Goal: Task Accomplishment & Management: Manage account settings

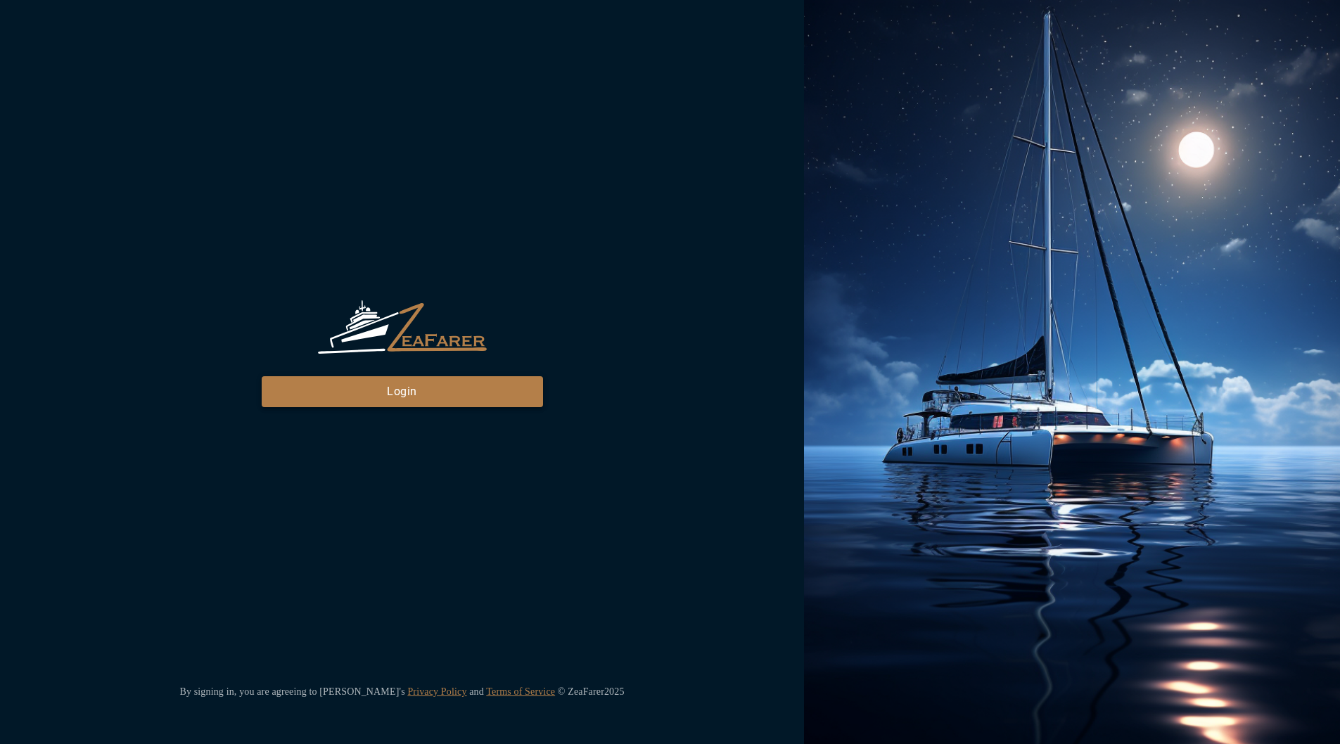
click at [431, 395] on button "Login" at bounding box center [402, 391] width 281 height 31
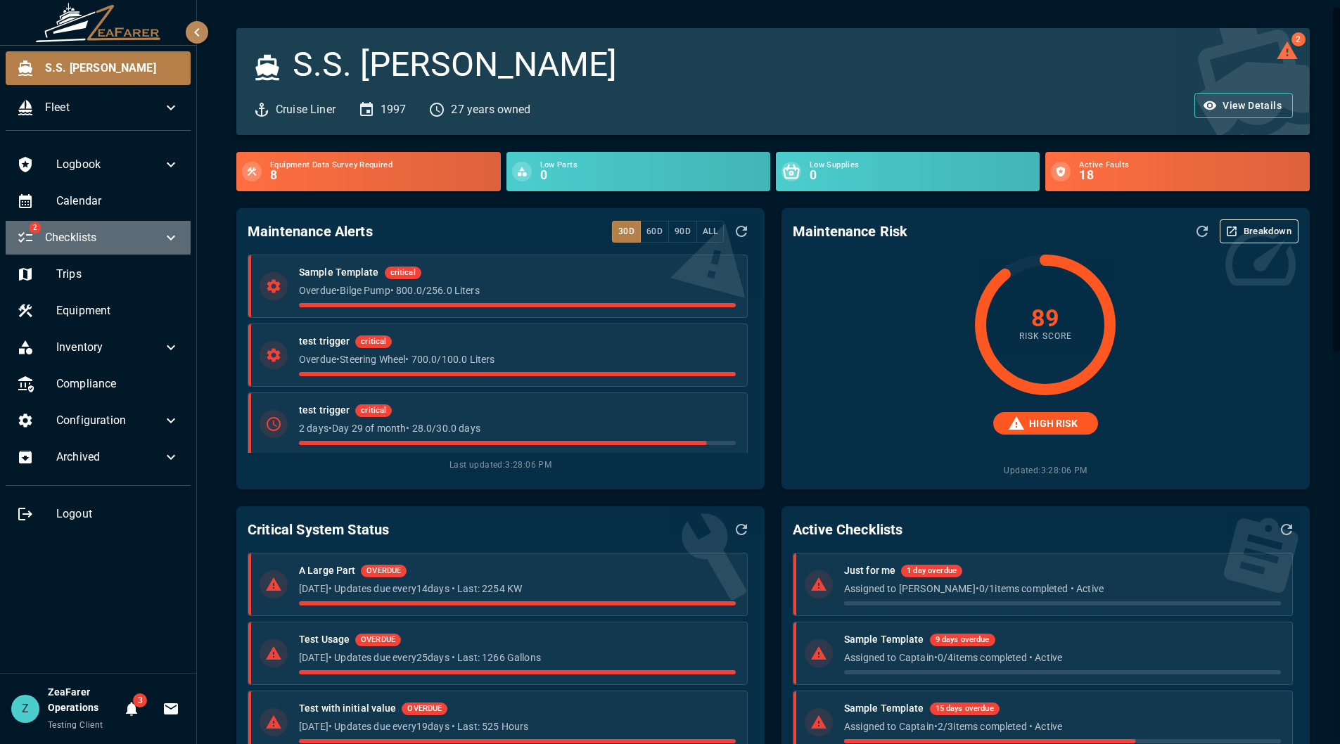
click at [134, 235] on span "Checklists" at bounding box center [103, 237] width 117 height 17
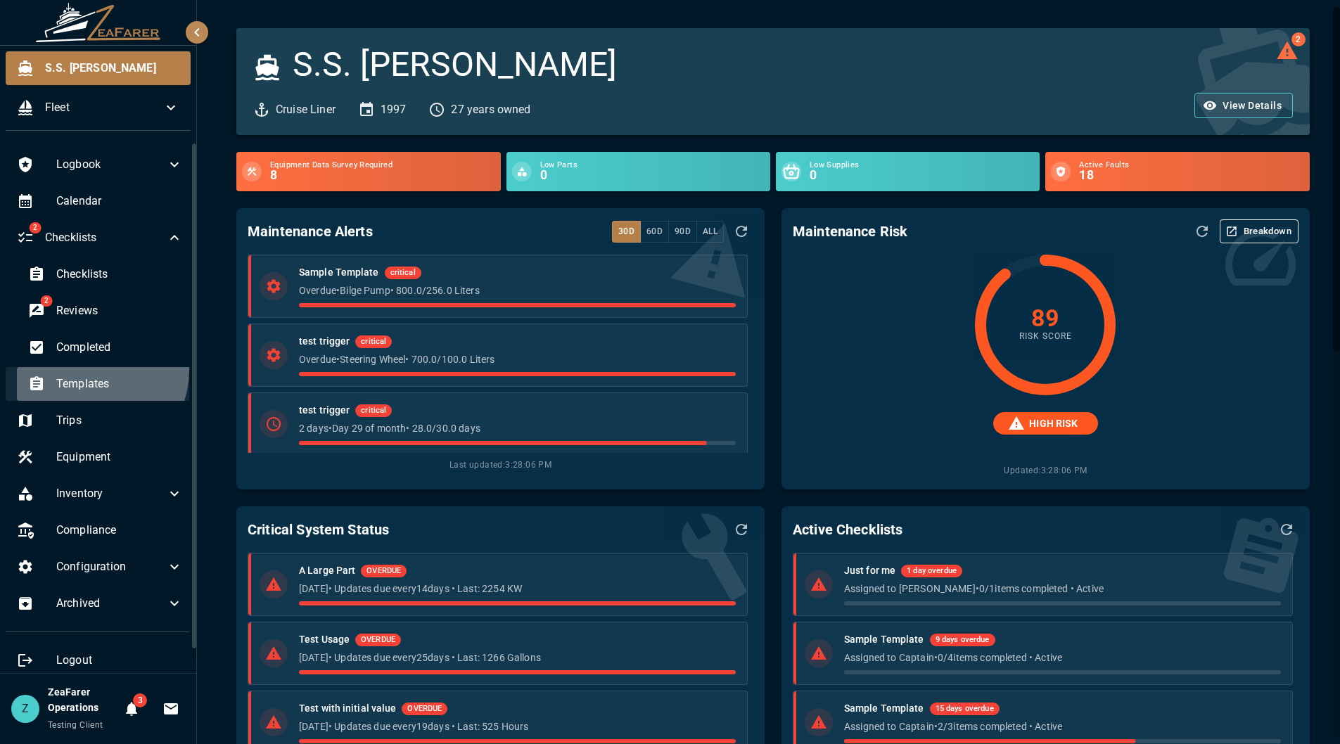
click at [94, 371] on div "Templates" at bounding box center [105, 384] width 177 height 34
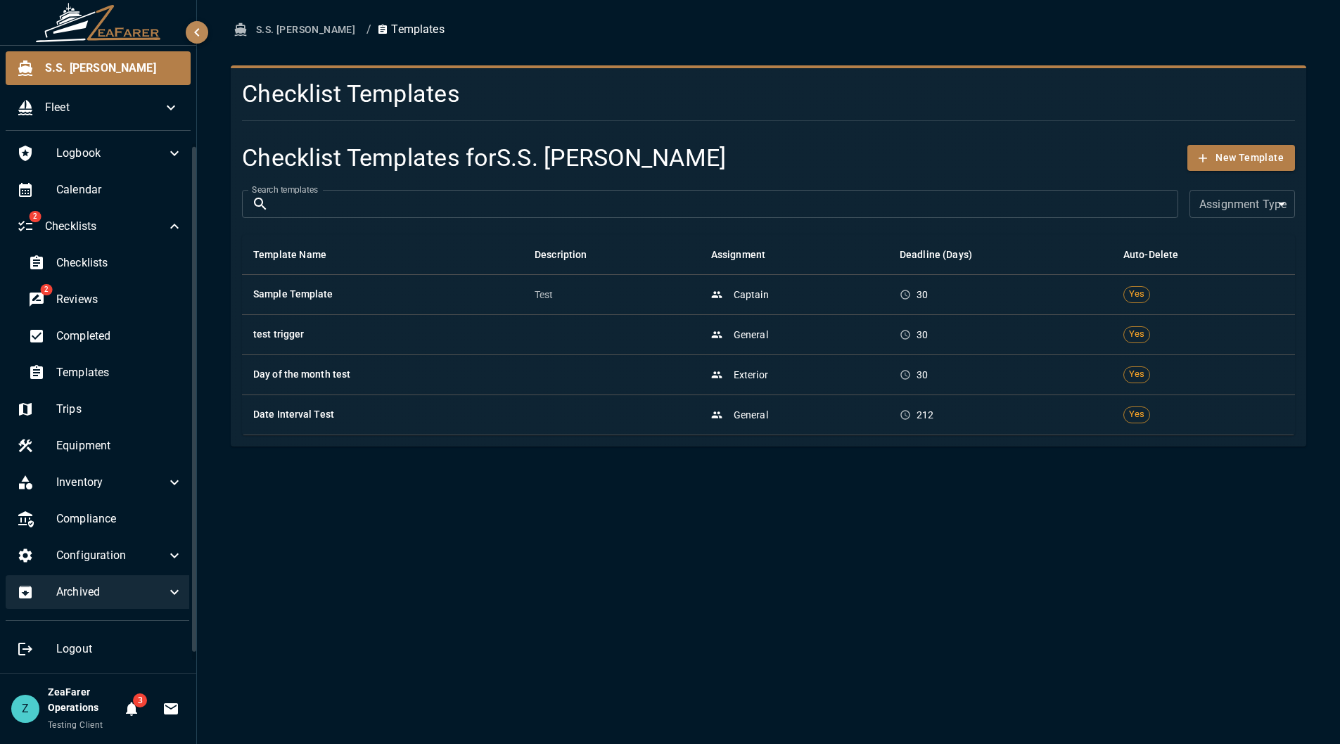
scroll to position [13, 0]
click at [166, 559] on icon at bounding box center [174, 554] width 17 height 17
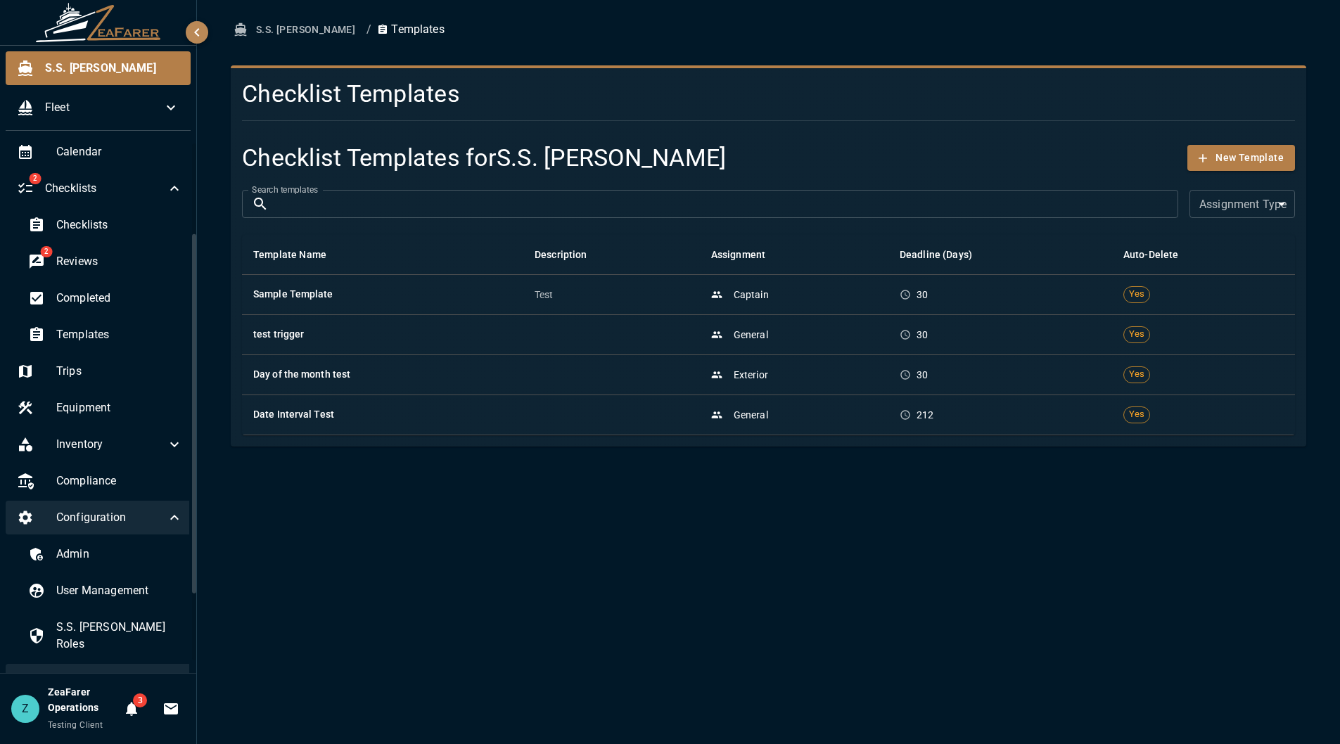
scroll to position [232, 0]
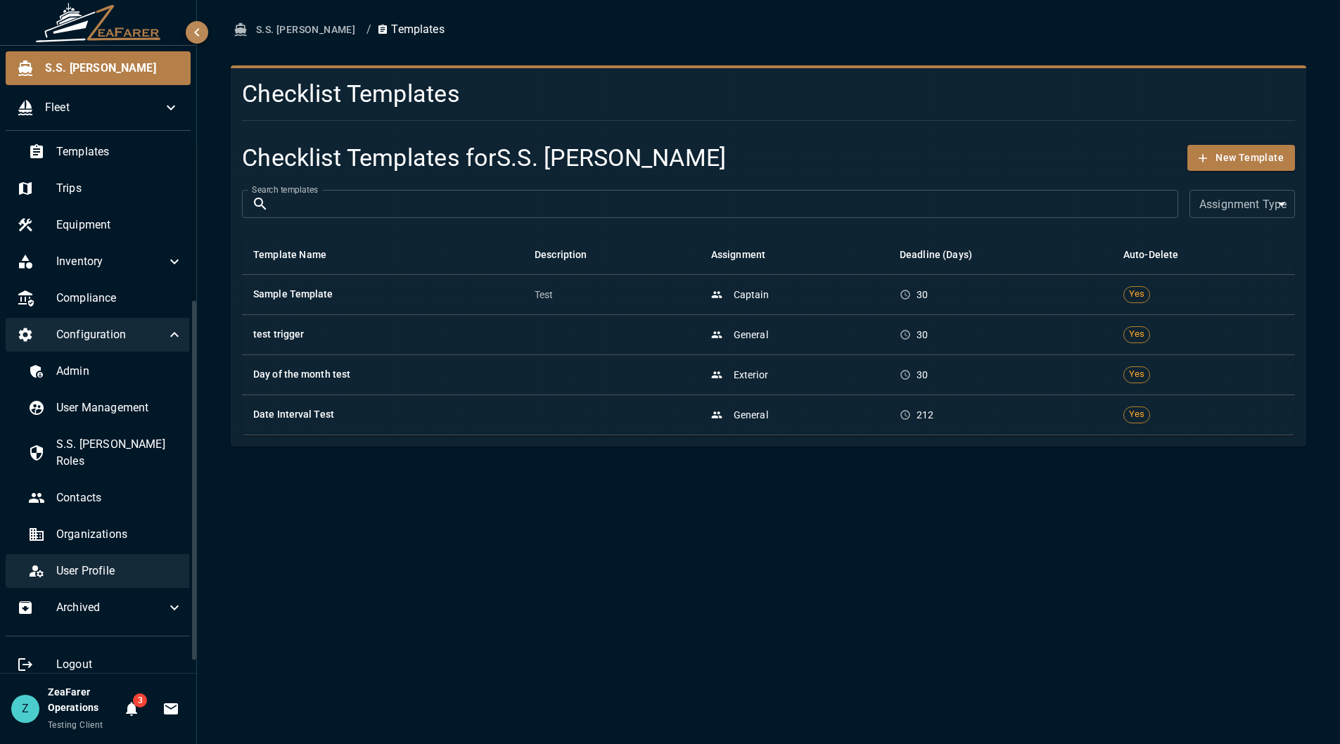
click at [151, 563] on span "User Profile" at bounding box center [119, 571] width 127 height 17
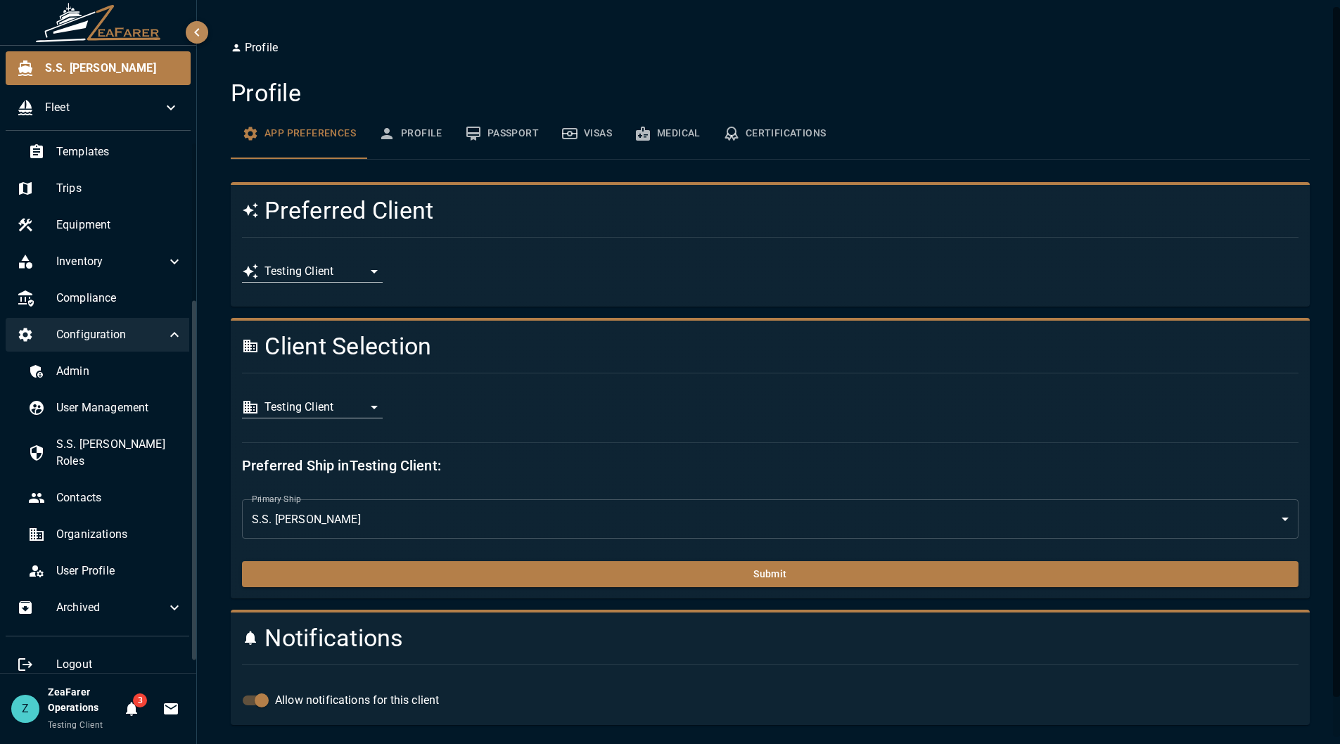
click at [371, 398] on body "**********" at bounding box center [670, 372] width 1340 height 744
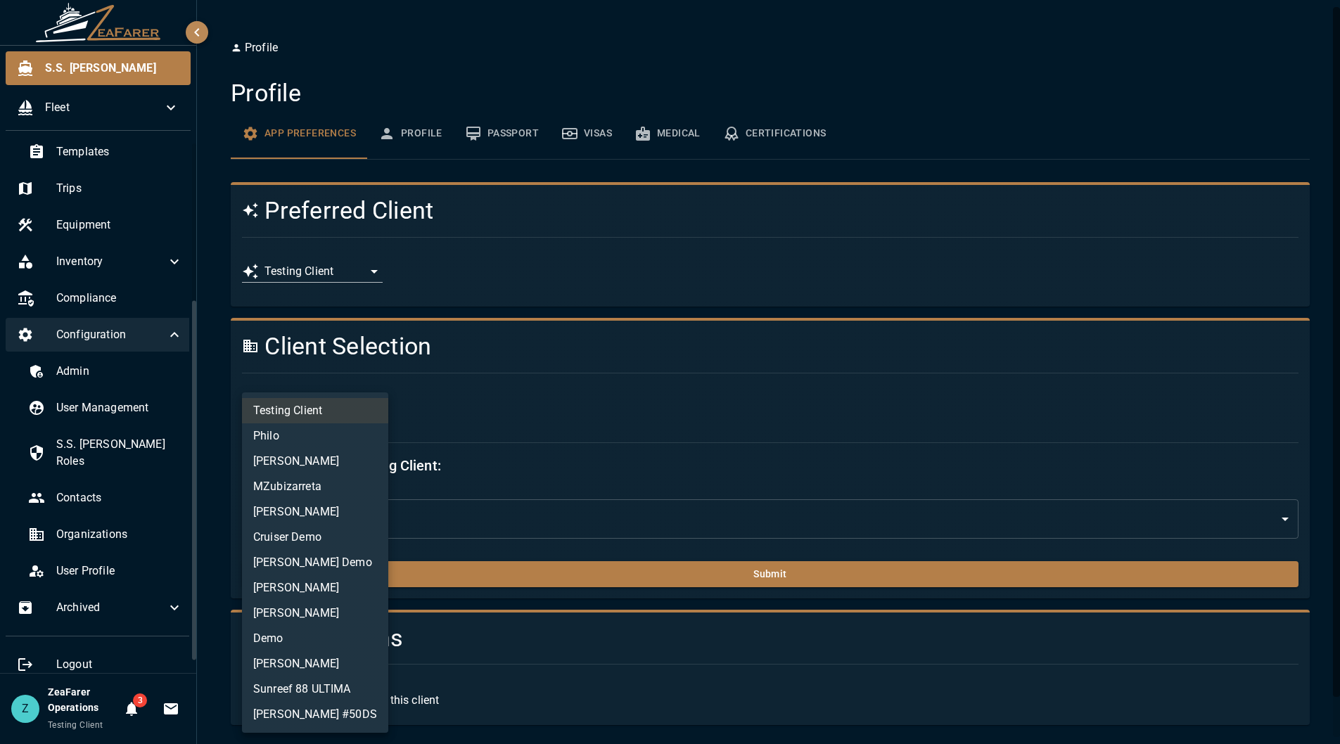
click at [331, 492] on li "MZubizarreta" at bounding box center [315, 486] width 146 height 25
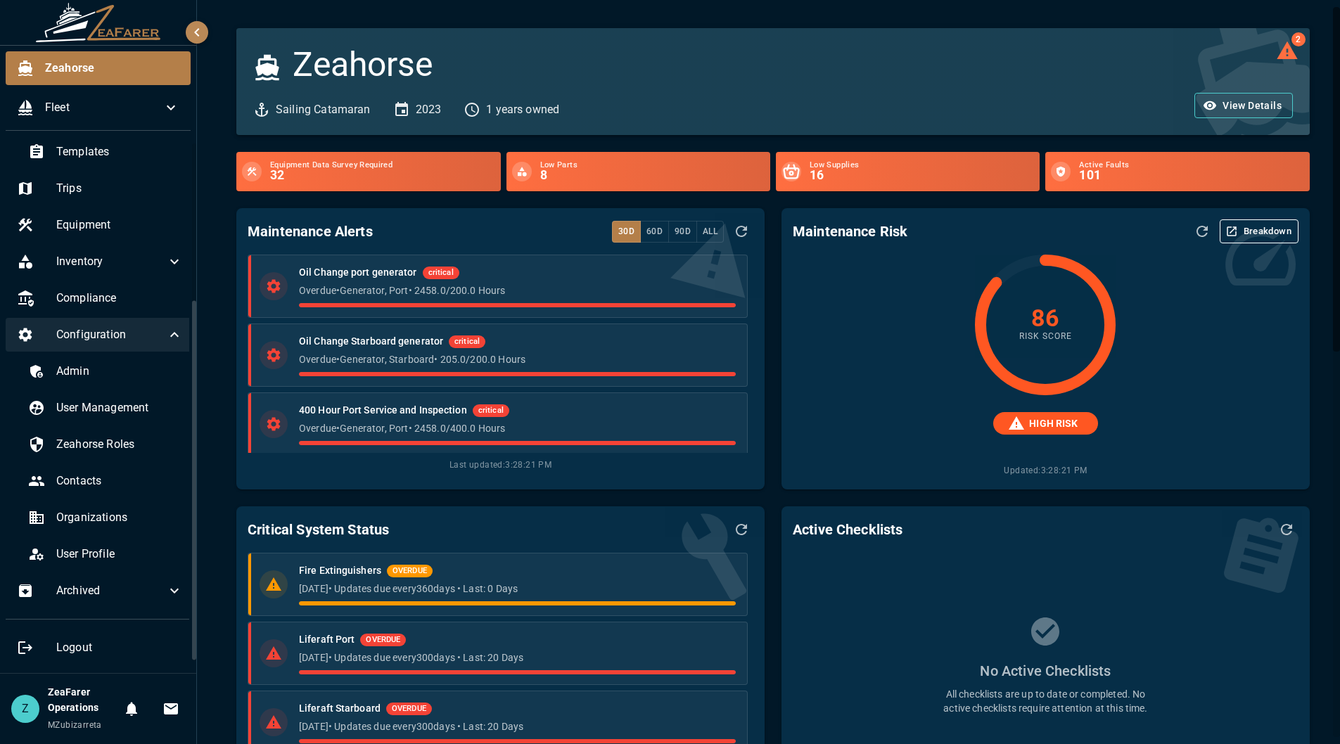
click at [172, 327] on div "Configuration" at bounding box center [100, 335] width 189 height 34
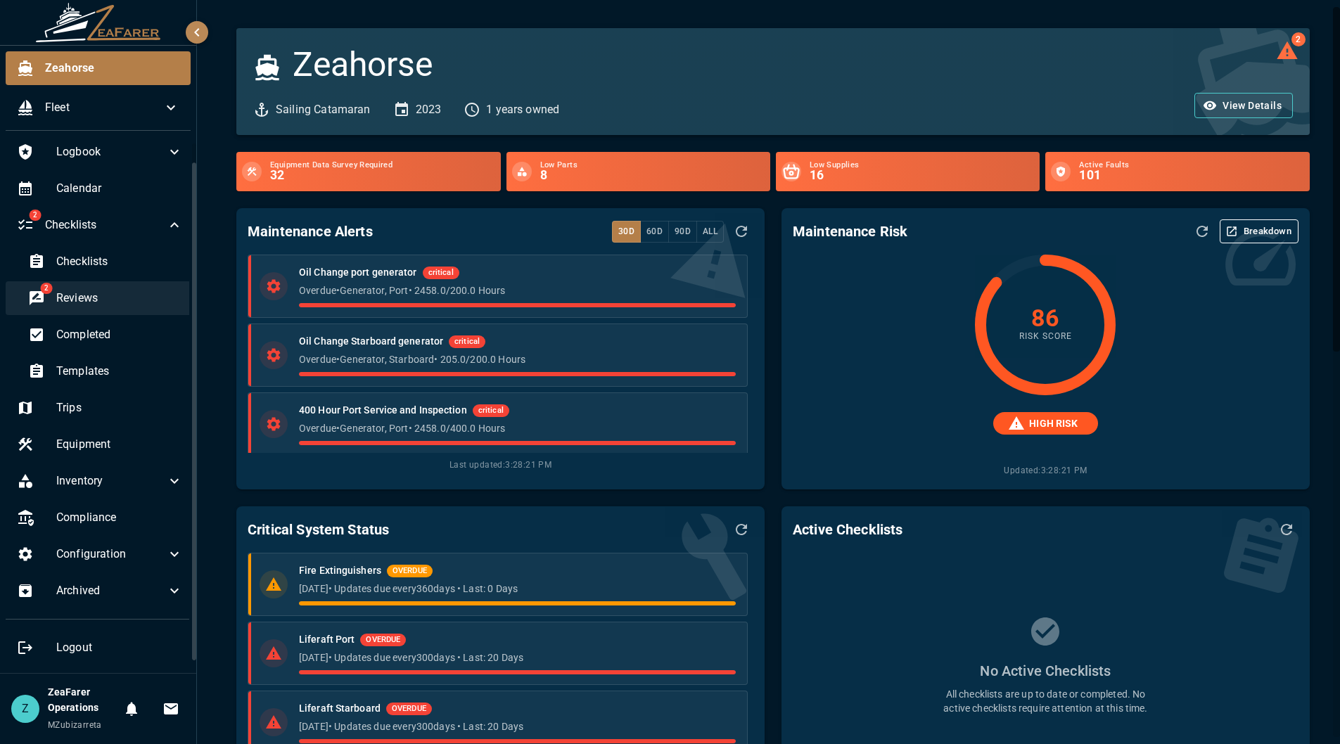
scroll to position [13, 0]
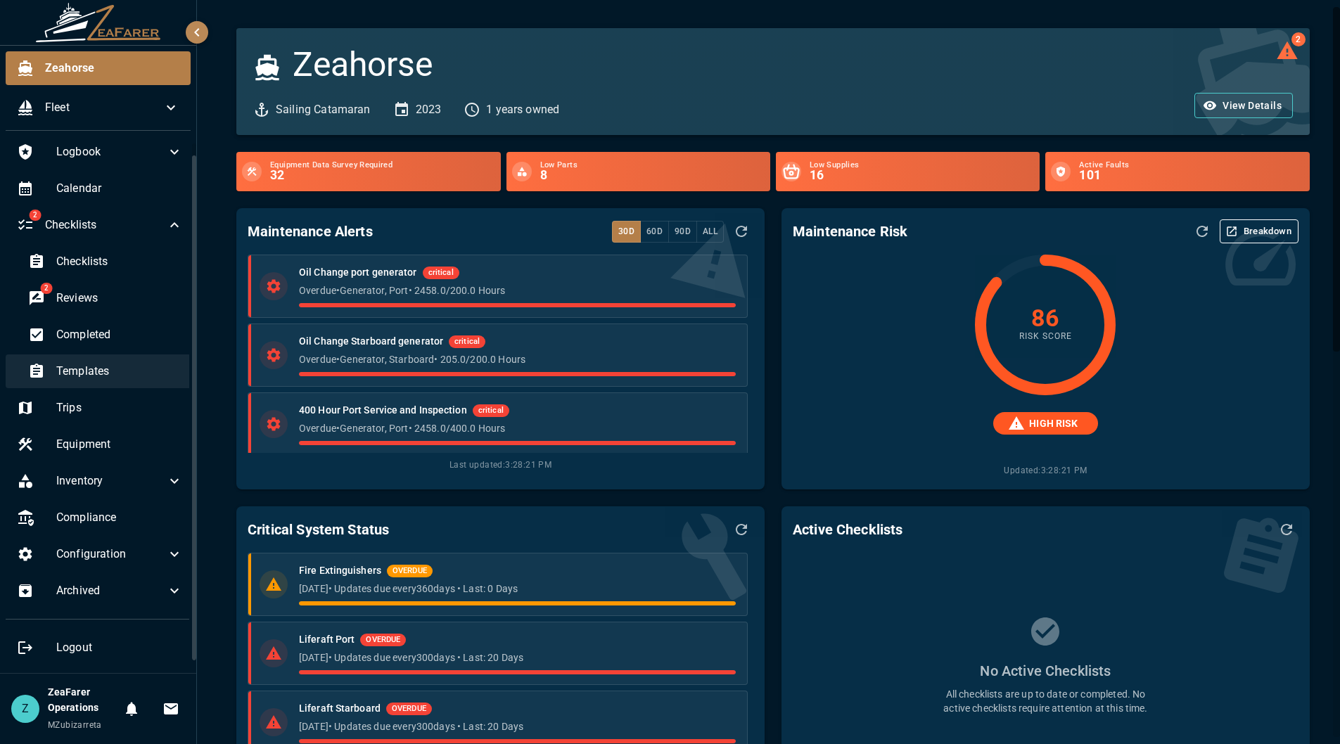
click at [141, 374] on span "Templates" at bounding box center [119, 371] width 127 height 17
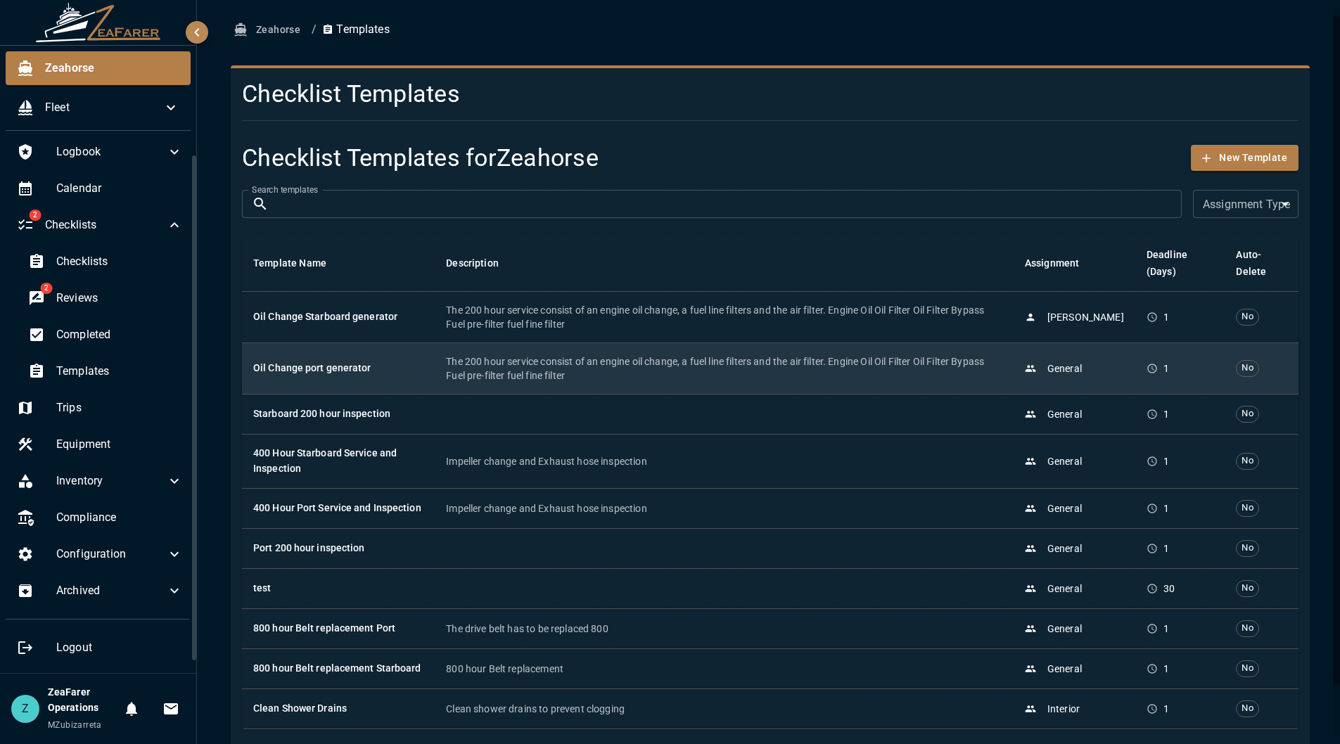
scroll to position [67, 0]
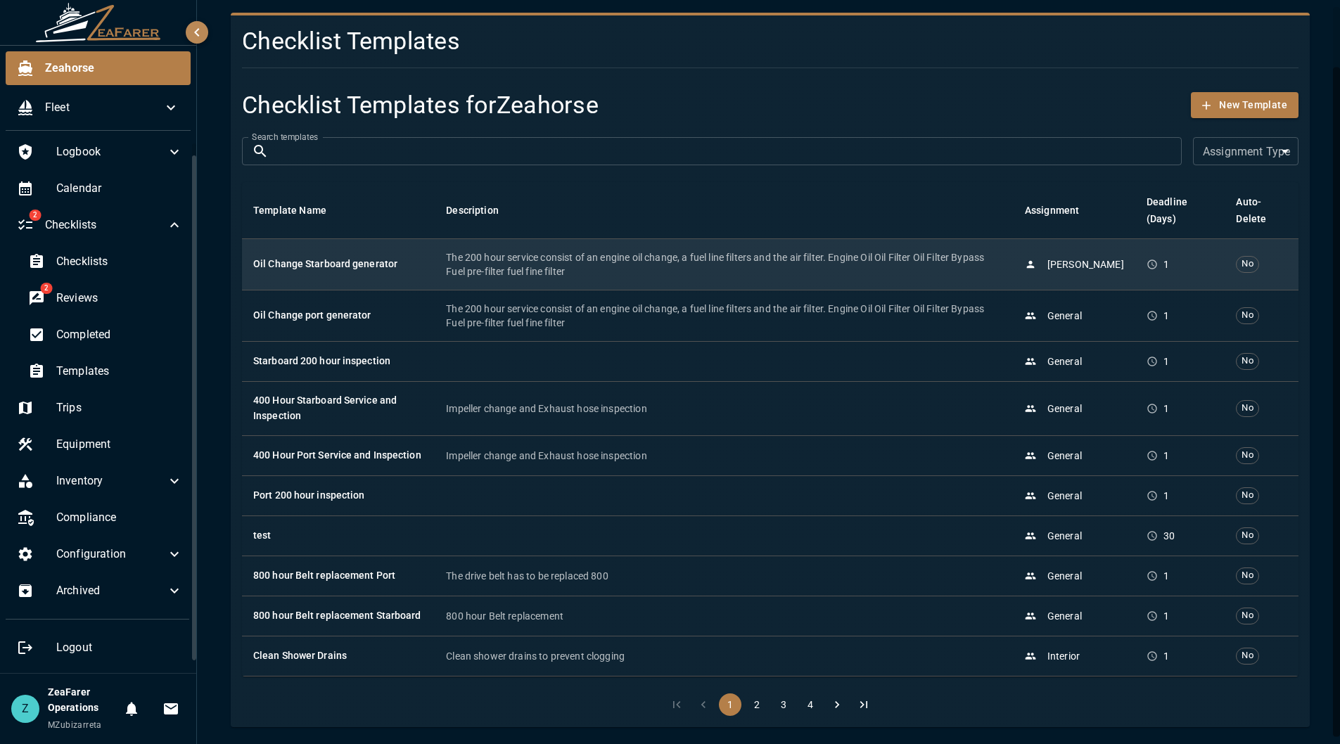
click at [732, 261] on p "The 200 hour service consist of an engine oil change, a fuel line filters and t…" at bounding box center [724, 264] width 556 height 28
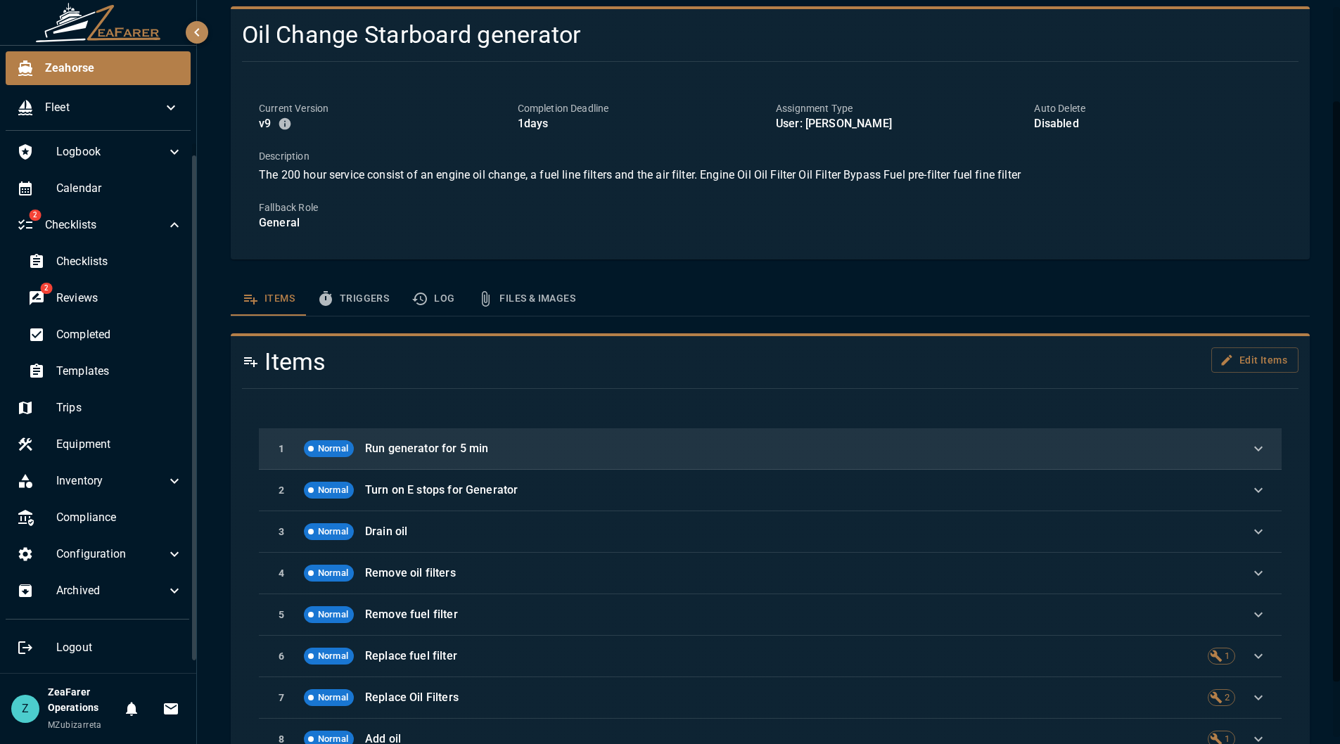
scroll to position [192, 0]
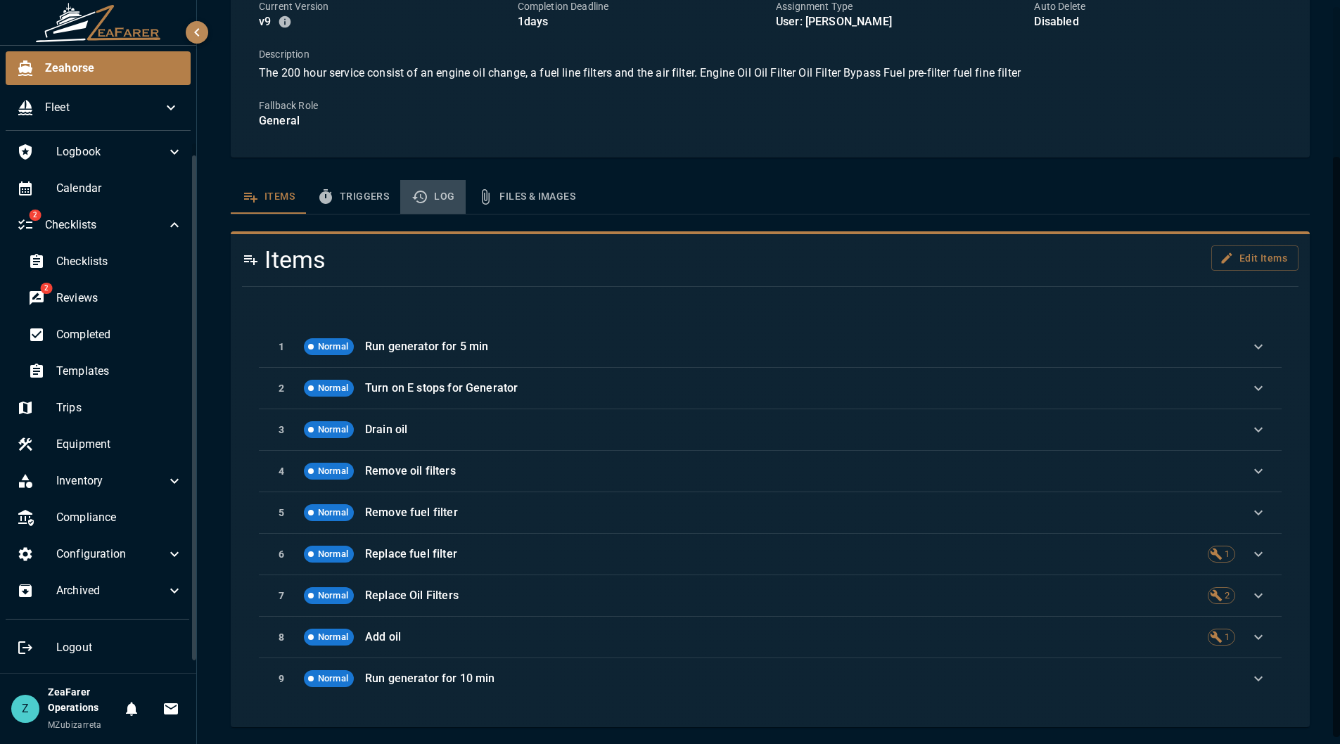
click at [435, 205] on button "Log" at bounding box center [432, 197] width 65 height 34
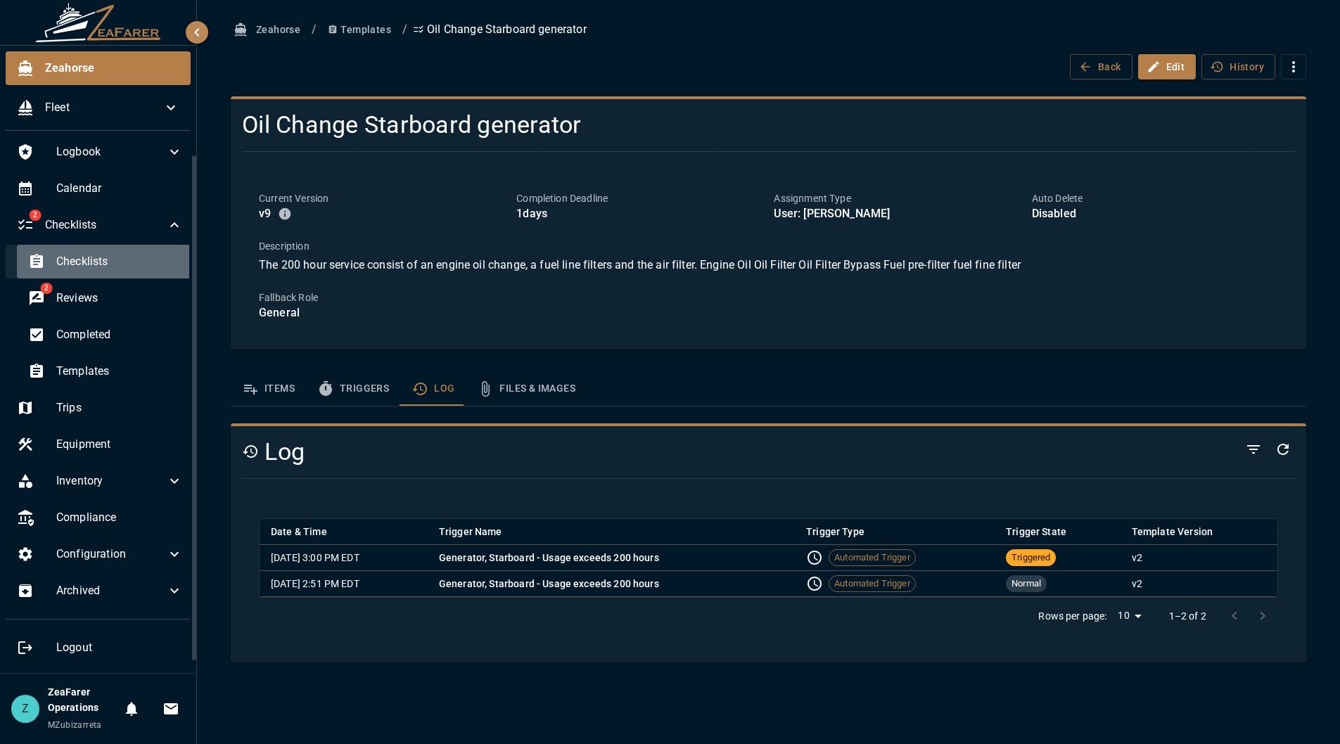
click at [130, 264] on span "Checklists" at bounding box center [119, 261] width 127 height 17
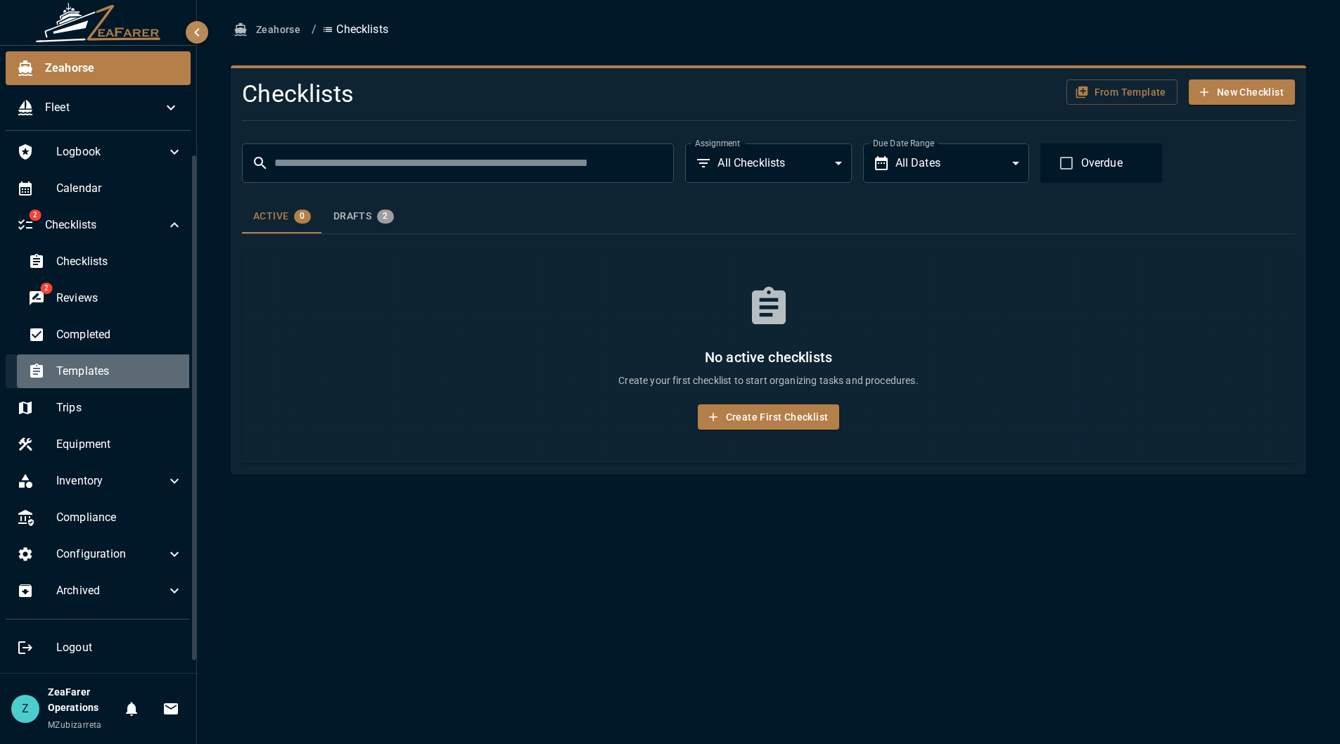
click at [149, 376] on span "Templates" at bounding box center [119, 371] width 127 height 17
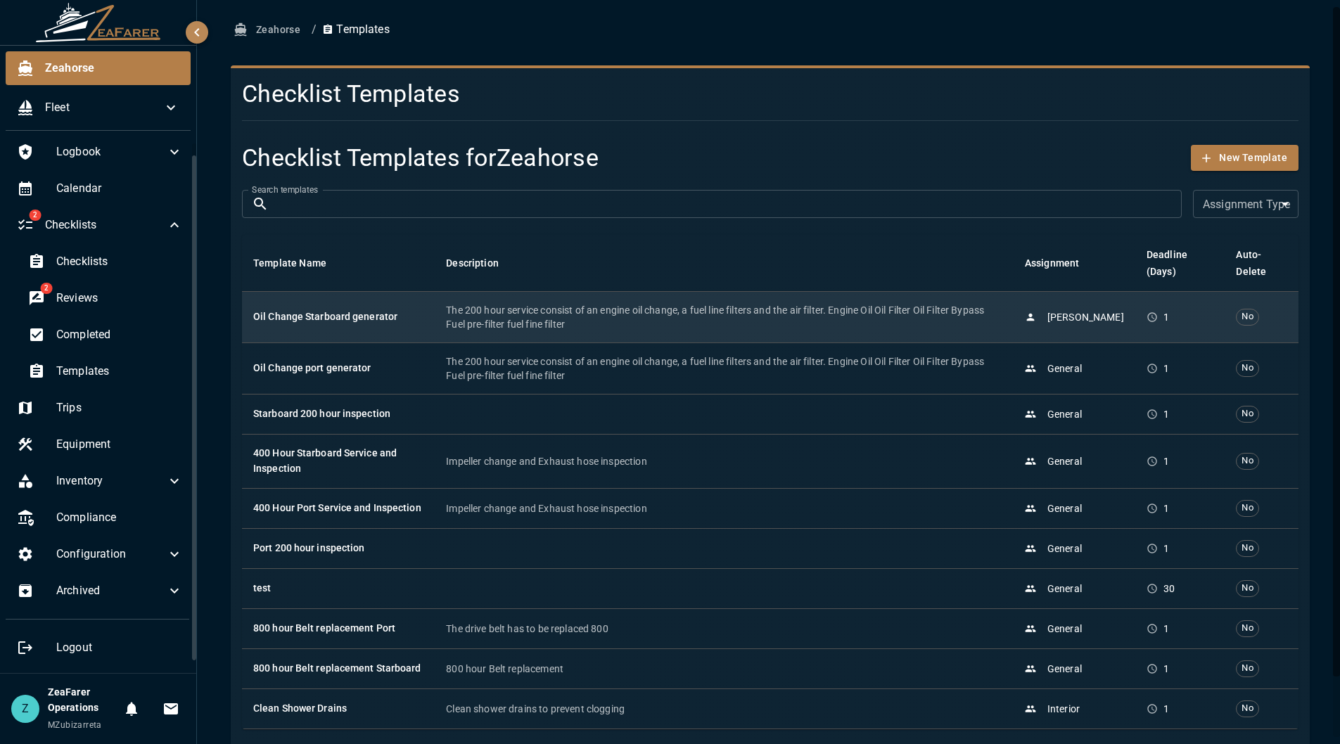
click at [679, 323] on p "The 200 hour service consist of an engine oil change, a fuel line filters and t…" at bounding box center [724, 317] width 556 height 28
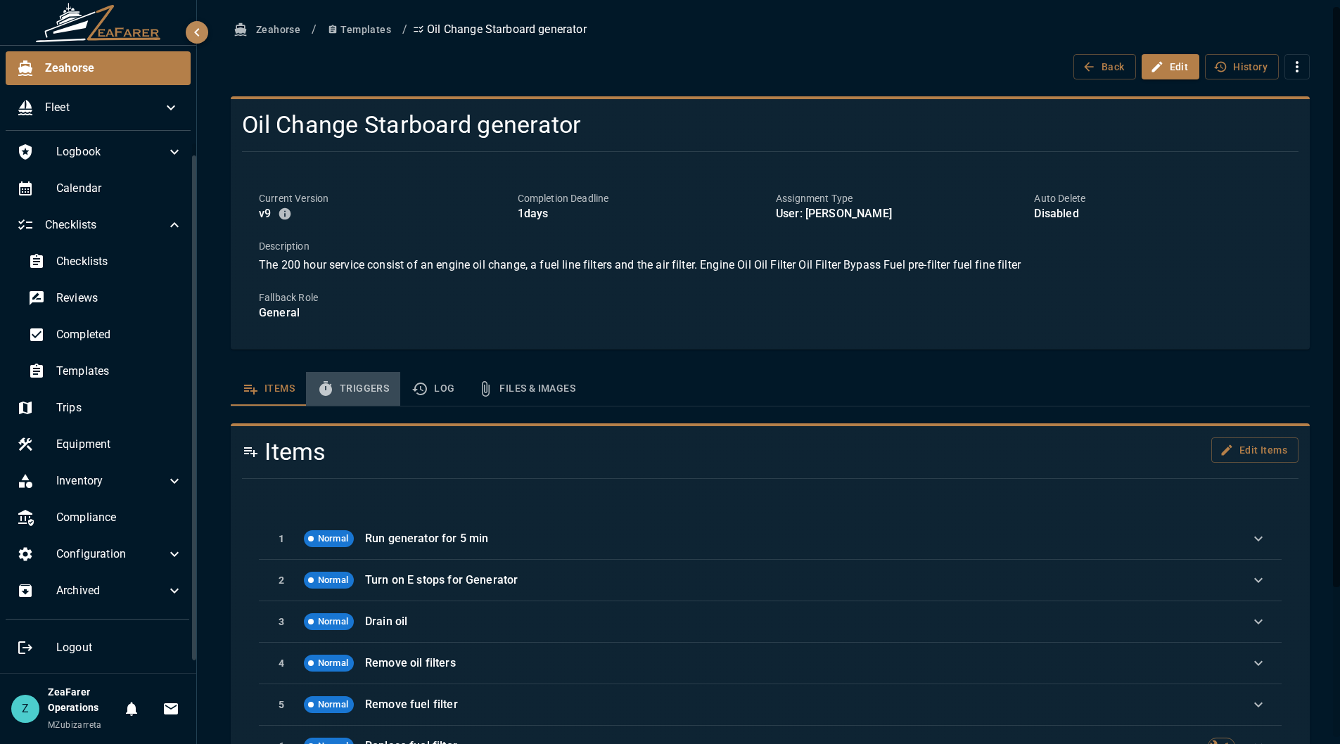
click at [376, 394] on button "Triggers" at bounding box center [353, 389] width 94 height 34
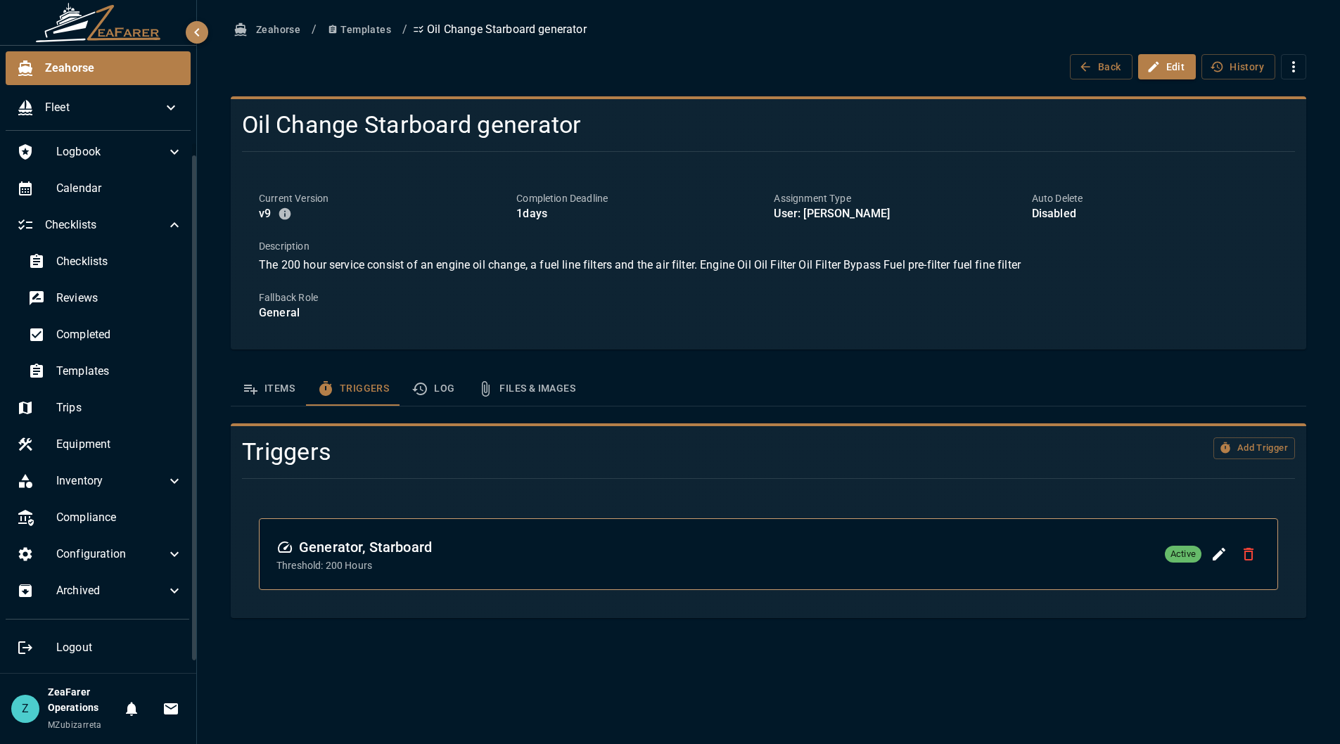
click at [448, 393] on button "Log" at bounding box center [432, 389] width 65 height 34
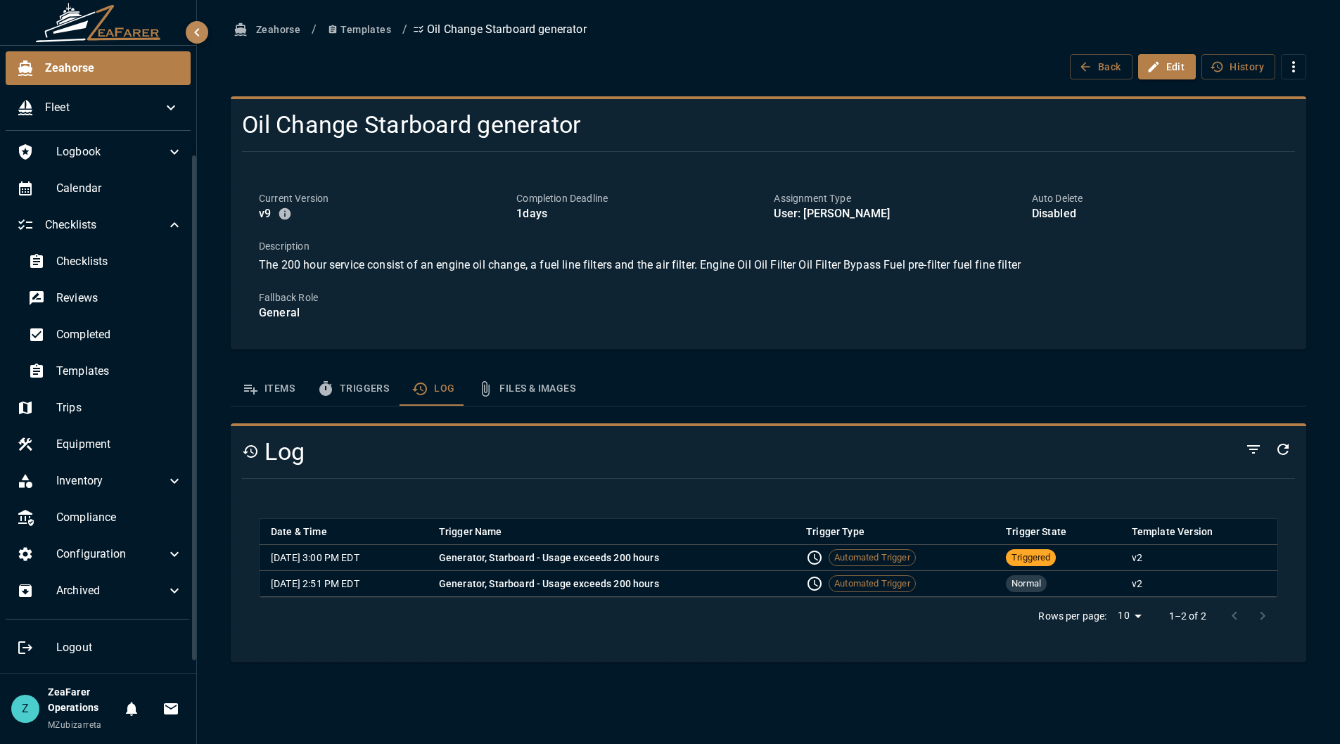
click at [380, 375] on button "Triggers" at bounding box center [353, 389] width 94 height 34
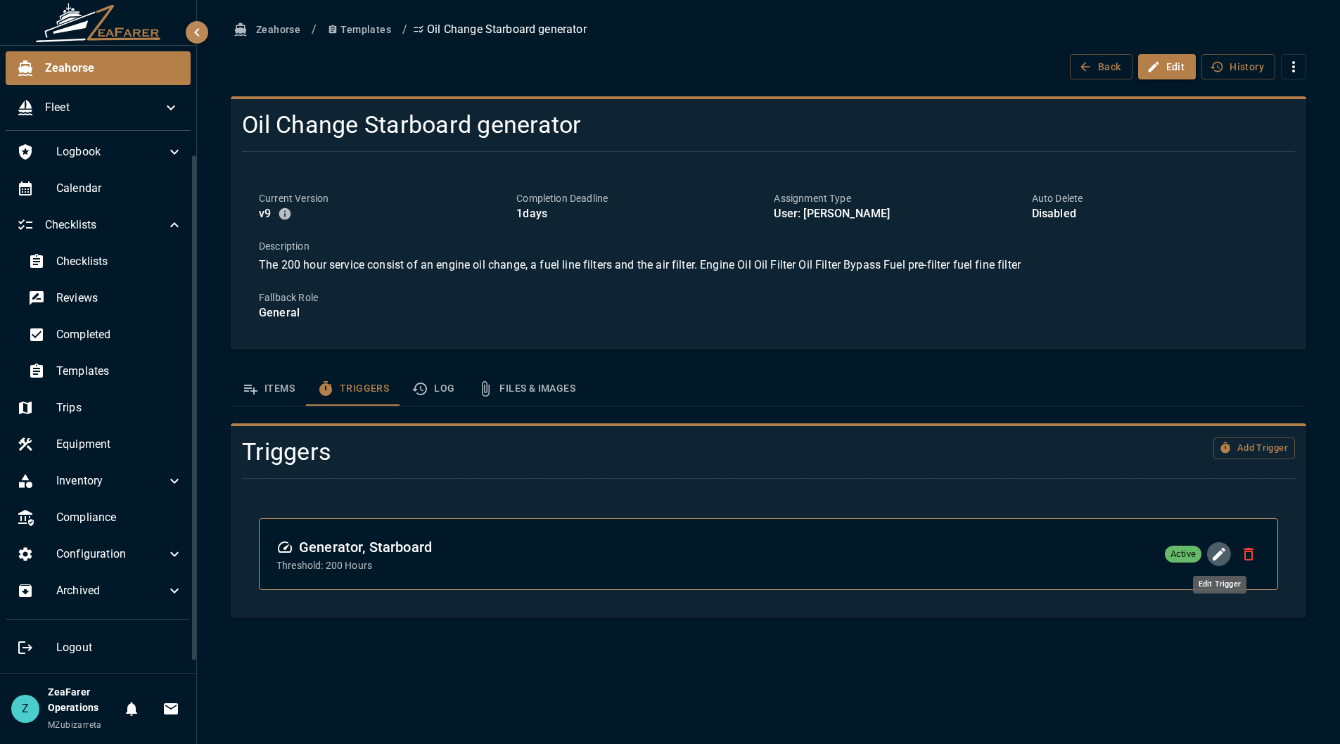
click at [1224, 562] on icon "Edit Trigger" at bounding box center [1219, 554] width 17 height 17
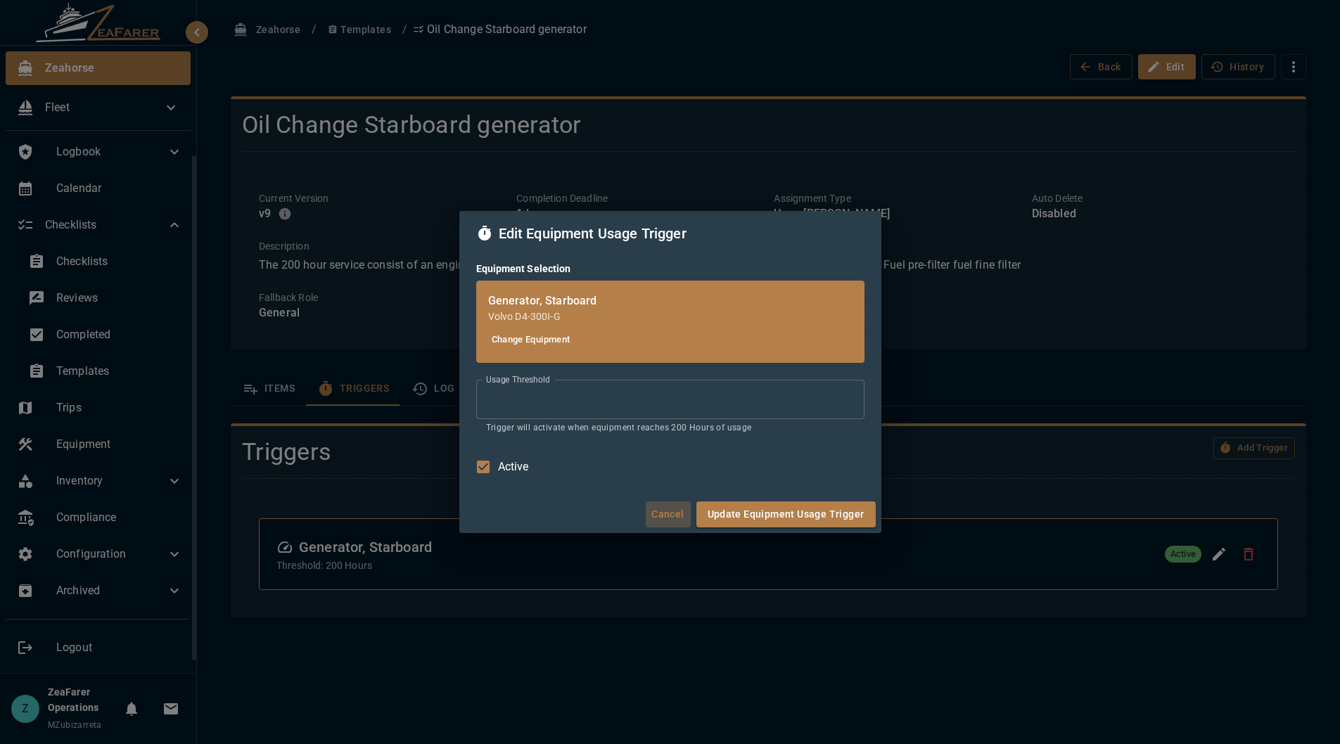
click at [664, 514] on button "Cancel" at bounding box center [668, 515] width 45 height 26
type input "***"
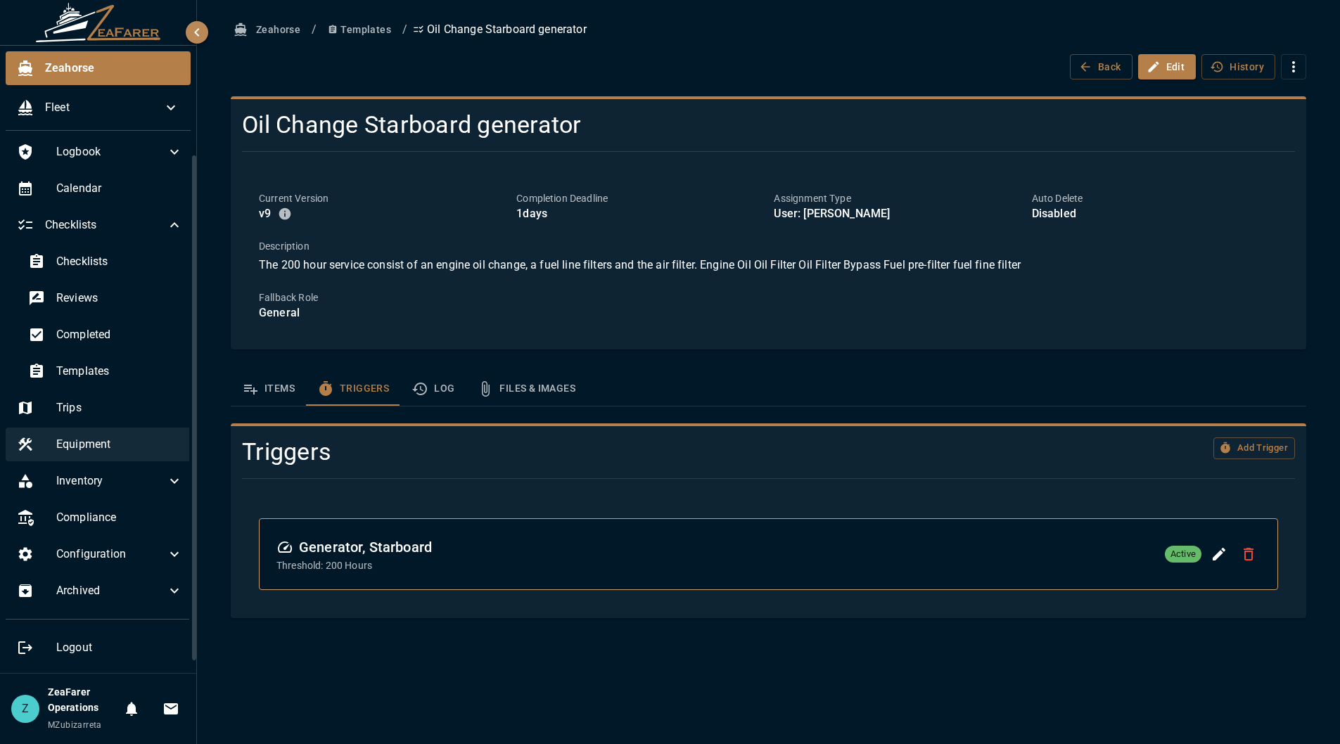
click at [89, 442] on span "Equipment" at bounding box center [119, 444] width 127 height 17
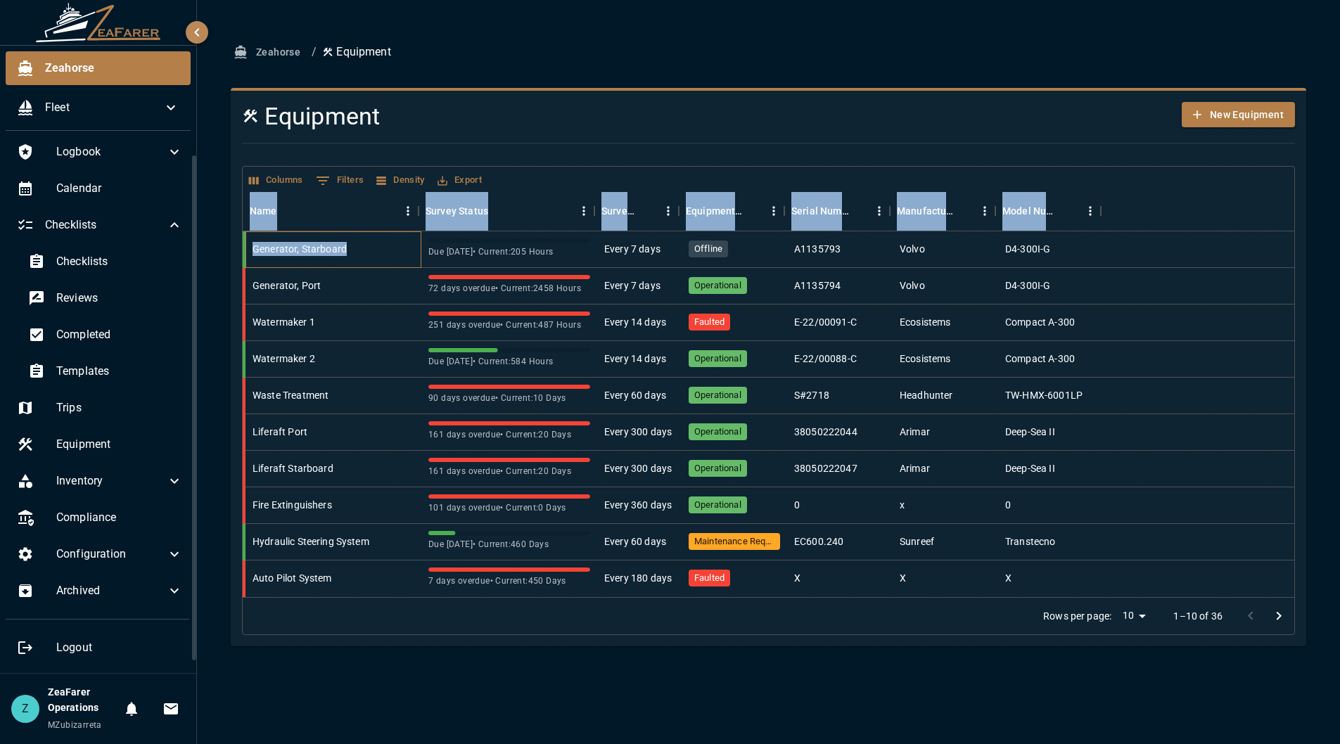
drag, startPoint x: 381, startPoint y: 250, endPoint x: 503, endPoint y: 123, distance: 176.1
click at [502, 124] on div "Equipment New Equipment Columns 0 Filters Density Export Name Survey Status Sur…" at bounding box center [763, 363] width 1064 height 544
click at [507, 121] on h4 "Equipment" at bounding box center [680, 117] width 876 height 30
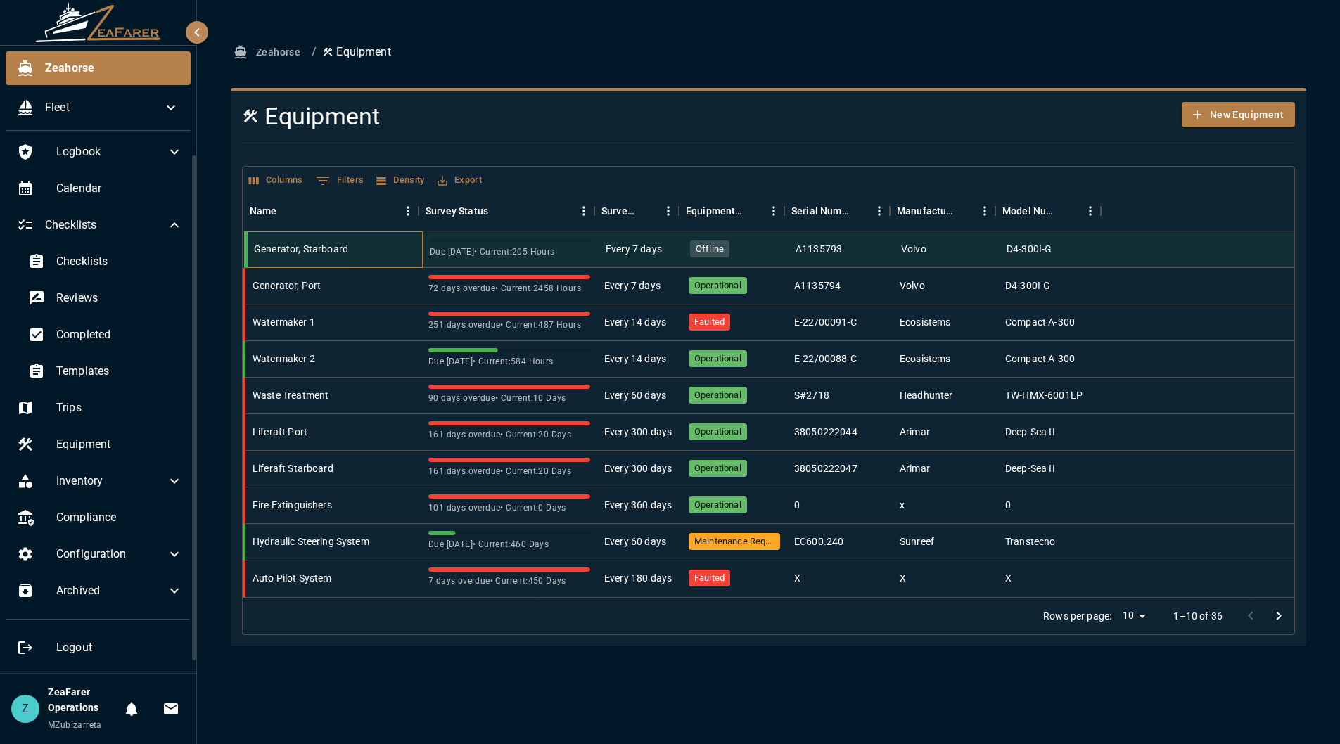
click at [367, 245] on div "Generator, Starboard" at bounding box center [335, 249] width 176 height 37
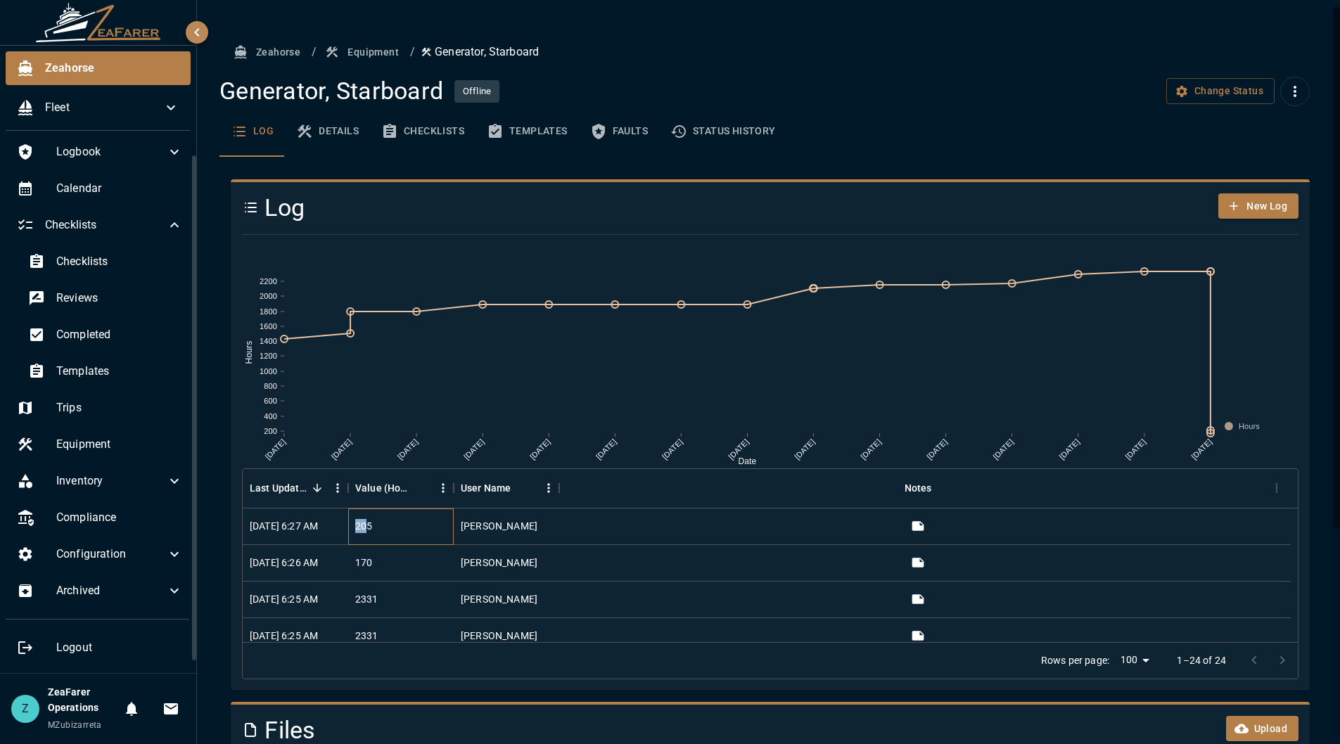
drag, startPoint x: 355, startPoint y: 523, endPoint x: 369, endPoint y: 526, distance: 14.2
click at [369, 526] on div "205" at bounding box center [363, 526] width 17 height 14
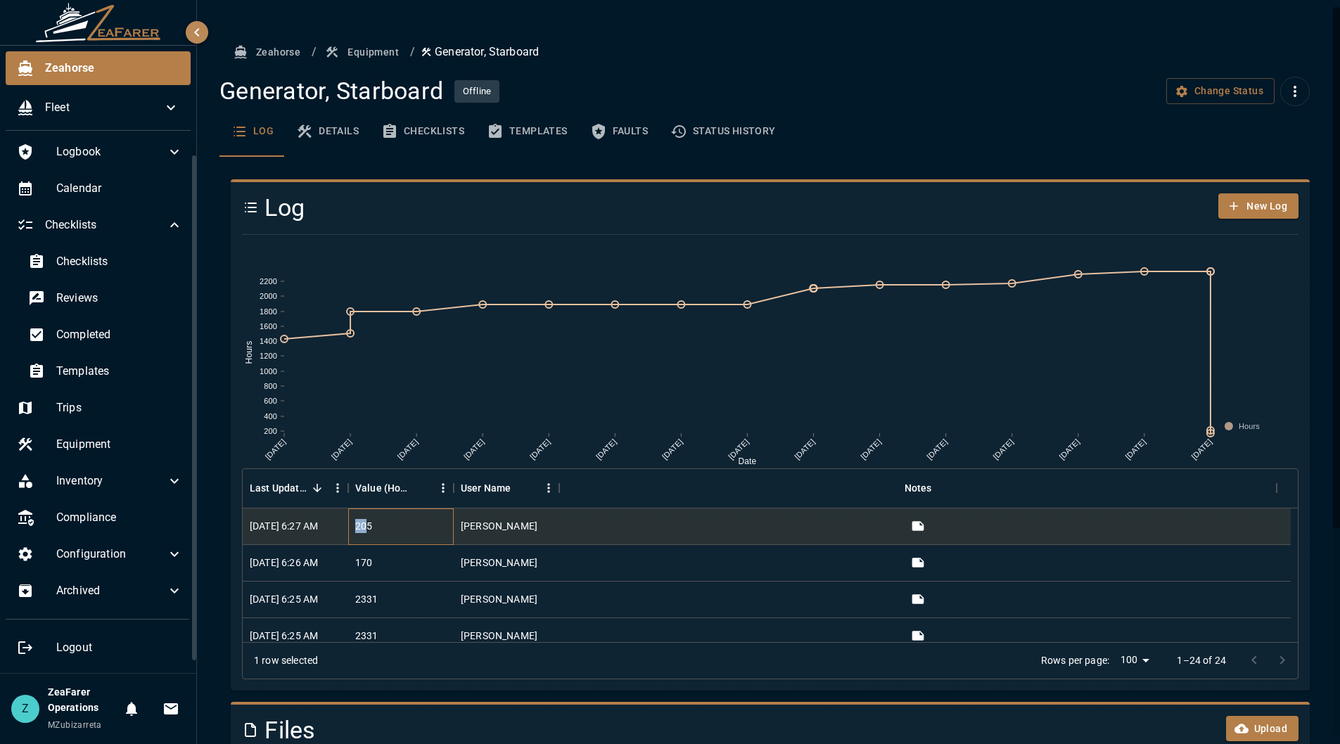
click at [369, 526] on div "205" at bounding box center [363, 526] width 17 height 14
drag, startPoint x: 375, startPoint y: 564, endPoint x: 357, endPoint y: 559, distance: 18.3
click at [357, 559] on div "170" at bounding box center [401, 563] width 106 height 37
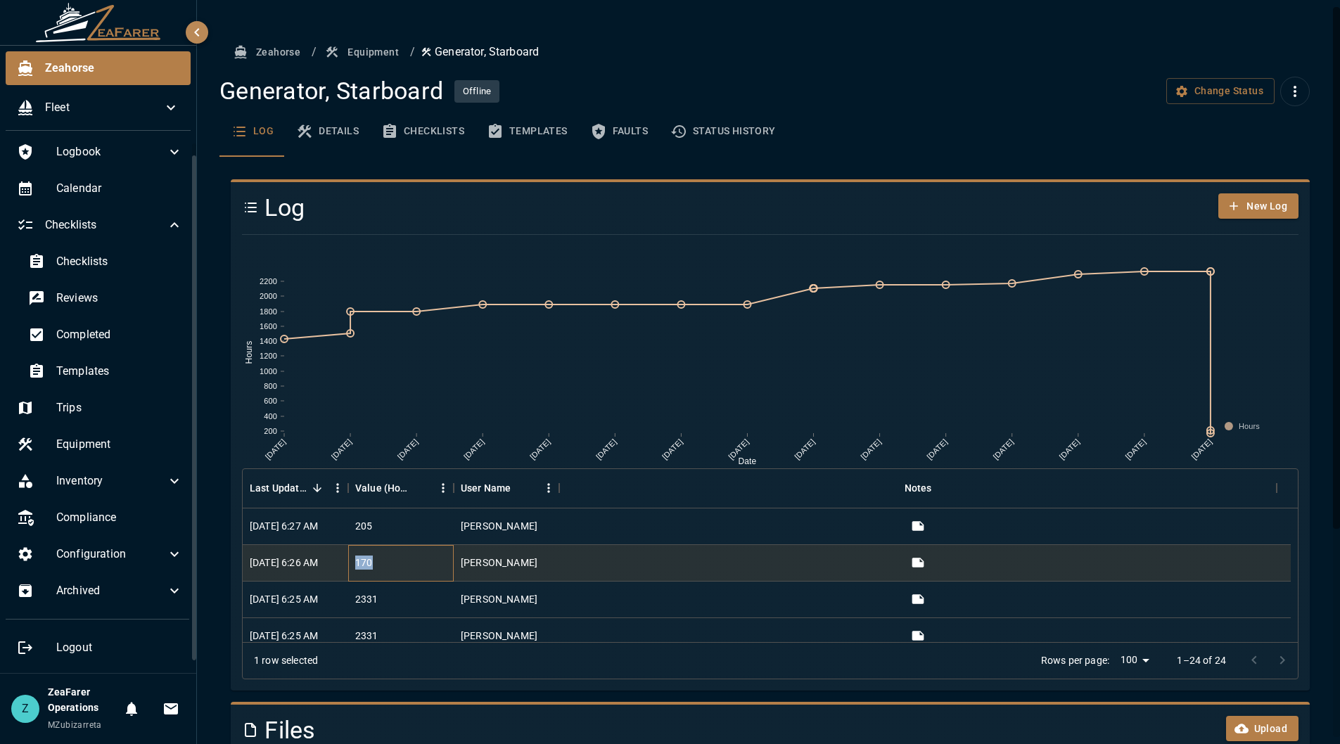
click at [357, 559] on div "170" at bounding box center [363, 563] width 17 height 14
drag, startPoint x: 377, startPoint y: 599, endPoint x: 348, endPoint y: 606, distance: 29.5
click at [348, 606] on div "2331" at bounding box center [401, 600] width 106 height 37
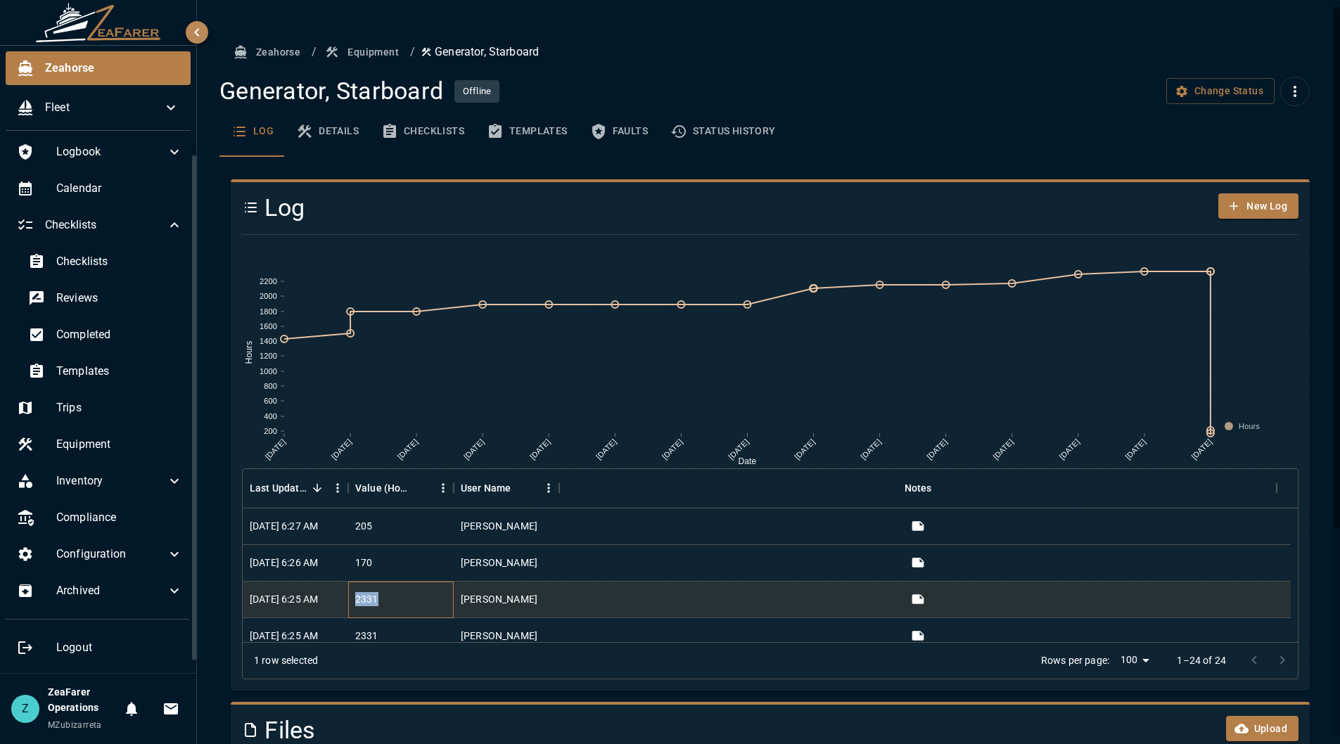
click at [361, 598] on div "2331" at bounding box center [366, 599] width 23 height 14
drag, startPoint x: 355, startPoint y: 598, endPoint x: 374, endPoint y: 598, distance: 18.3
click at [374, 598] on div "2331" at bounding box center [366, 599] width 23 height 14
click at [383, 587] on div "2331" at bounding box center [401, 600] width 106 height 37
click at [656, 56] on ol "Zeahorse / Equipment / Generator, Starboard" at bounding box center [770, 52] width 1079 height 26
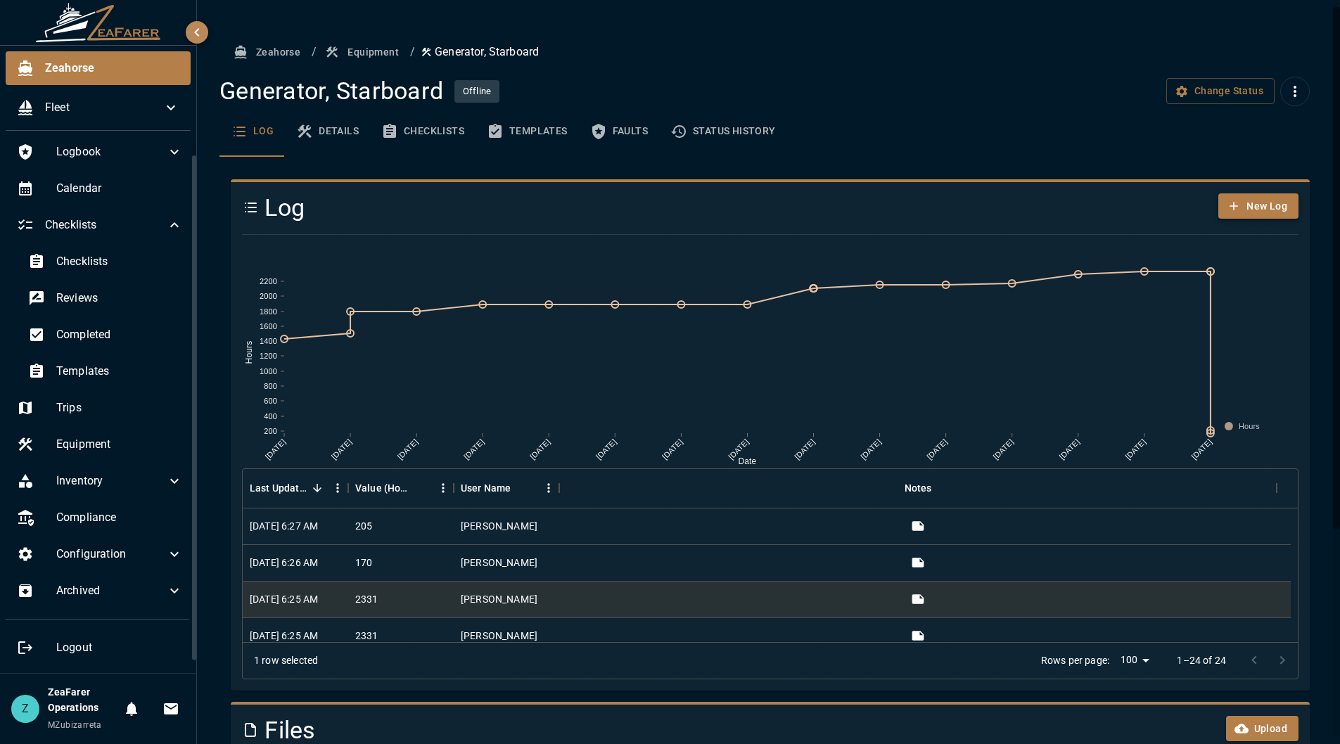
click at [1251, 201] on button "New Log" at bounding box center [1258, 206] width 80 height 26
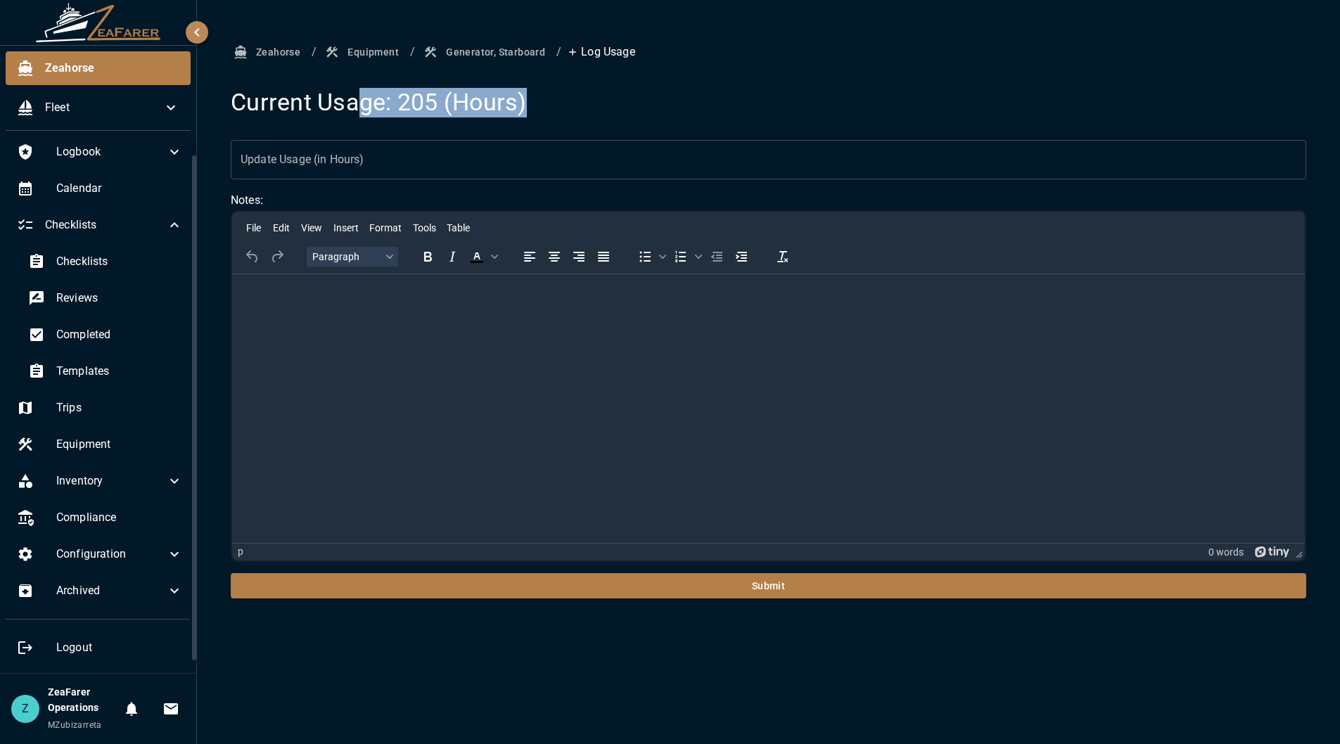
drag, startPoint x: 357, startPoint y: 90, endPoint x: 547, endPoint y: 108, distance: 190.8
click at [546, 116] on h4 "Current Usage: 205 (Hours)" at bounding box center [769, 103] width 1076 height 30
click at [547, 108] on h4 "Current Usage: 205 (Hours)" at bounding box center [769, 103] width 1076 height 30
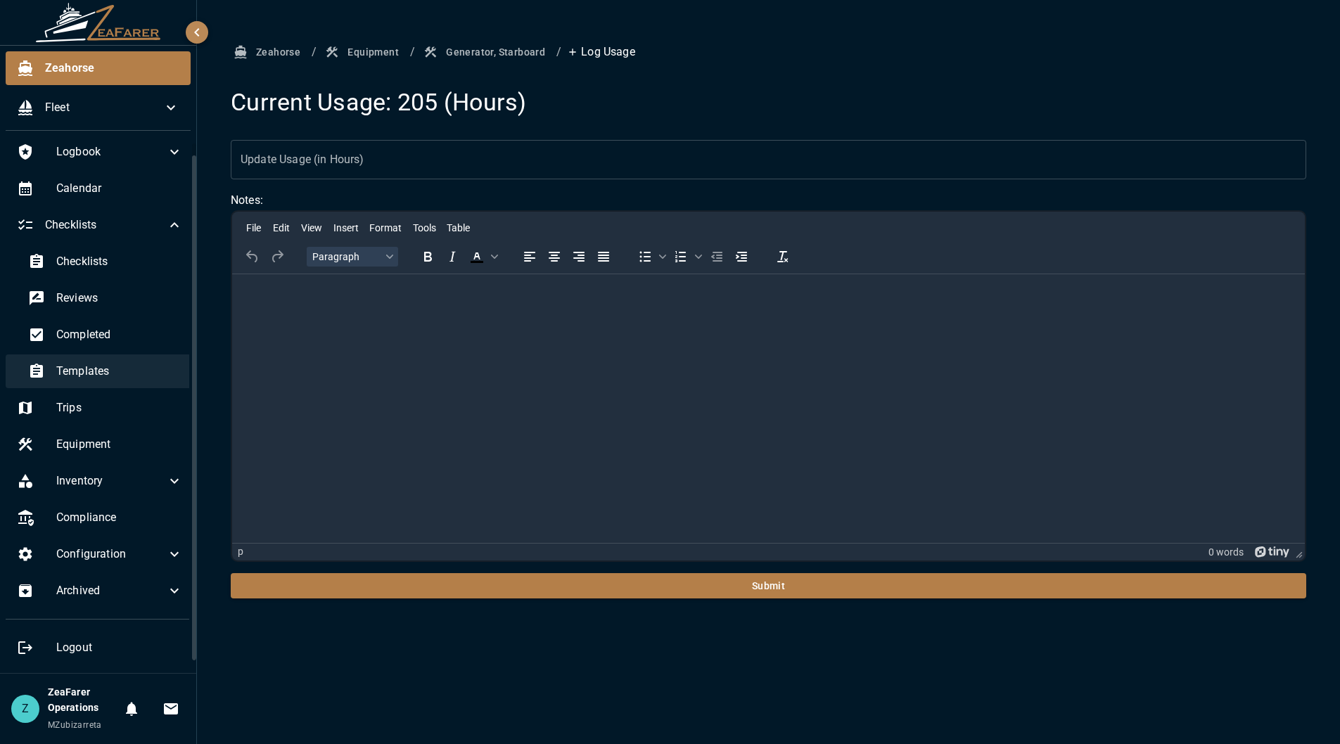
click at [146, 365] on span "Templates" at bounding box center [119, 371] width 127 height 17
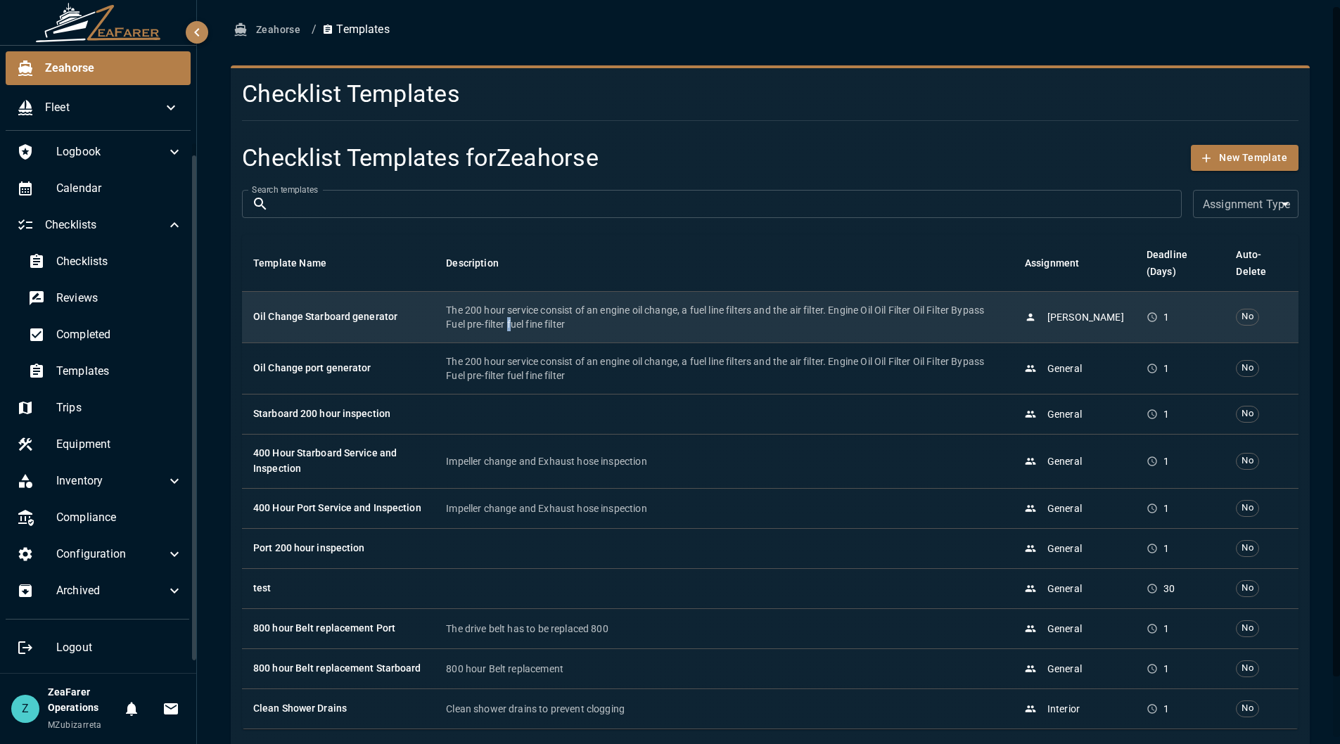
click at [507, 324] on p "The 200 hour service consist of an engine oil change, a fuel line filters and t…" at bounding box center [724, 317] width 556 height 28
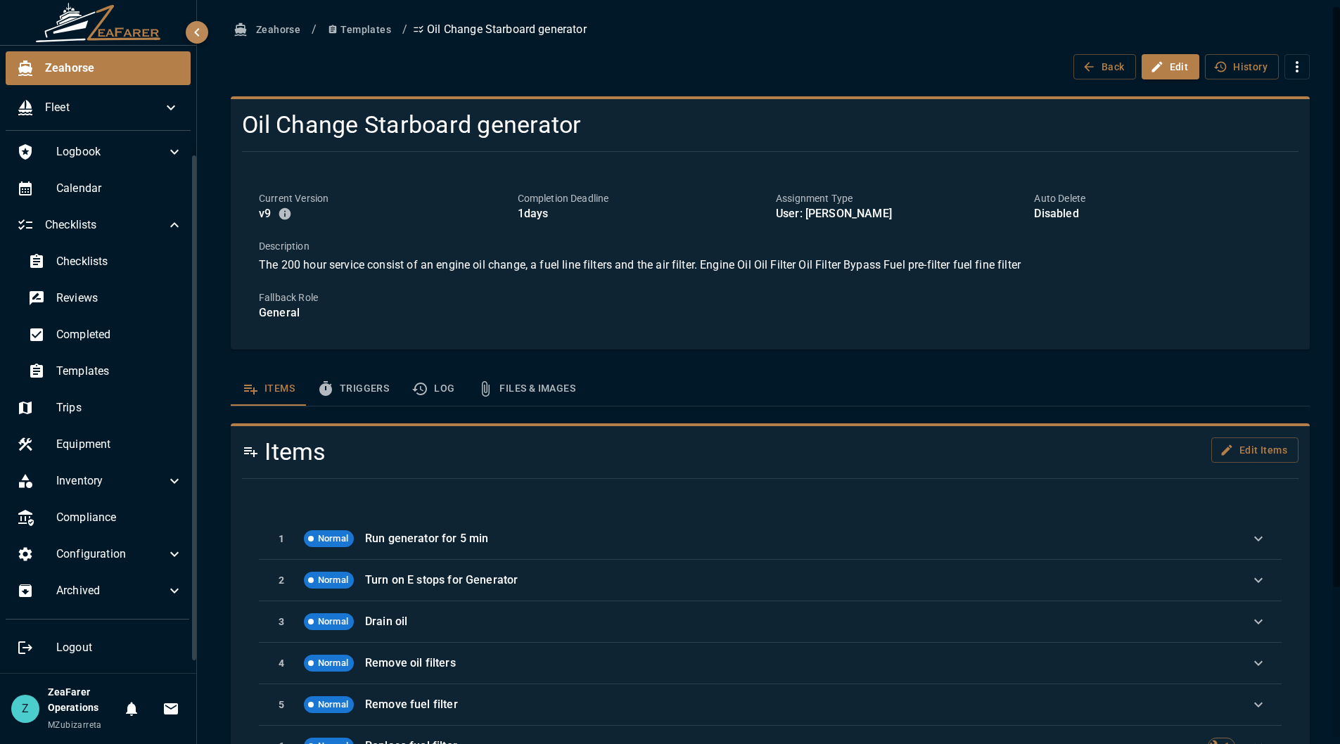
click at [438, 386] on button "Log" at bounding box center [432, 389] width 65 height 34
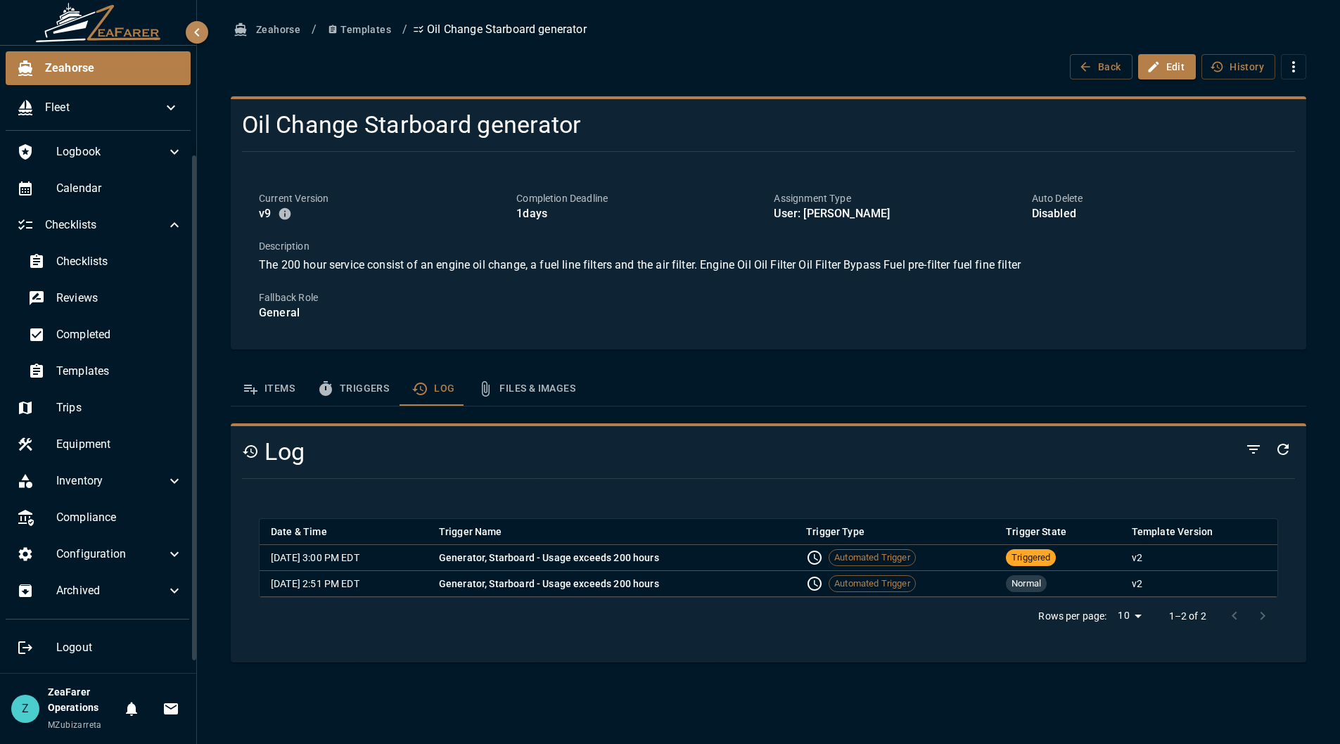
click at [986, 516] on div "Date & Time Trigger Name Trigger Type Trigger State Template Version Sep 26, 20…" at bounding box center [768, 577] width 1053 height 150
click at [902, 472] on div at bounding box center [763, 478] width 1064 height 23
click at [338, 398] on button "Triggers" at bounding box center [353, 389] width 94 height 34
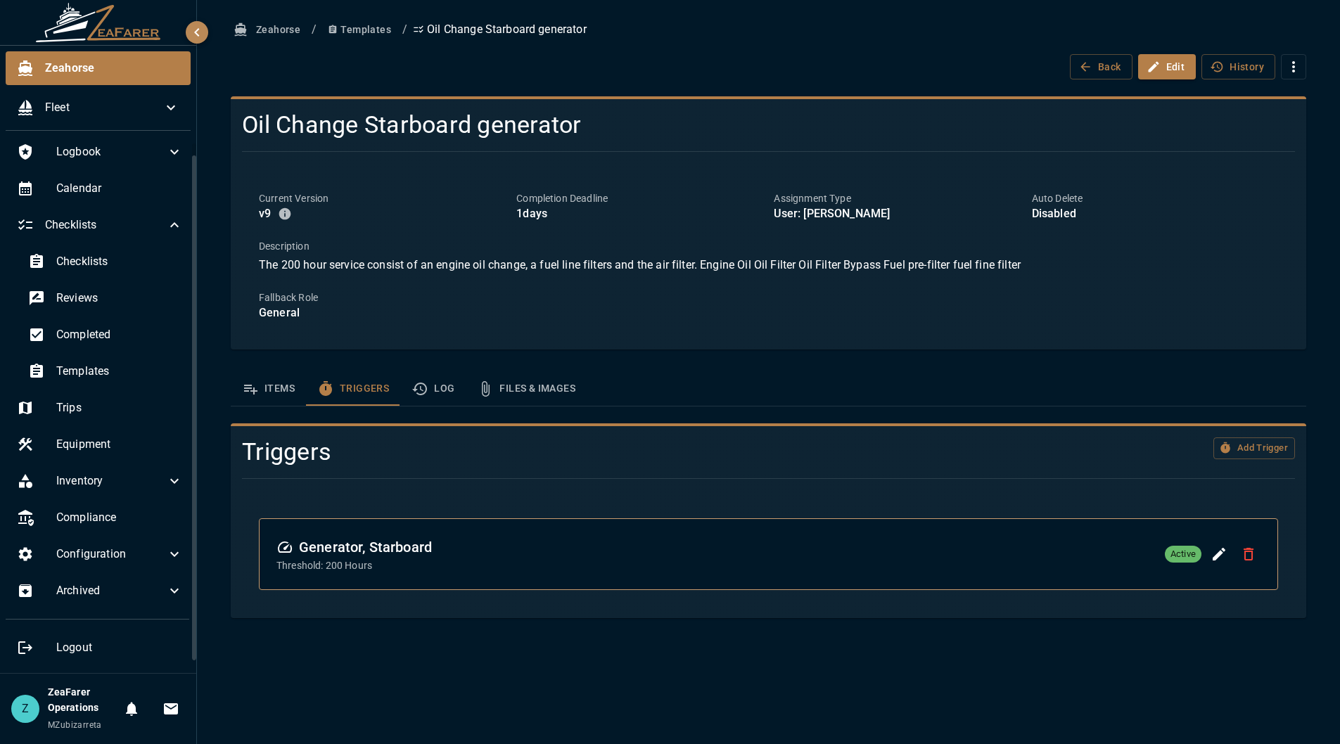
click at [387, 549] on h6 "Generator, Starboard" at bounding box center [353, 547] width 155 height 23
click at [330, 545] on h6 "Generator, Starboard" at bounding box center [353, 547] width 155 height 23
click at [330, 544] on h6 "Generator, Starboard" at bounding box center [353, 547] width 155 height 23
click at [329, 544] on h6 "Generator, Starboard" at bounding box center [353, 547] width 155 height 23
click at [381, 533] on div "Generator, Starboard Threshold: 200 Hours Active" at bounding box center [769, 554] width 1018 height 70
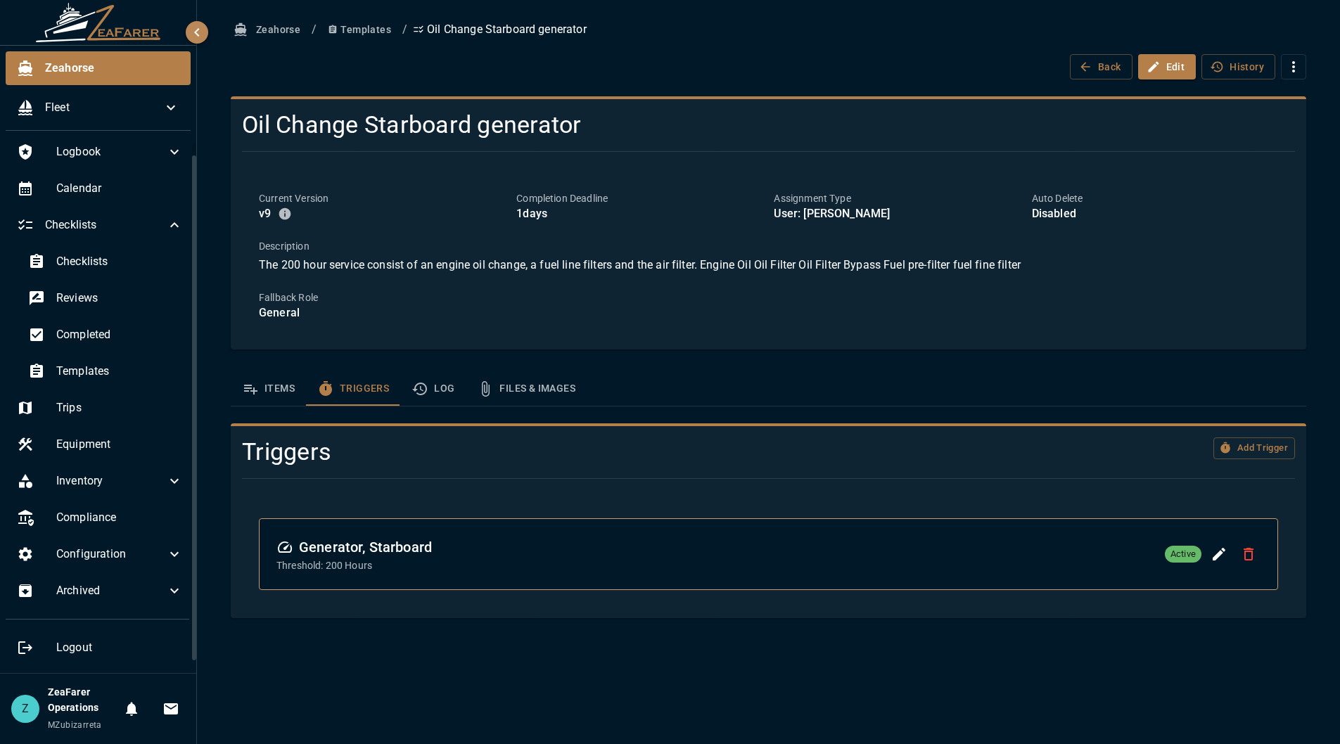
click at [467, 470] on div at bounding box center [763, 478] width 1064 height 23
click at [84, 360] on div "Templates" at bounding box center [105, 372] width 177 height 34
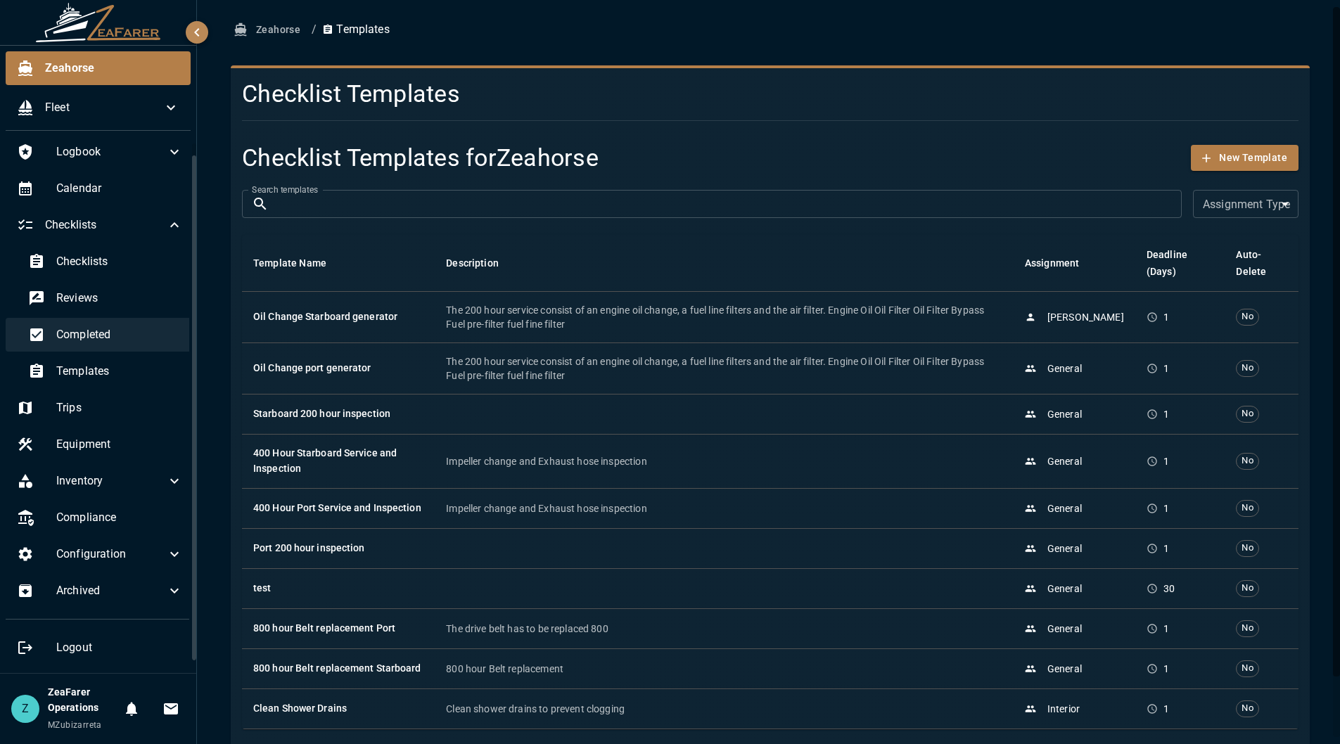
click at [96, 337] on span "Completed" at bounding box center [119, 334] width 127 height 17
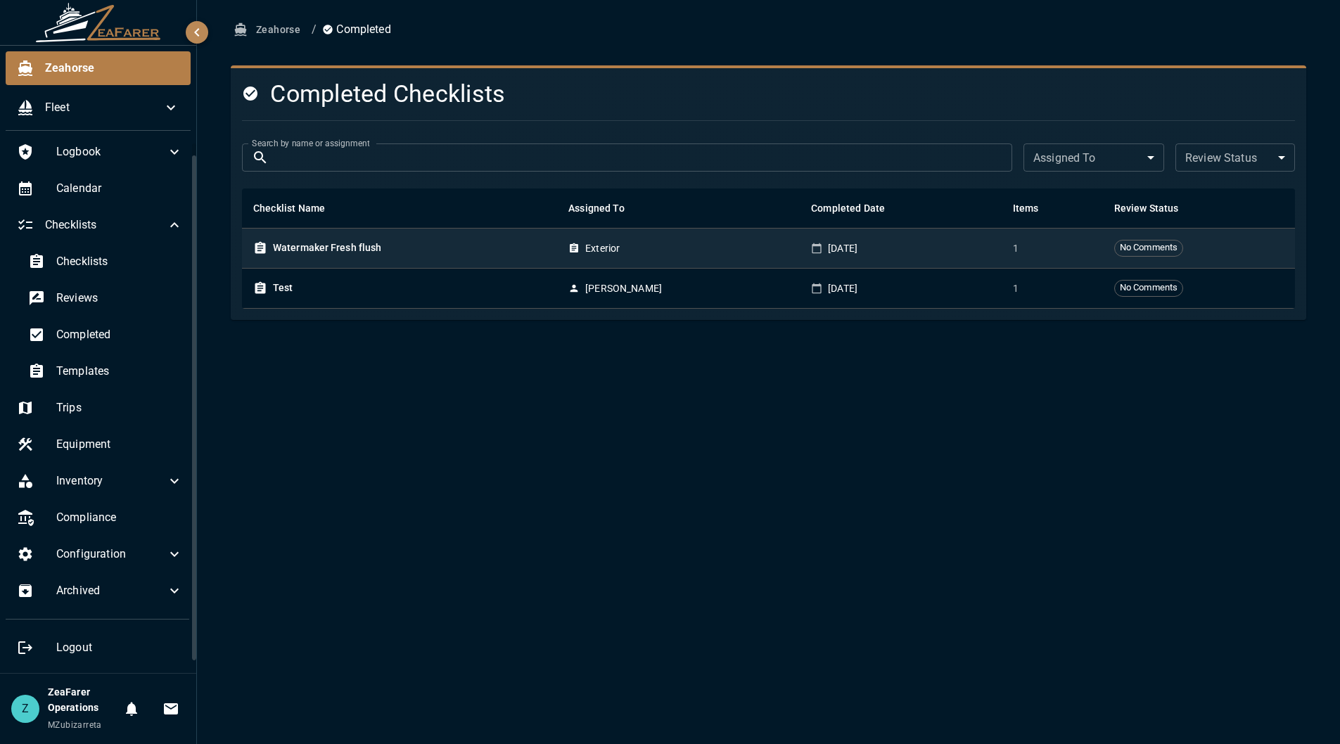
click at [397, 248] on div "Watermaker Fresh flush" at bounding box center [399, 248] width 293 height 15
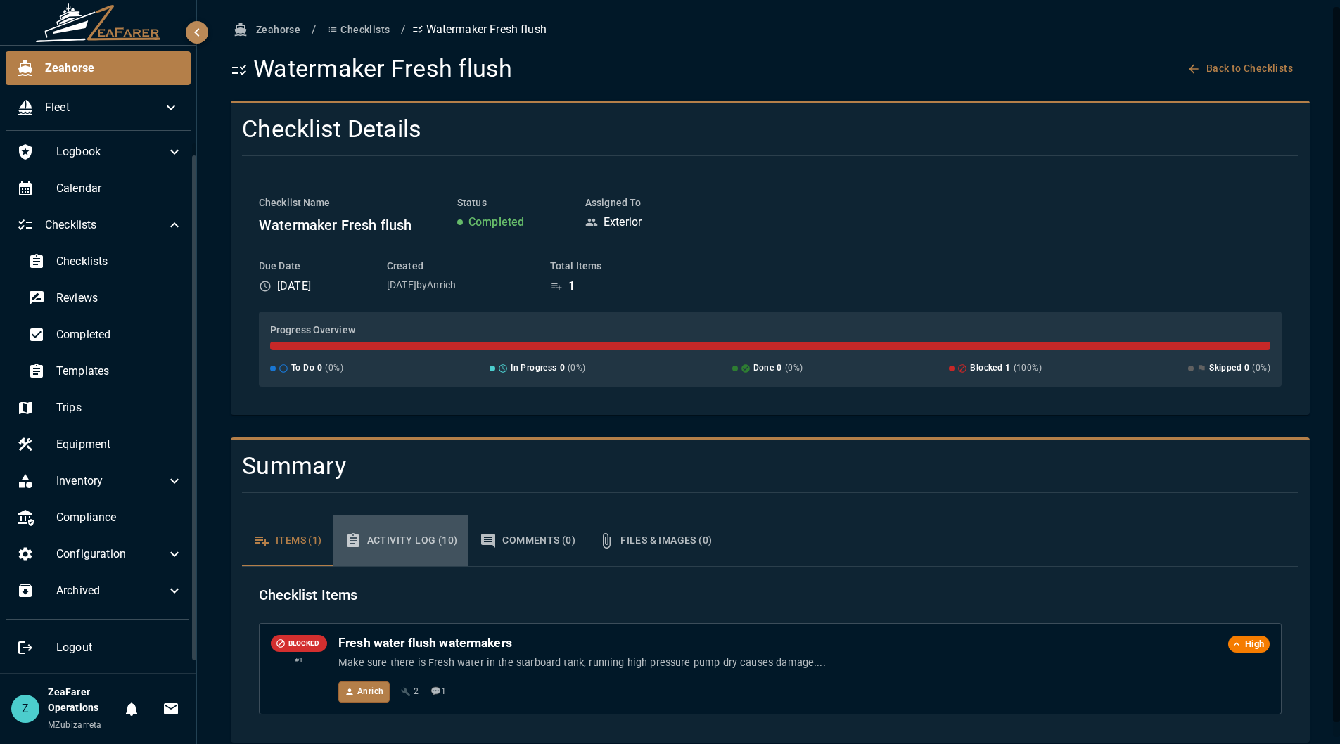
click at [437, 548] on button "Activity Log (10)" at bounding box center [401, 541] width 136 height 51
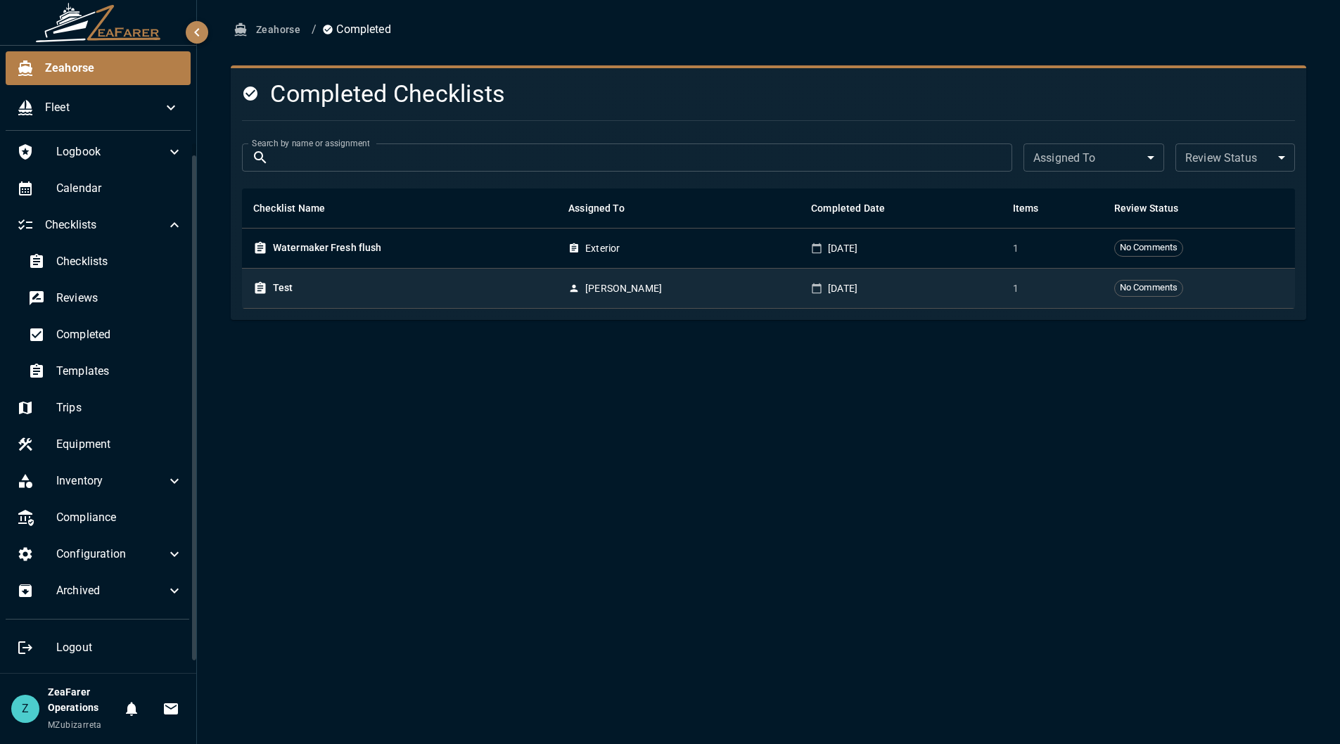
click at [338, 286] on div "Test" at bounding box center [399, 288] width 293 height 15
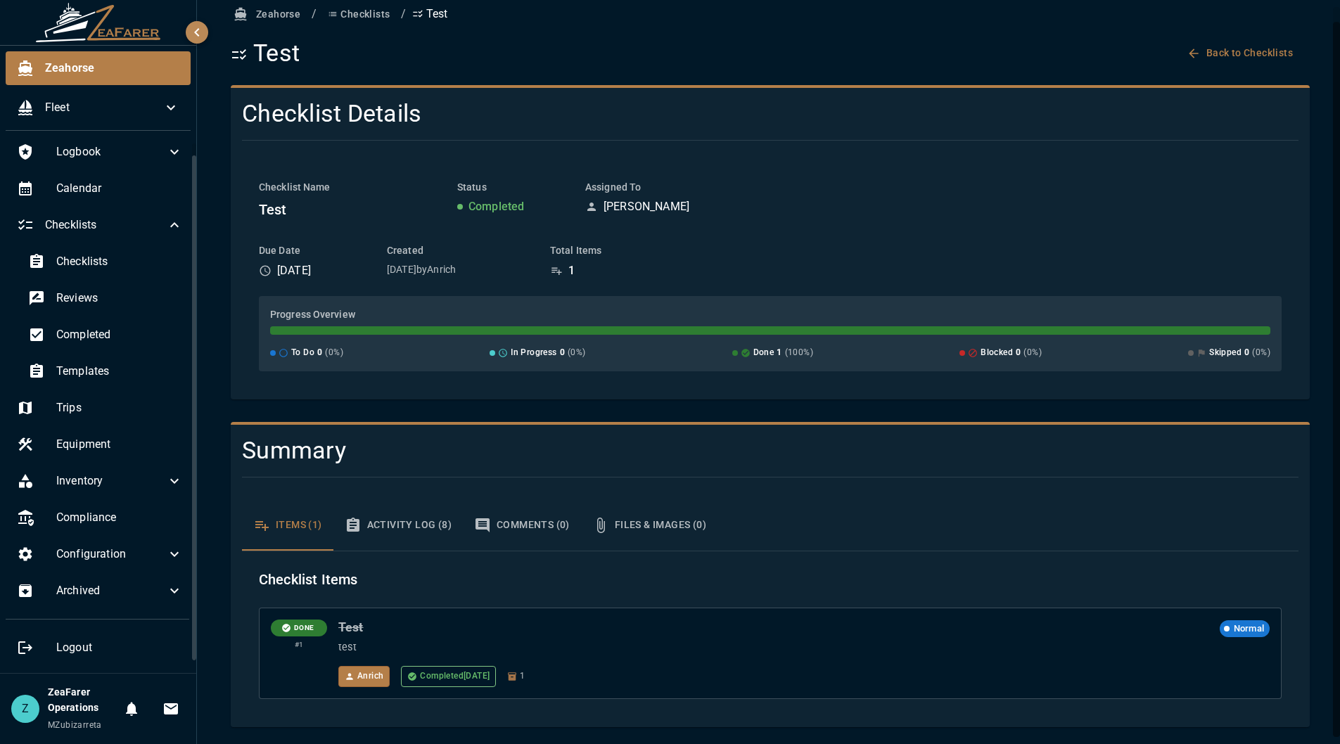
click at [416, 532] on button "Activity Log (8)" at bounding box center [397, 525] width 129 height 51
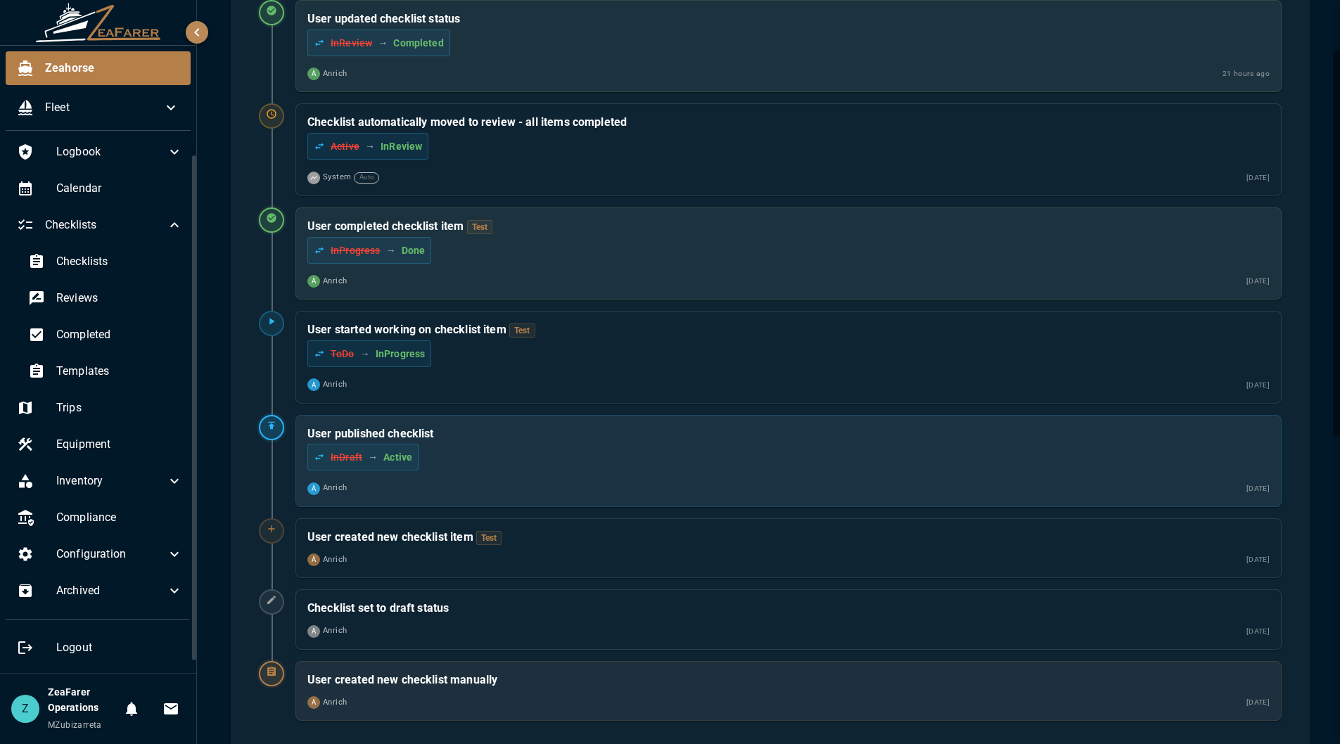
scroll to position [663, 0]
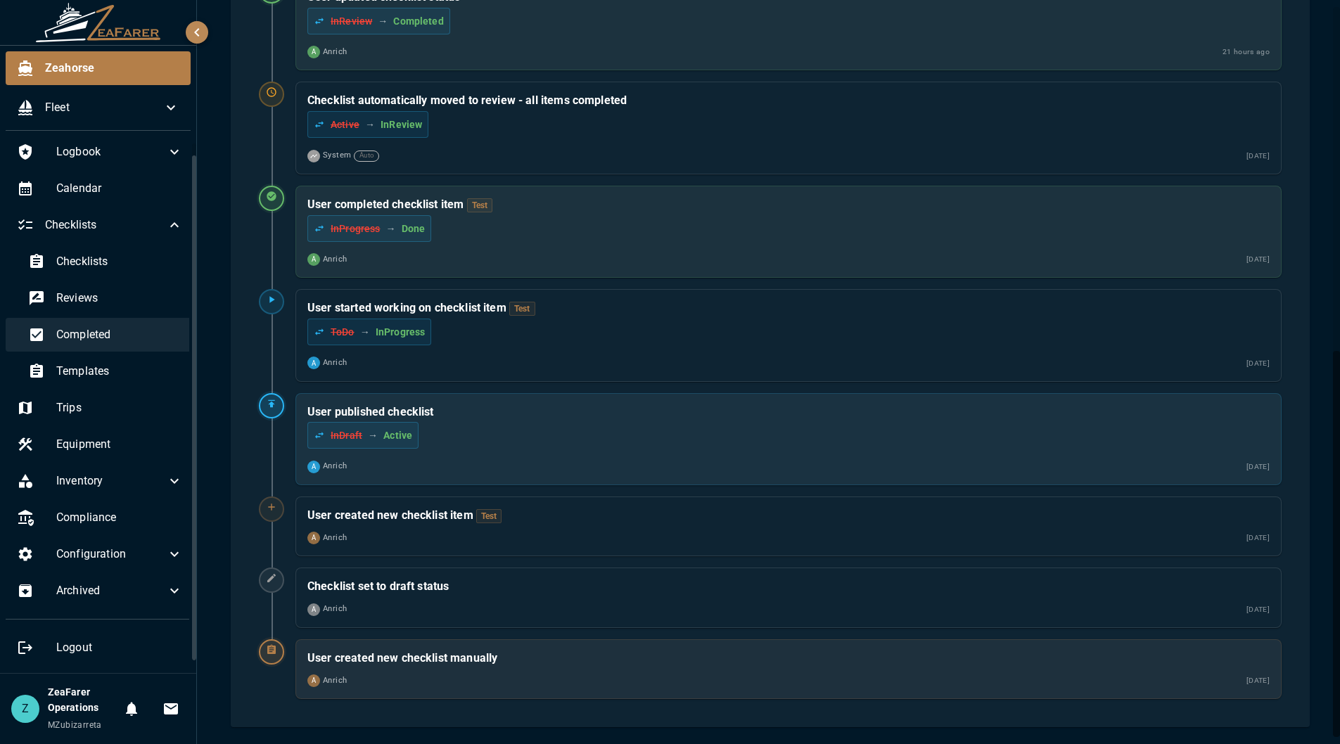
click at [106, 329] on span "Completed" at bounding box center [119, 334] width 127 height 17
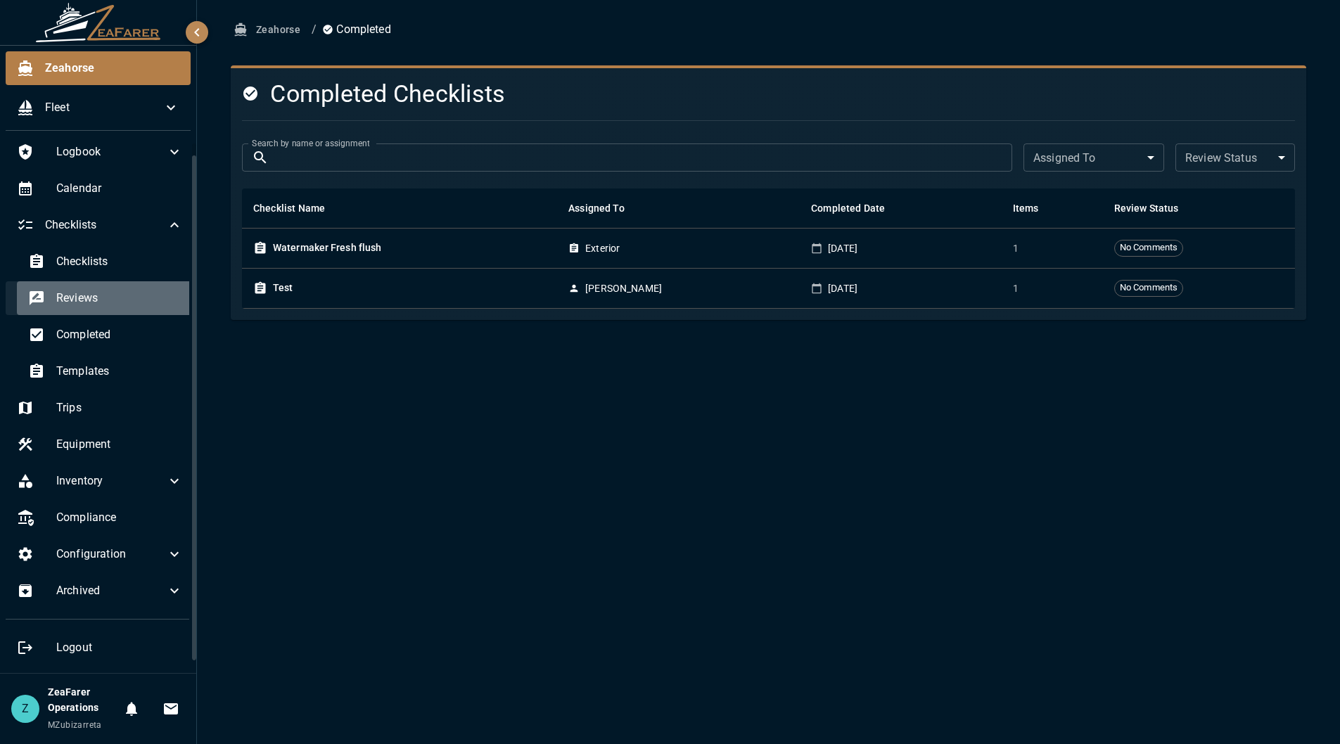
click at [105, 308] on div "Reviews" at bounding box center [105, 298] width 177 height 34
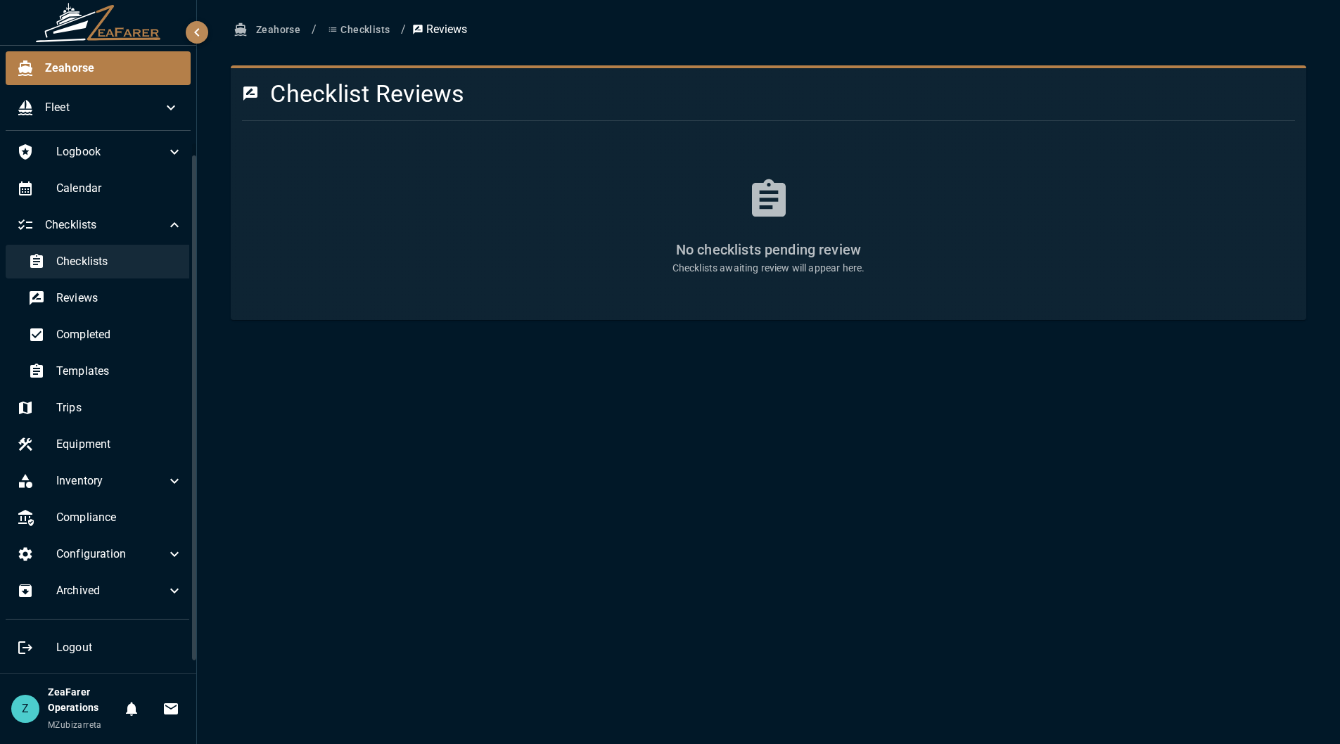
click at [112, 269] on span "Checklists" at bounding box center [119, 261] width 127 height 17
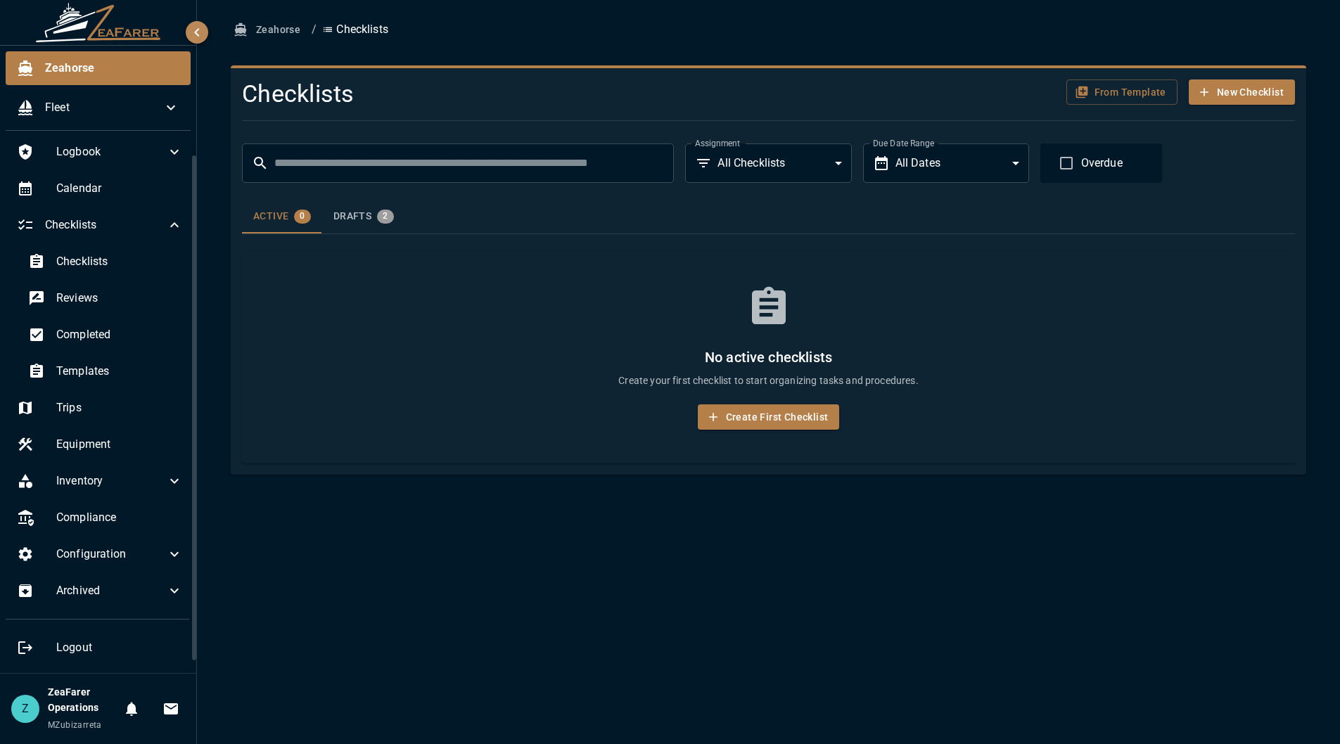
click at [77, 352] on div "Checklists Reviews Completed Templates" at bounding box center [100, 318] width 189 height 146
click at [103, 331] on span "Completed" at bounding box center [119, 334] width 127 height 17
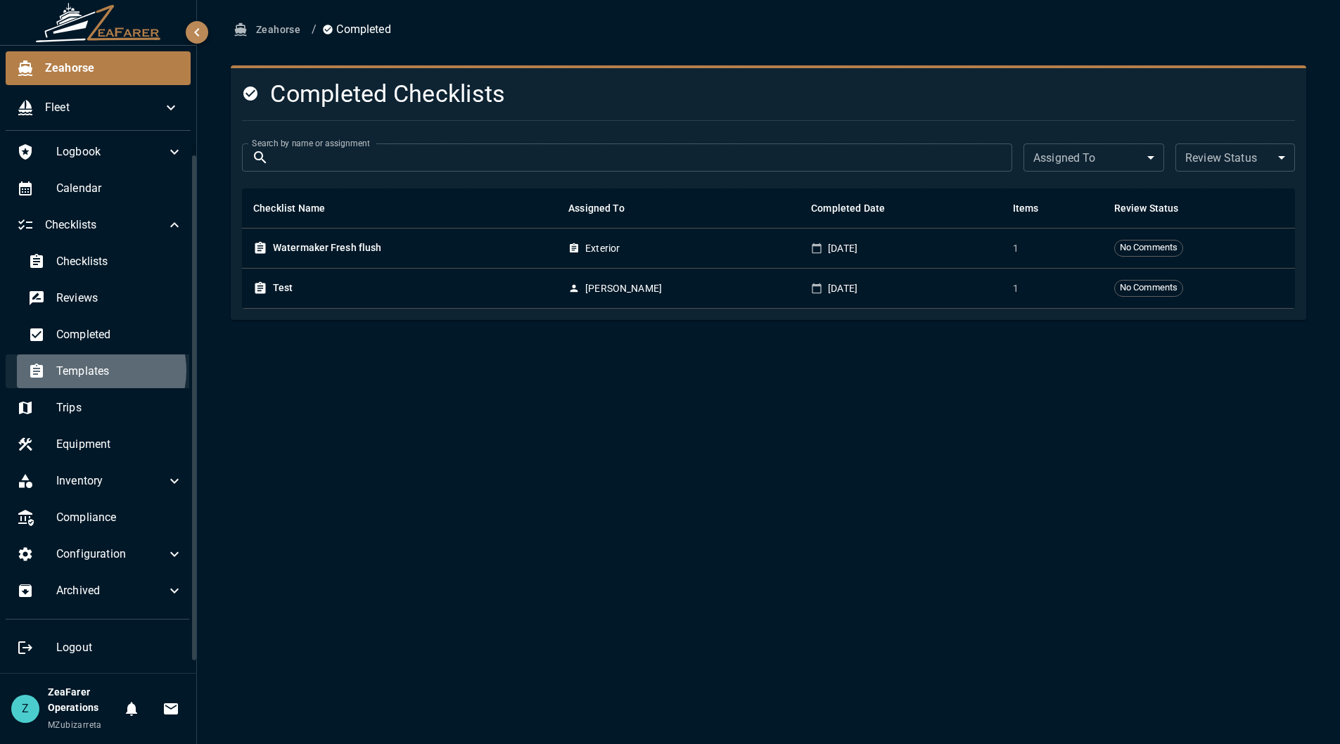
click at [97, 371] on span "Templates" at bounding box center [119, 371] width 127 height 17
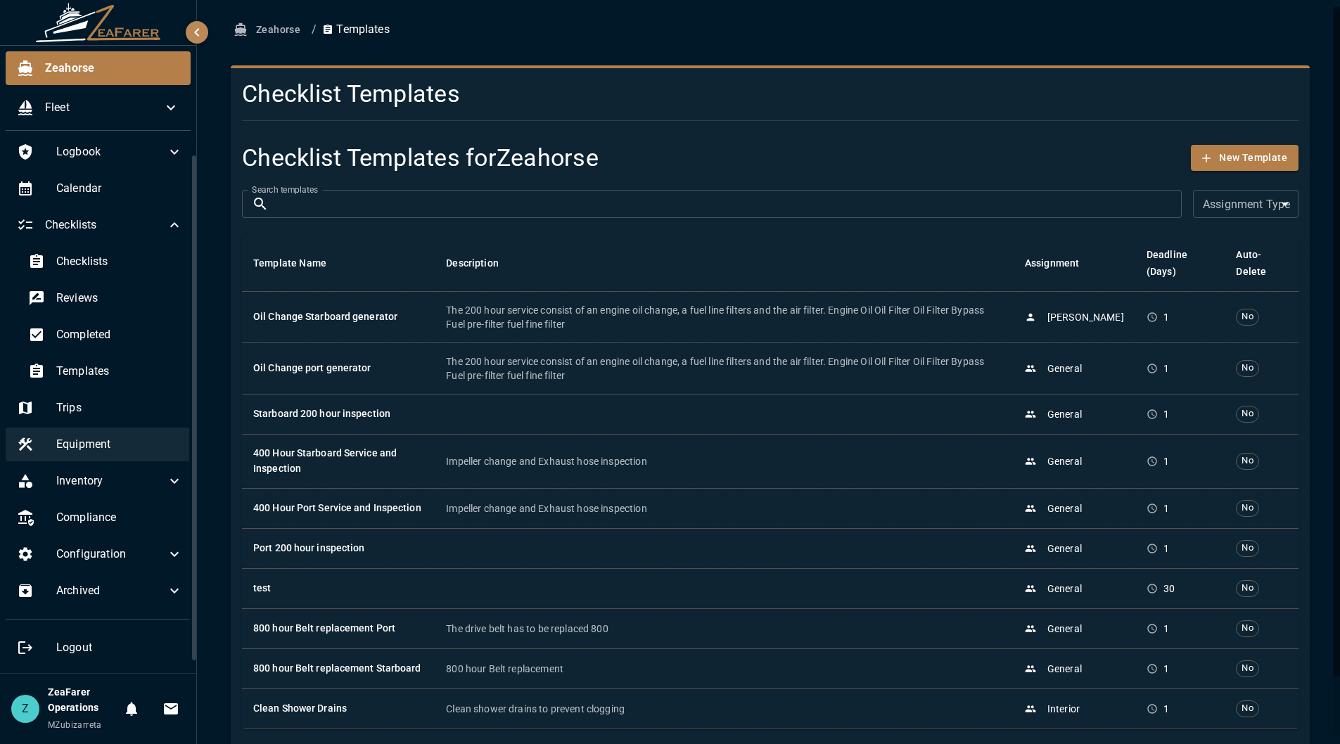
click at [110, 460] on div "Equipment" at bounding box center [100, 445] width 189 height 34
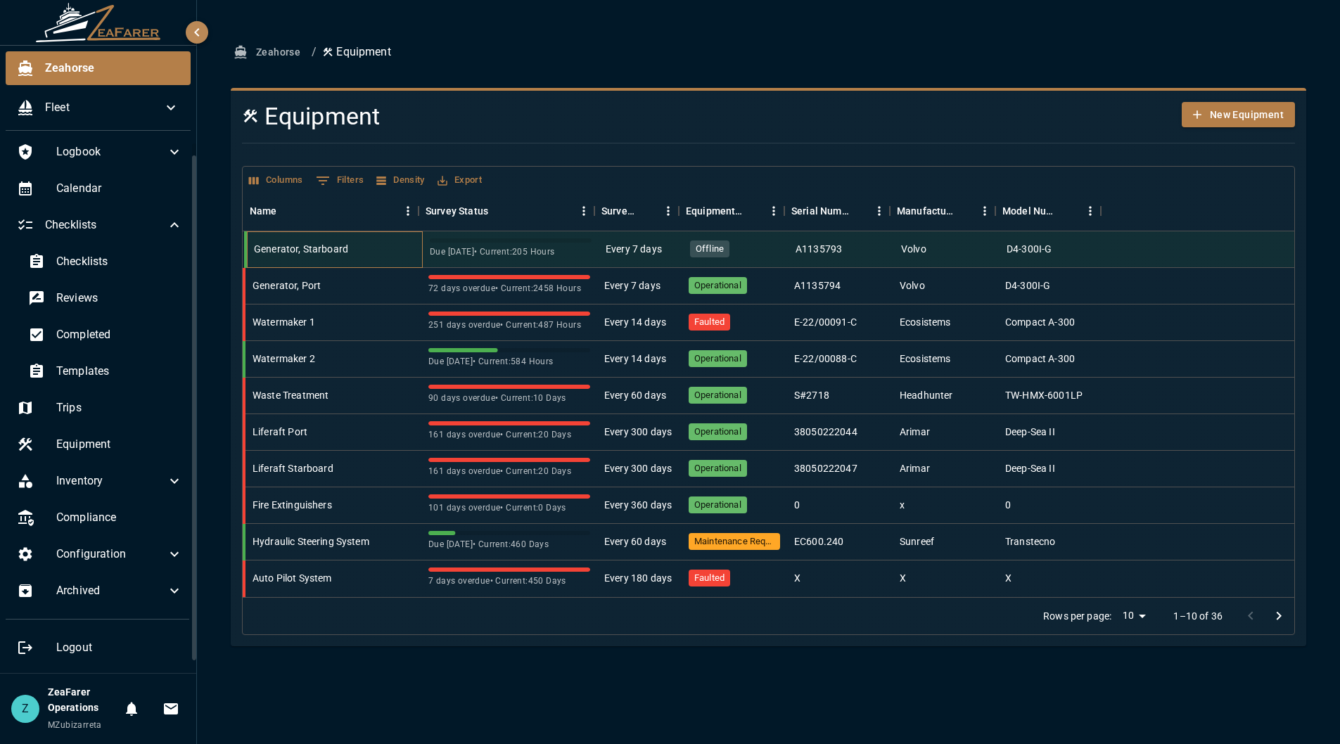
click at [345, 247] on div "Generator, Starboard" at bounding box center [301, 249] width 94 height 14
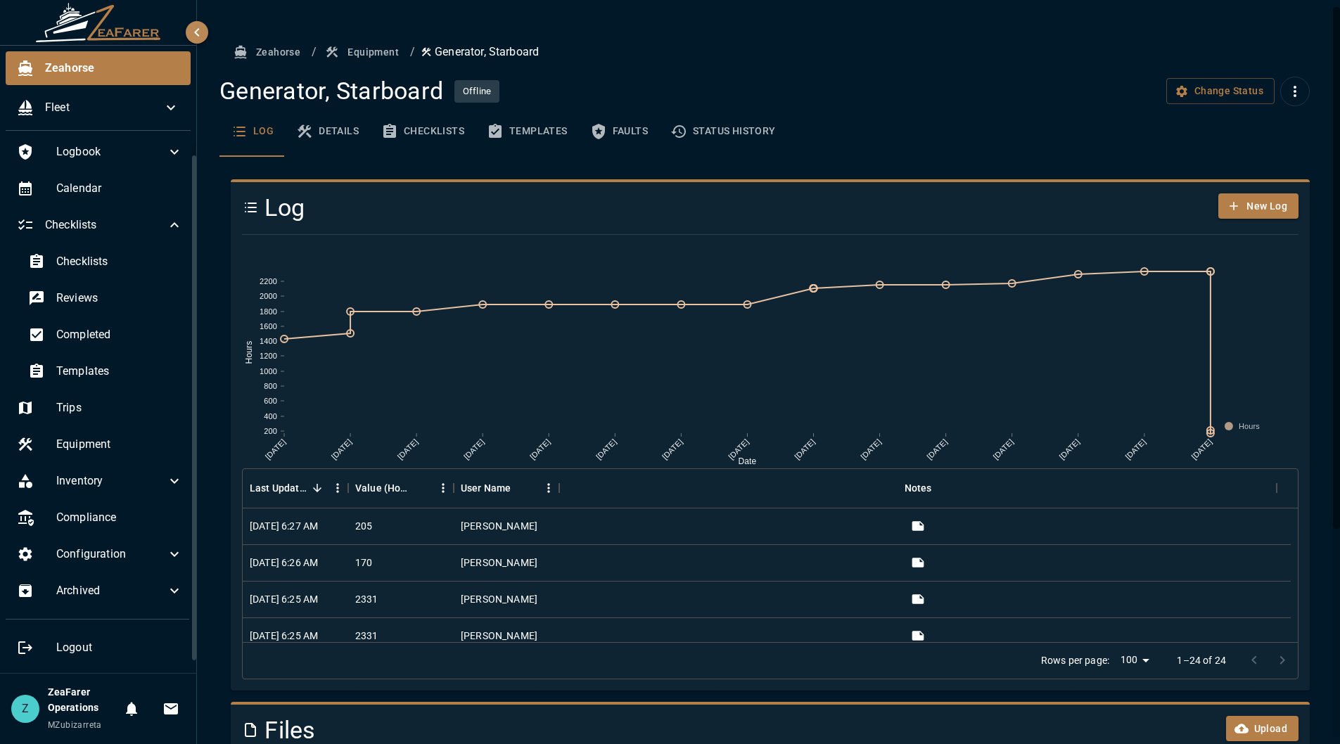
click at [387, 59] on button "Equipment" at bounding box center [363, 52] width 82 height 26
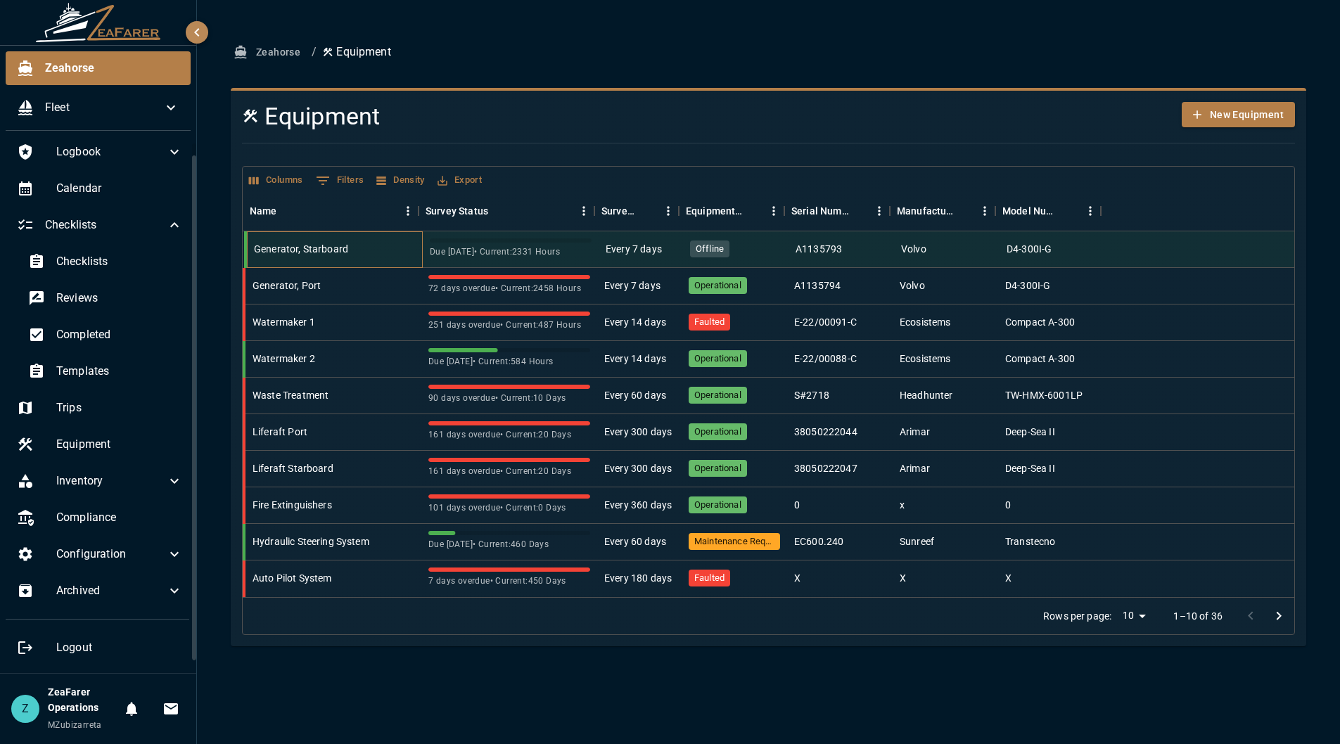
click at [354, 240] on div "Generator, Starboard" at bounding box center [335, 249] width 176 height 37
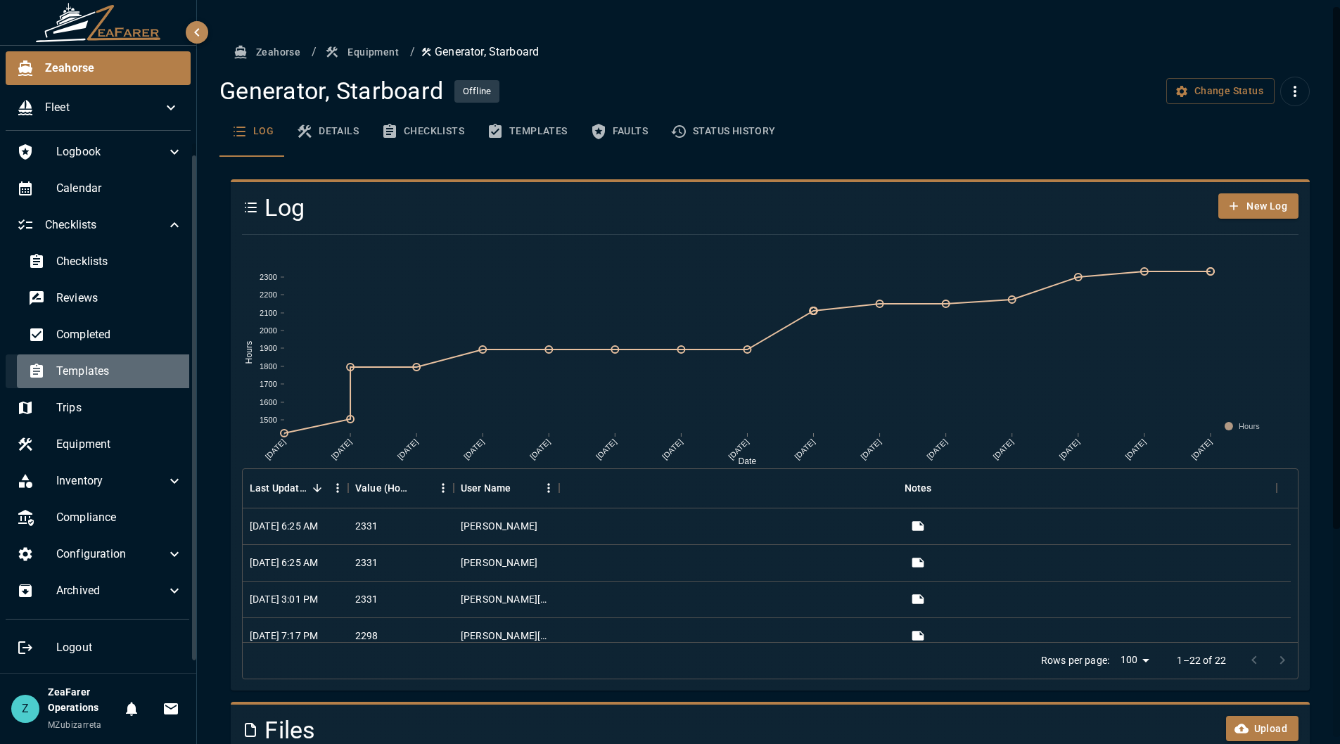
click at [121, 356] on div "Templates" at bounding box center [105, 372] width 177 height 34
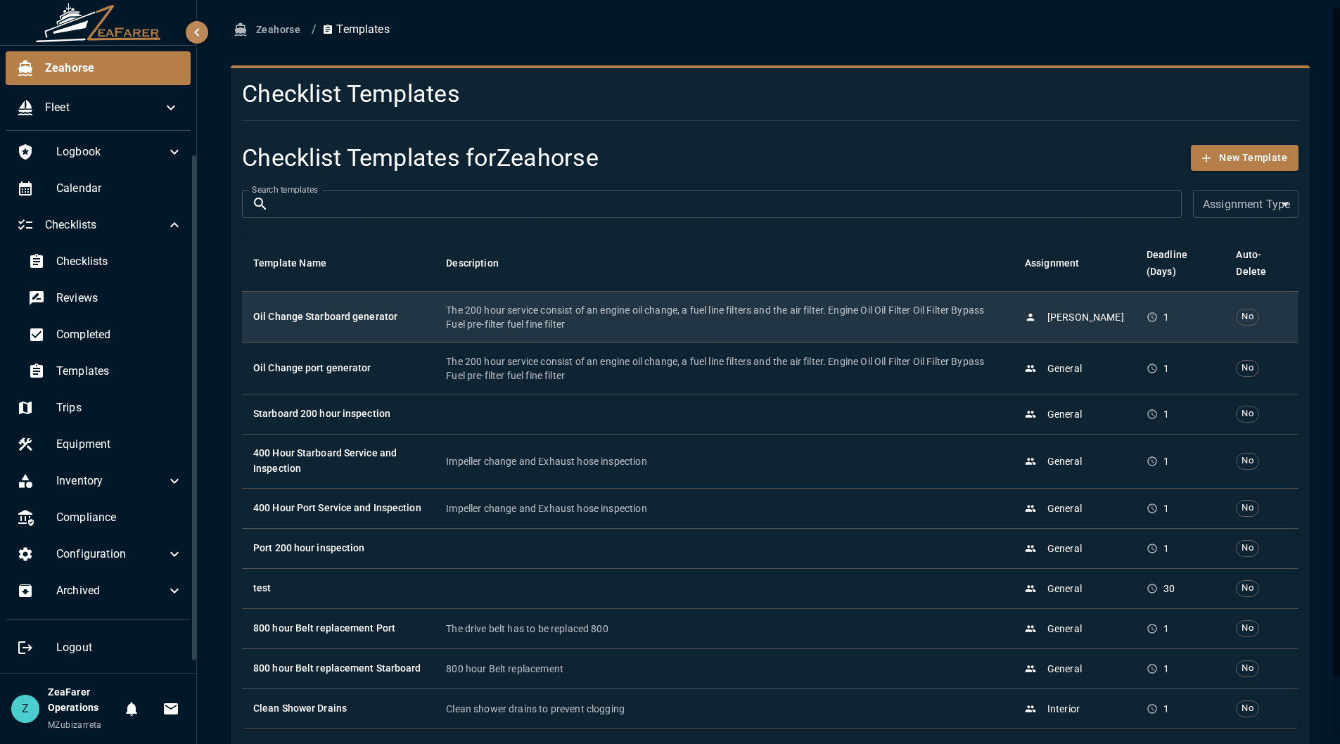
click at [509, 306] on p "The 200 hour service consist of an engine oil change, a fuel line filters and t…" at bounding box center [724, 317] width 556 height 28
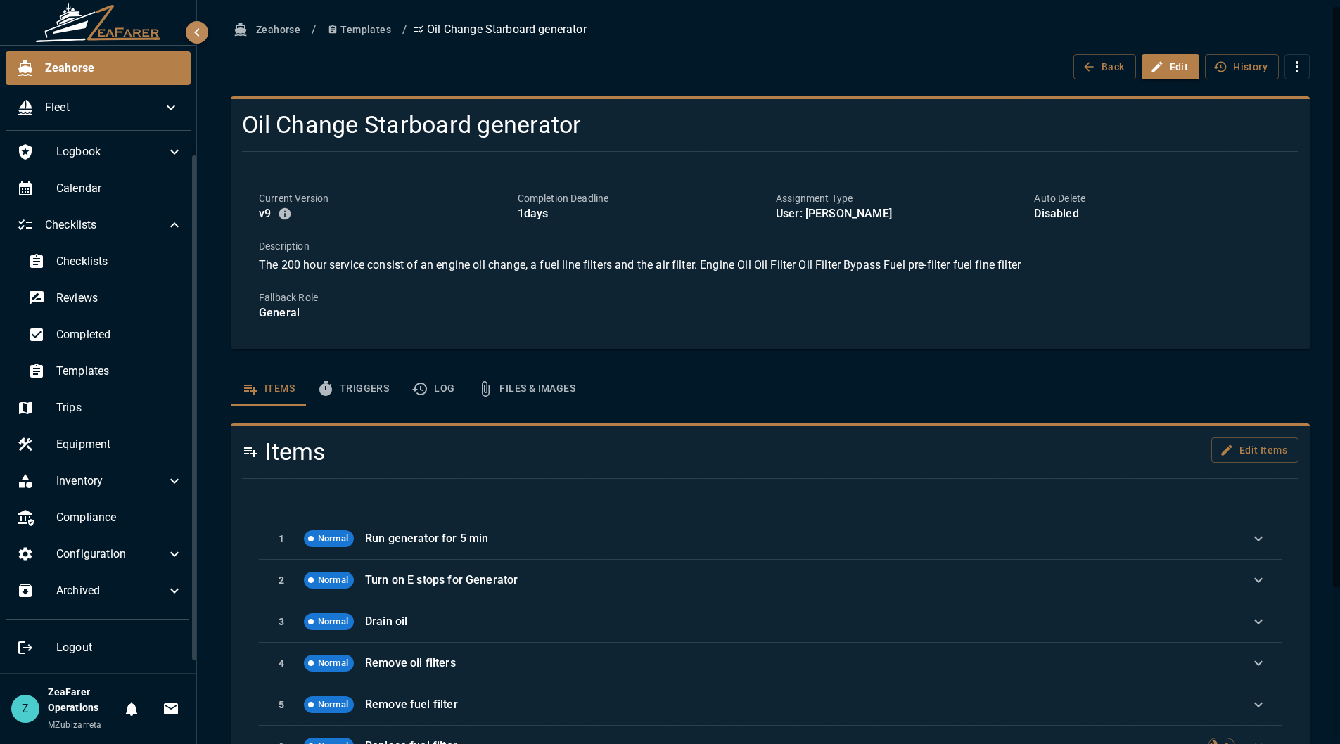
click at [459, 386] on button "Log" at bounding box center [432, 389] width 65 height 34
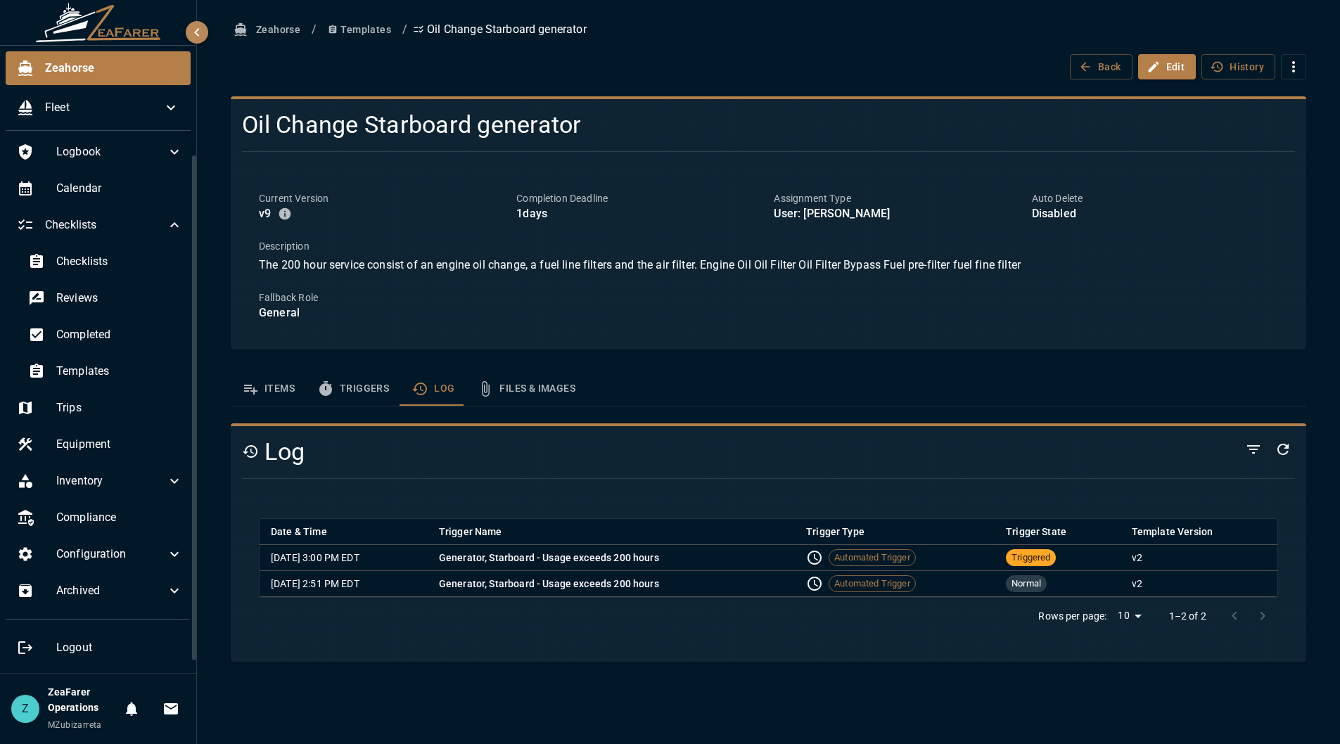
click at [625, 87] on div "Zeahorse / Templates / Oil Change Starboard generator Back Edit History Oil Cha…" at bounding box center [768, 340] width 1109 height 646
click at [382, 28] on button "Templates" at bounding box center [359, 30] width 75 height 26
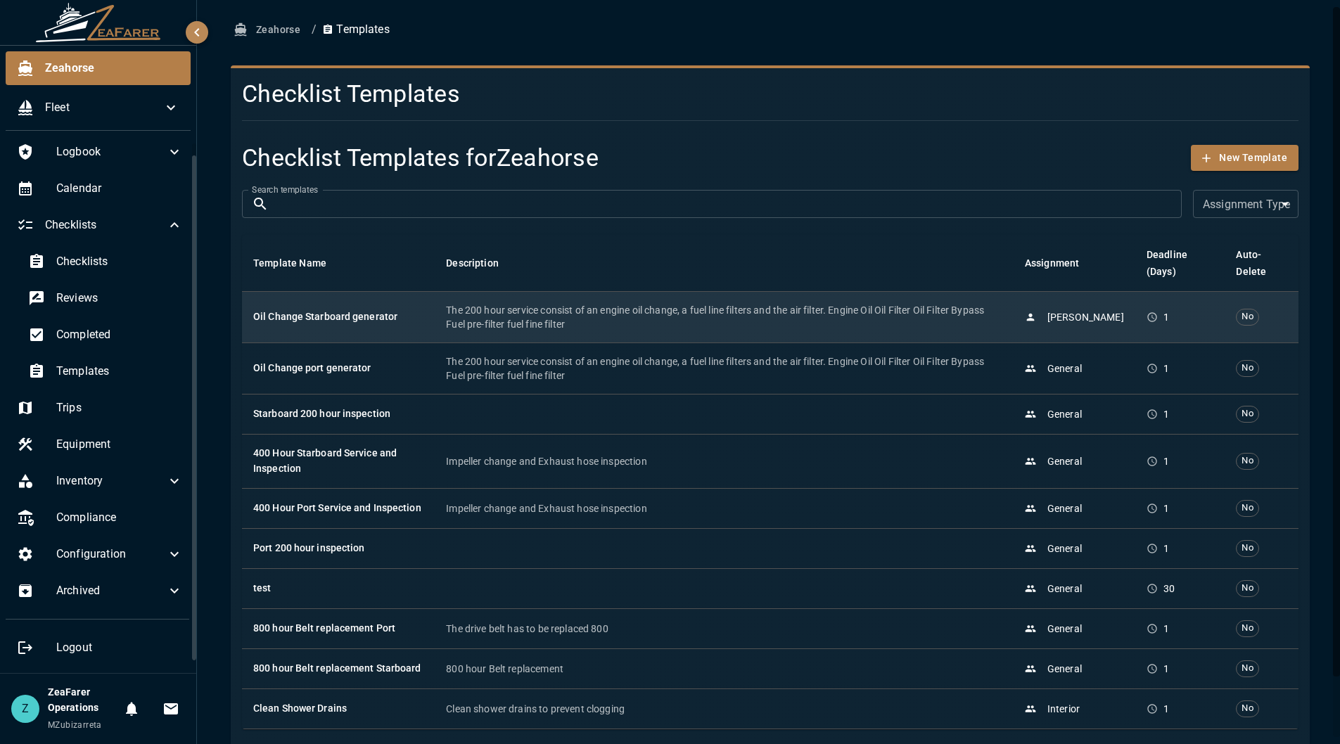
click at [399, 293] on td "Oil Change Starboard generator" at bounding box center [338, 316] width 193 height 51
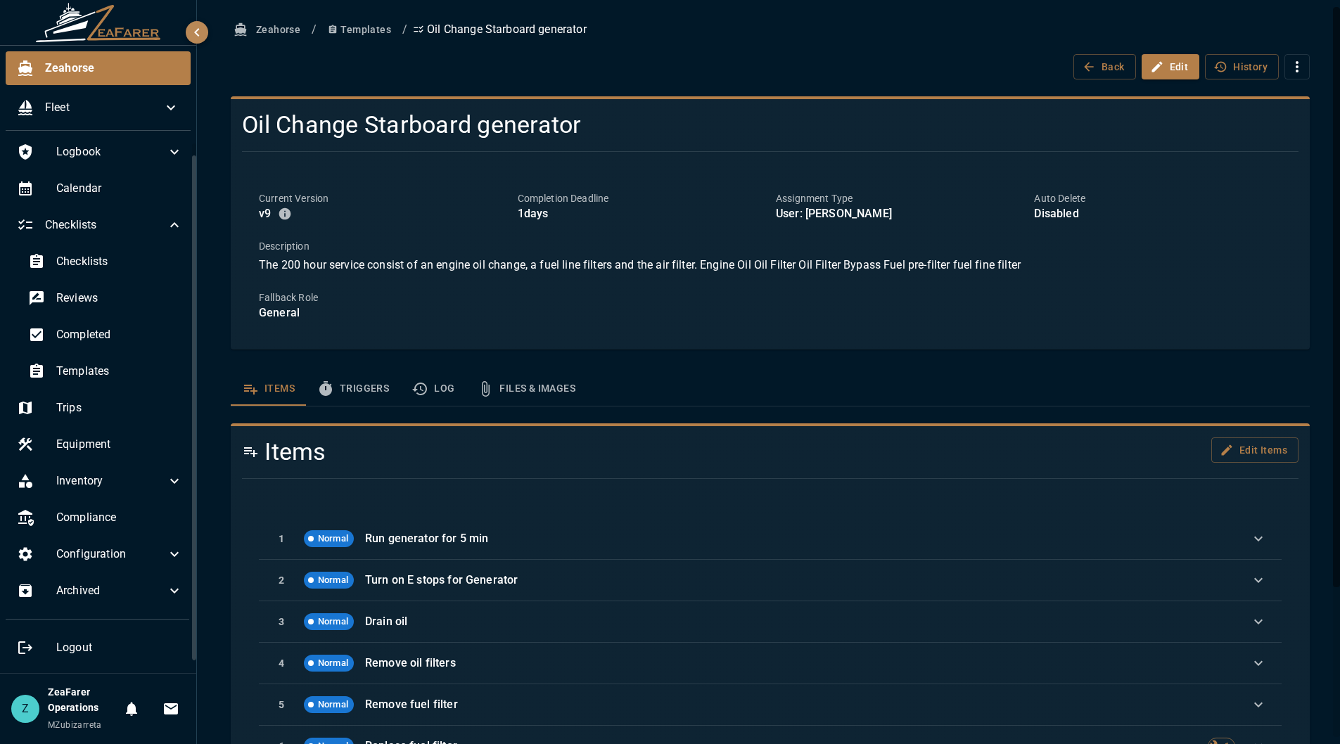
click at [435, 392] on button "Log" at bounding box center [432, 389] width 65 height 34
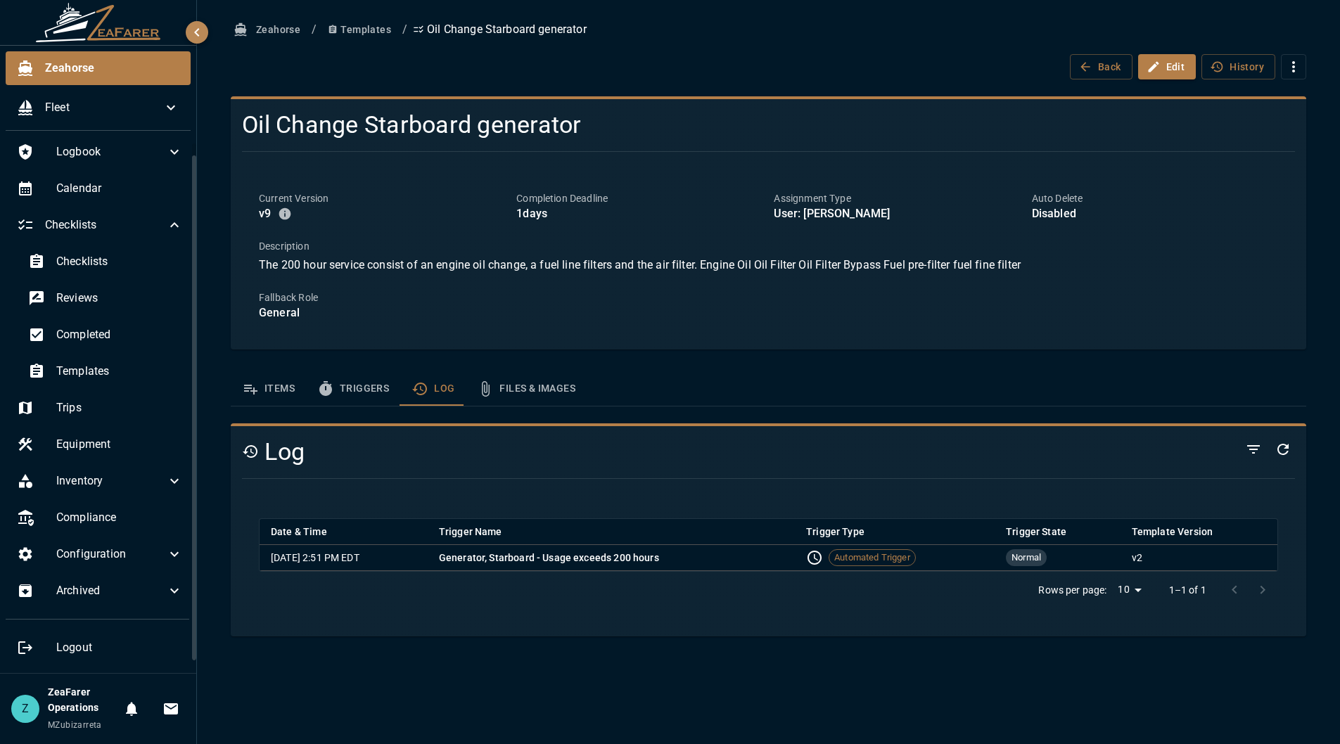
click at [324, 390] on icon "template sections" at bounding box center [325, 388] width 13 height 15
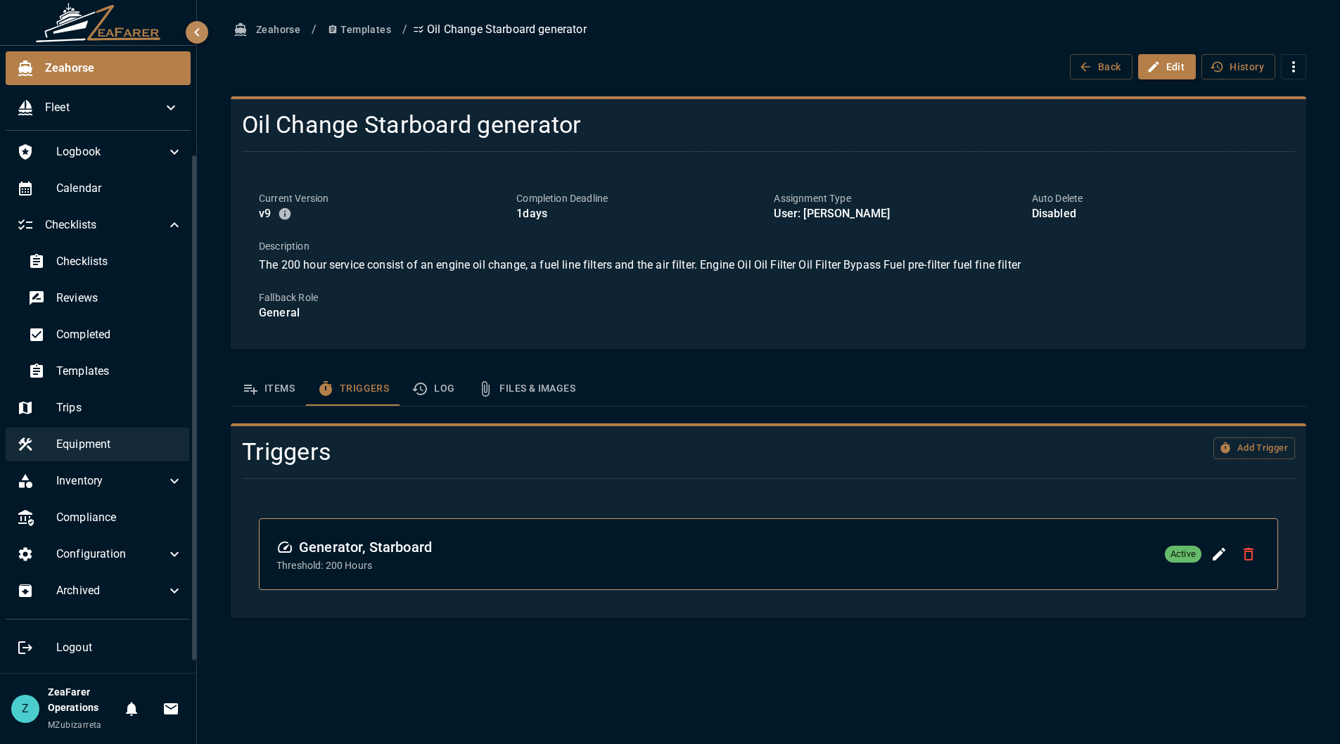
click at [99, 447] on span "Equipment" at bounding box center [119, 444] width 127 height 17
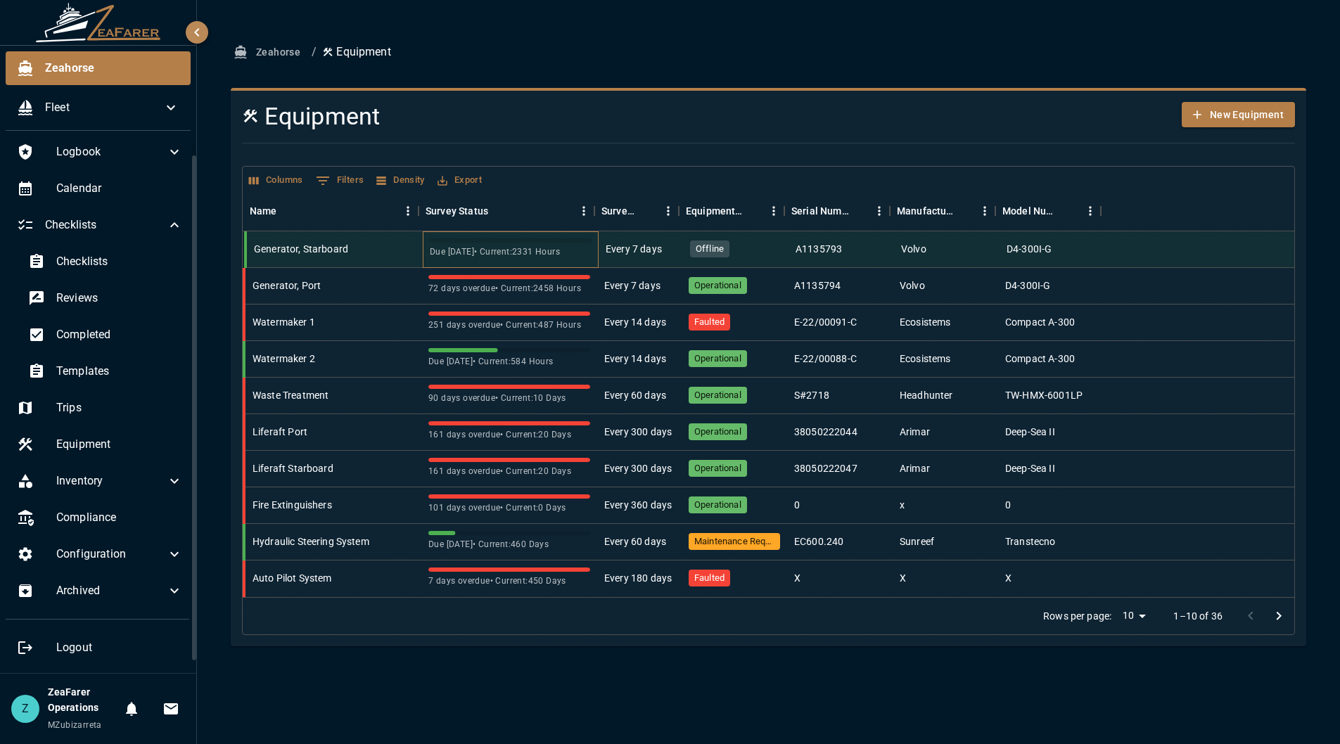
click at [513, 250] on span "Due in 7 days • Current: 2331 Hours" at bounding box center [511, 253] width 162 height 14
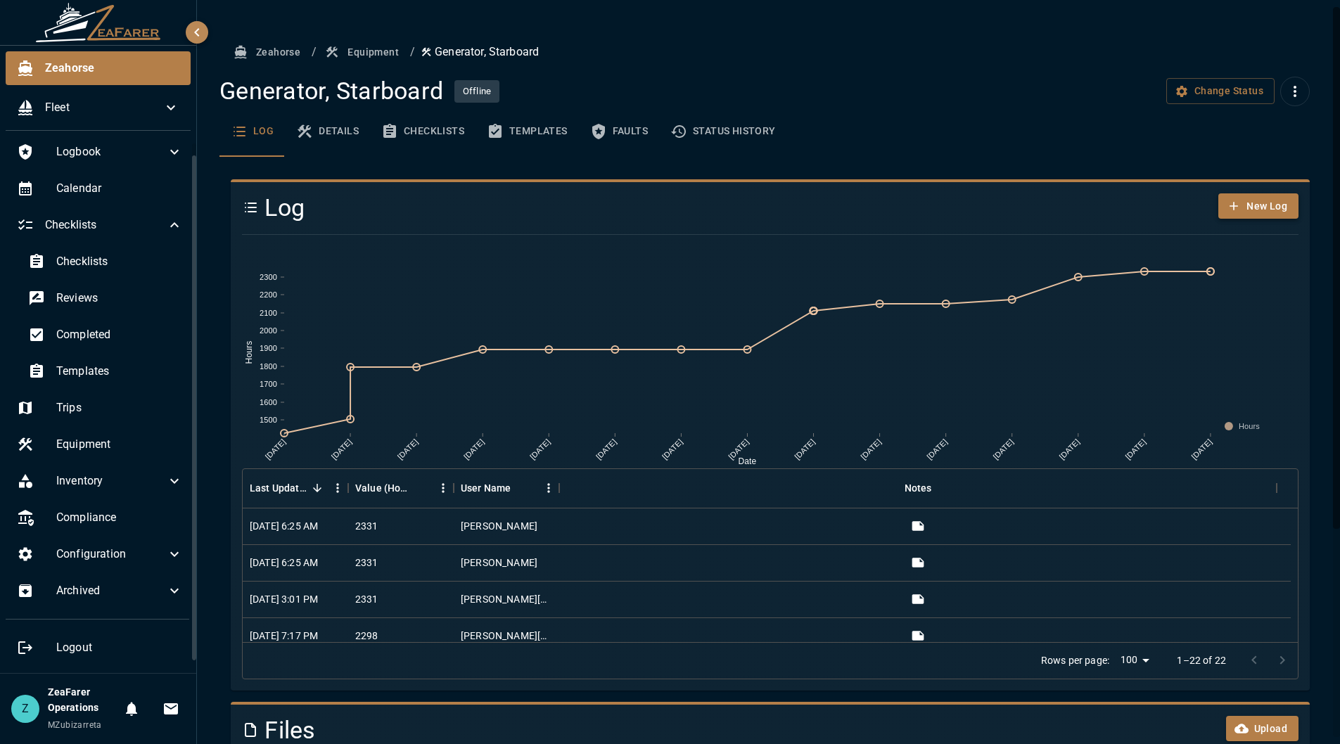
click at [1245, 214] on button "New Log" at bounding box center [1258, 206] width 80 height 26
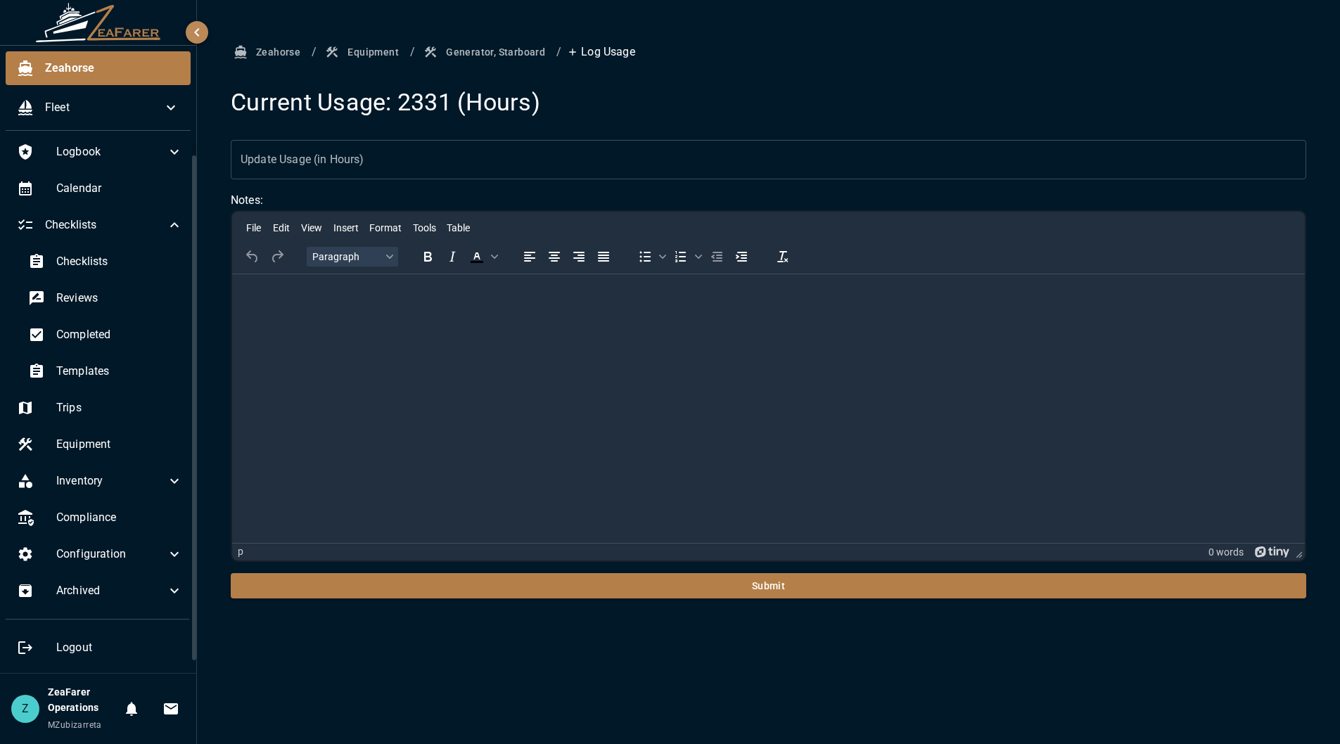
click at [375, 161] on input "Update Usage (in Hours)" at bounding box center [769, 159] width 1076 height 39
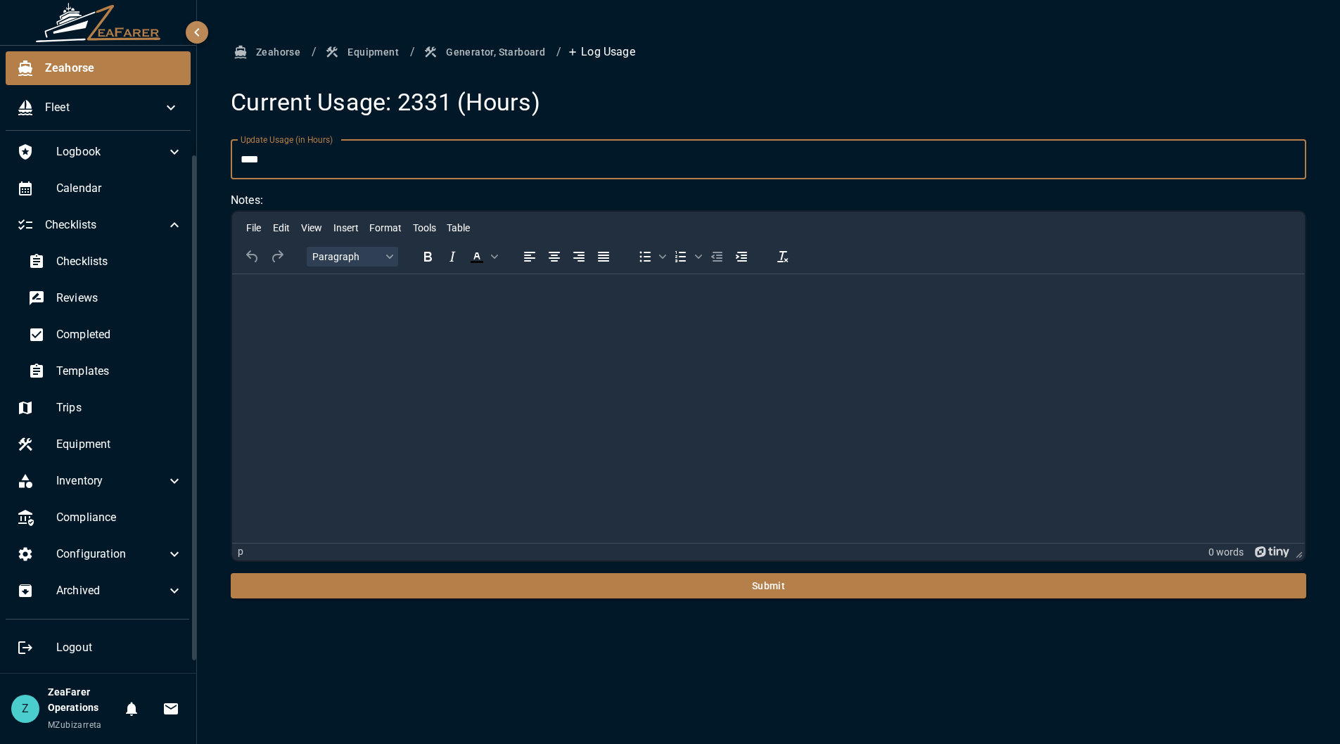
type input "****"
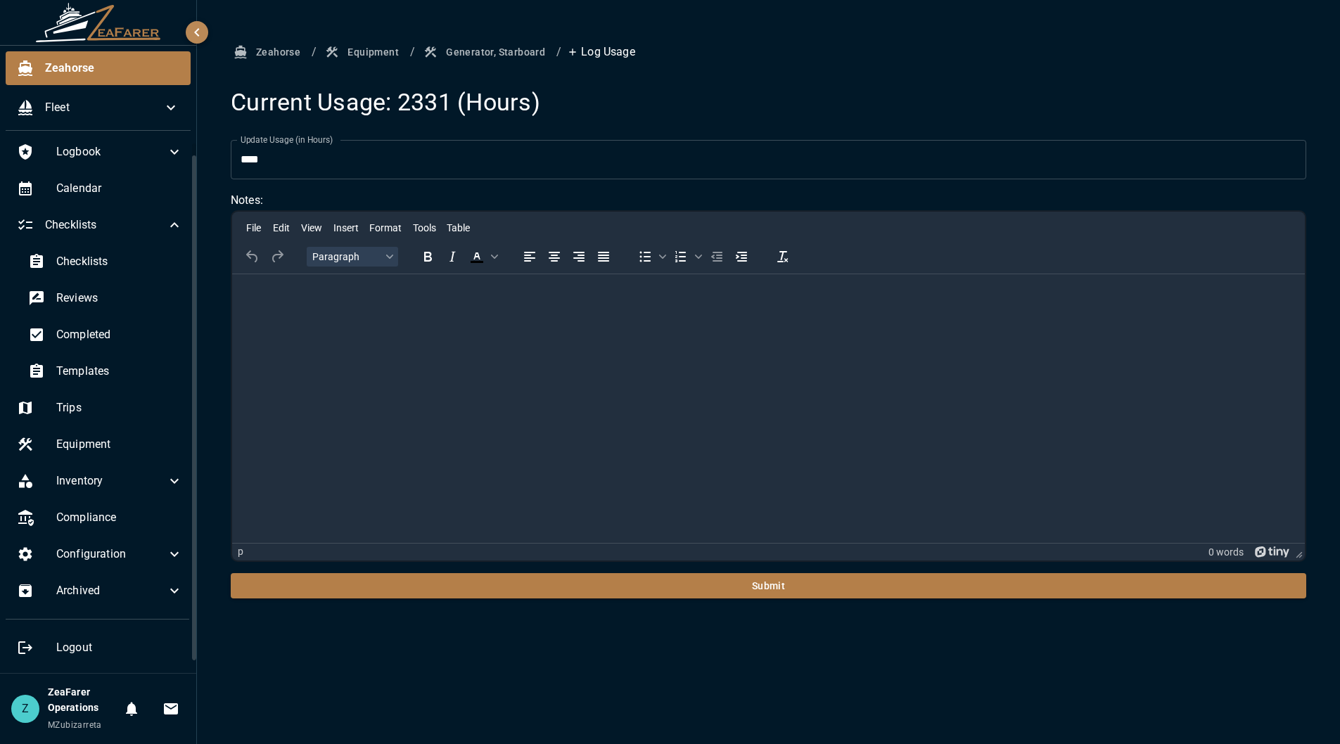
click at [418, 310] on html at bounding box center [768, 292] width 1073 height 37
click at [632, 585] on button "Submit" at bounding box center [769, 586] width 1076 height 26
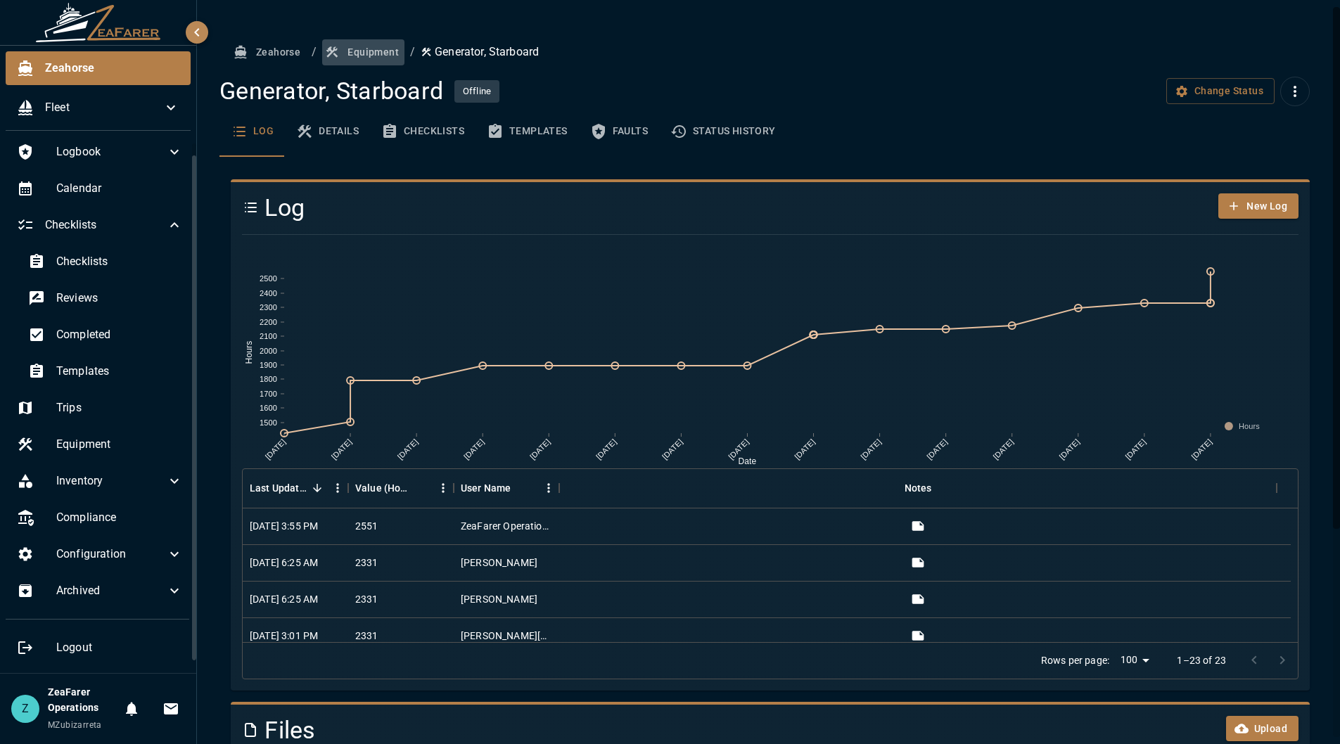
click at [369, 43] on button "Equipment" at bounding box center [363, 52] width 82 height 26
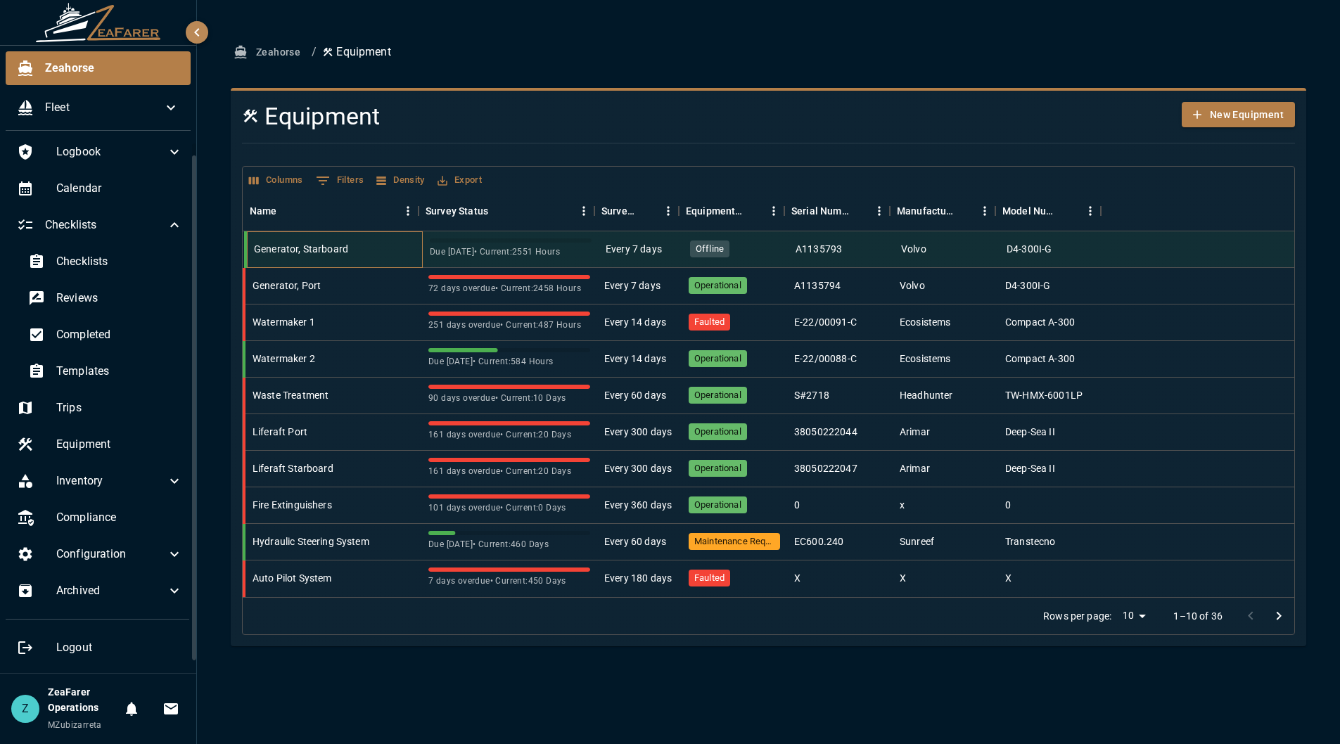
click at [338, 244] on div "Generator, Starboard" at bounding box center [301, 249] width 94 height 14
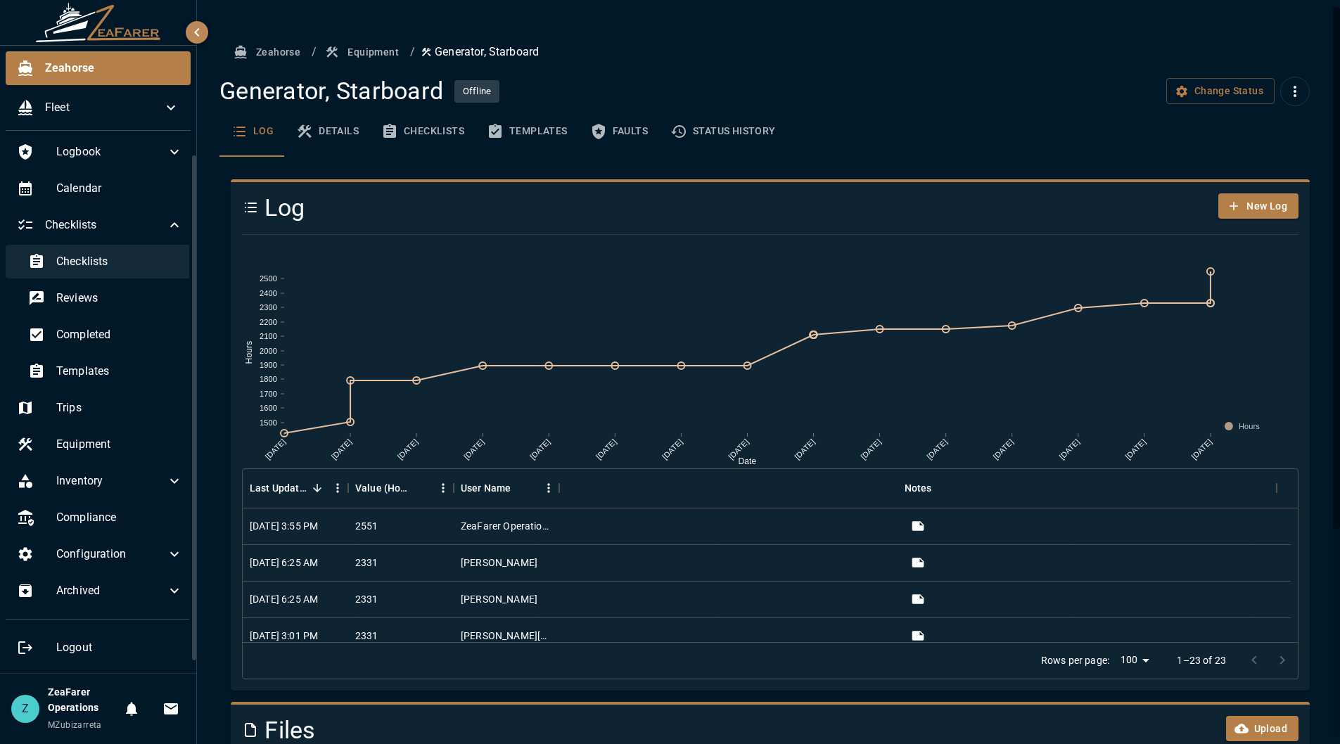
click at [129, 270] on span "Checklists" at bounding box center [119, 261] width 127 height 17
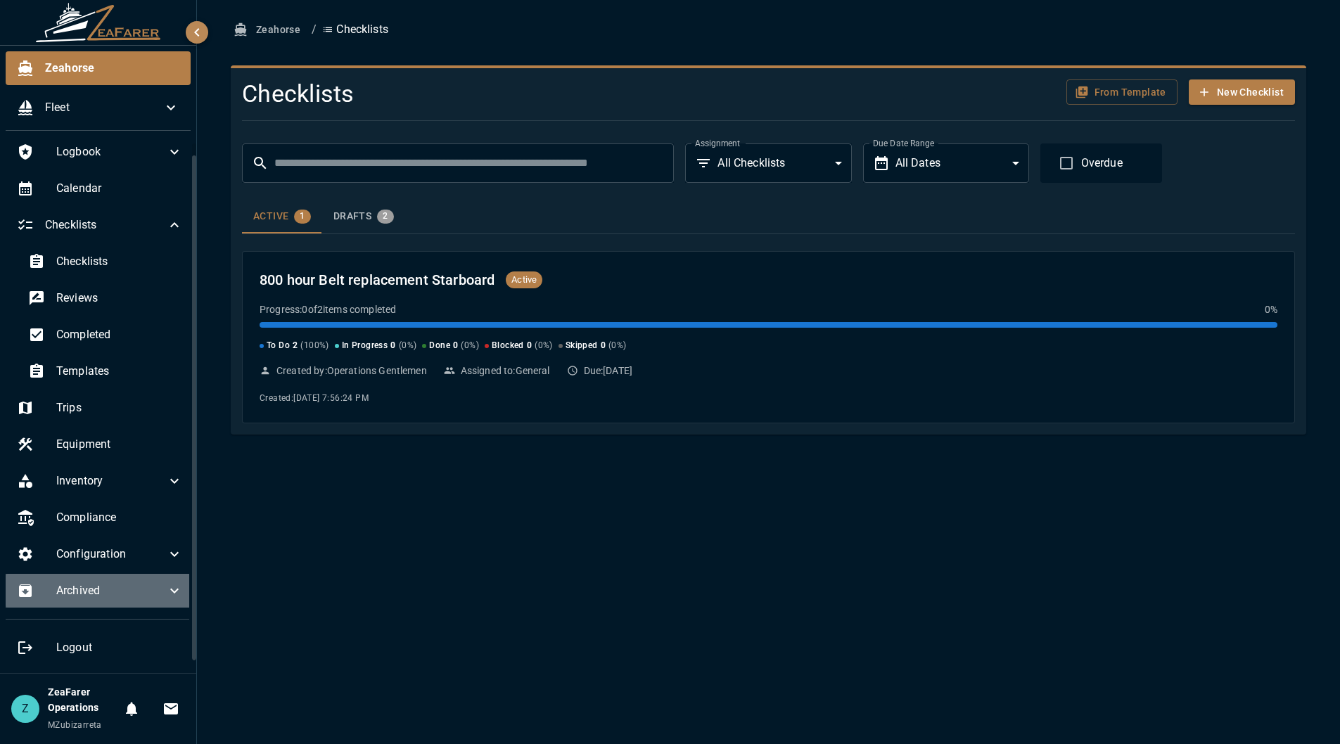
click at [158, 604] on div "Archived" at bounding box center [100, 591] width 189 height 34
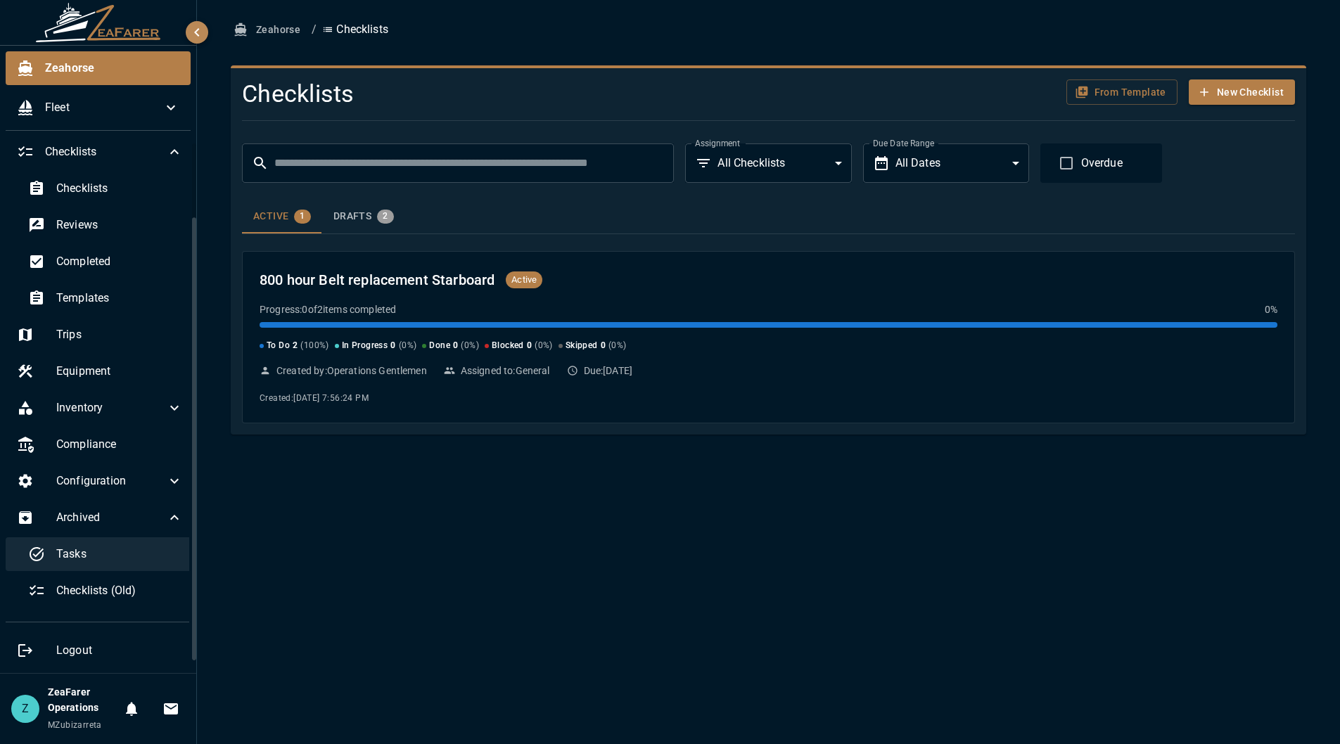
scroll to position [89, 0]
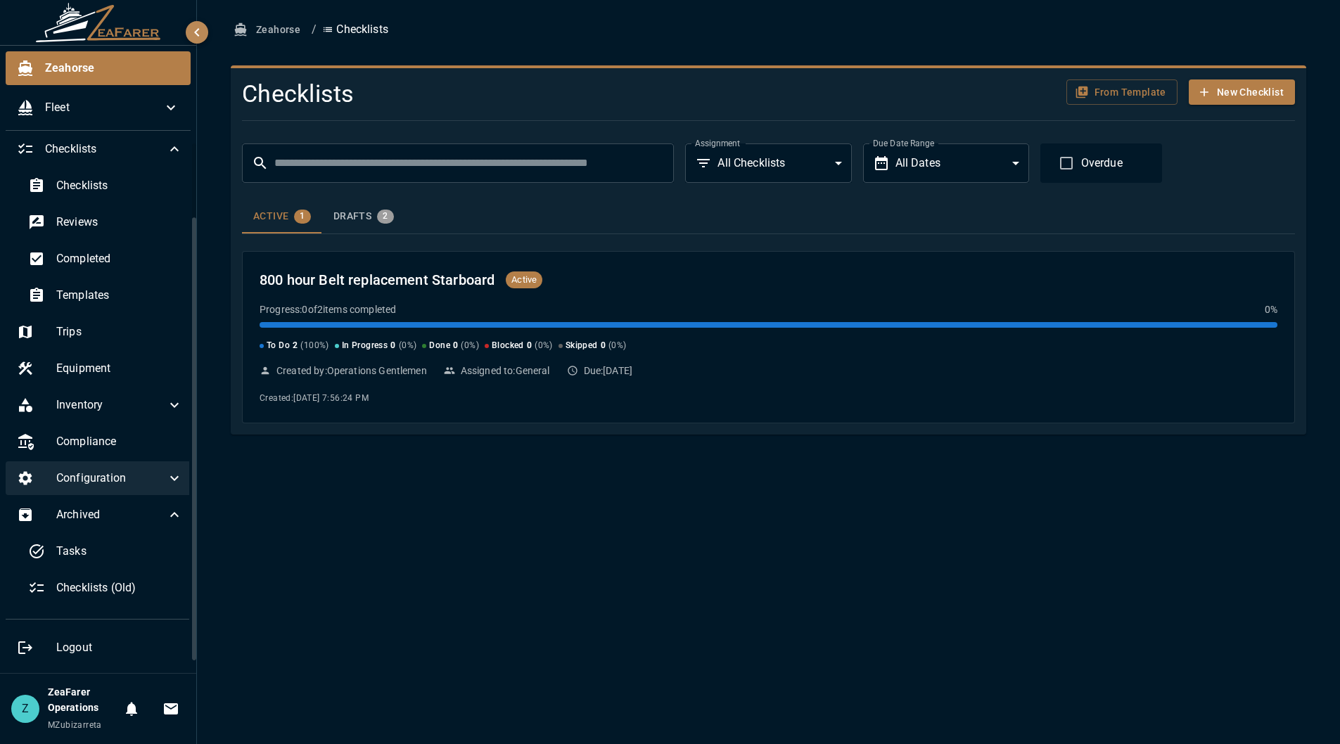
click at [139, 474] on span "Configuration" at bounding box center [111, 478] width 110 height 17
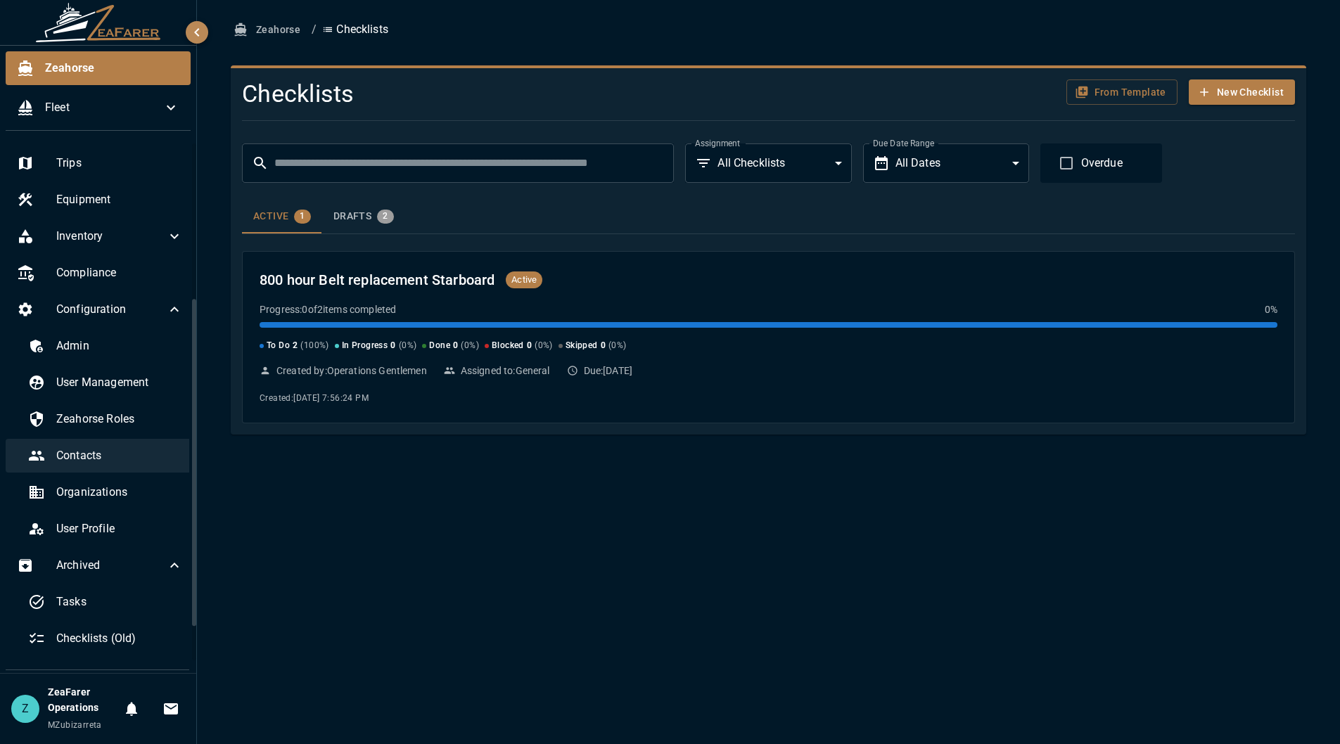
scroll to position [300, 0]
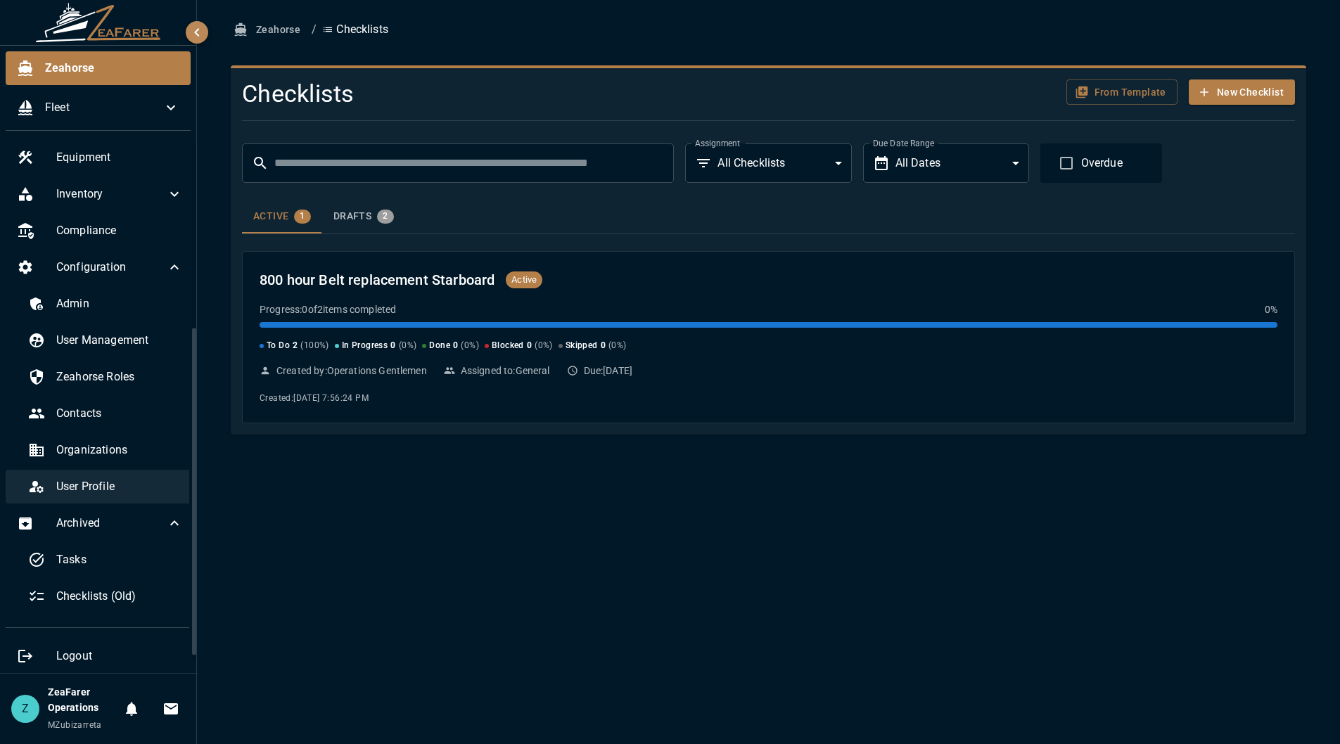
click at [126, 497] on div "User Profile" at bounding box center [105, 487] width 177 height 34
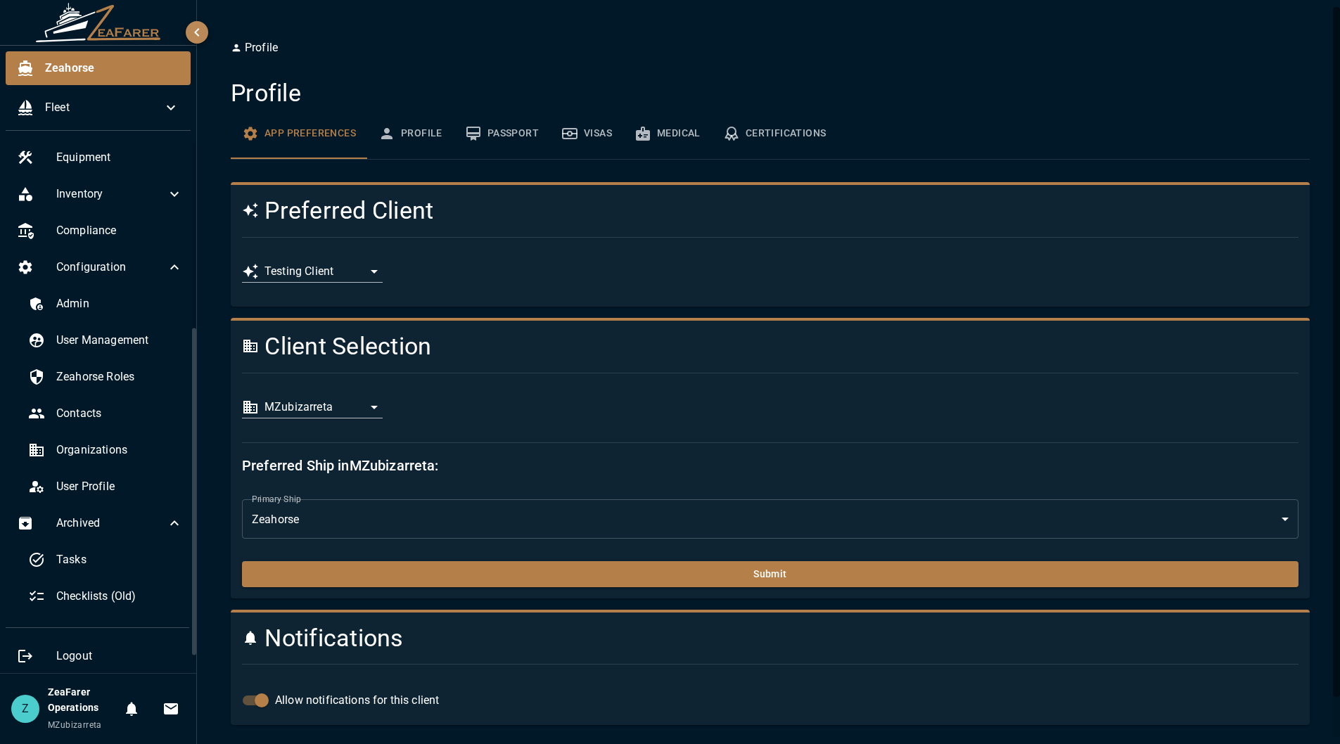
click at [410, 137] on button "Profile" at bounding box center [410, 133] width 87 height 51
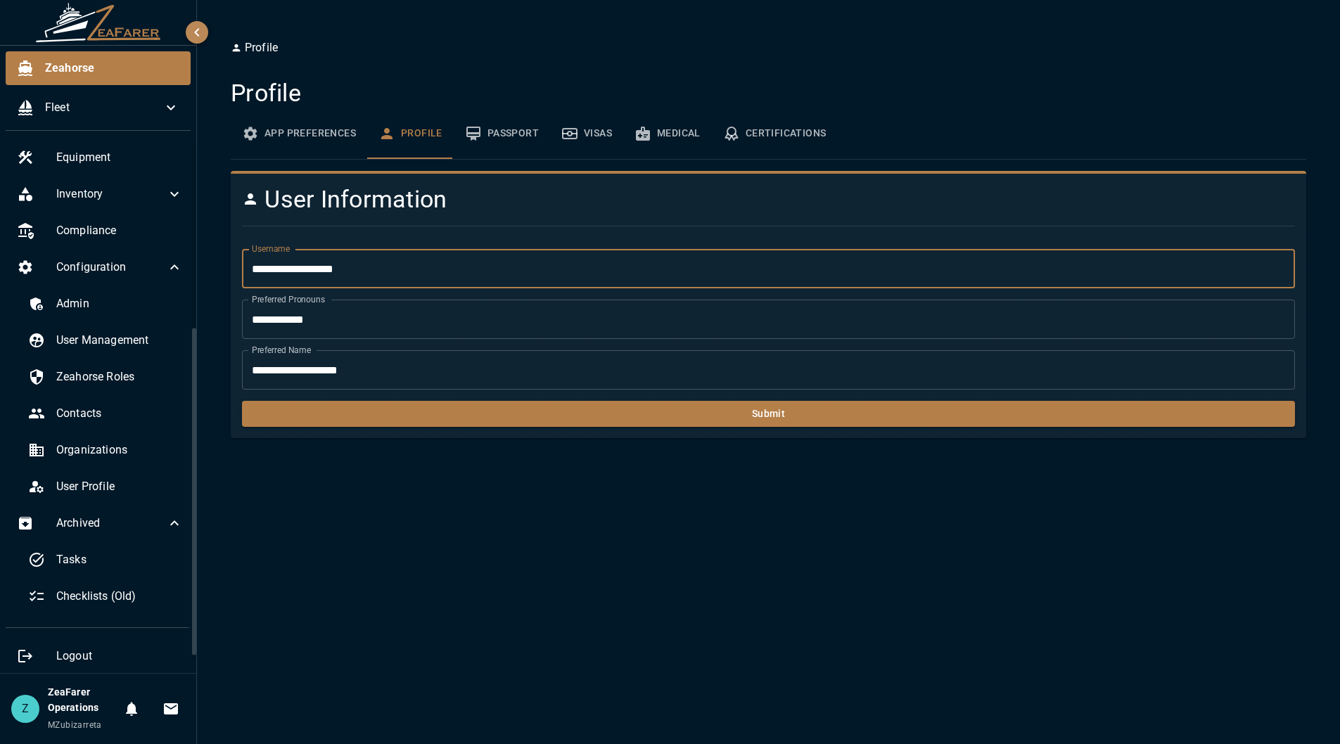
click at [362, 263] on input "**********" at bounding box center [768, 268] width 1053 height 39
click at [382, 362] on input "**********" at bounding box center [768, 369] width 1053 height 39
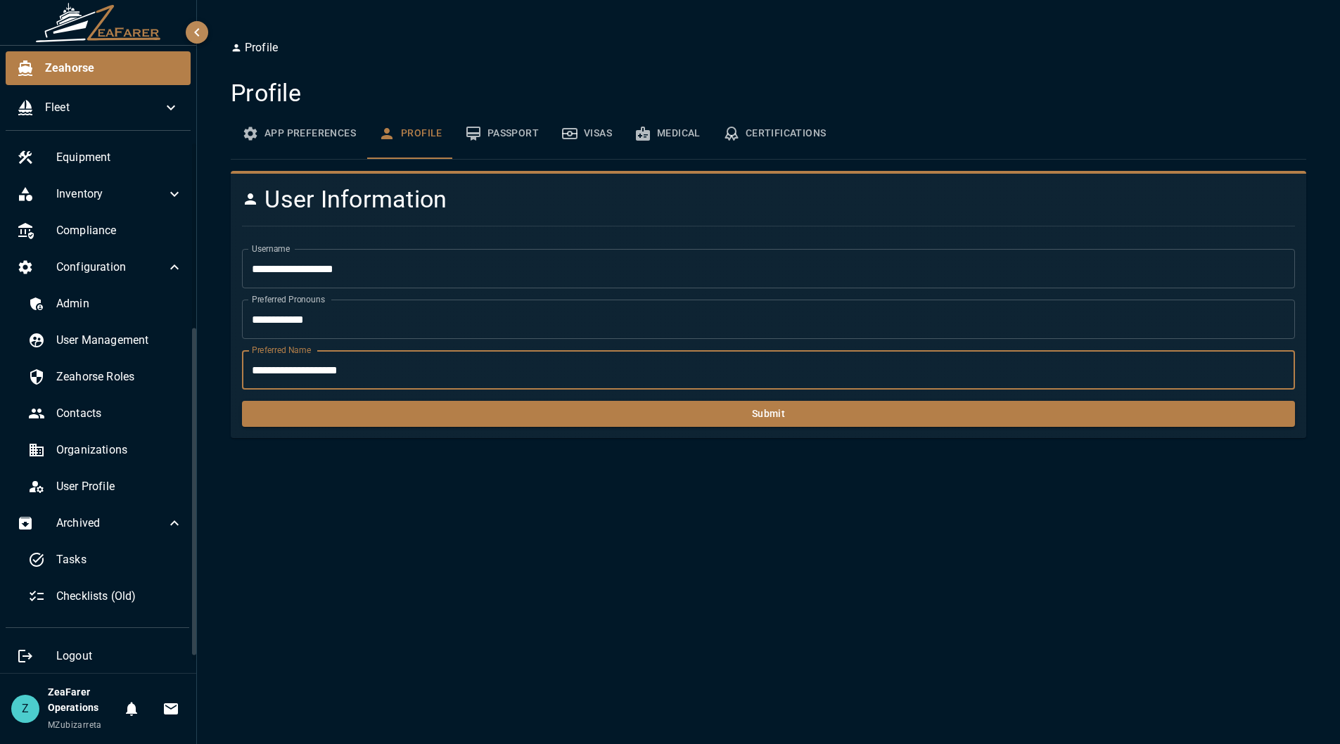
click at [382, 362] on input "**********" at bounding box center [768, 369] width 1053 height 39
type input "********"
click at [552, 415] on button "Submit" at bounding box center [768, 414] width 1053 height 26
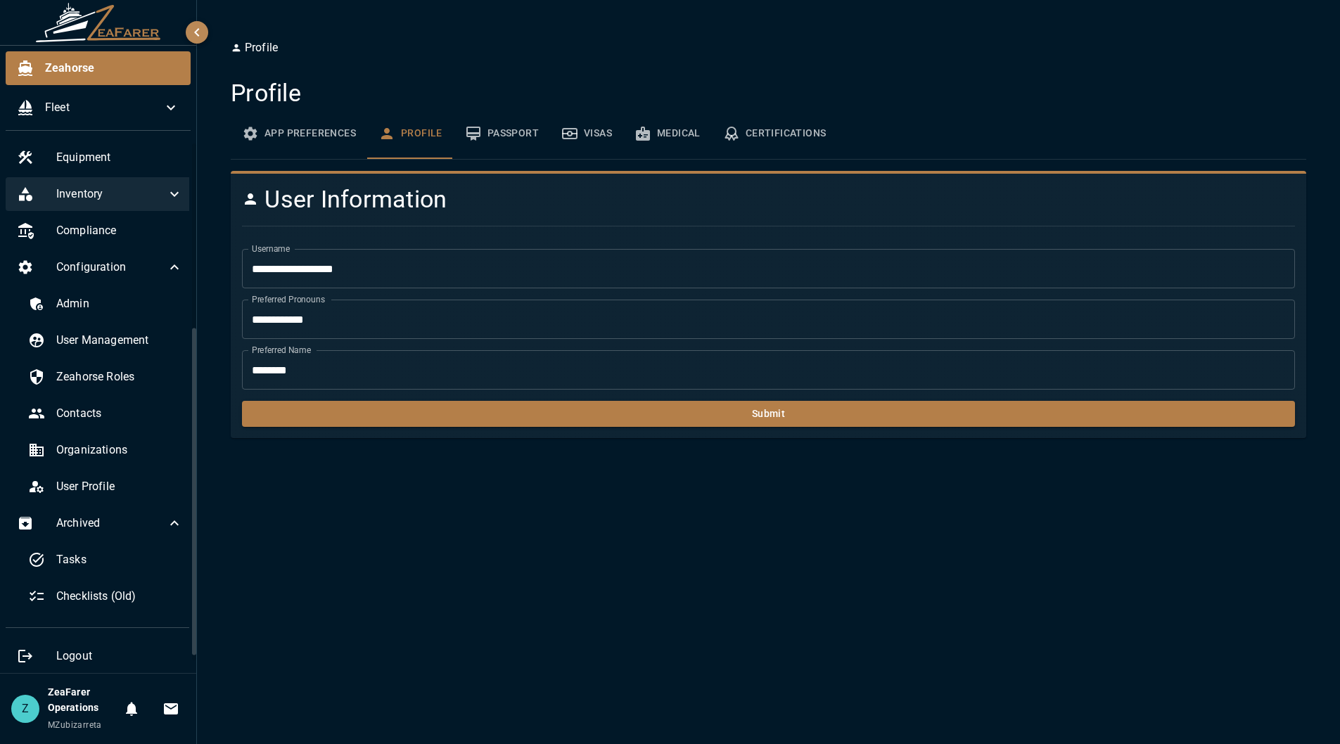
click at [166, 202] on icon at bounding box center [174, 194] width 17 height 17
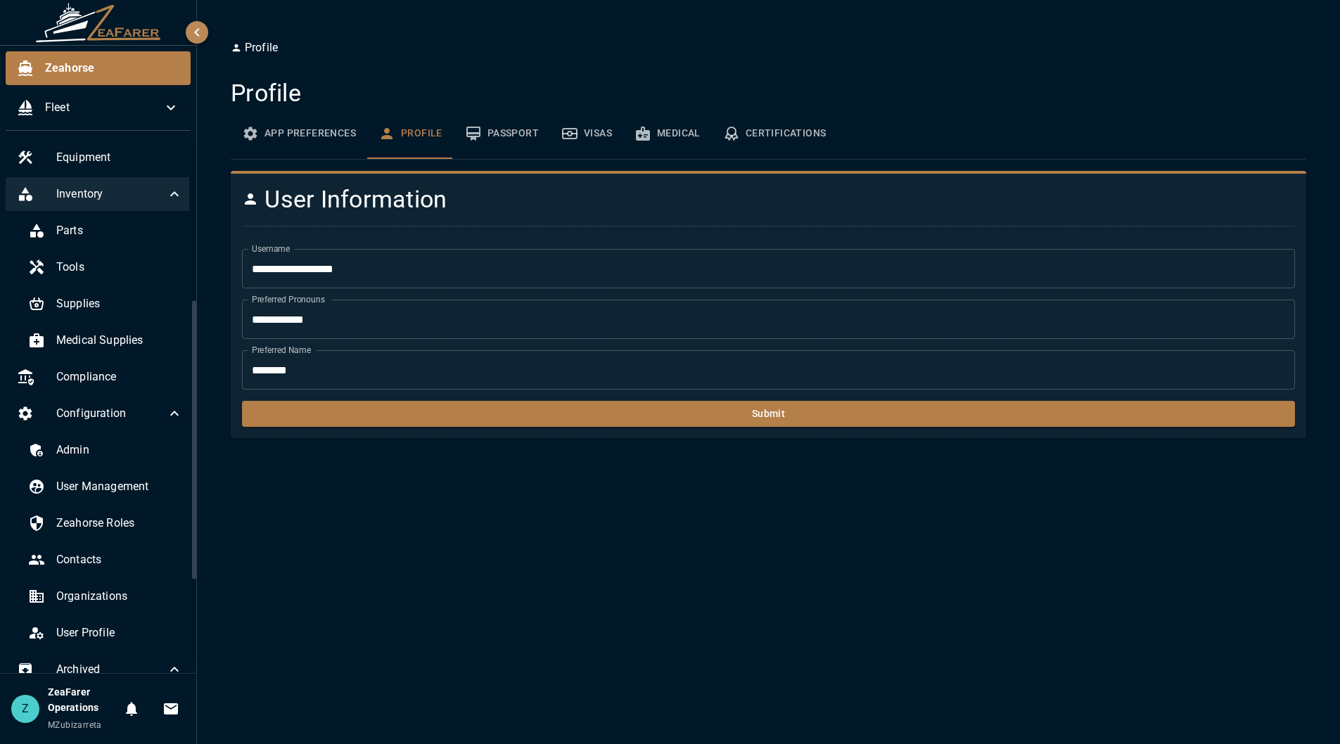
click at [166, 201] on icon at bounding box center [174, 194] width 17 height 17
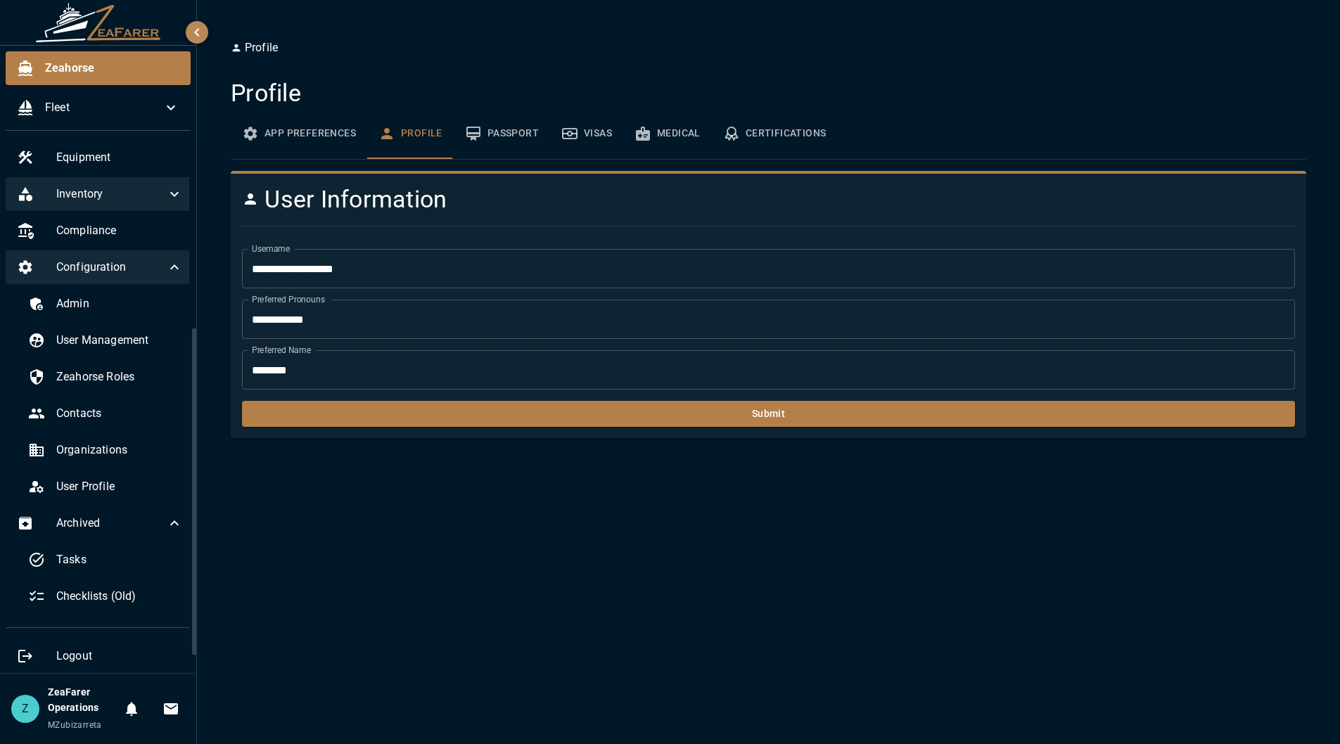
click at [166, 261] on icon at bounding box center [174, 267] width 17 height 17
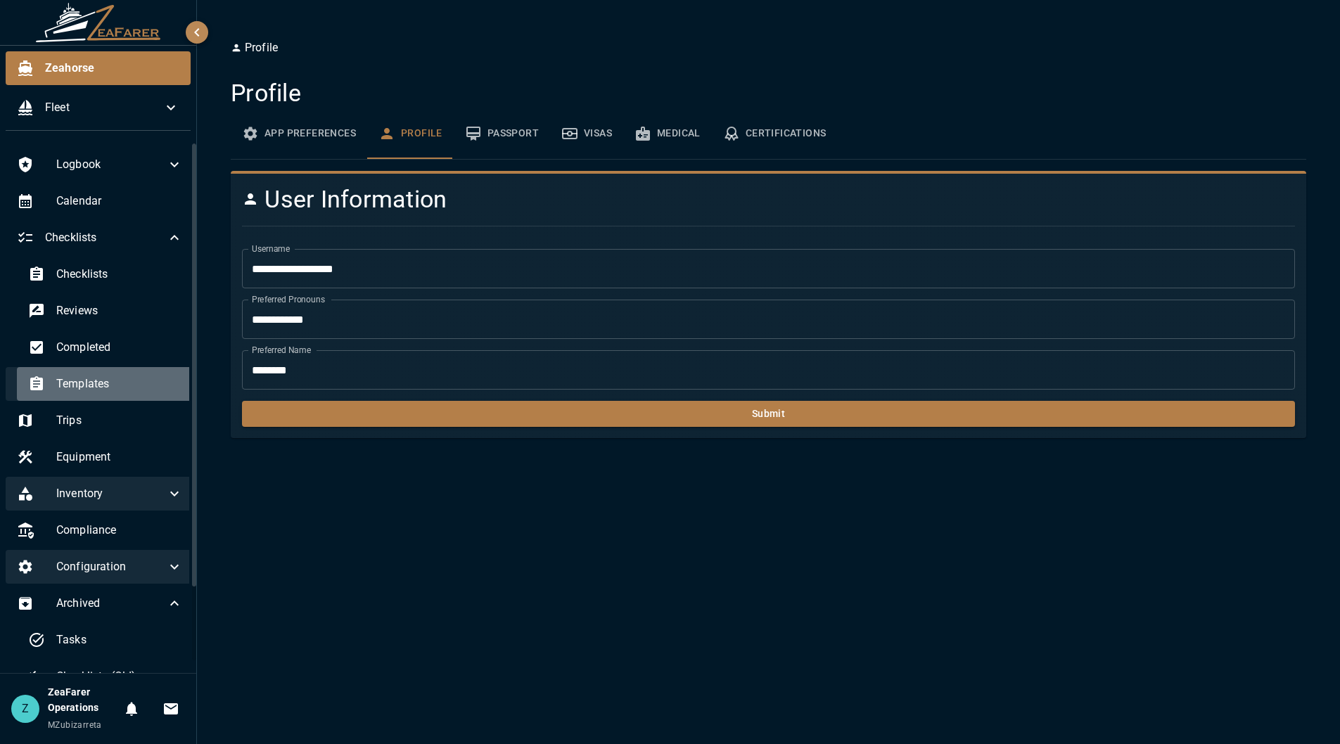
click at [131, 381] on span "Templates" at bounding box center [119, 384] width 127 height 17
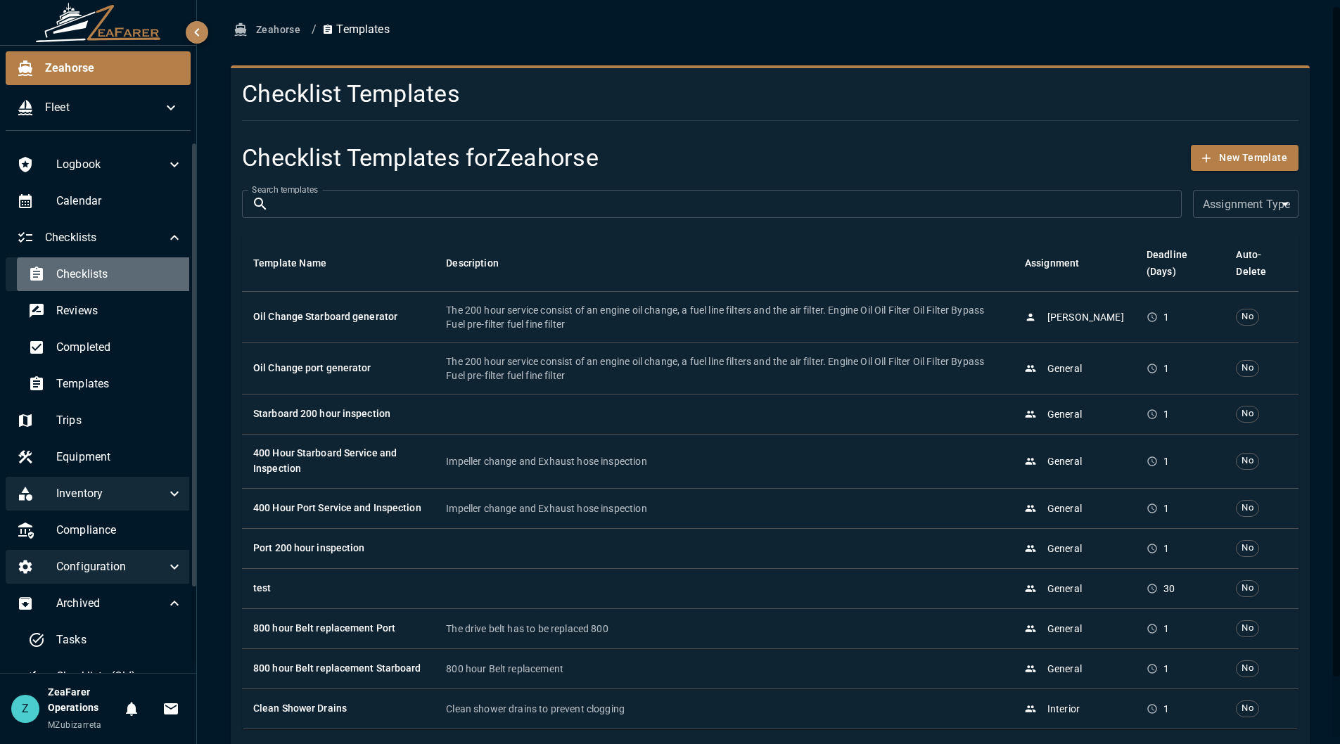
click at [141, 287] on div "Checklists" at bounding box center [105, 274] width 177 height 34
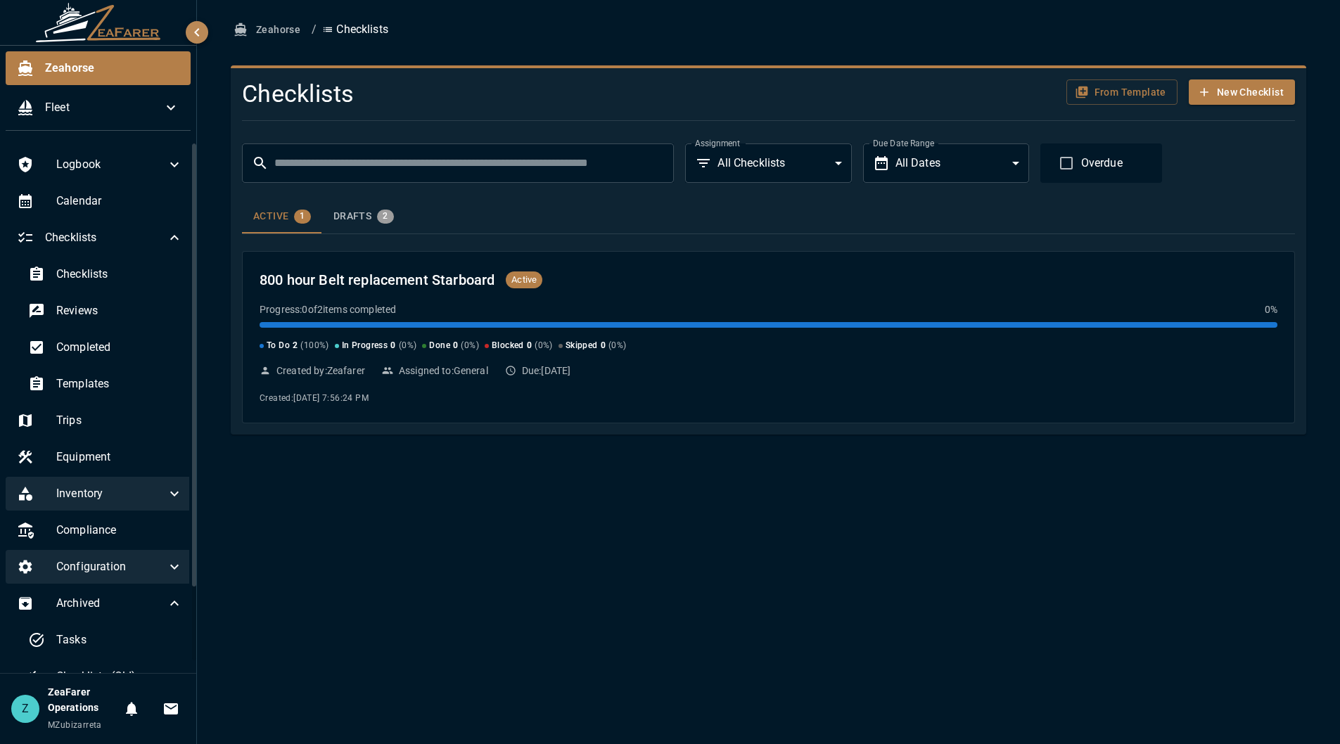
click at [510, 502] on div "Zeahorse / Checklists Checklists From Template New Checklist ​ ​ Assignment All…" at bounding box center [768, 372] width 1143 height 744
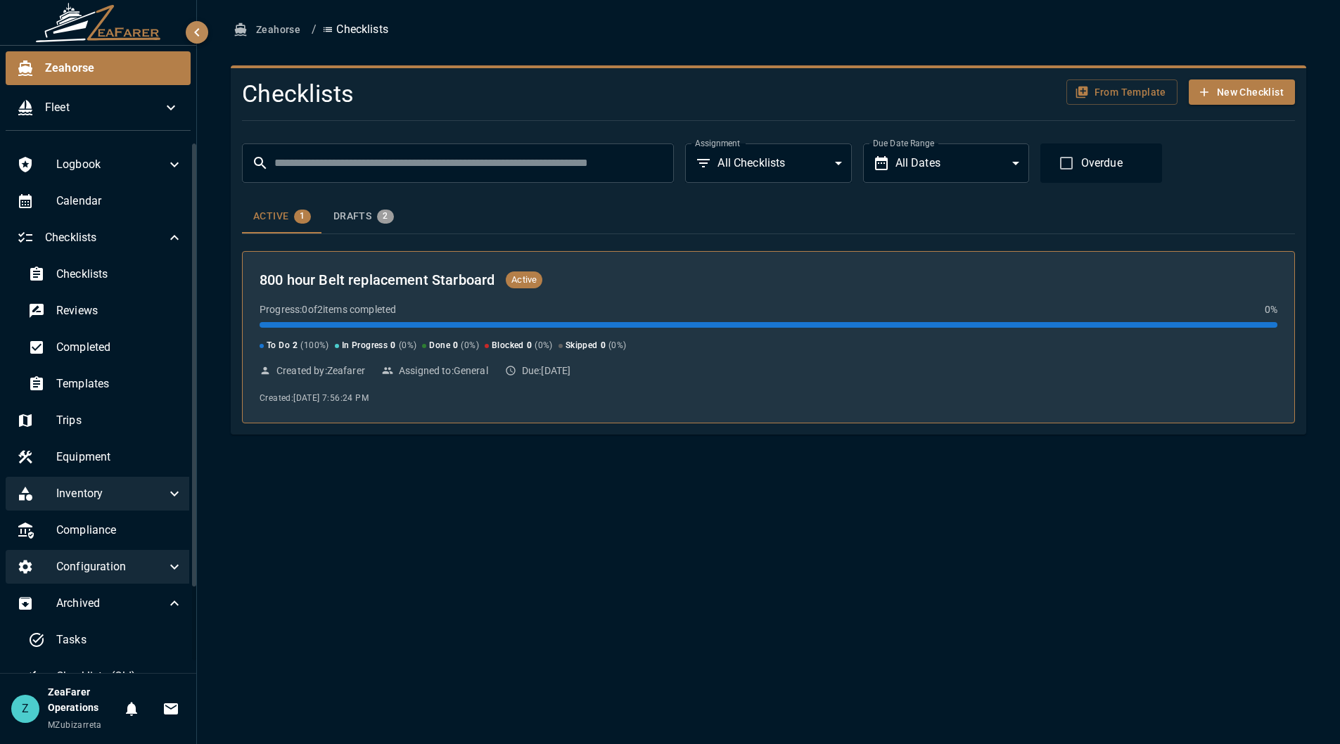
click at [520, 396] on div "800 hour Belt replacement Starboard Active Progress: 0 of 2 items completed 0 %…" at bounding box center [769, 338] width 1018 height 138
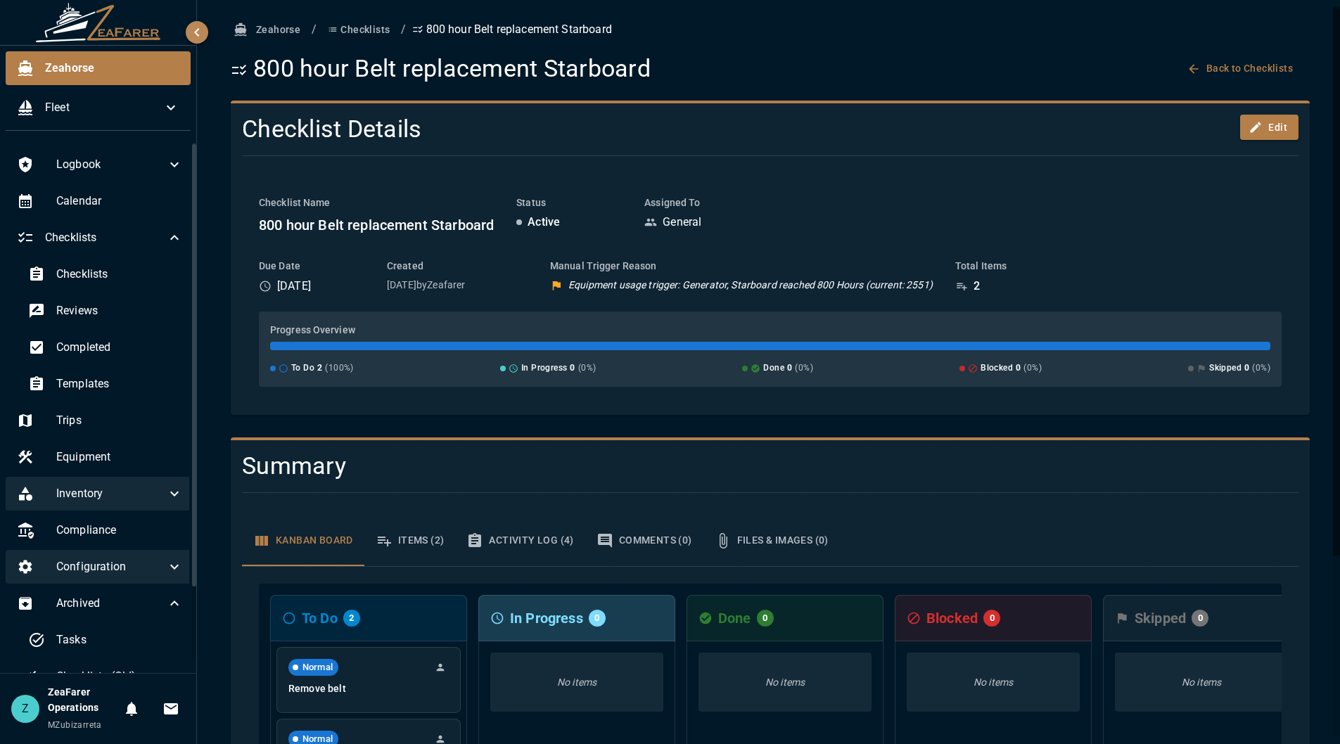
drag, startPoint x: 561, startPoint y: 281, endPoint x: 808, endPoint y: 279, distance: 246.9
click at [812, 280] on div "Equipment usage trigger: Generator, Starboard reached 800 Hours (current: 2551)" at bounding box center [741, 285] width 383 height 14
click at [661, 282] on p "Equipment usage trigger: Generator, Starboard reached 800 Hours (current: 2551)" at bounding box center [750, 285] width 364 height 14
click at [661, 281] on p "Equipment usage trigger: Generator, Starboard reached 800 Hours (current: 2551)" at bounding box center [750, 285] width 364 height 14
drag, startPoint x: 661, startPoint y: 281, endPoint x: 764, endPoint y: 286, distance: 102.8
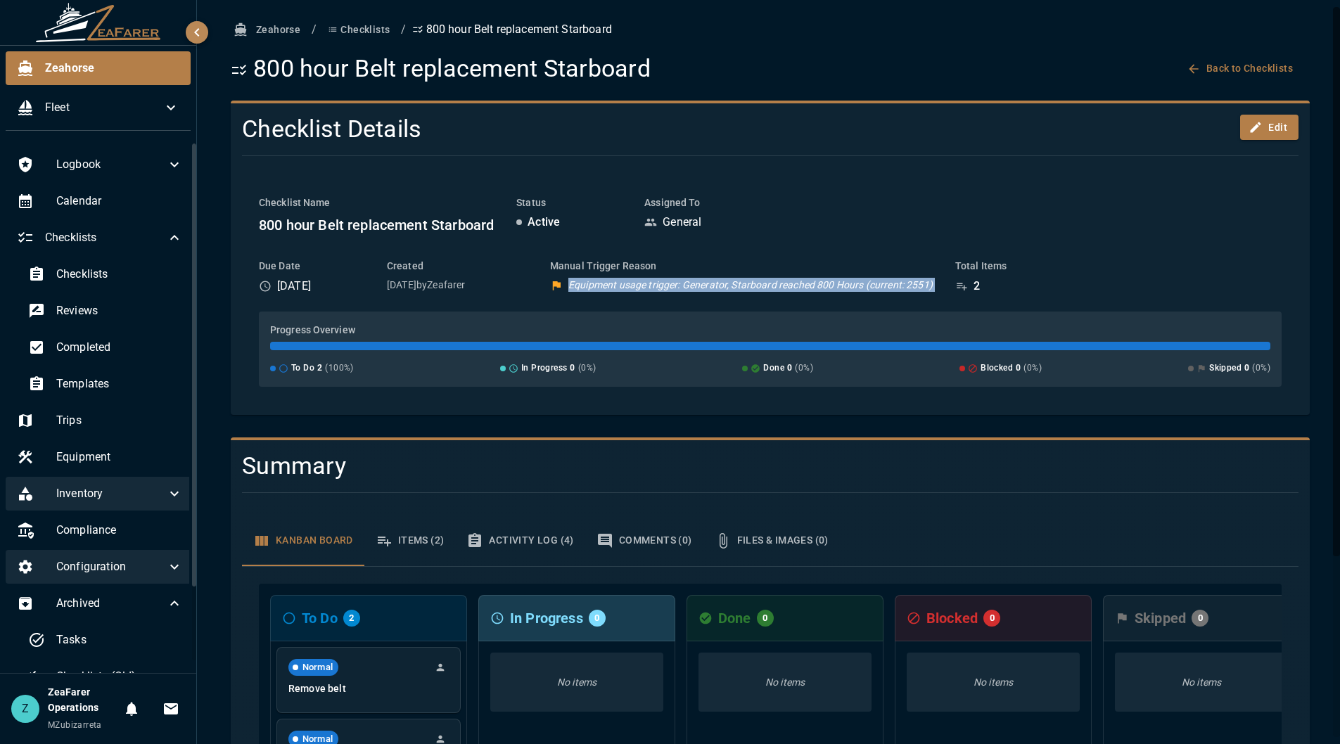
click at [665, 281] on p "Equipment usage trigger: Generator, Starboard reached 800 Hours (current: 2551)" at bounding box center [750, 285] width 364 height 14
click at [779, 286] on p "Equipment usage trigger: Generator, Starboard reached 800 Hours (current: 2551)" at bounding box center [750, 285] width 364 height 14
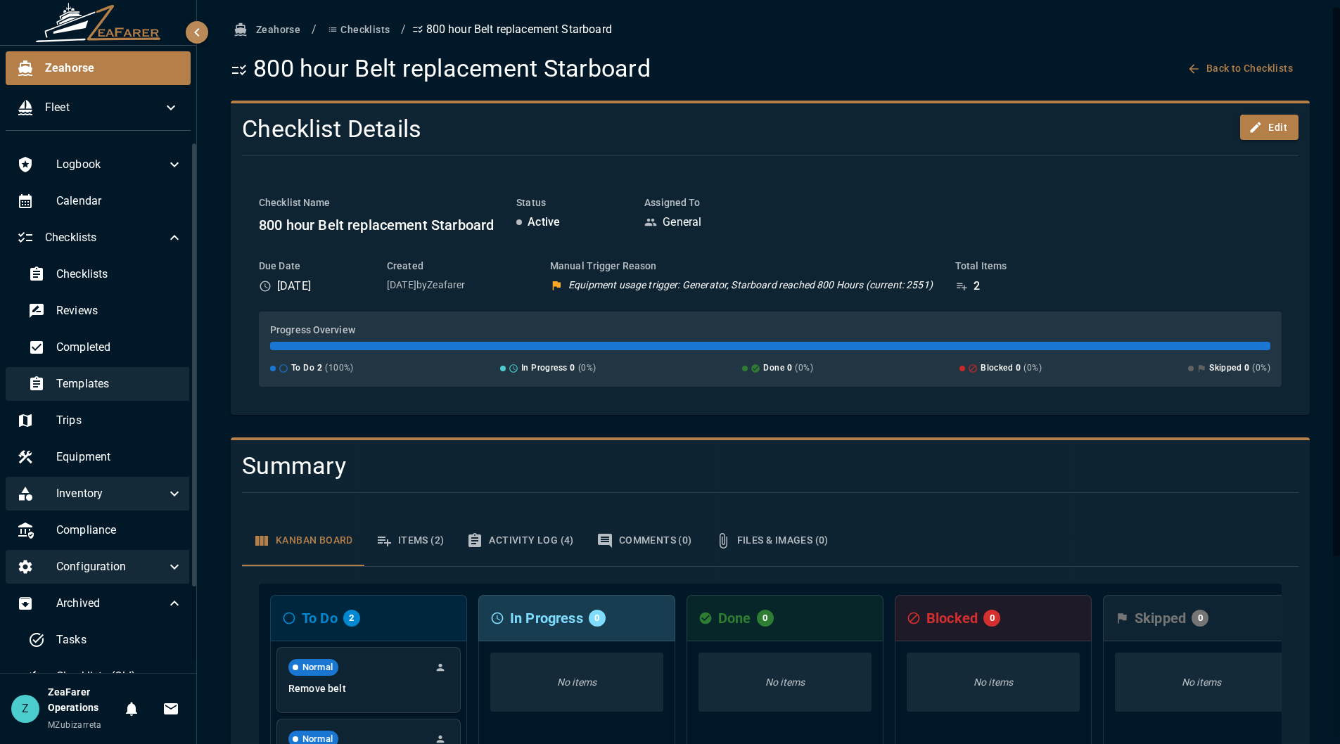
click at [115, 393] on div "Templates" at bounding box center [105, 384] width 177 height 34
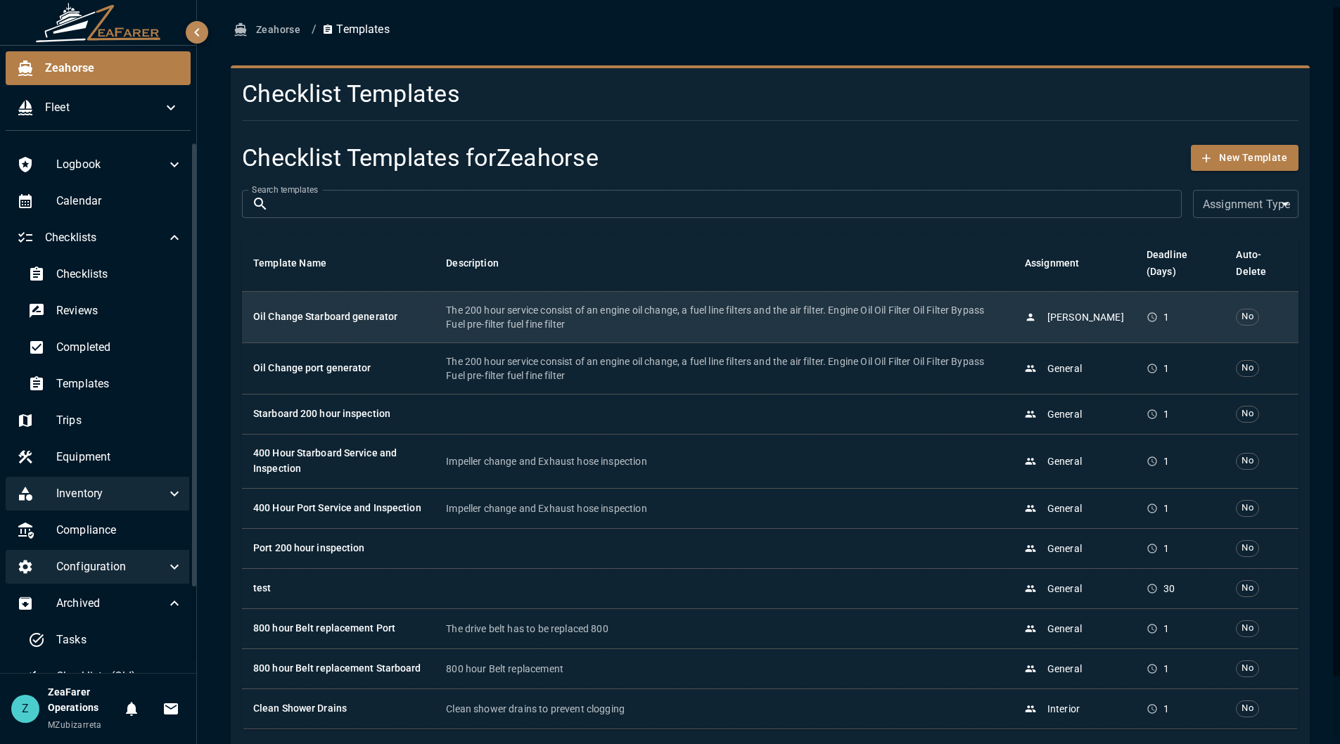
click at [481, 303] on p "The 200 hour service consist of an engine oil change, a fuel line filters and t…" at bounding box center [724, 317] width 556 height 28
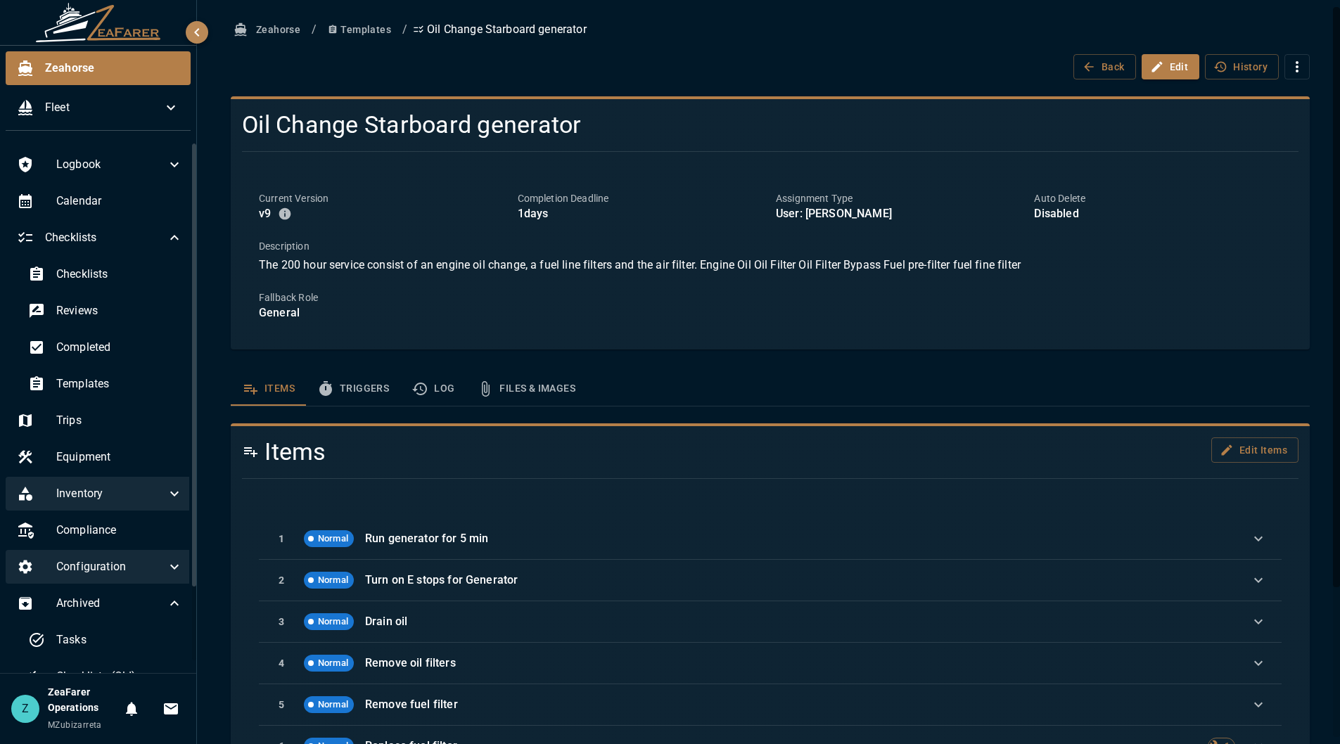
click at [428, 387] on button "Log" at bounding box center [432, 389] width 65 height 34
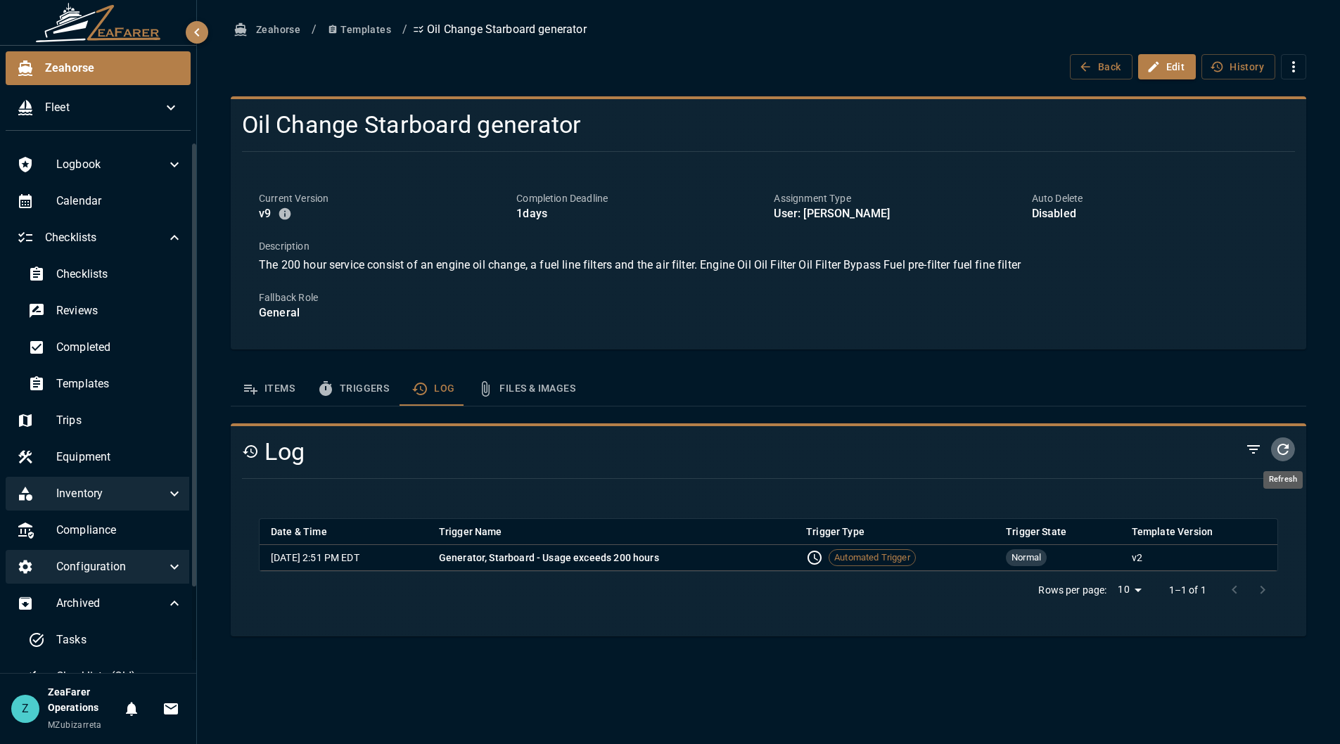
click at [1286, 446] on icon "Refresh" at bounding box center [1283, 449] width 11 height 11
click at [1292, 446] on button "Refresh" at bounding box center [1283, 450] width 24 height 24
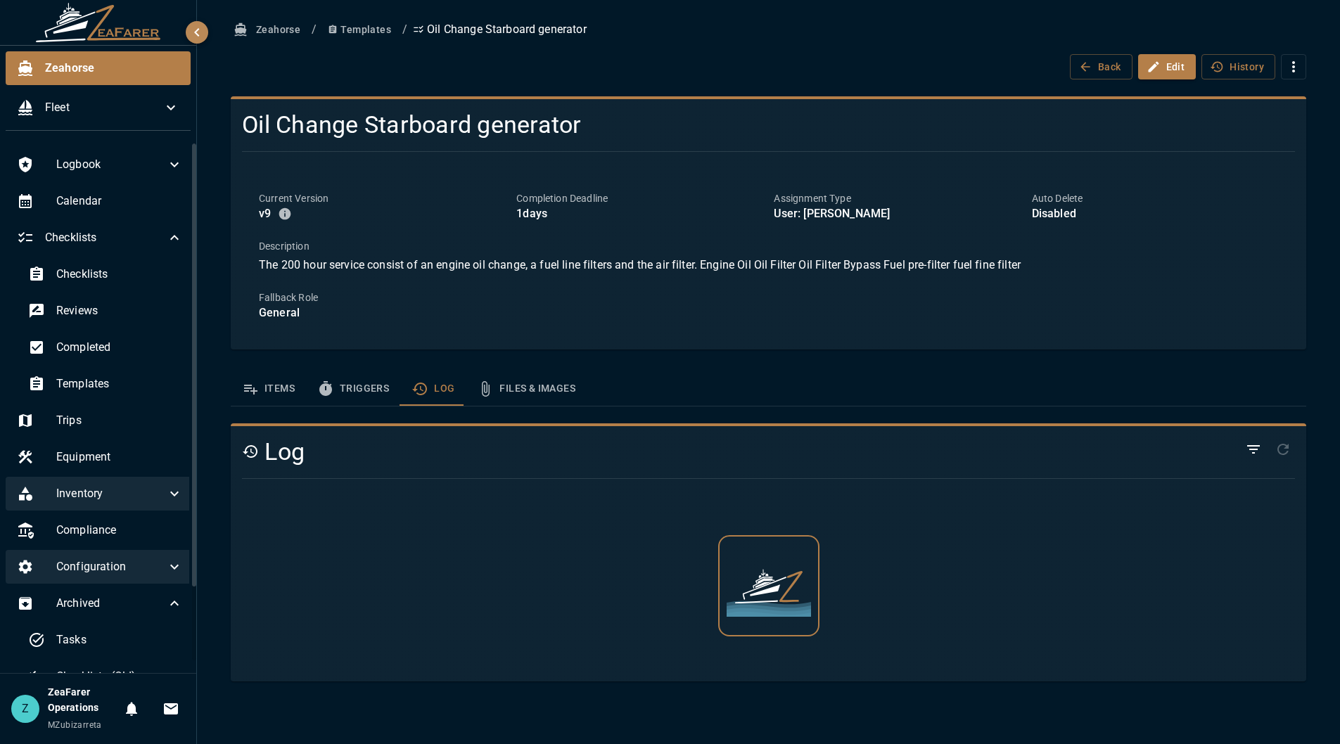
click at [1292, 446] on button "Refresh" at bounding box center [1283, 450] width 24 height 24
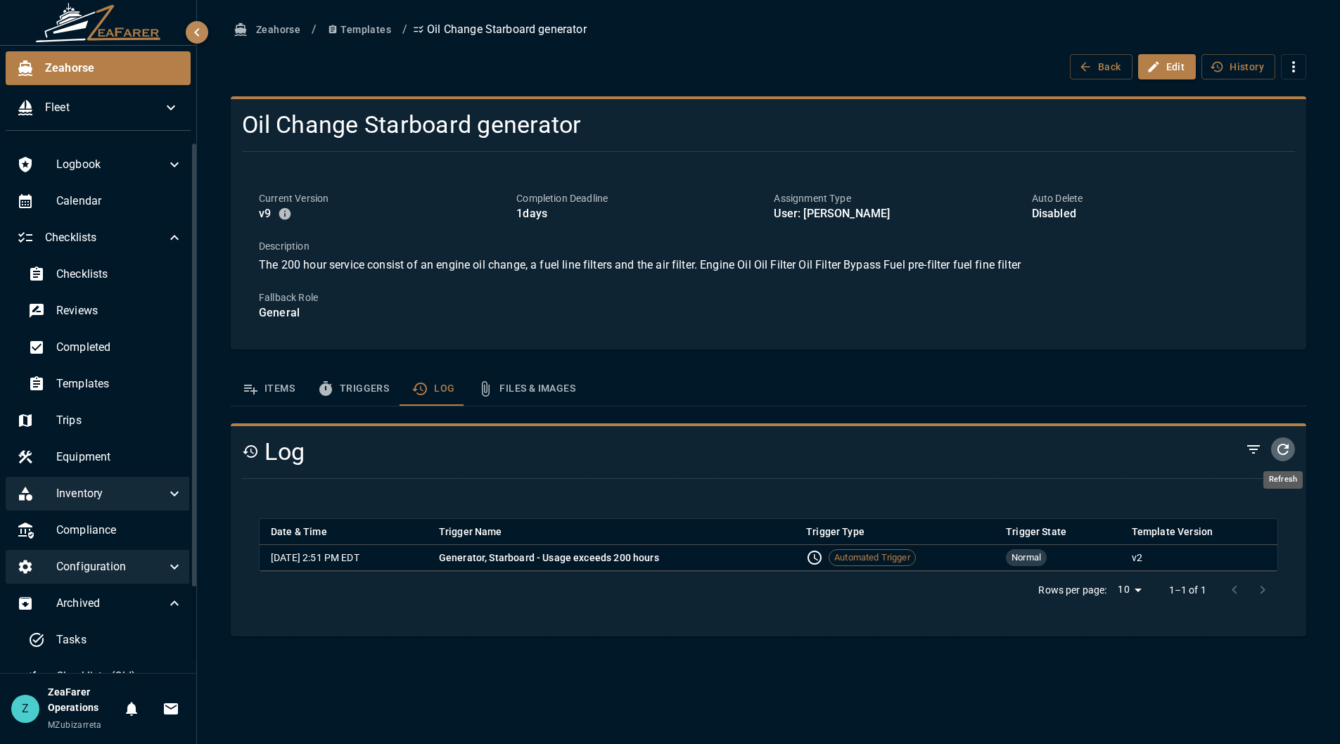
click at [1292, 446] on button "Refresh" at bounding box center [1283, 450] width 24 height 24
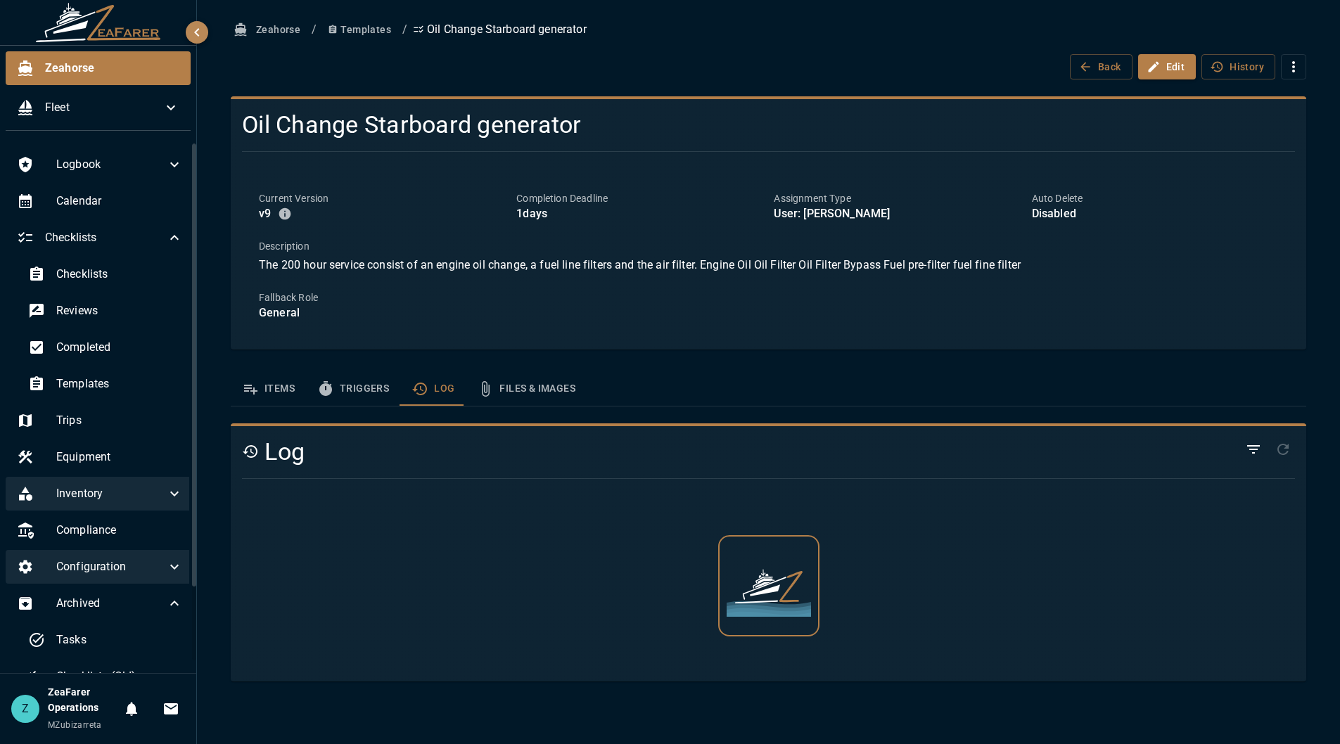
click at [1292, 446] on button "Refresh" at bounding box center [1283, 450] width 24 height 24
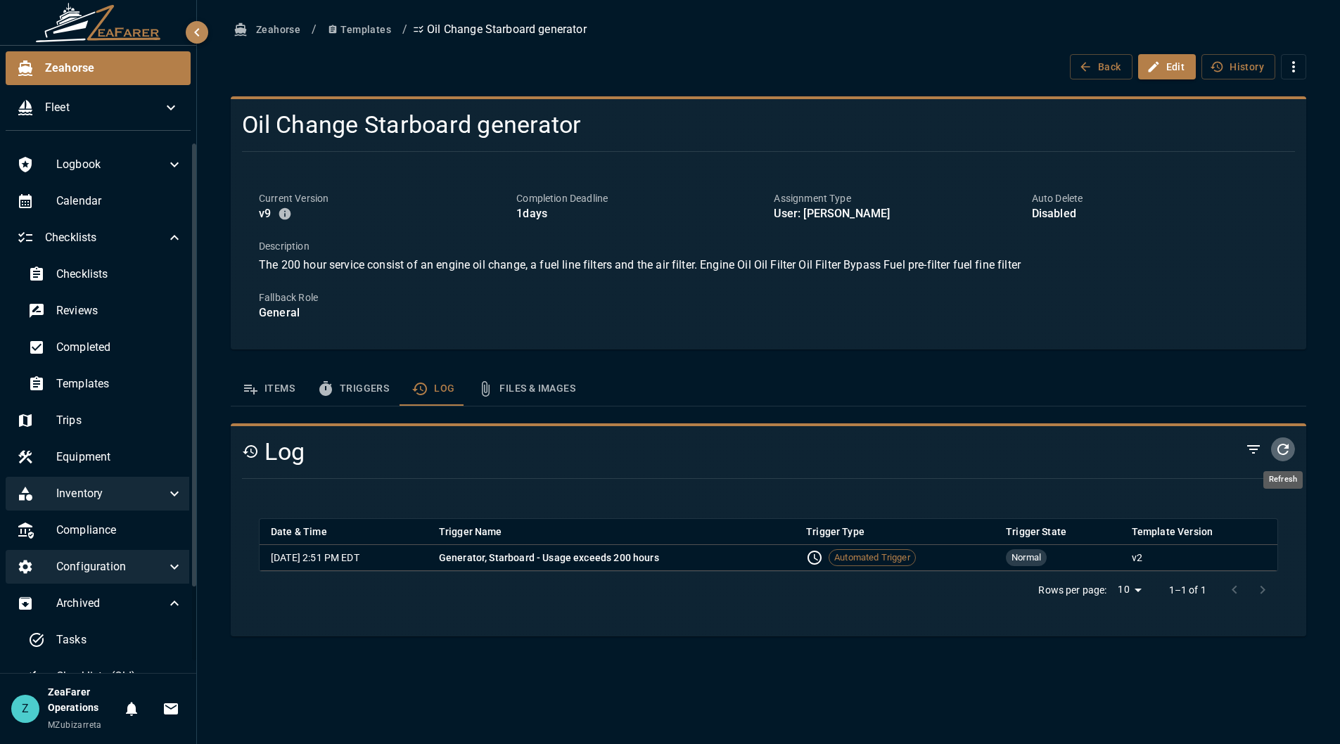
click at [1292, 446] on button "Refresh" at bounding box center [1283, 450] width 24 height 24
click at [772, 56] on div "Back Edit History" at bounding box center [769, 67] width 1076 height 26
click at [356, 28] on button "Templates" at bounding box center [359, 30] width 75 height 26
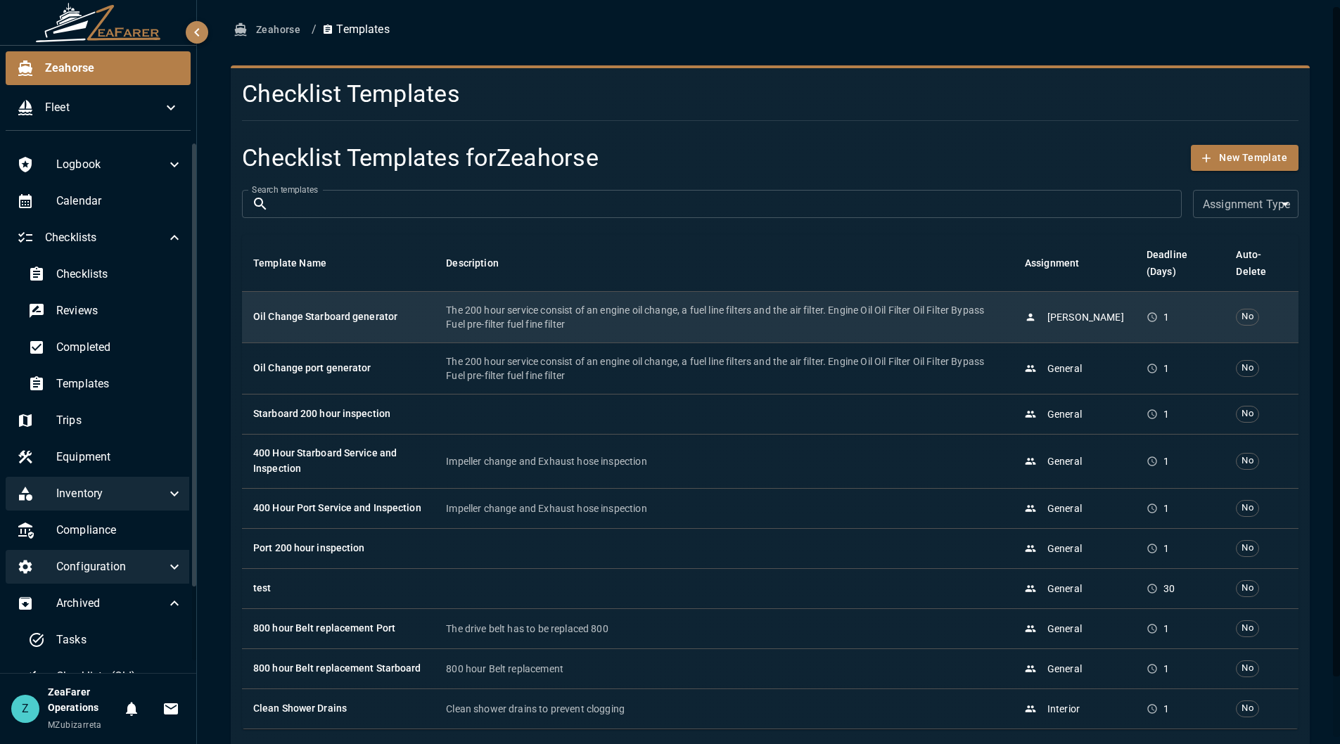
click at [446, 321] on p "The 200 hour service consist of an engine oil change, a fuel line filters and t…" at bounding box center [724, 317] width 556 height 28
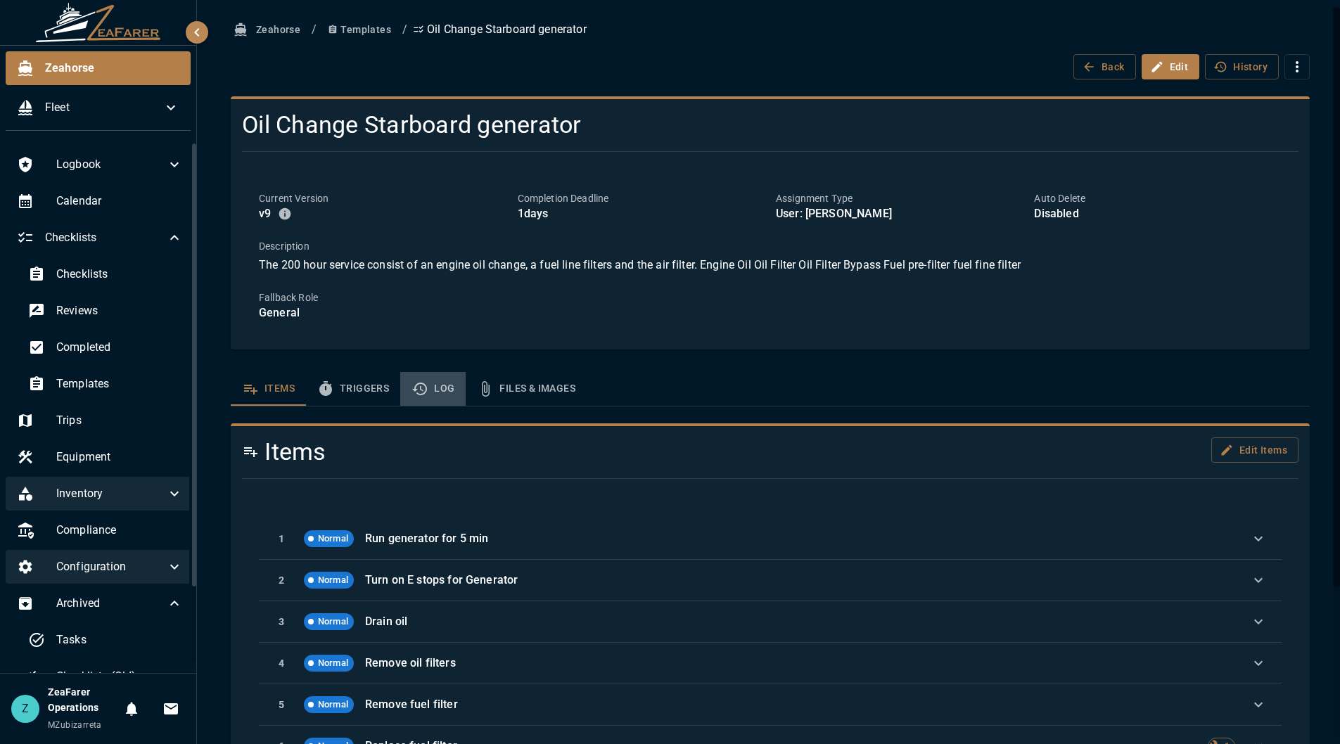
click at [438, 393] on button "Log" at bounding box center [432, 389] width 65 height 34
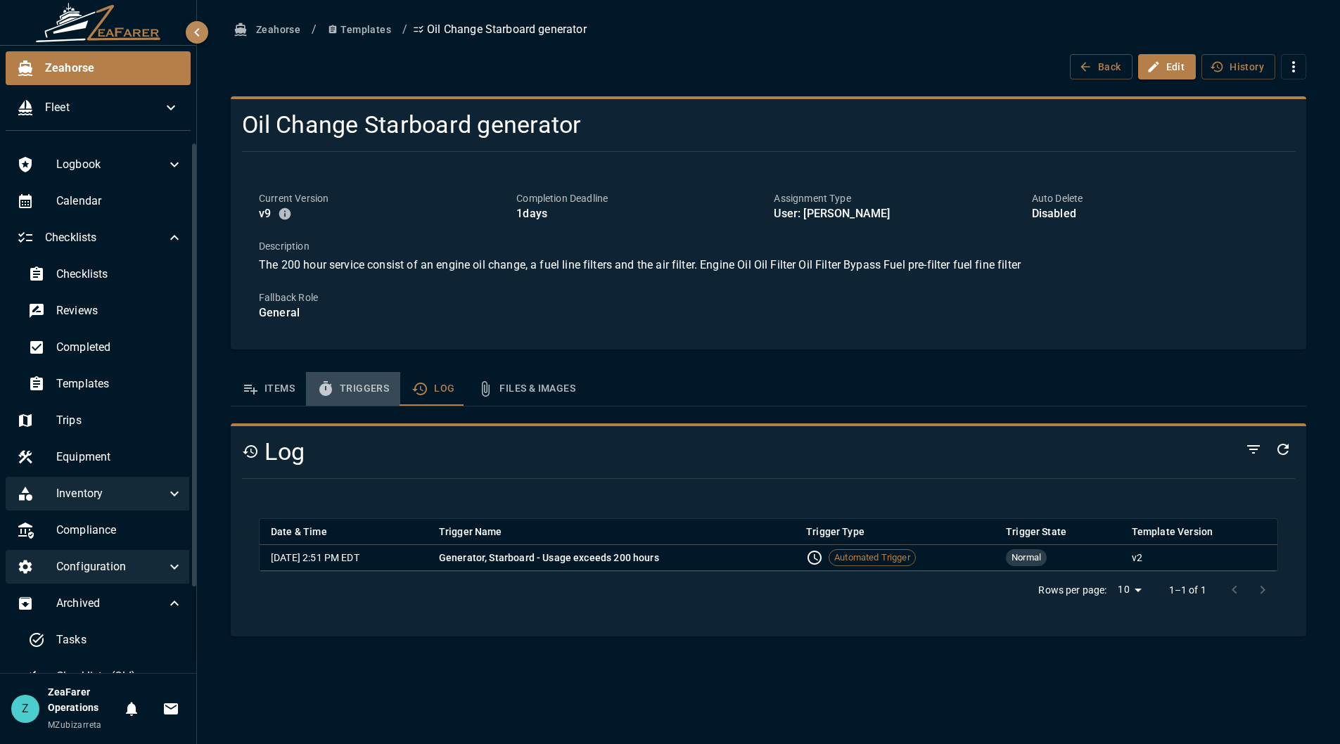
click at [393, 388] on button "Triggers" at bounding box center [353, 389] width 94 height 34
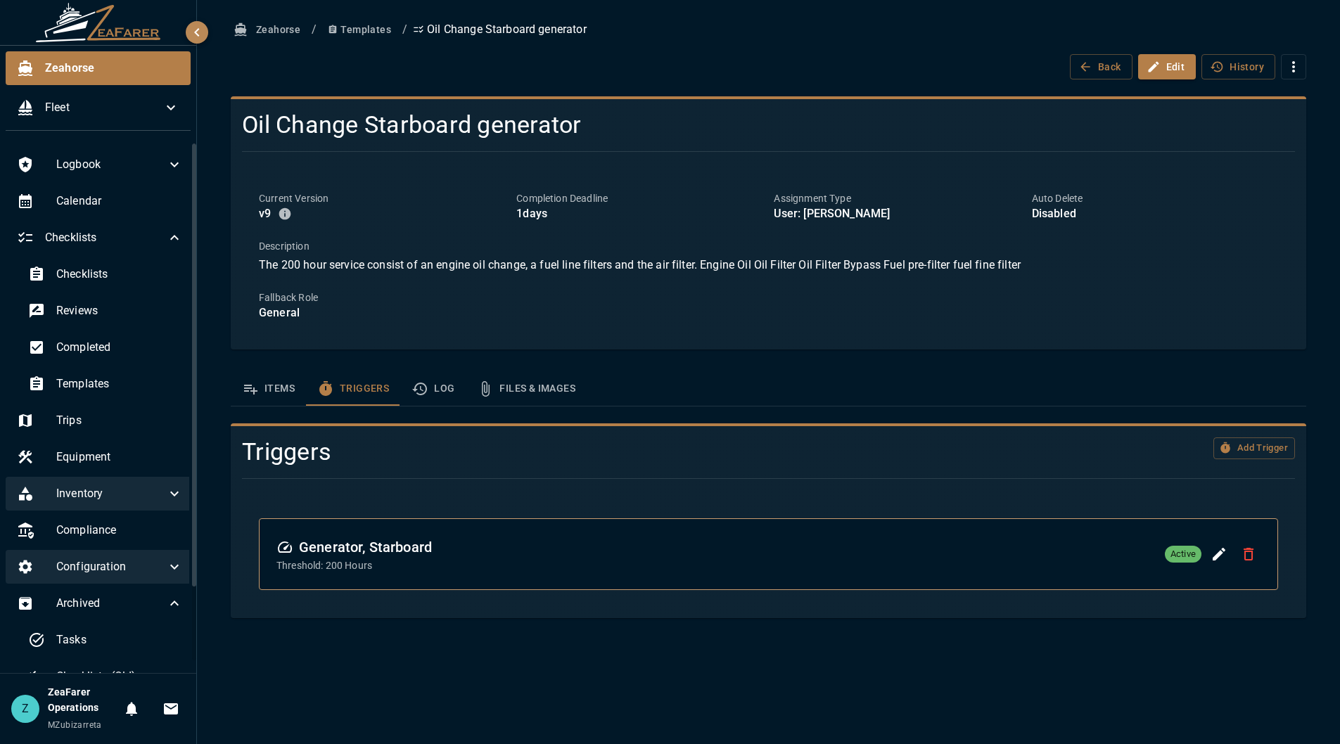
click at [1254, 369] on div "Zeahorse / Templates / Oil Change Starboard generator Back Edit History Oil Cha…" at bounding box center [768, 317] width 1109 height 601
click at [108, 274] on span "Checklists" at bounding box center [119, 274] width 127 height 17
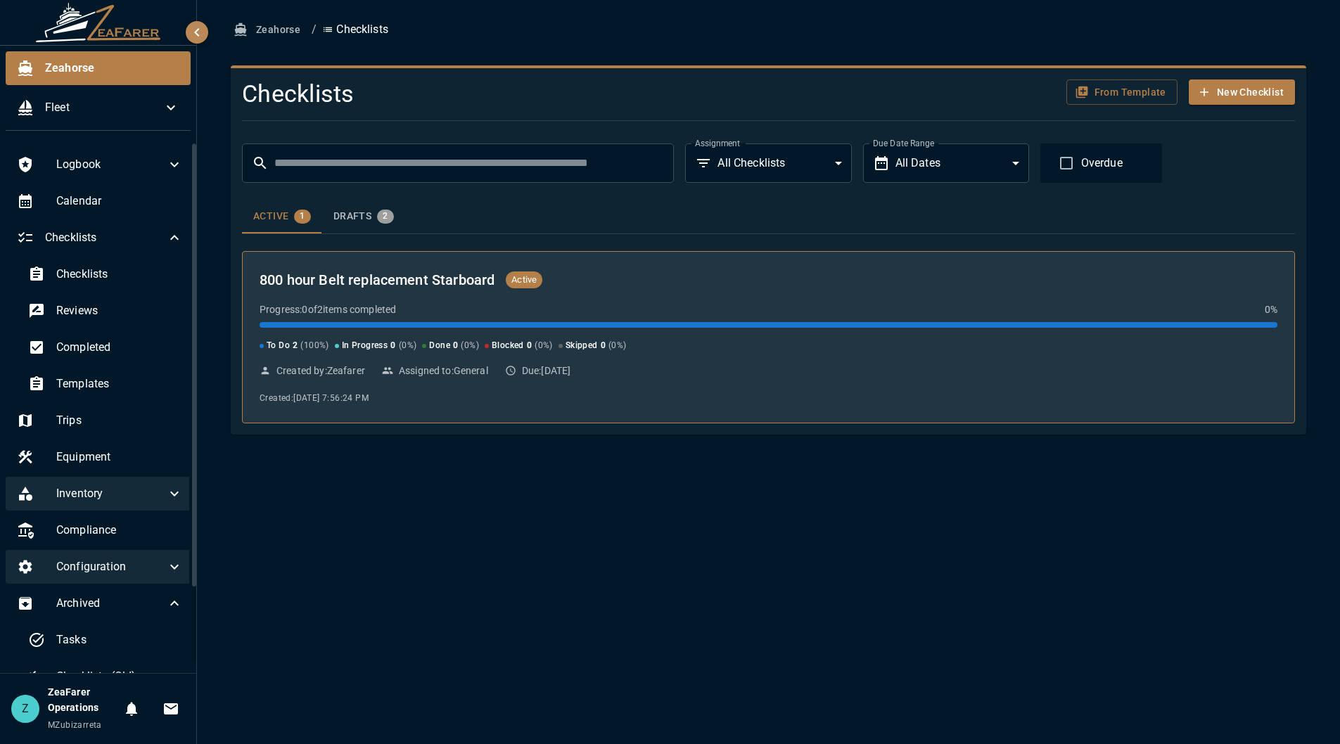
click at [1226, 285] on div "800 hour Belt replacement Starboard Active" at bounding box center [769, 280] width 1018 height 23
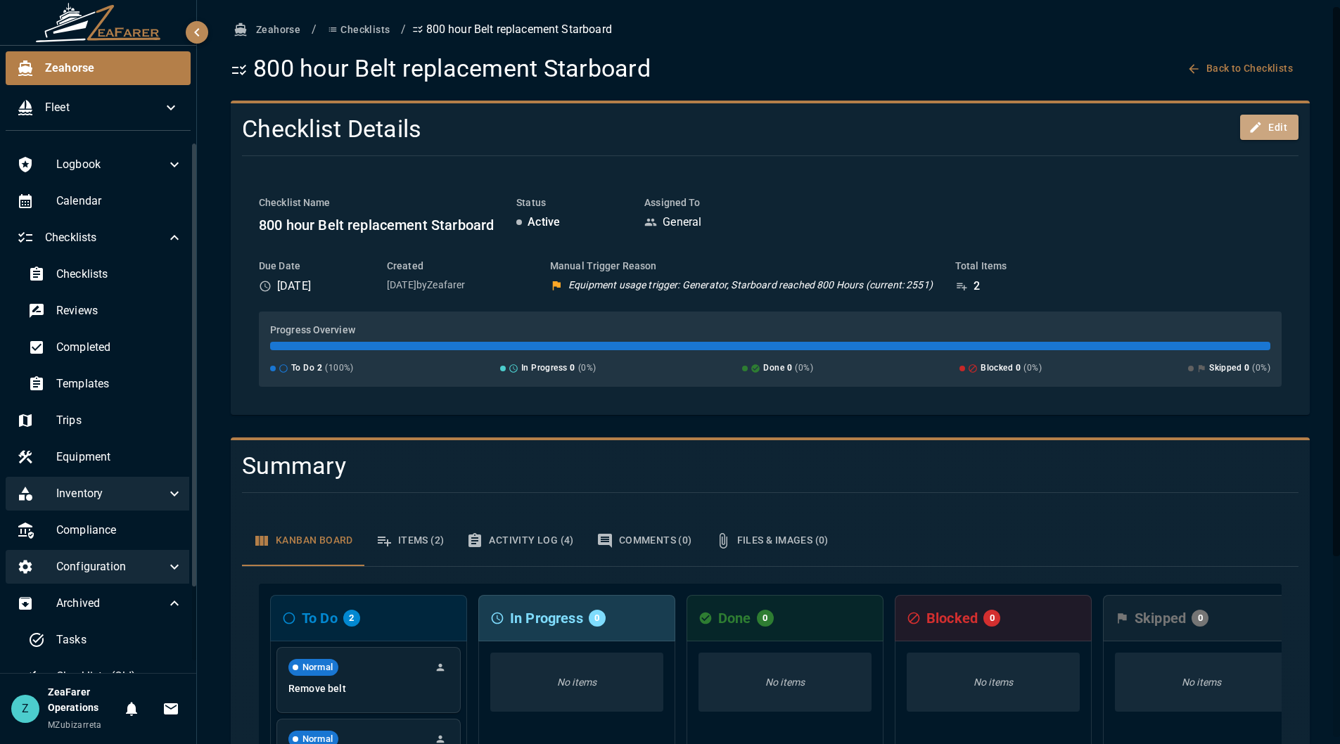
drag, startPoint x: 1260, startPoint y: 127, endPoint x: 1152, endPoint y: 193, distance: 126.9
click at [1260, 127] on button "Edit" at bounding box center [1269, 128] width 58 height 26
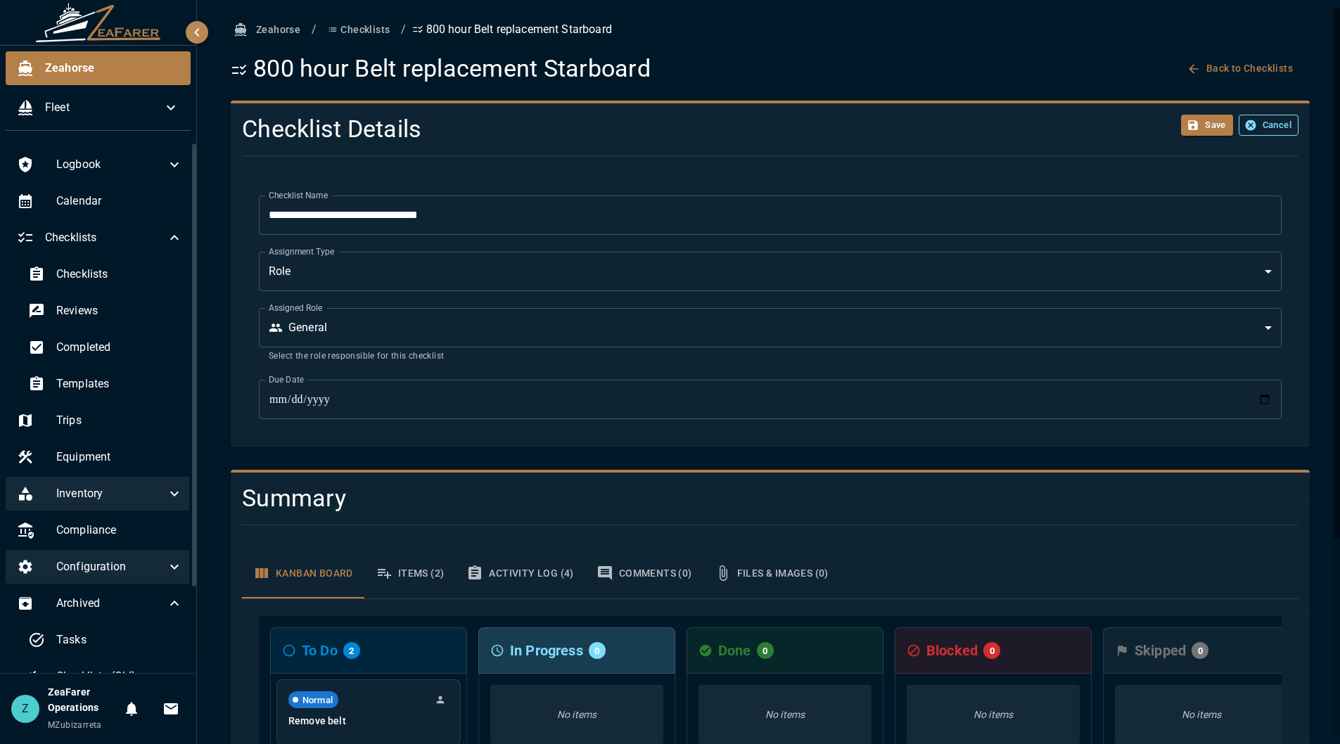
click at [1256, 125] on button "Cancel" at bounding box center [1269, 126] width 60 height 22
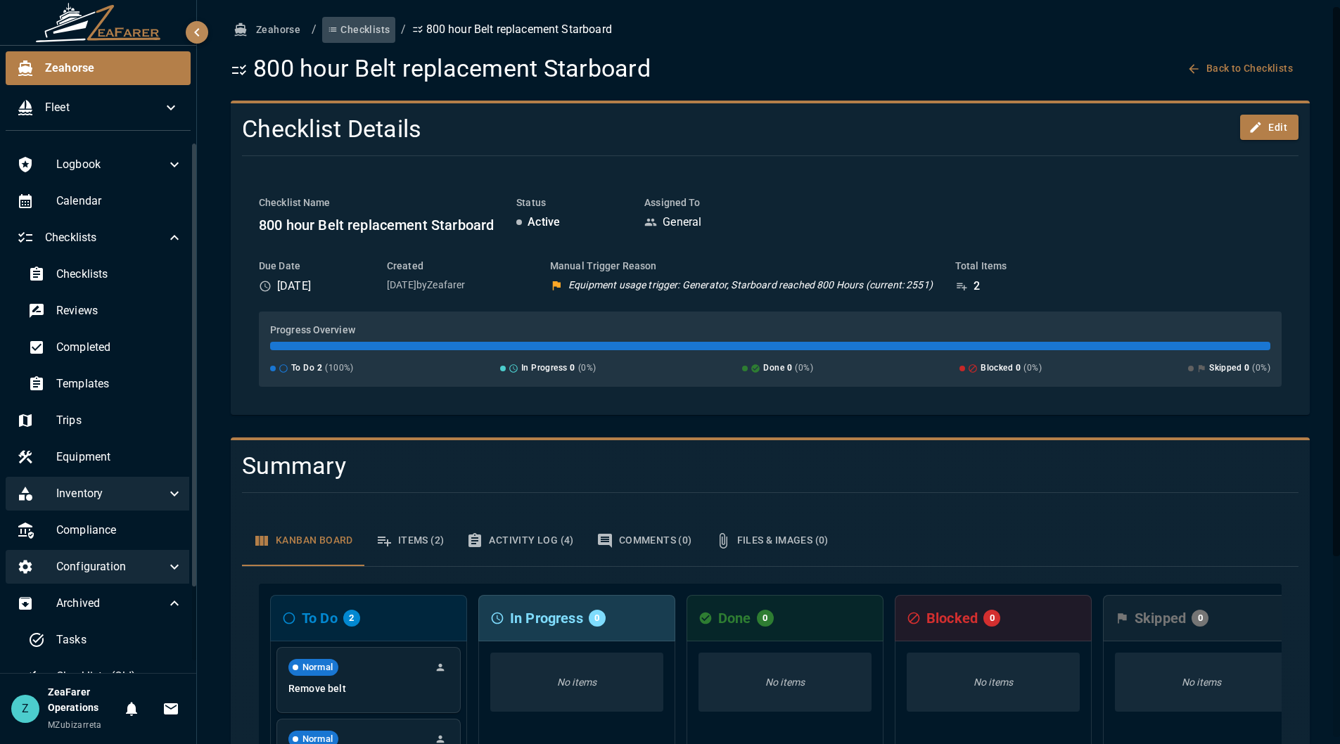
click at [359, 42] on button "Checklists" at bounding box center [358, 30] width 73 height 26
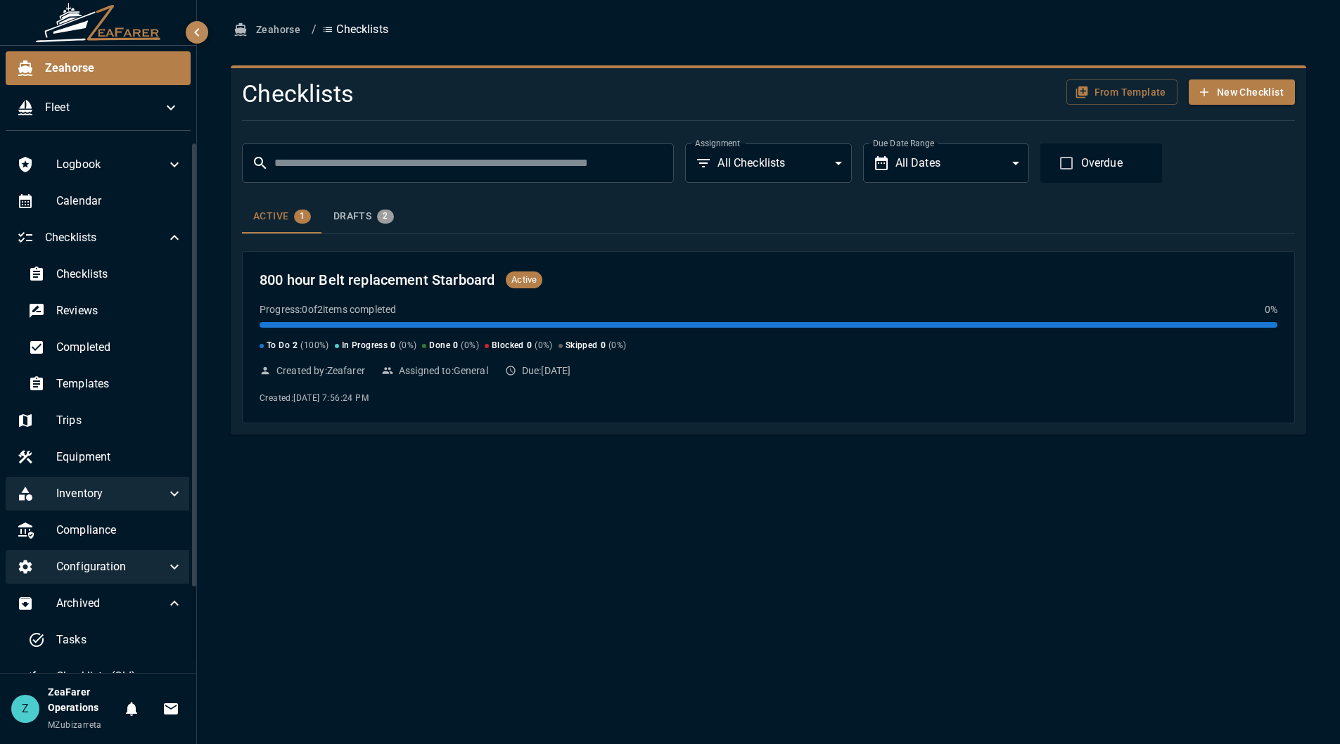
click at [355, 231] on button "Drafts 2" at bounding box center [363, 217] width 83 height 34
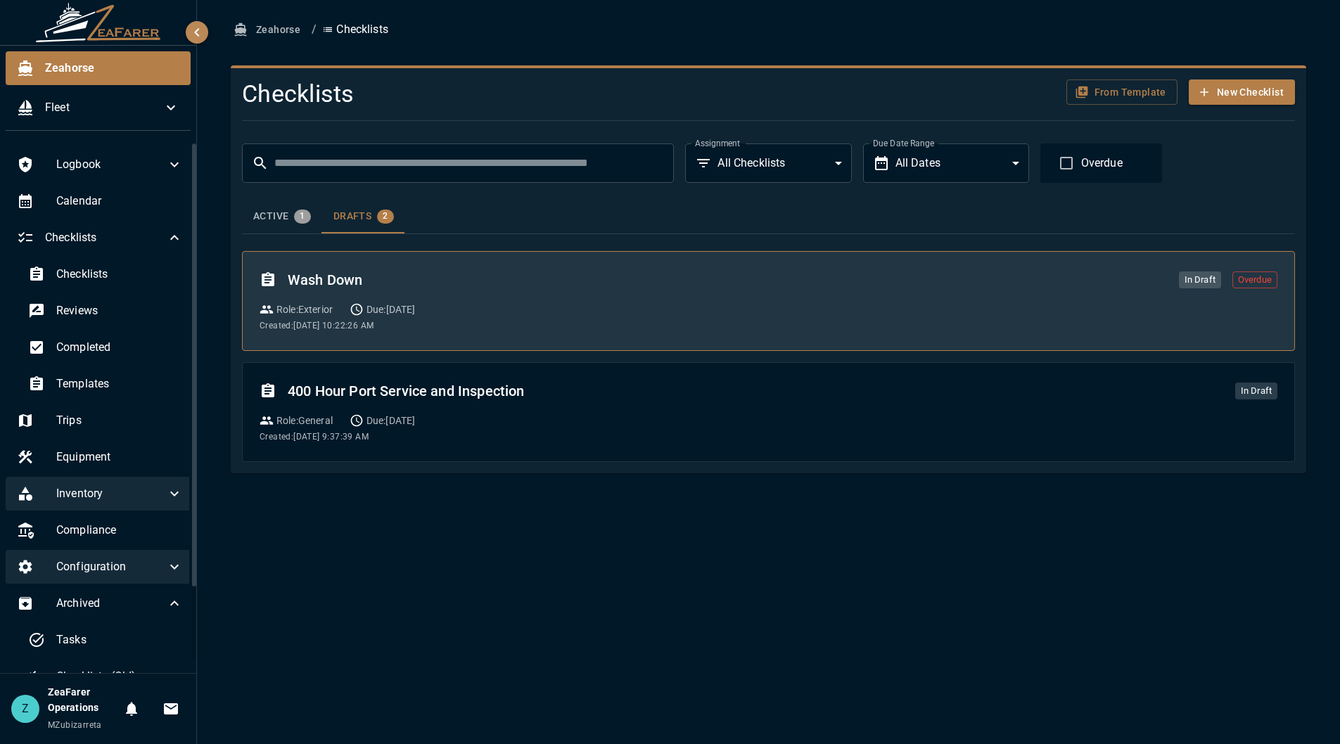
click at [497, 295] on div "Wash Down In Draft Overdue Role : Exterior Due: 9/25/2025 Created: 9/23/2025, 1…" at bounding box center [769, 301] width 1018 height 65
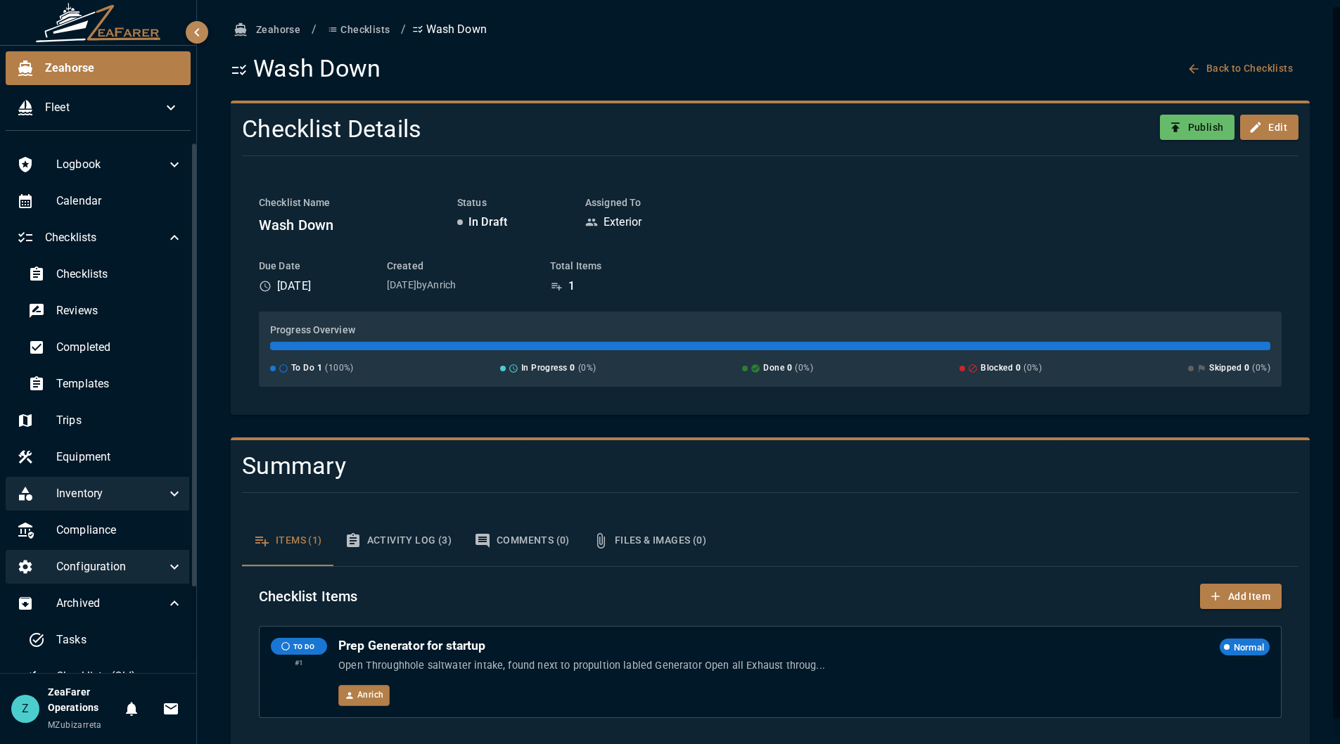
click at [1244, 64] on button "Back to Checklists" at bounding box center [1241, 69] width 115 height 26
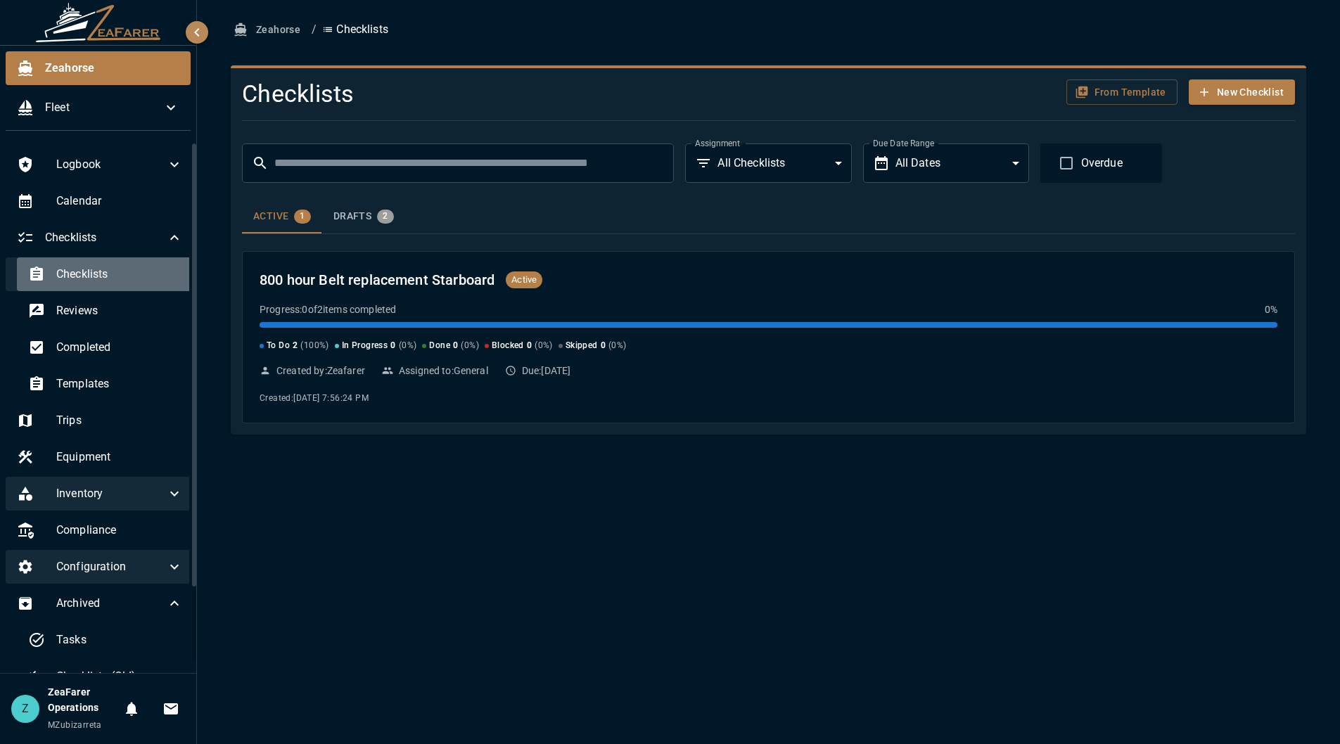
click at [136, 284] on div "Checklists" at bounding box center [105, 274] width 177 height 34
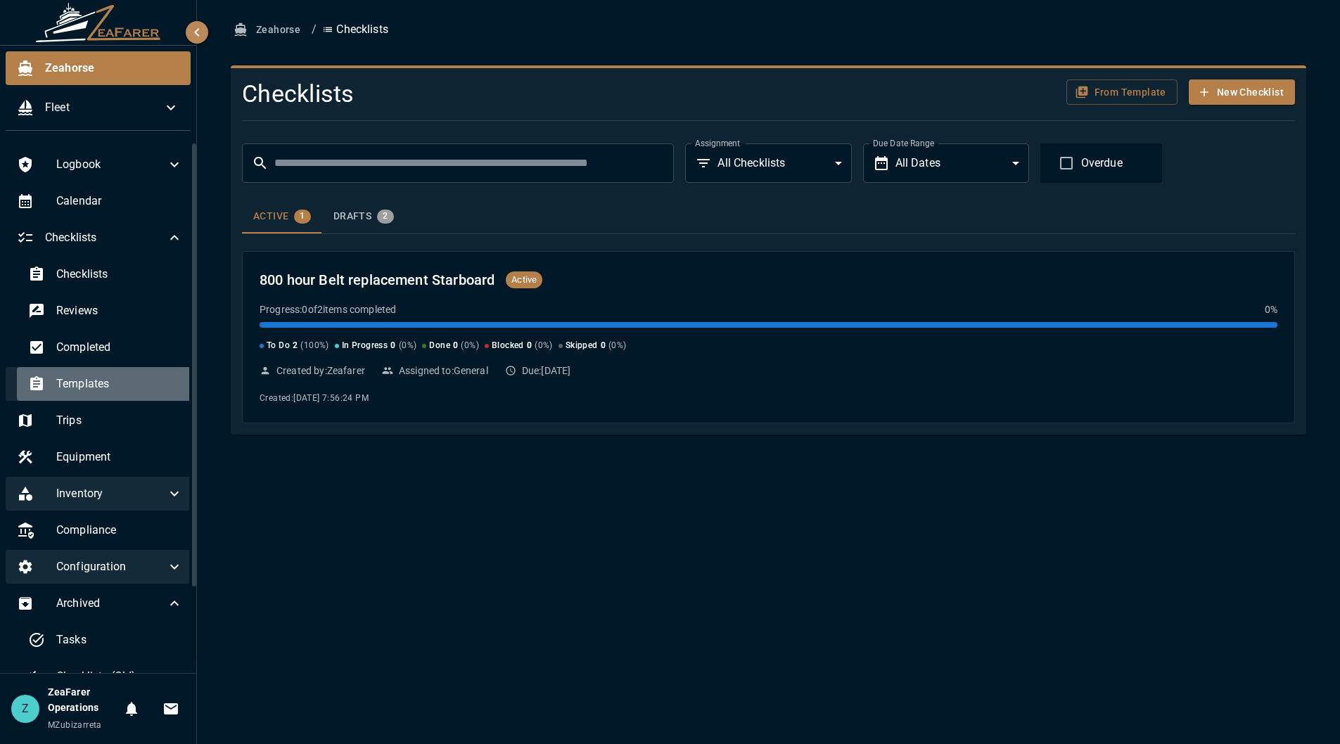
click at [134, 378] on span "Templates" at bounding box center [119, 384] width 127 height 17
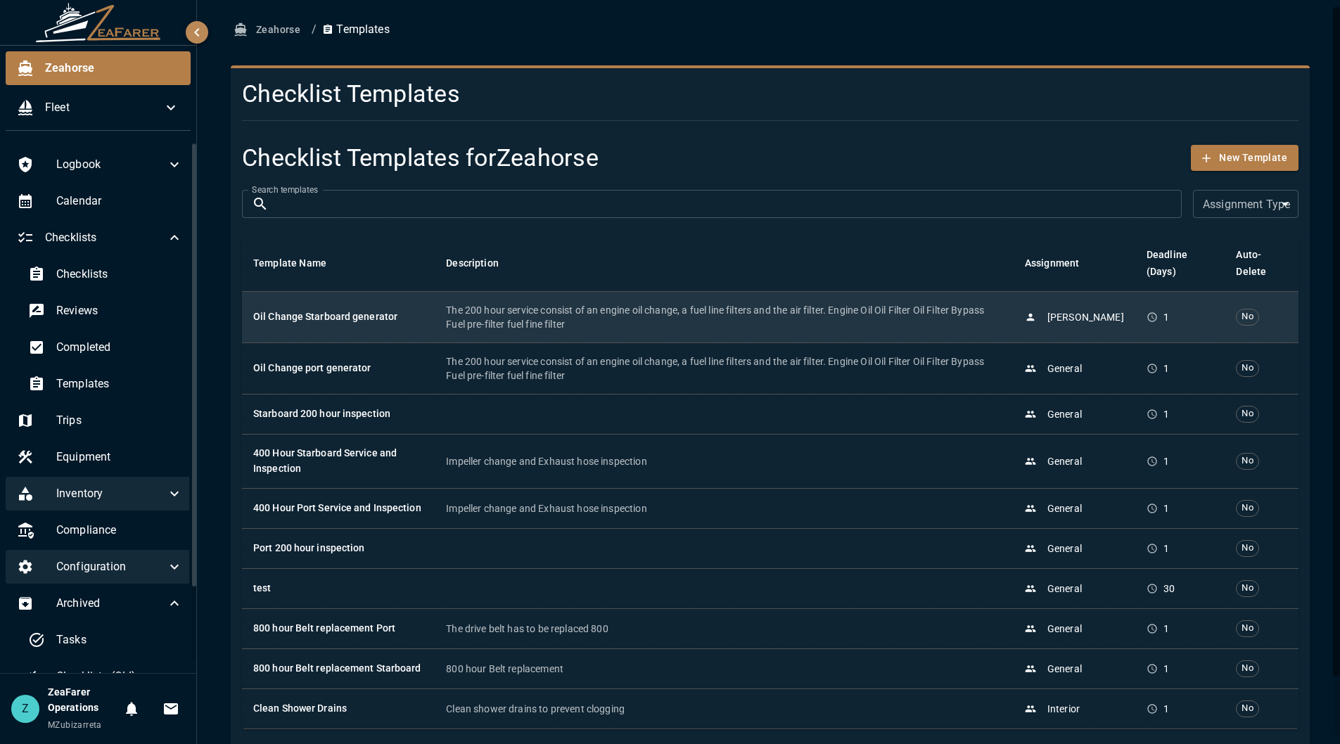
click at [533, 307] on p "The 200 hour service consist of an engine oil change, a fuel line filters and t…" at bounding box center [724, 317] width 556 height 28
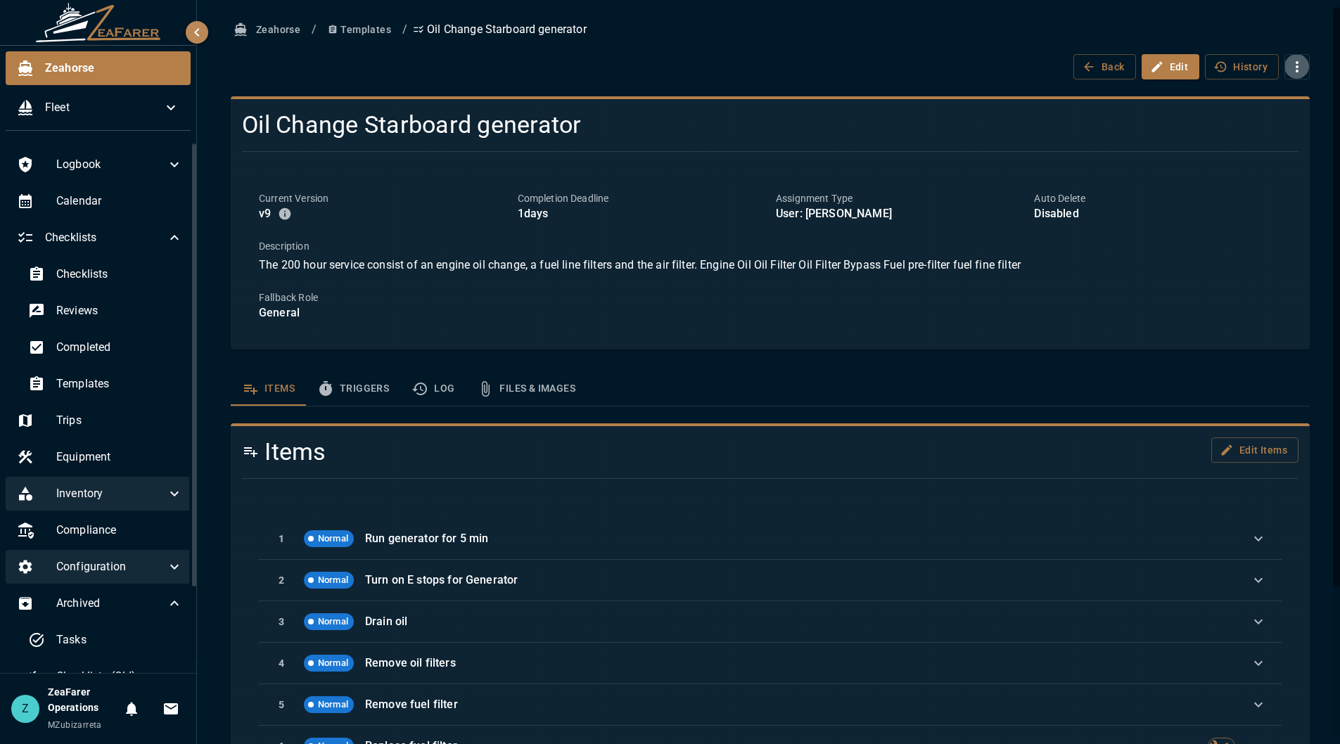
click at [1293, 75] on icon "button" at bounding box center [1297, 66] width 17 height 17
click at [1297, 56] on div at bounding box center [670, 372] width 1340 height 744
click at [372, 23] on button "Templates" at bounding box center [359, 30] width 75 height 26
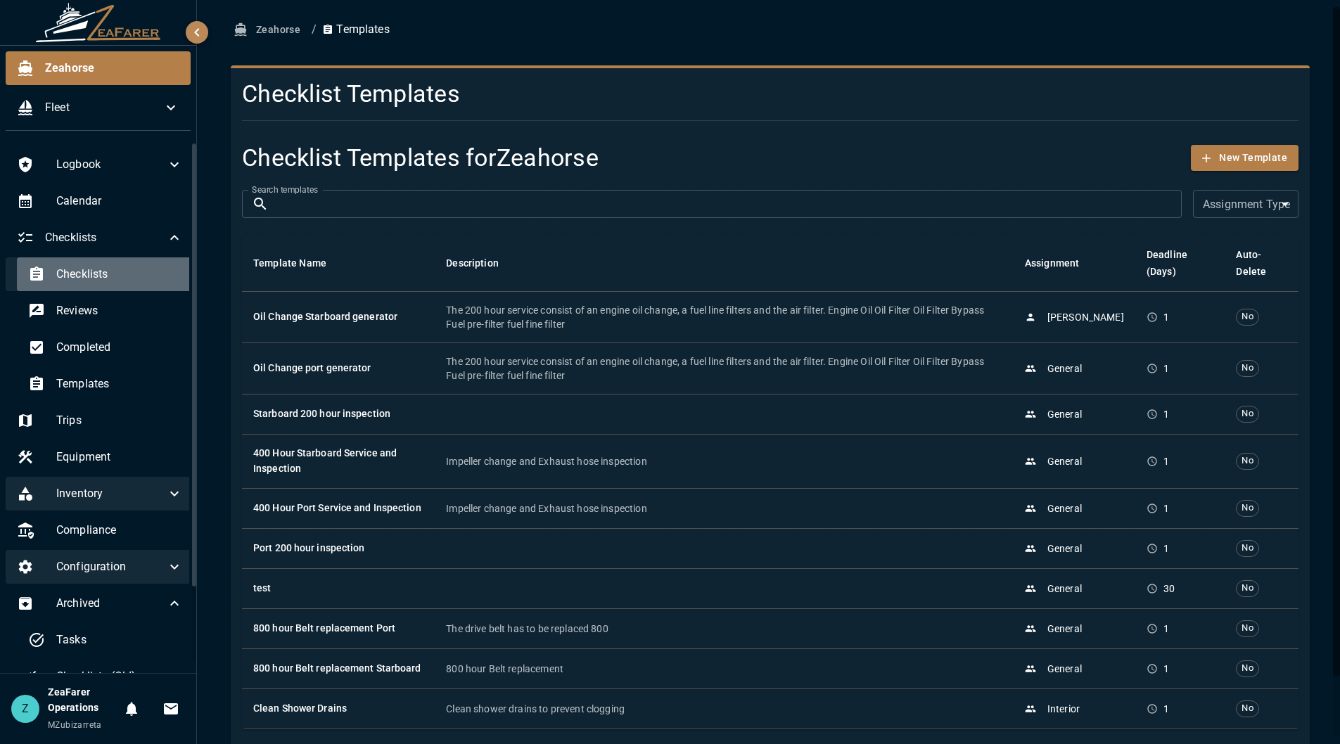
click at [123, 283] on span "Checklists" at bounding box center [119, 274] width 127 height 17
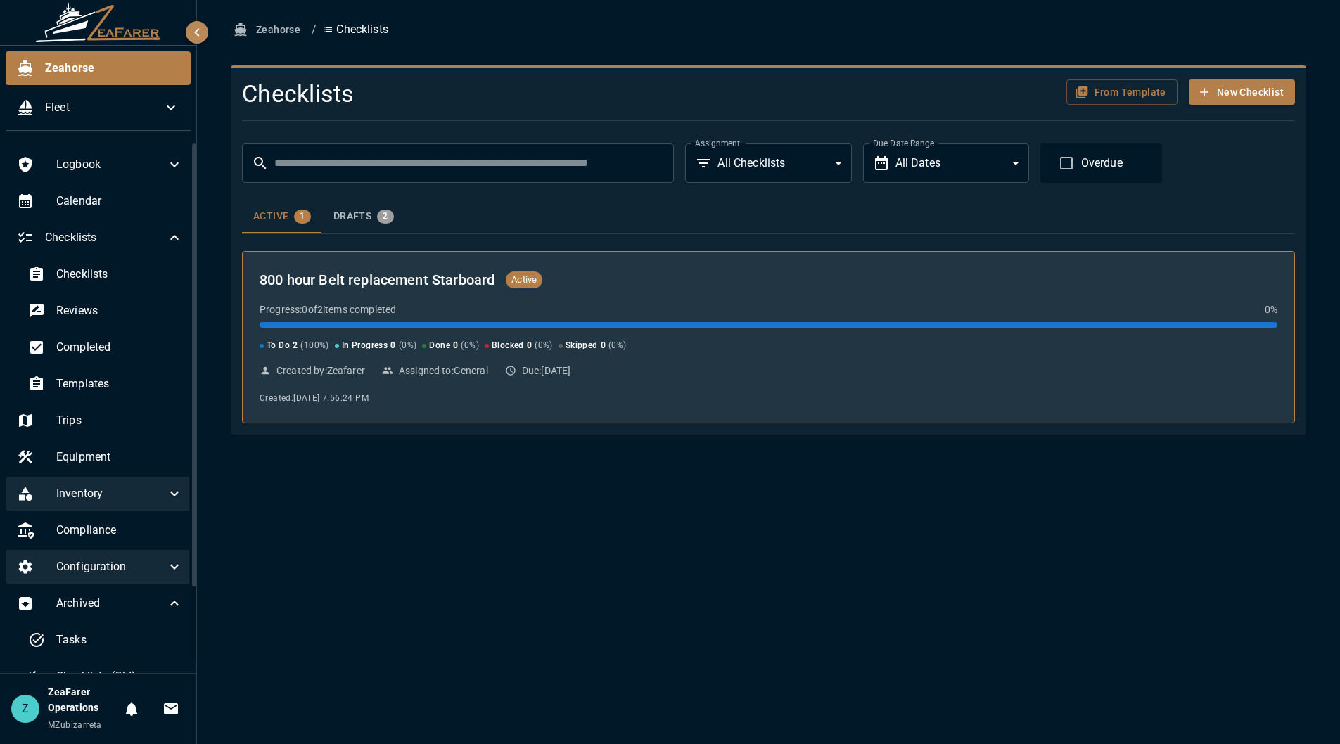
click at [603, 271] on div "800 hour Belt replacement Starboard Active" at bounding box center [769, 280] width 1018 height 23
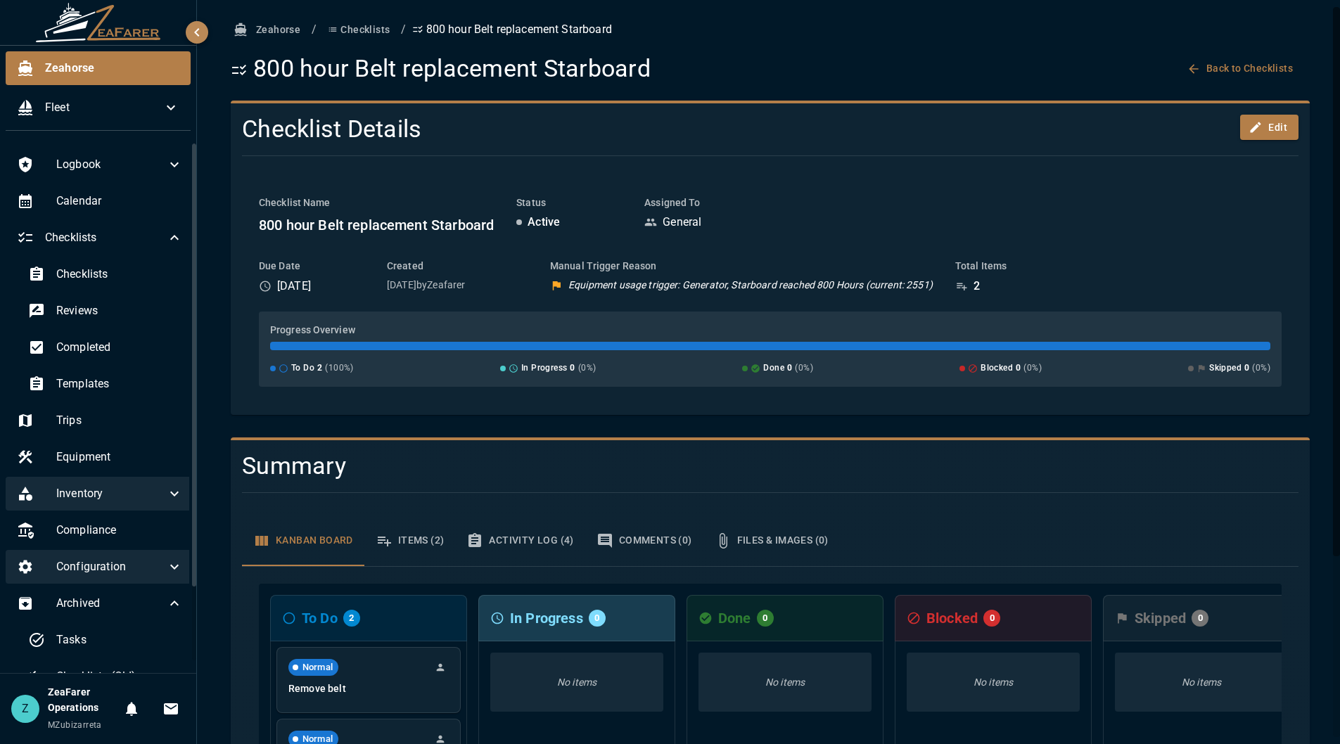
click at [1309, 97] on div "Zeahorse / Checklists / 800 hour Belt replacement Starboard 800 hour Belt repla…" at bounding box center [770, 490] width 1113 height 947
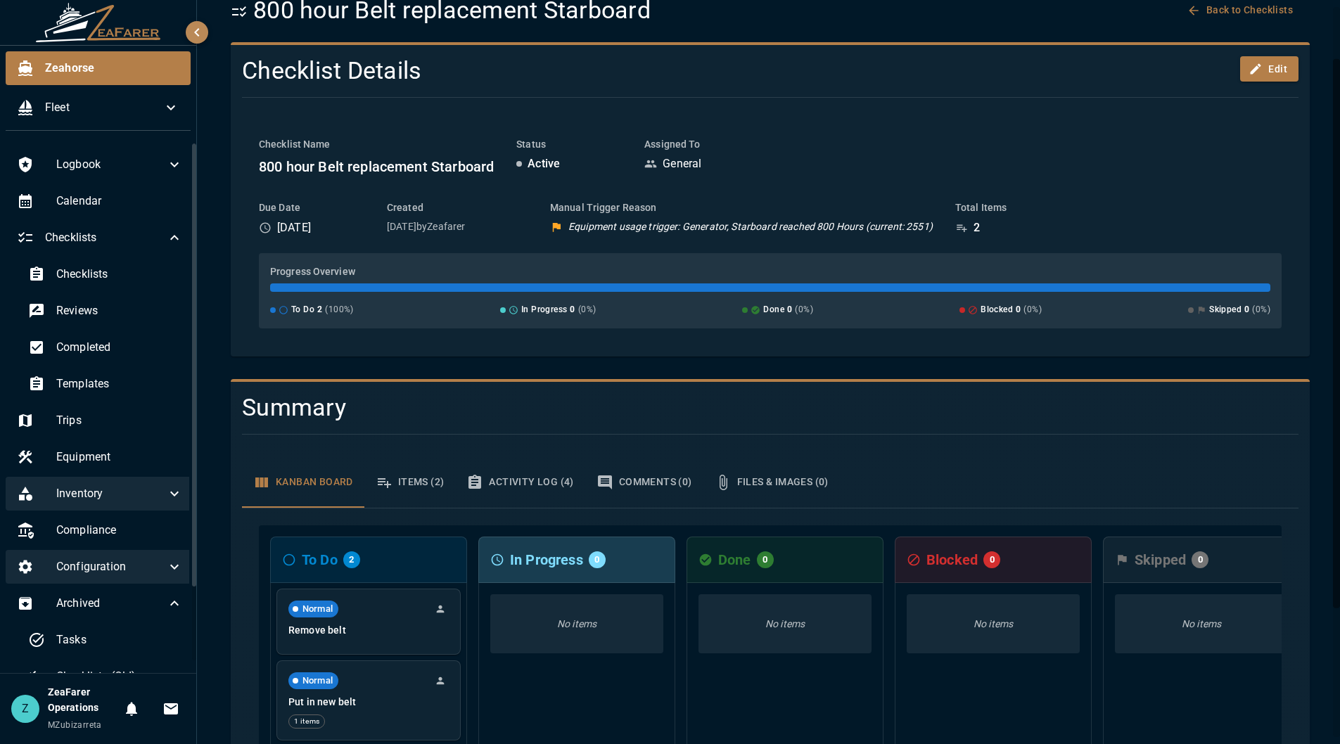
scroll to position [70, 0]
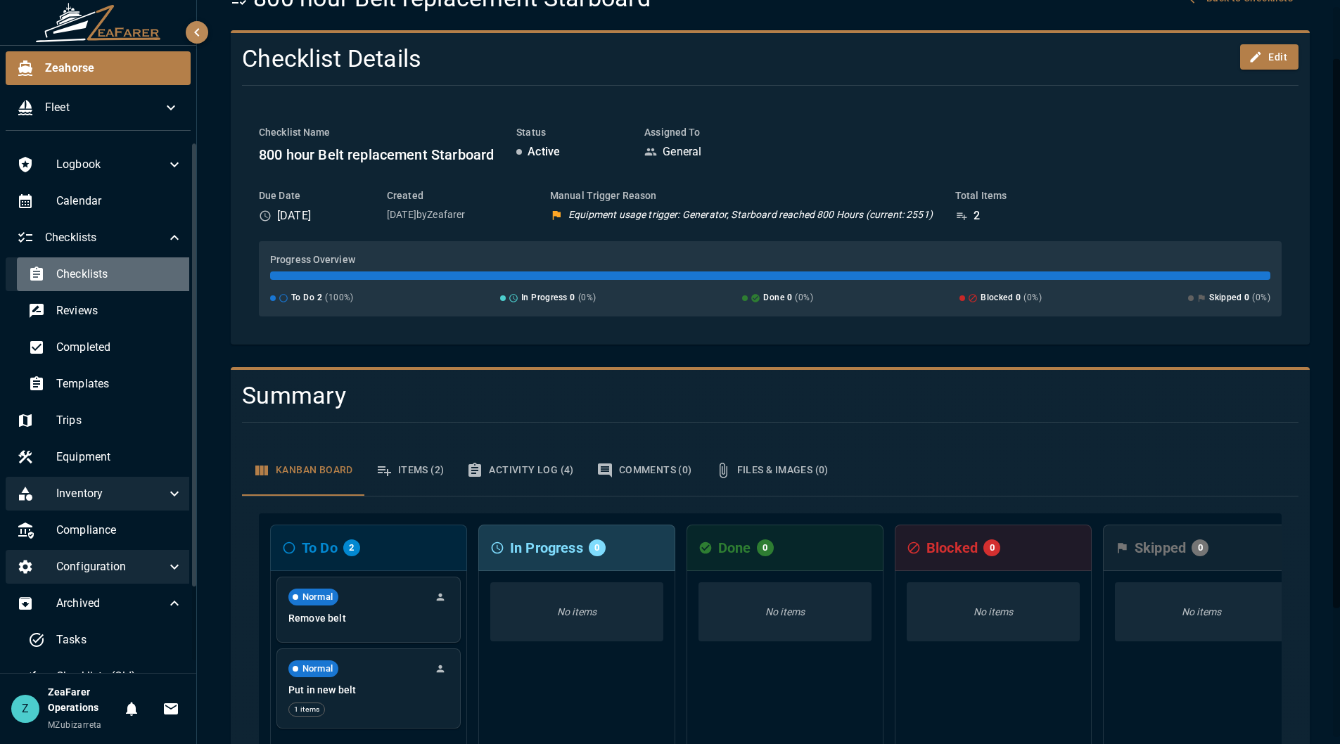
click at [124, 279] on span "Checklists" at bounding box center [119, 274] width 127 height 17
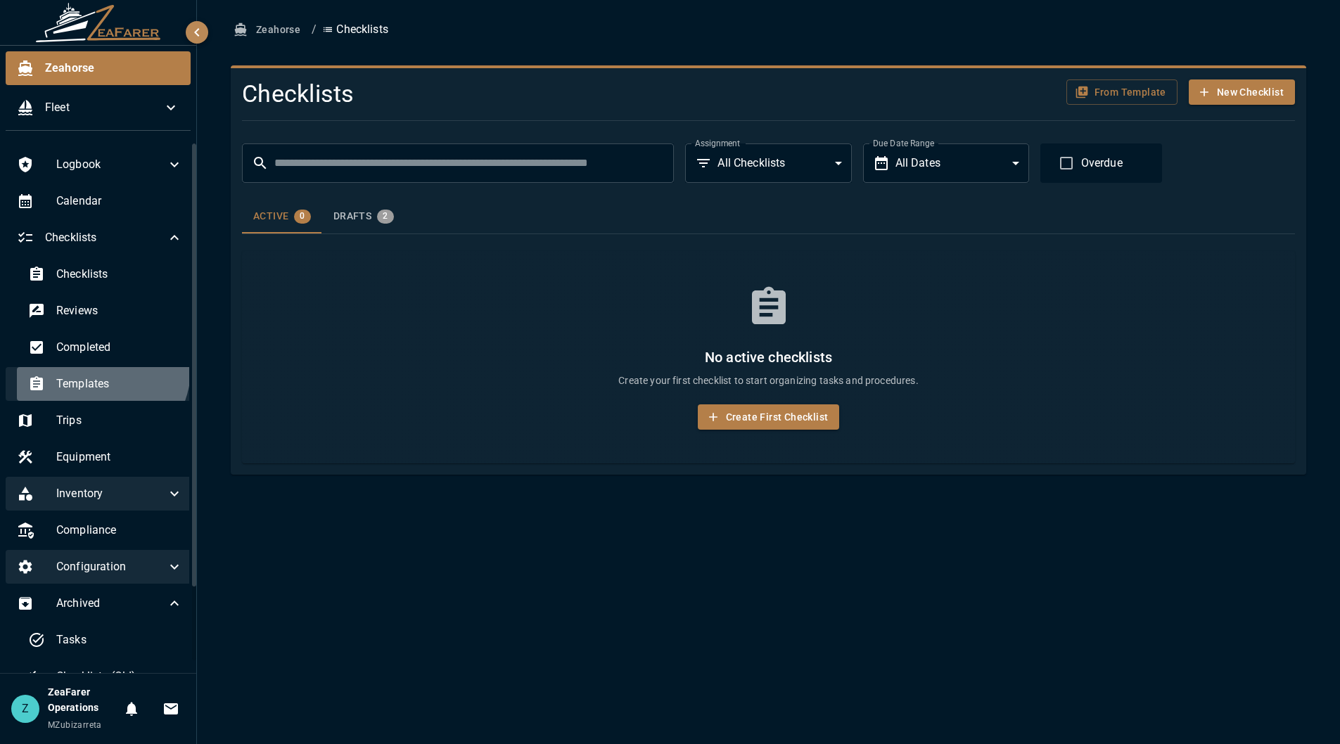
click at [99, 369] on div "Templates" at bounding box center [105, 384] width 177 height 34
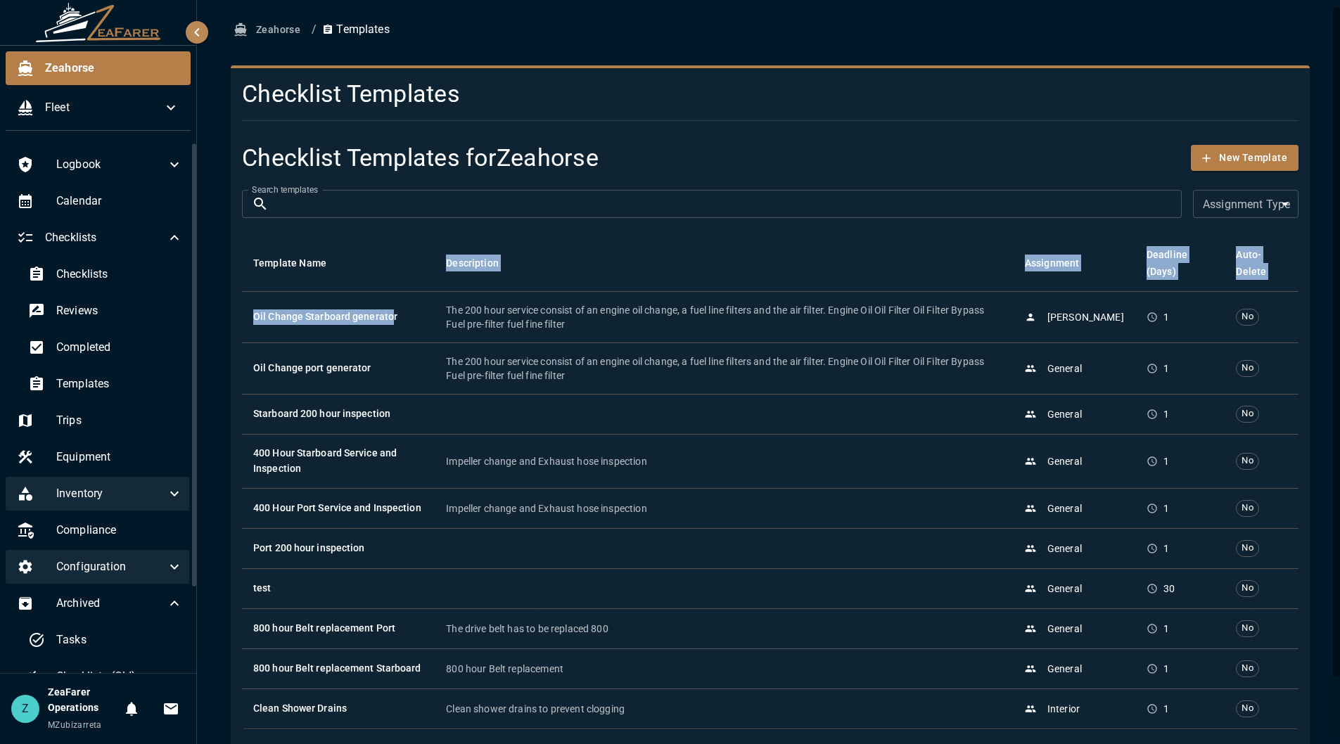
drag, startPoint x: 388, startPoint y: 312, endPoint x: 412, endPoint y: 262, distance: 56.3
click at [412, 262] on table "Template Name Description Assignment Deadline (Days) Auto-Delete Oil Change Sta…" at bounding box center [770, 482] width 1057 height 495
click at [424, 243] on th "Template Name" at bounding box center [338, 263] width 193 height 57
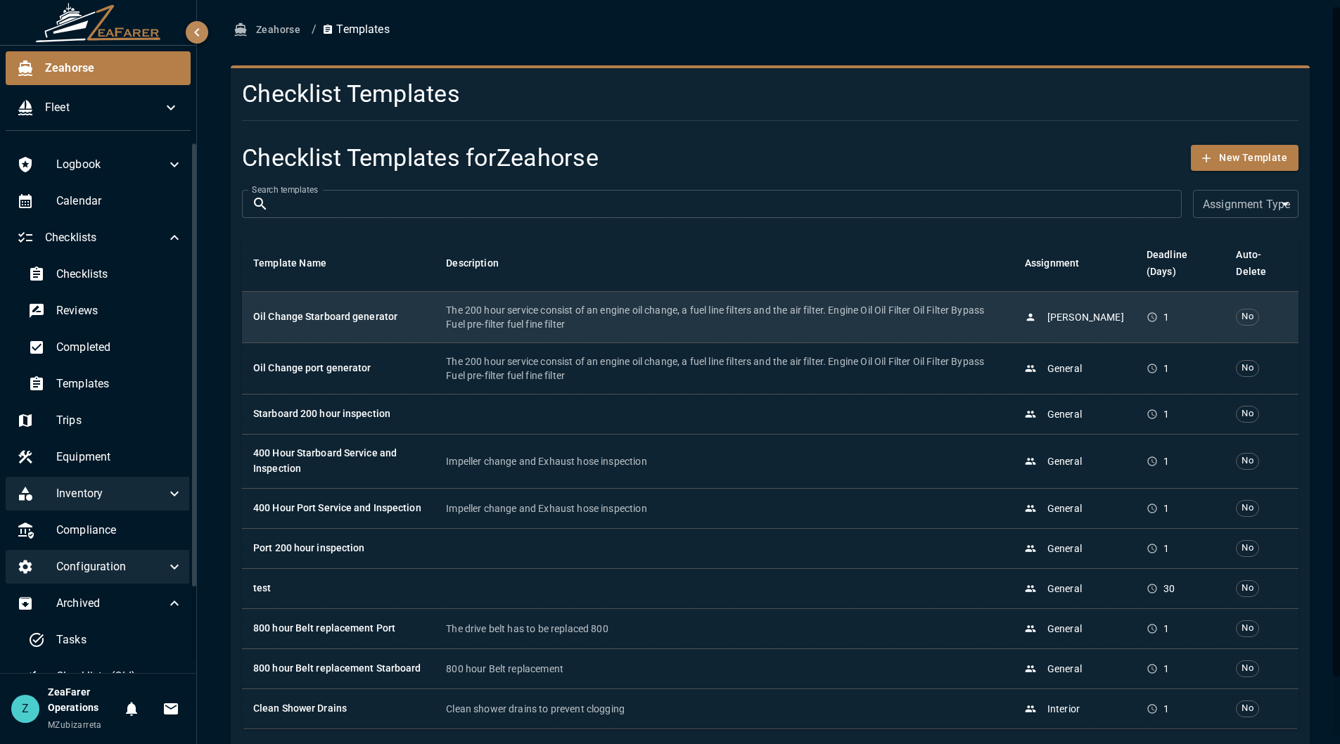
click at [366, 311] on h6 "Oil Change Starboard generator" at bounding box center [338, 317] width 170 height 15
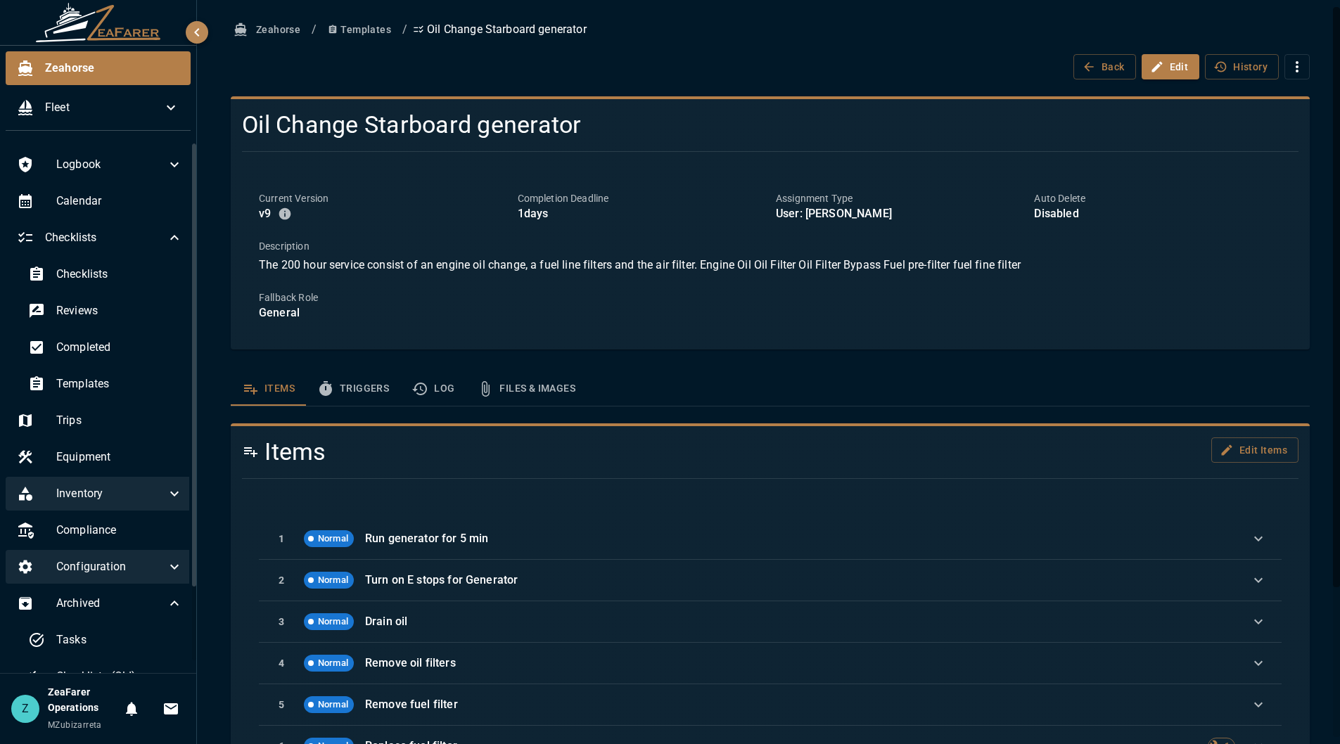
click at [451, 383] on button "Log" at bounding box center [432, 389] width 65 height 34
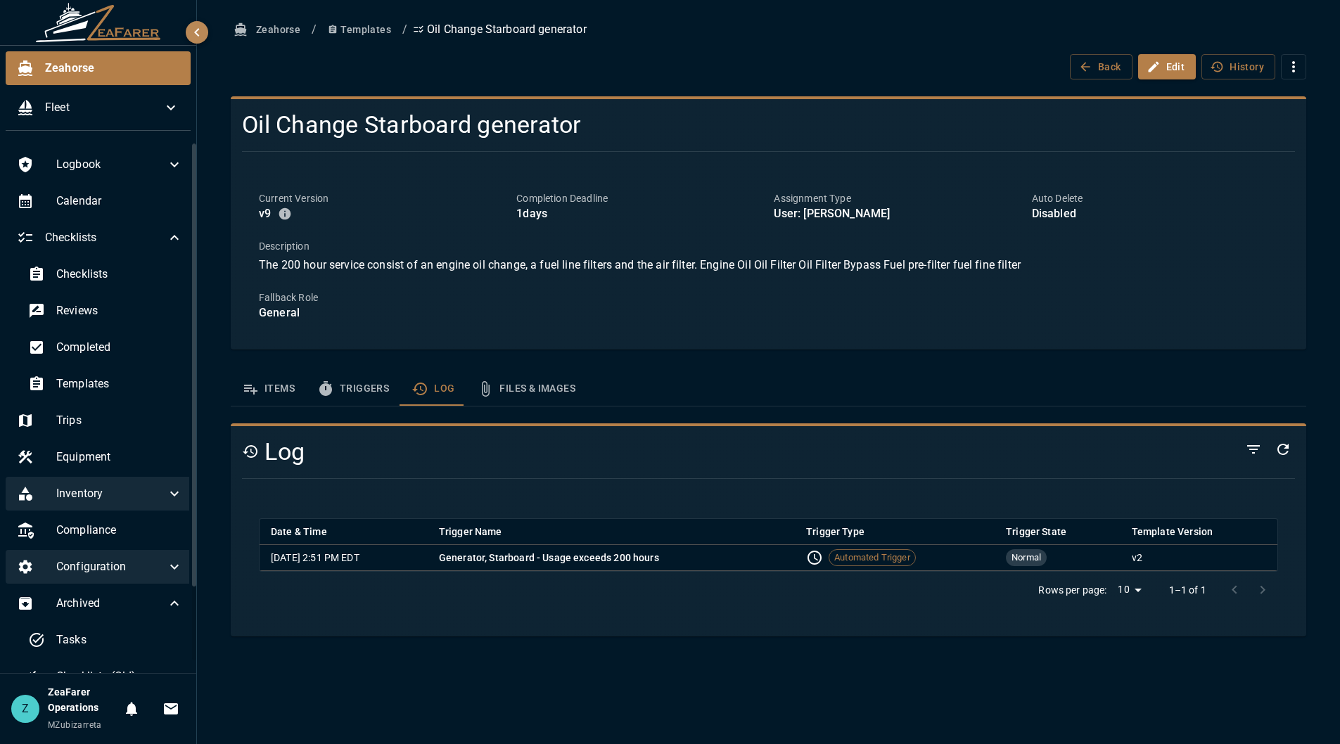
click at [352, 30] on button "Templates" at bounding box center [359, 30] width 75 height 26
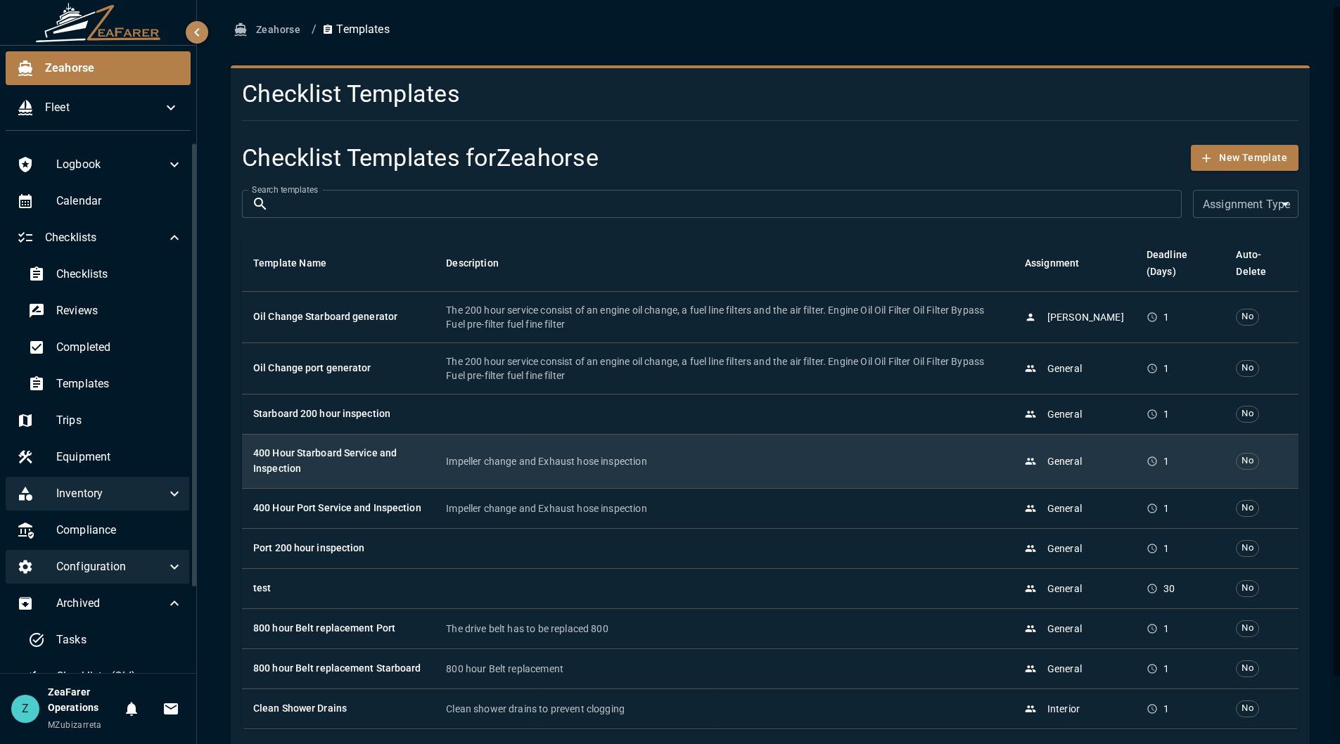
click at [415, 463] on h6 "400 Hour Starboard Service and Inspection" at bounding box center [338, 461] width 170 height 31
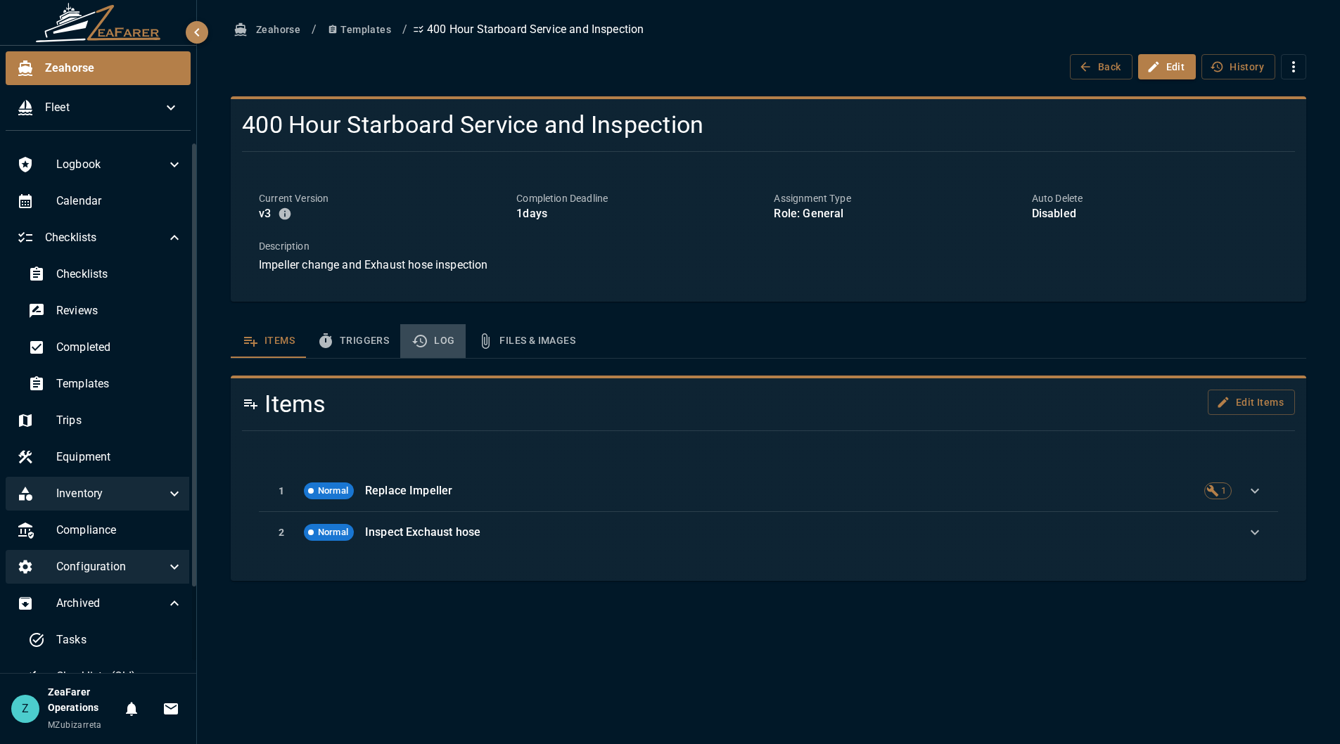
click at [461, 341] on button "Log" at bounding box center [432, 341] width 65 height 34
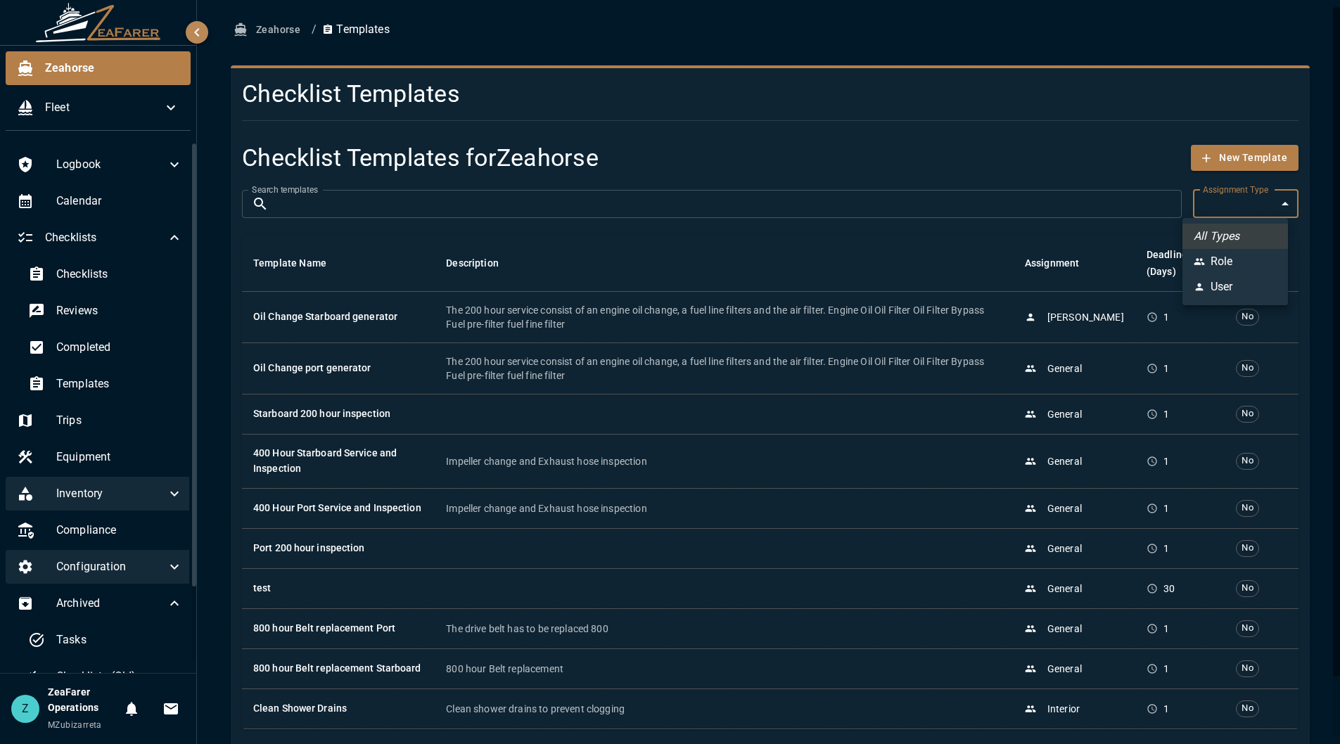
click at [1261, 208] on body "Zeahorse Fleet Logbook Calendar Checklists Checklists Reviews Completed Templat…" at bounding box center [670, 372] width 1340 height 744
click at [1266, 200] on div at bounding box center [670, 372] width 1340 height 744
click at [556, 205] on input "Search templates" at bounding box center [727, 204] width 907 height 28
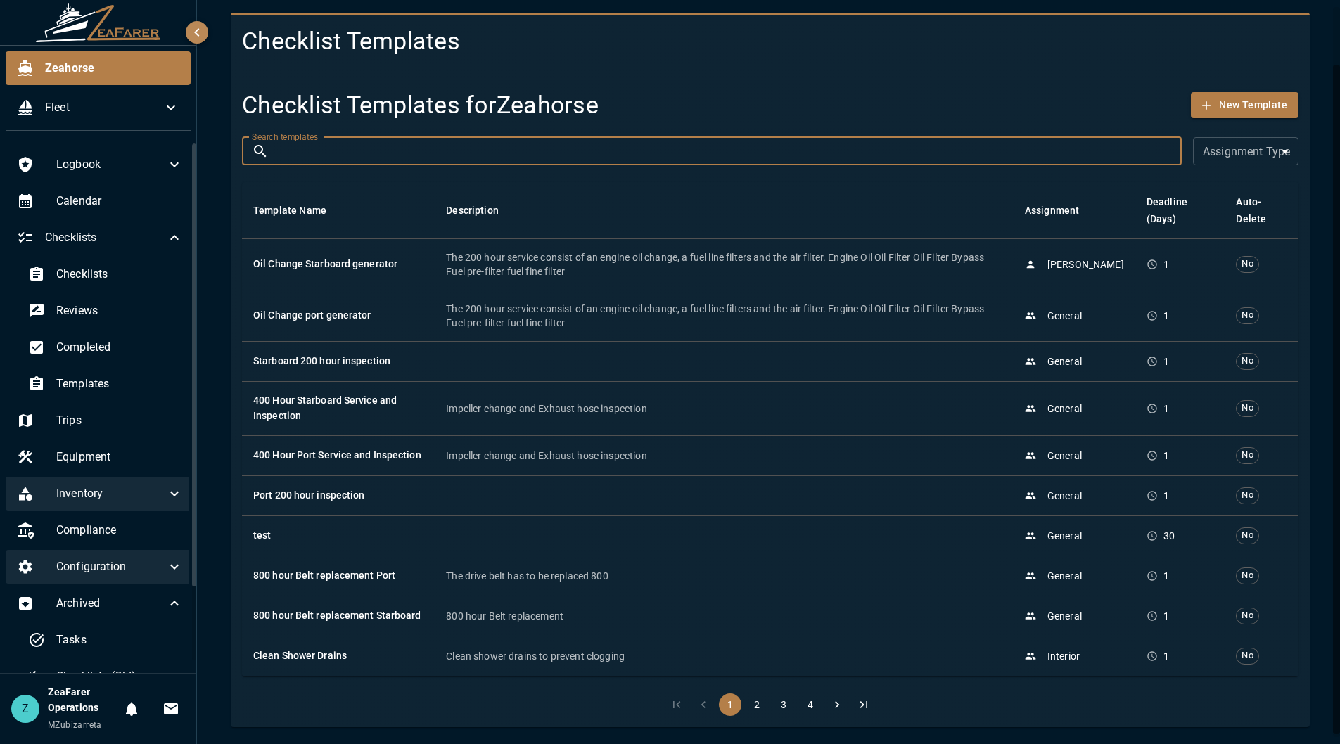
scroll to position [67, 0]
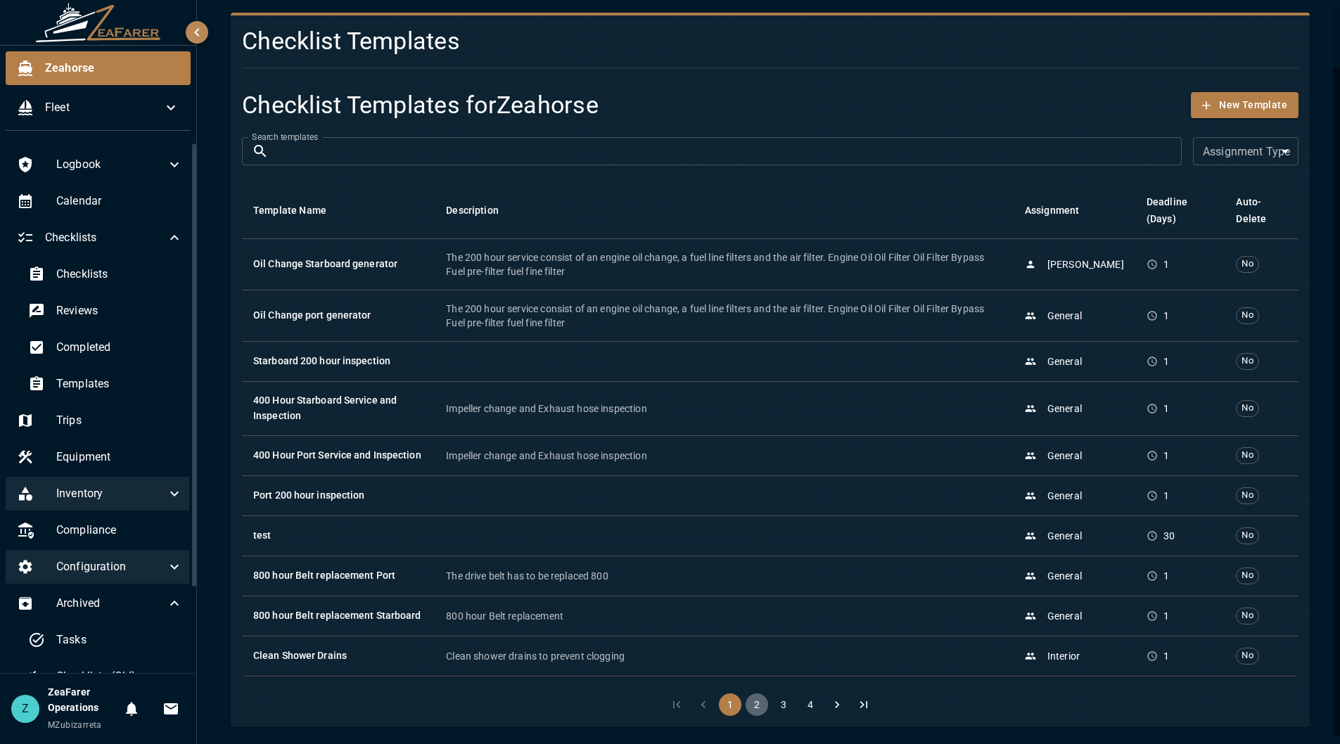
click at [758, 706] on button "2" at bounding box center [757, 705] width 23 height 23
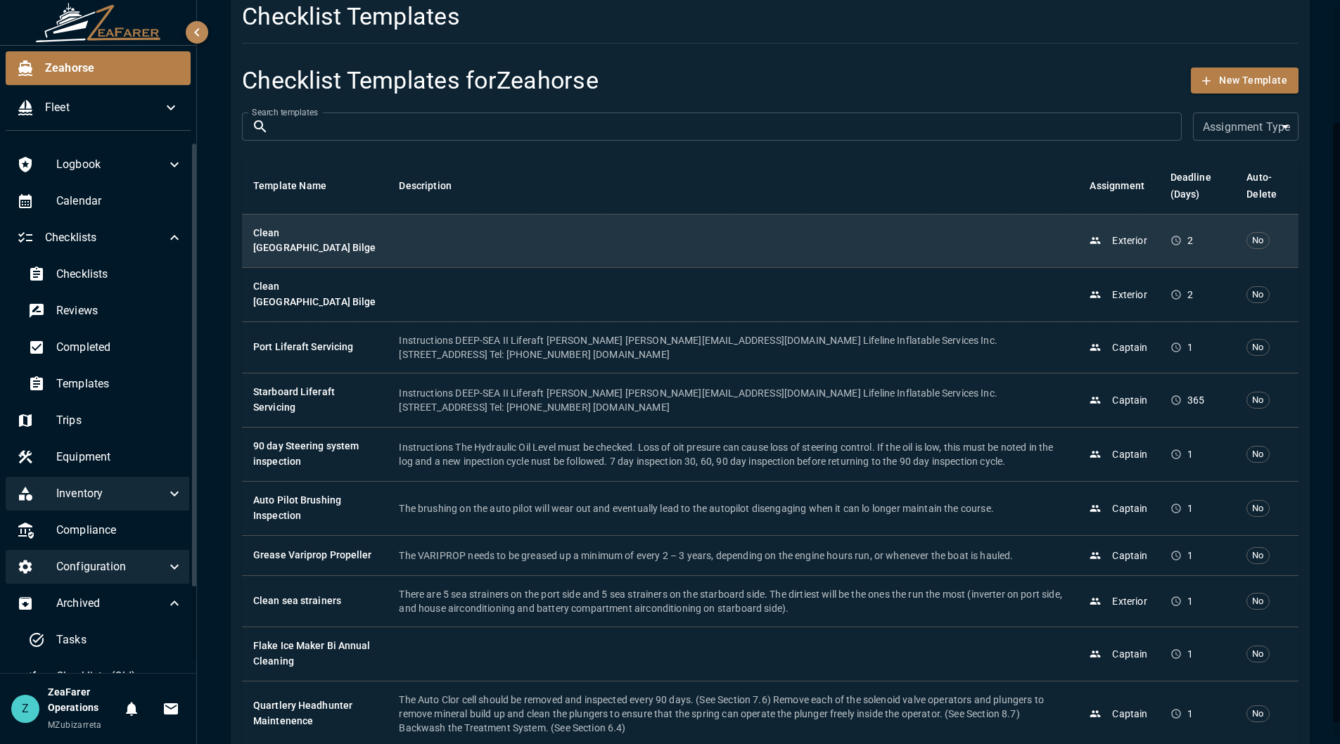
scroll to position [0, 0]
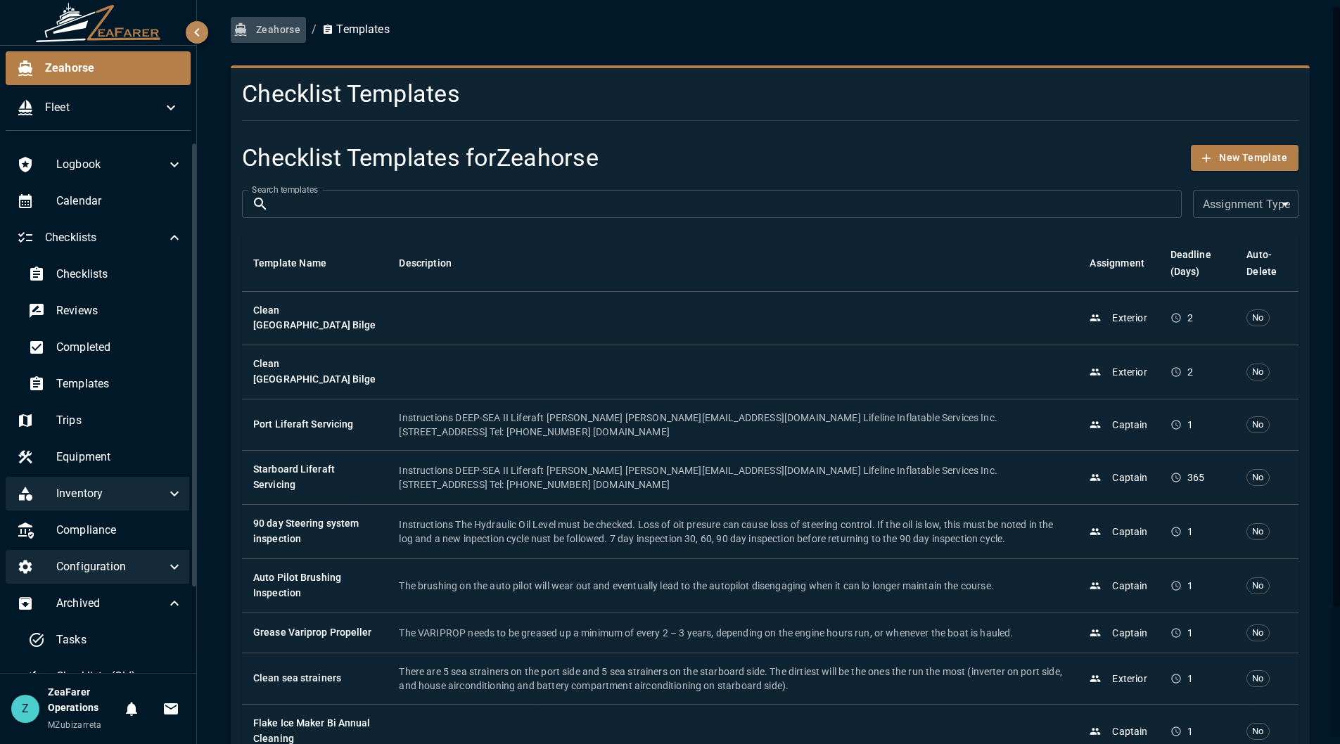
click at [287, 28] on button "Zeahorse" at bounding box center [268, 30] width 75 height 26
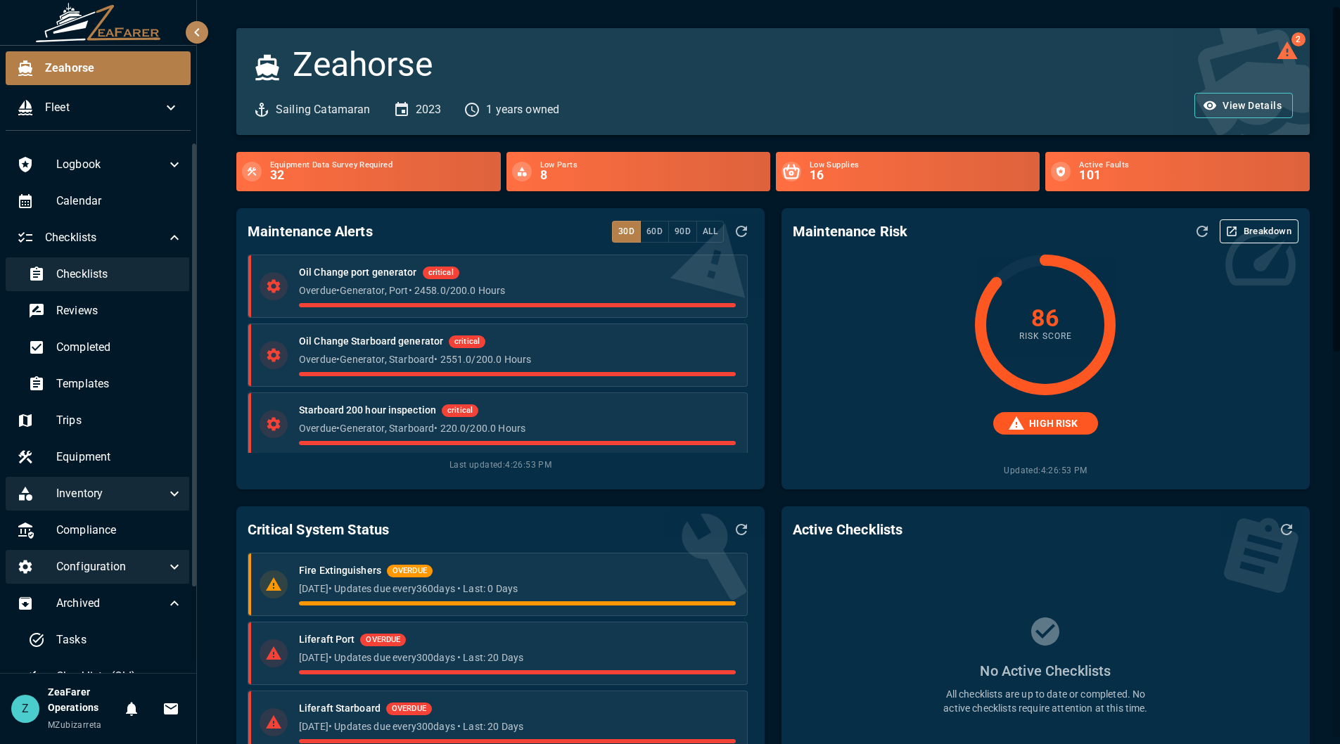
click at [95, 286] on div "Checklists" at bounding box center [105, 274] width 177 height 34
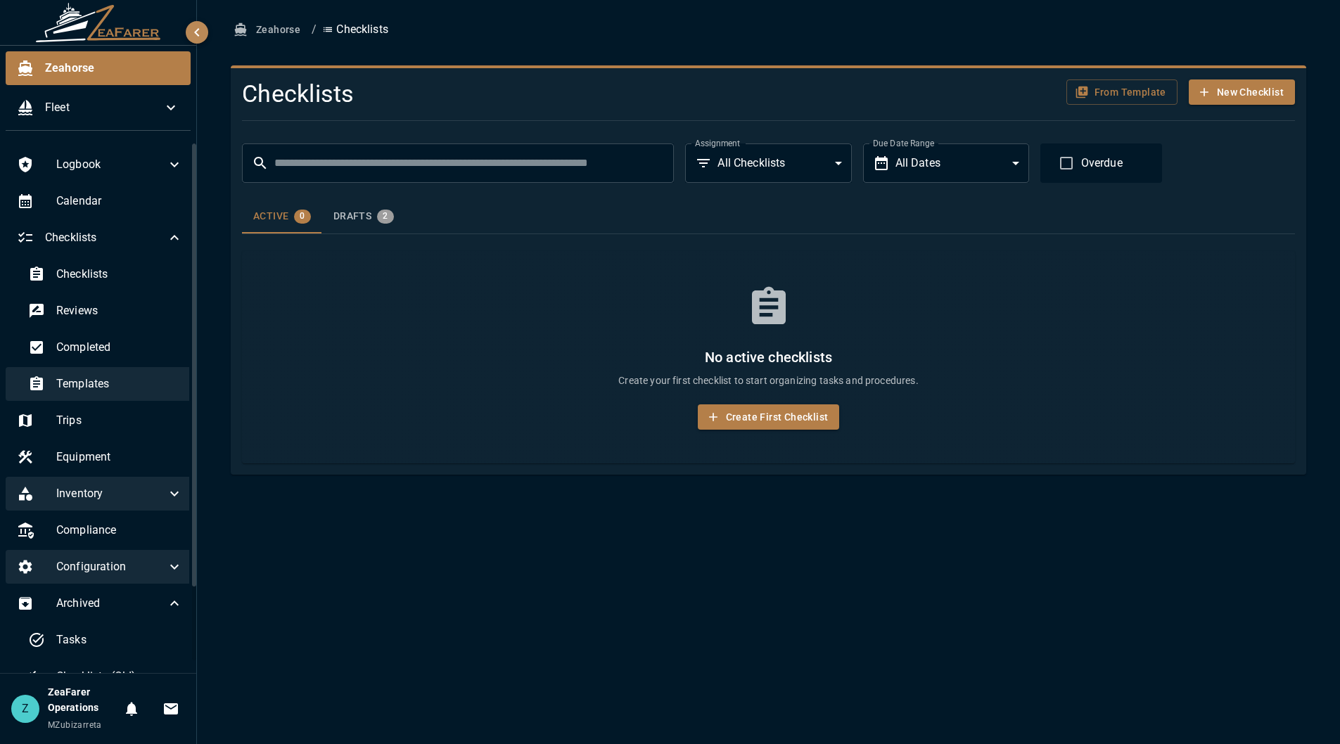
click at [107, 382] on span "Templates" at bounding box center [119, 384] width 127 height 17
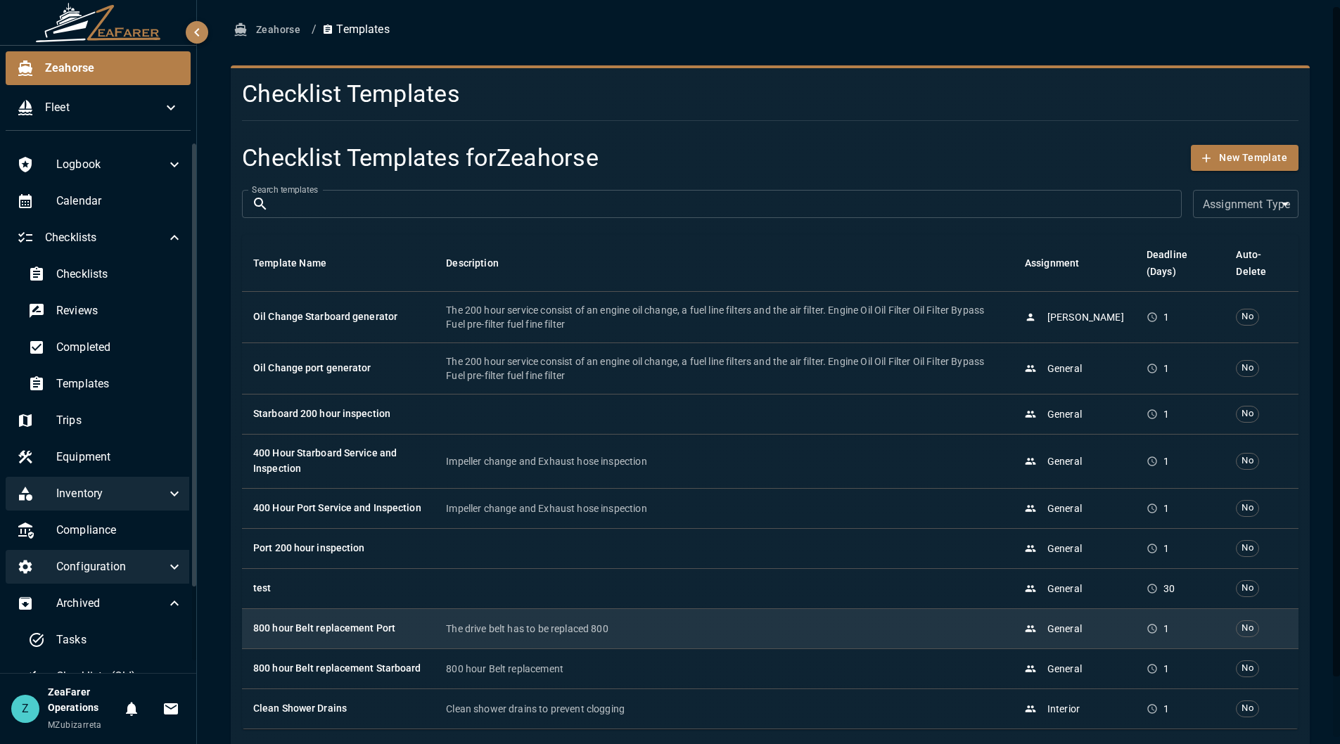
click at [628, 636] on p "The drive belt has to be replaced 800" at bounding box center [724, 629] width 556 height 14
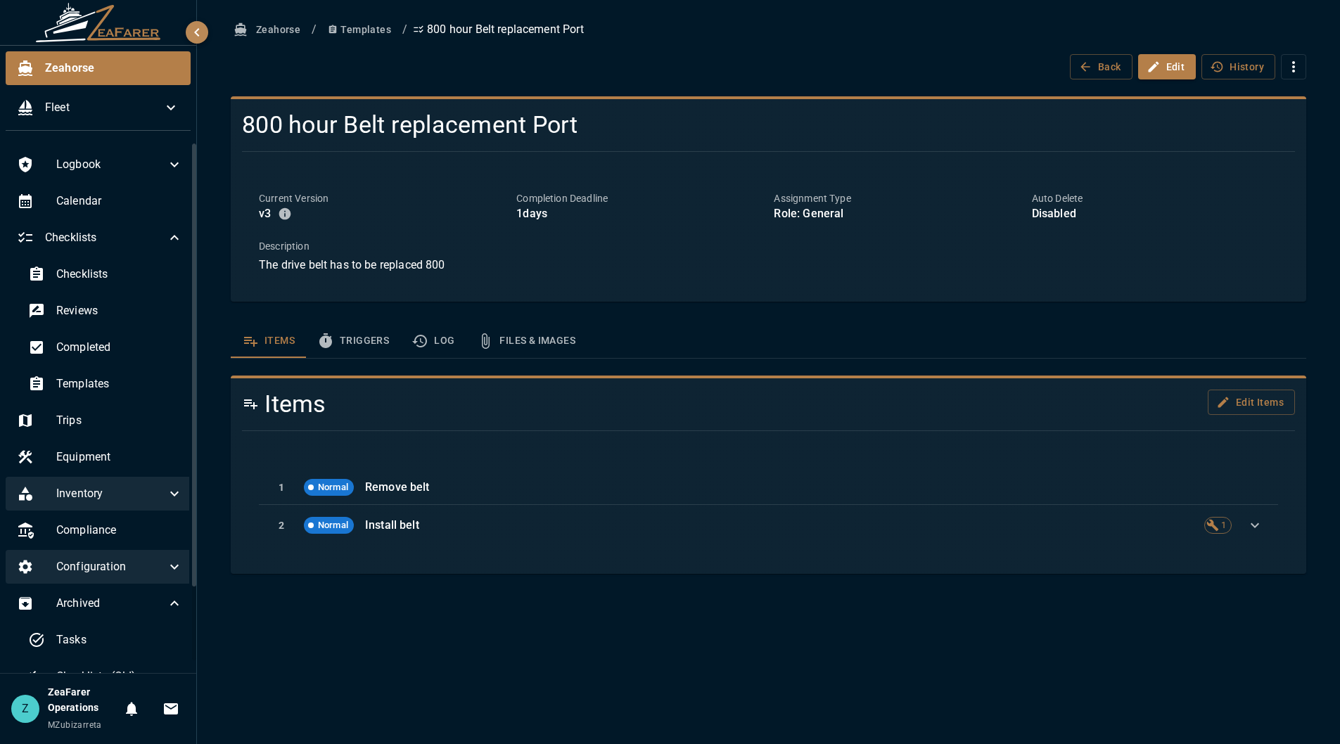
click at [417, 343] on icon "template sections" at bounding box center [420, 341] width 17 height 17
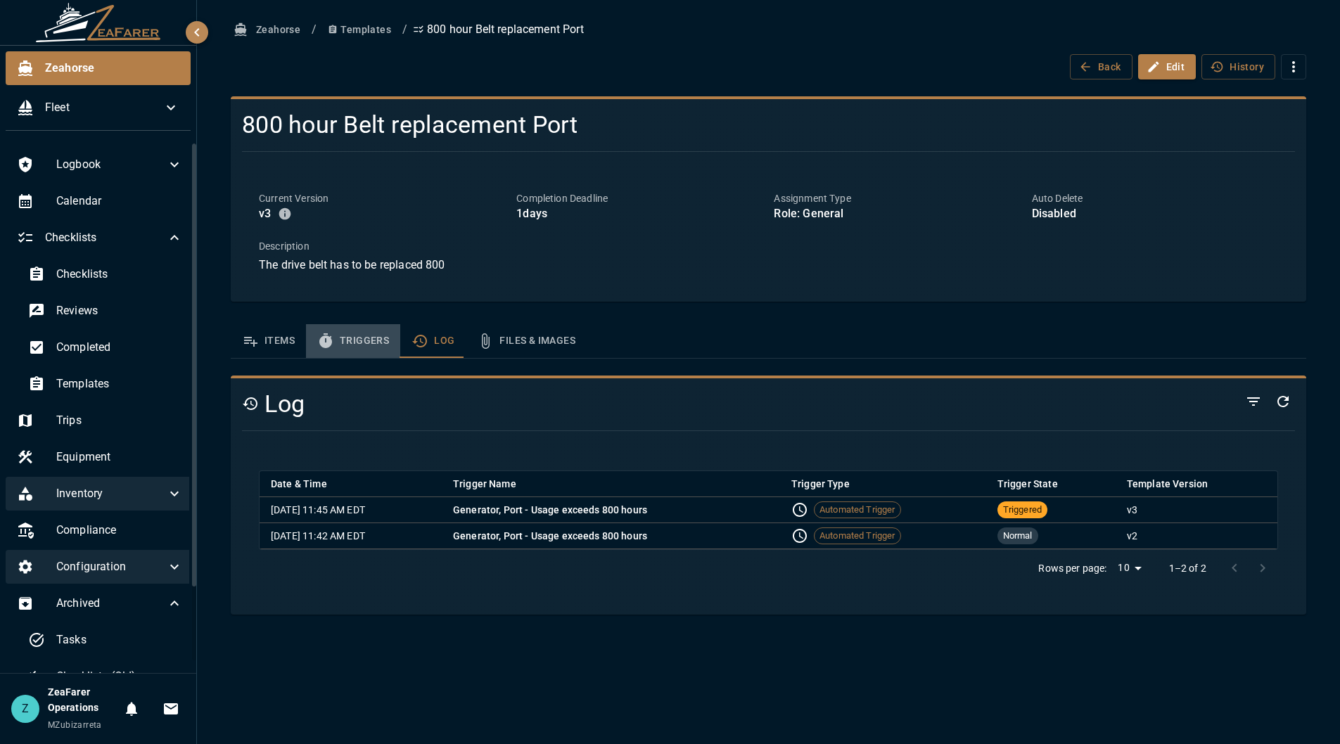
click at [359, 346] on button "Triggers" at bounding box center [353, 341] width 94 height 34
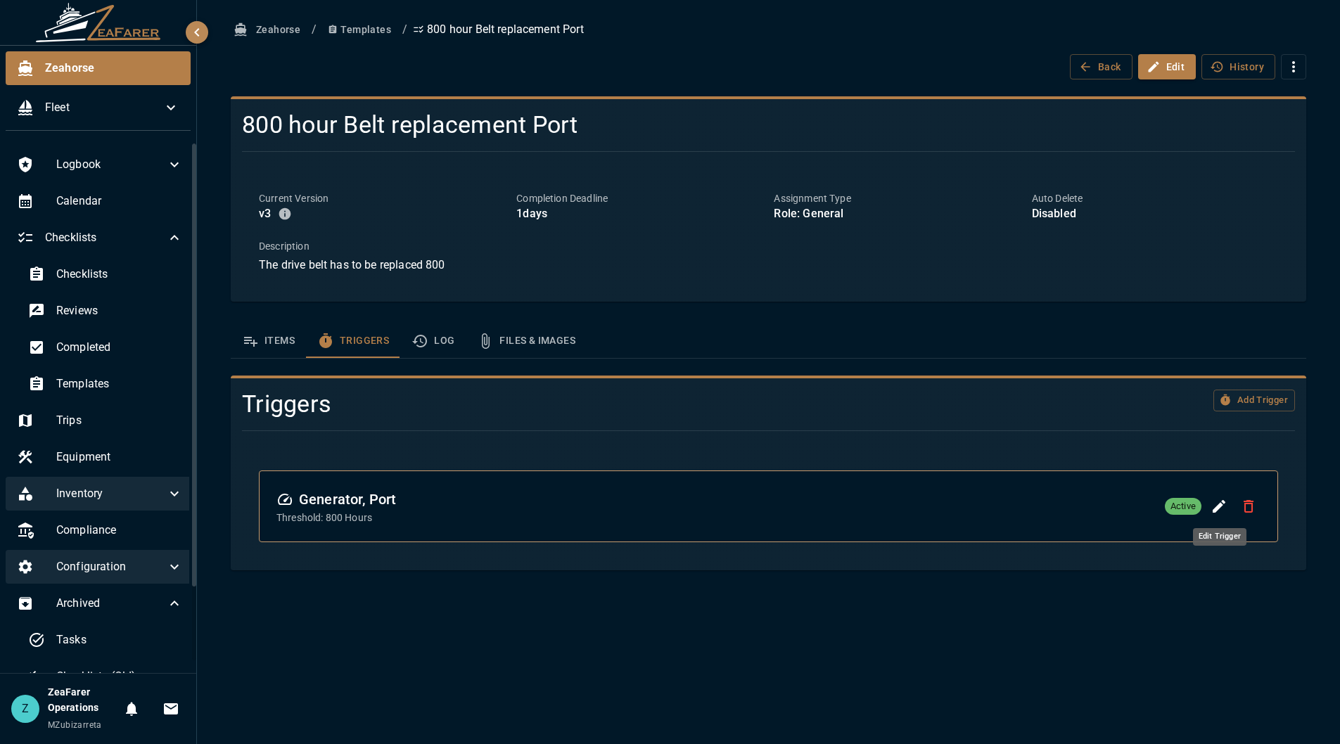
click at [1220, 505] on icon "Edit Trigger" at bounding box center [1219, 506] width 13 height 13
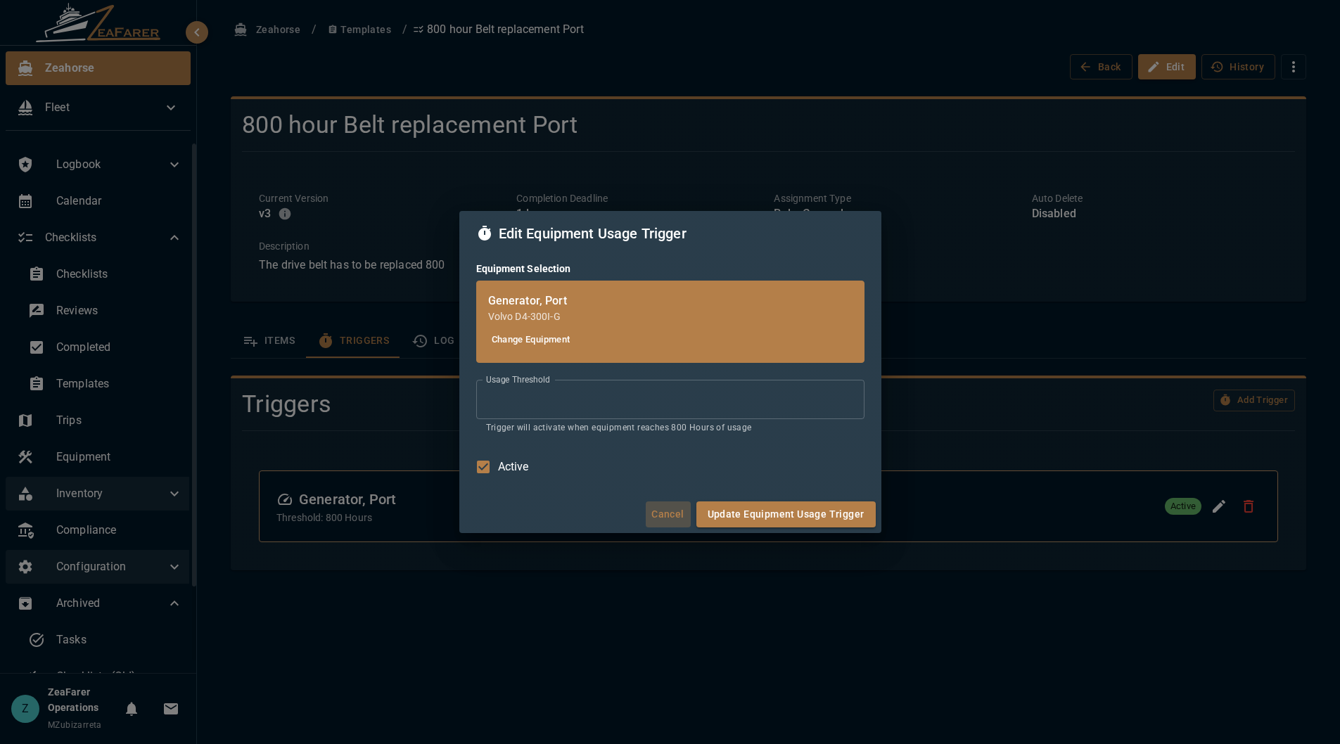
click at [673, 523] on button "Cancel" at bounding box center [668, 515] width 45 height 26
type input "***"
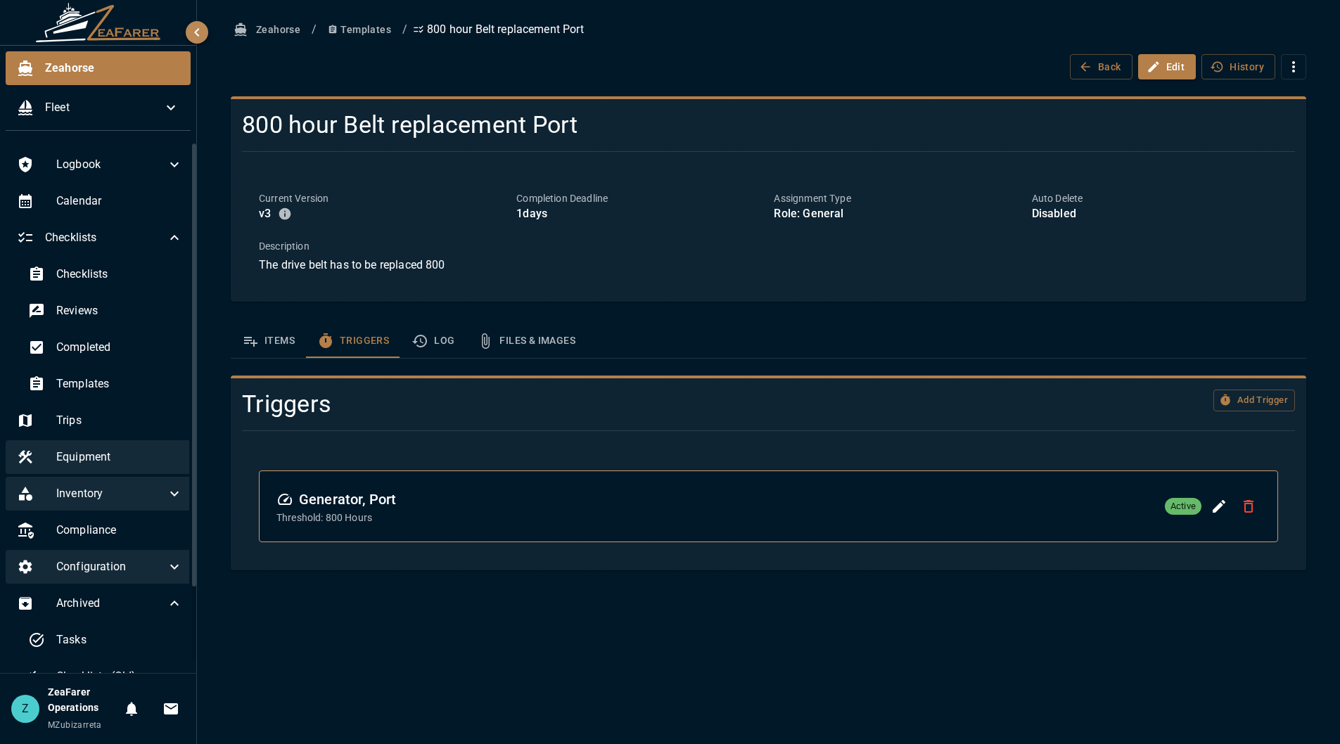
click at [102, 461] on span "Equipment" at bounding box center [119, 457] width 127 height 17
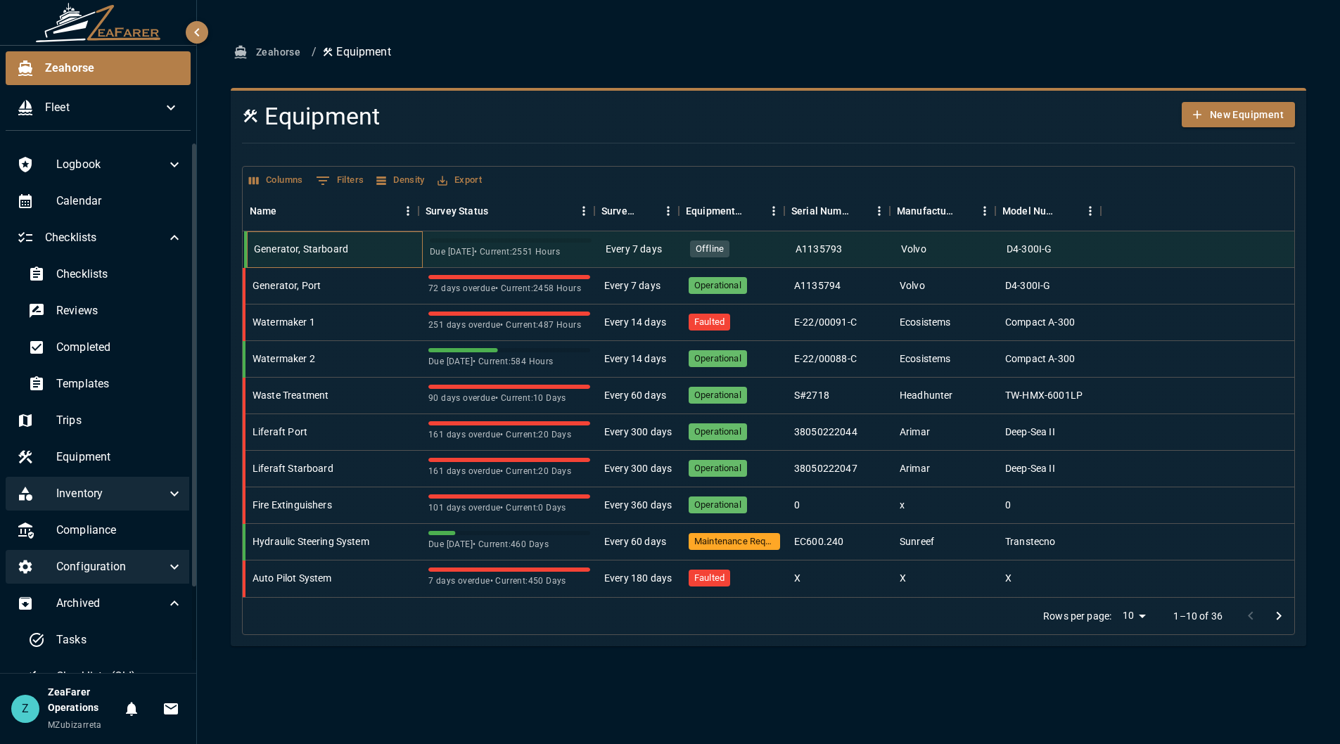
click at [335, 256] on div "Generator, Starboard" at bounding box center [301, 249] width 94 height 14
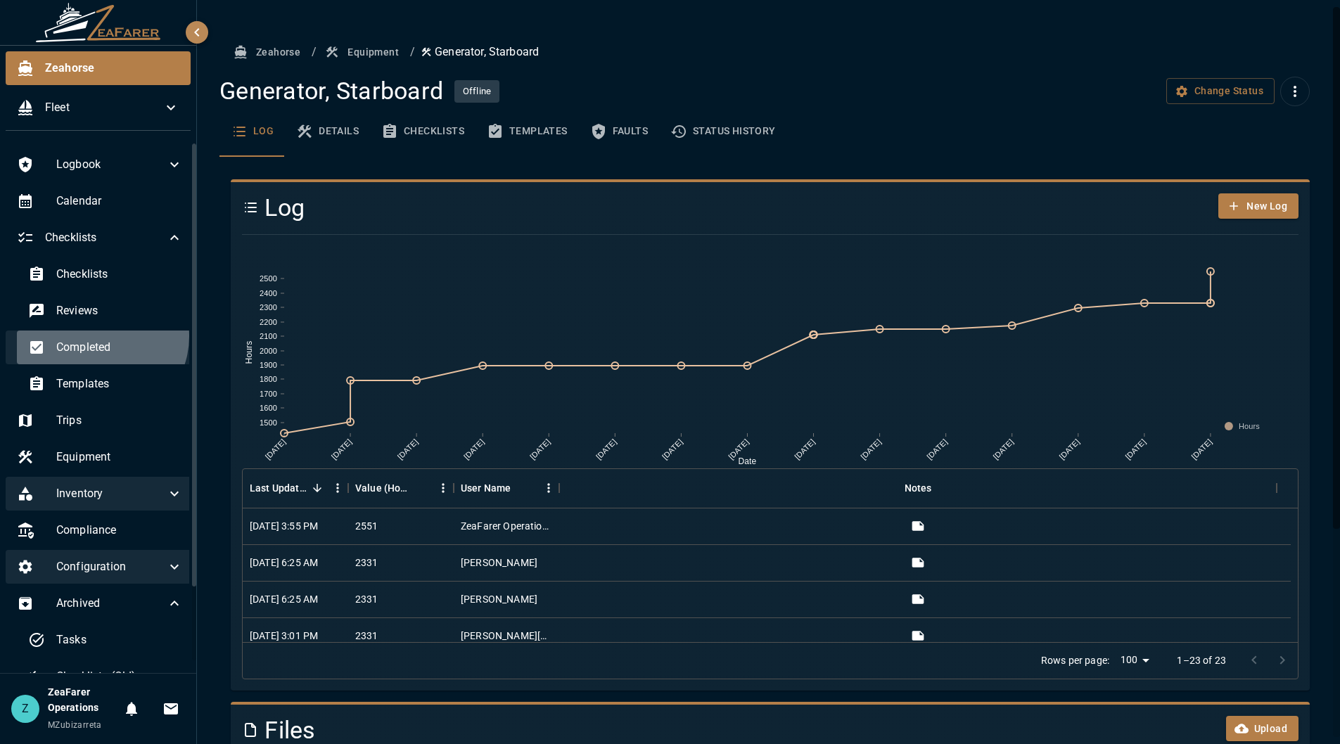
click at [99, 336] on div "Completed" at bounding box center [105, 348] width 177 height 34
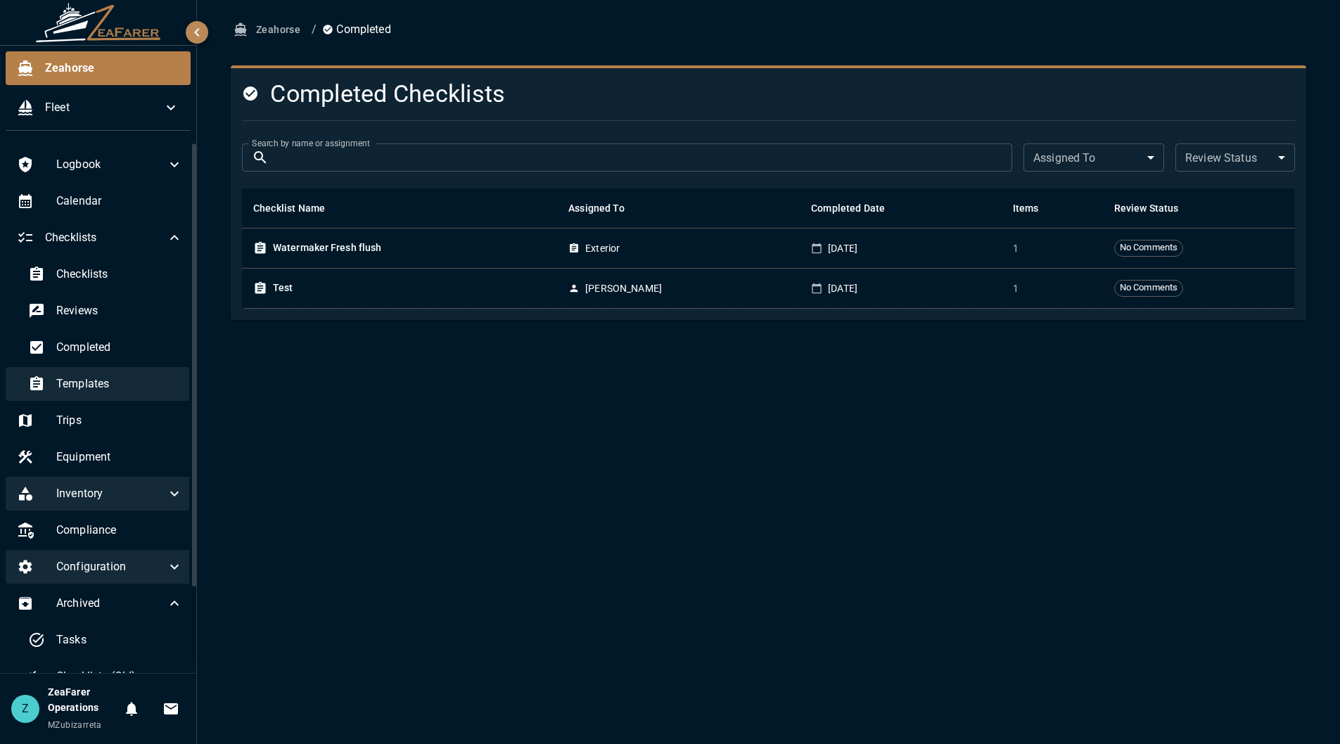
click at [76, 378] on span "Templates" at bounding box center [119, 384] width 127 height 17
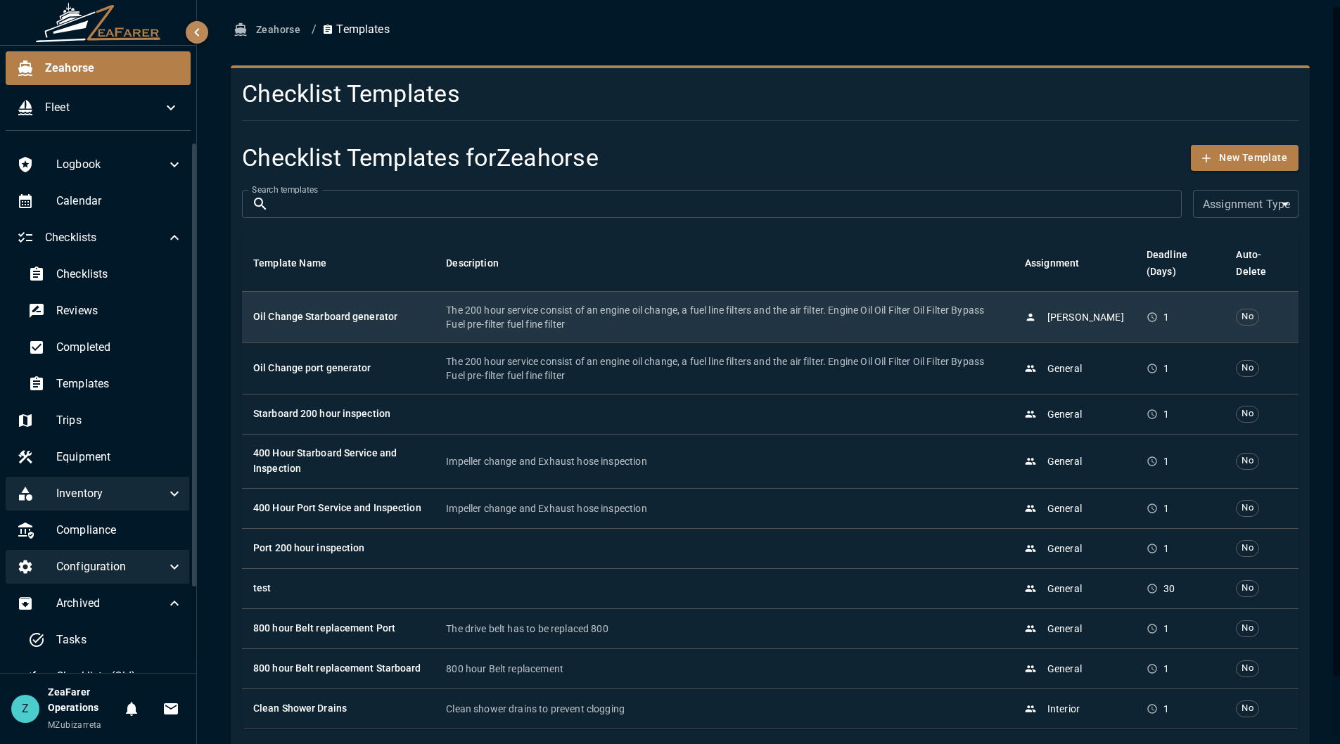
click at [378, 341] on td "Oil Change Starboard generator" at bounding box center [338, 316] width 193 height 51
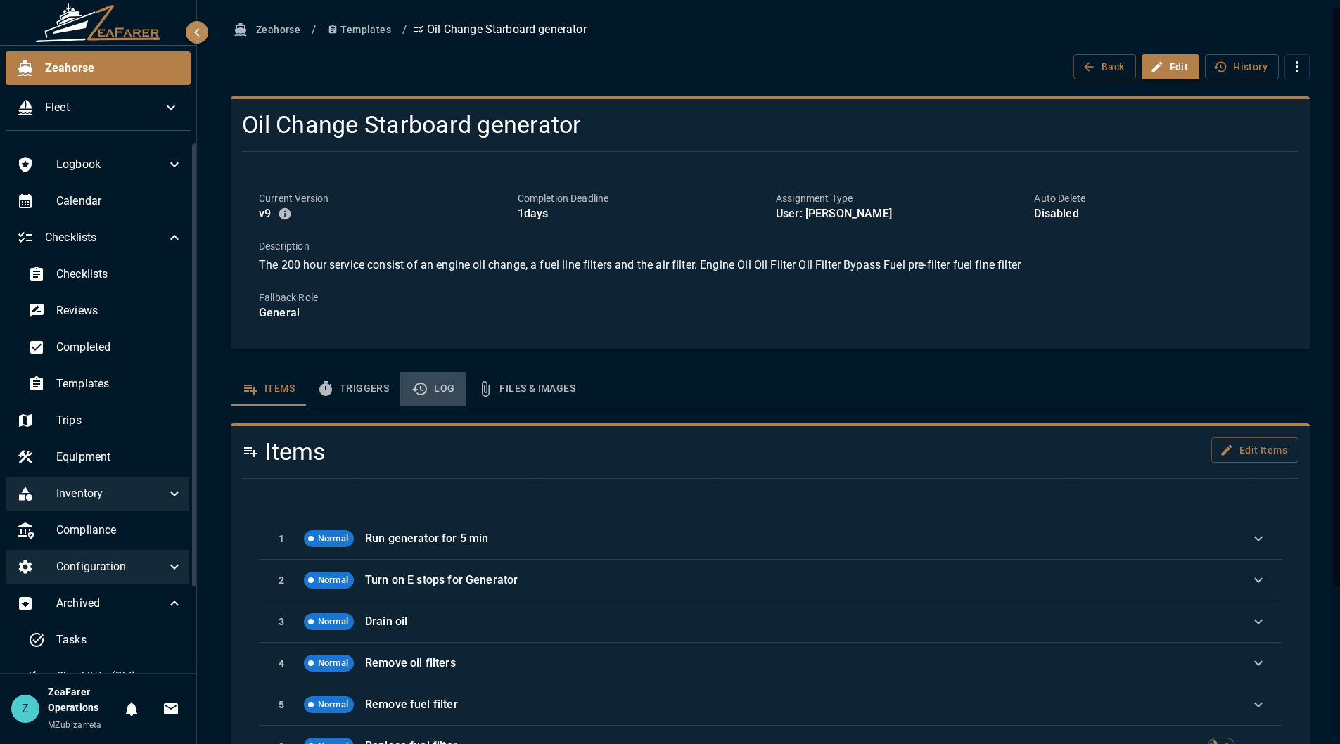
click at [445, 386] on button "Log" at bounding box center [432, 389] width 65 height 34
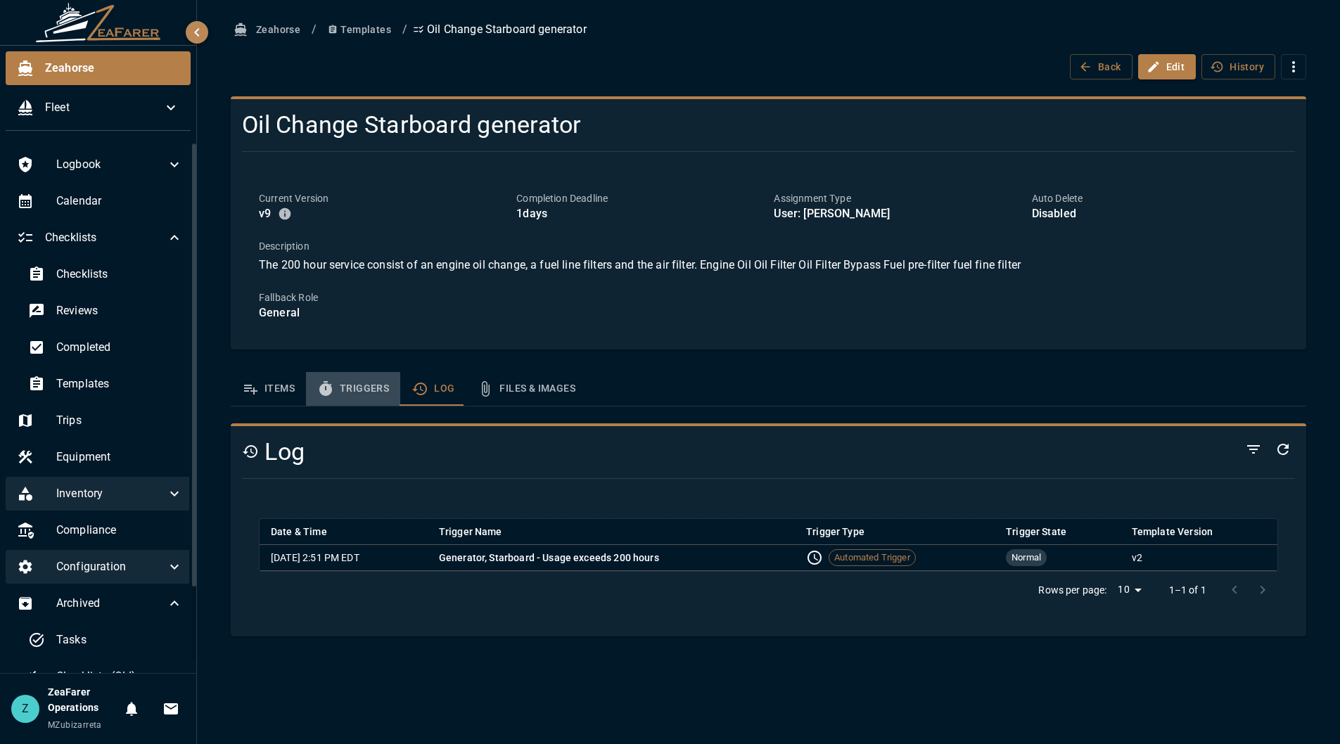
click at [368, 399] on button "Triggers" at bounding box center [353, 389] width 94 height 34
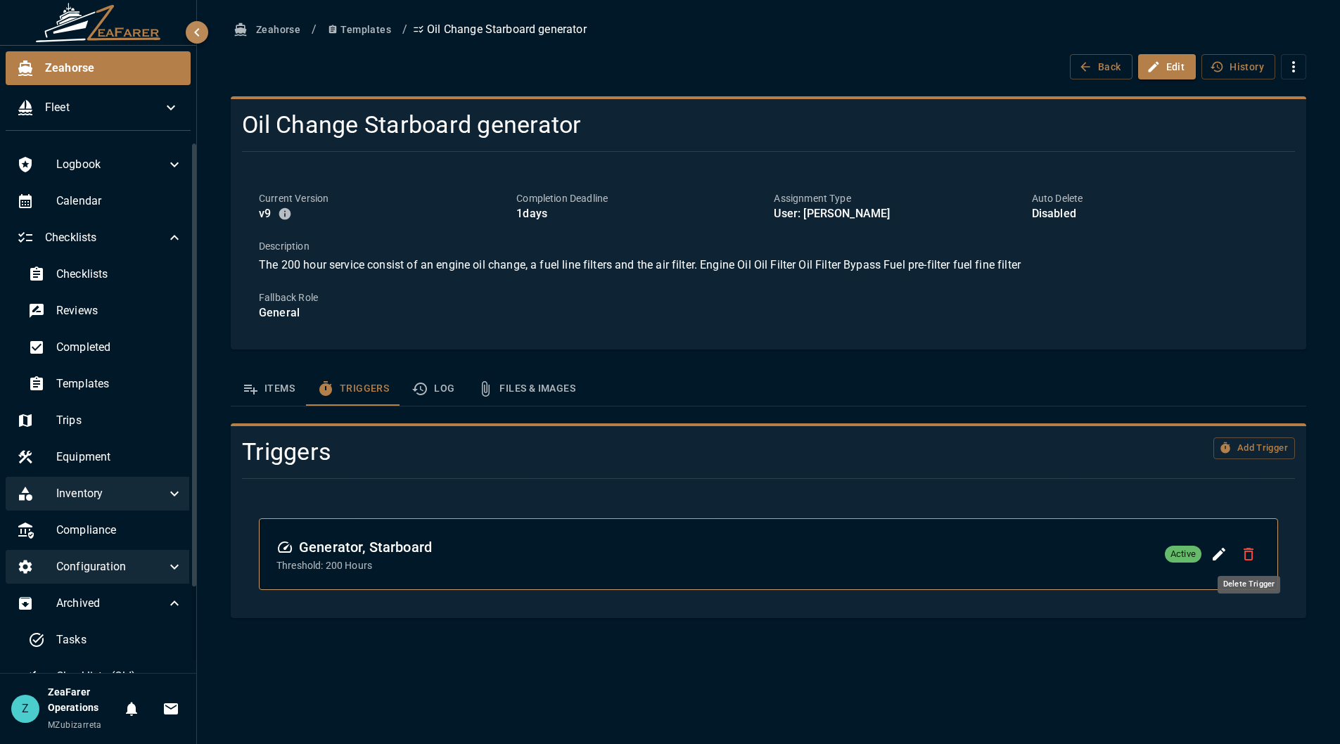
drag, startPoint x: 1244, startPoint y: 549, endPoint x: 1244, endPoint y: 556, distance: 7.1
click at [1244, 549] on icon "Delete Trigger" at bounding box center [1249, 554] width 10 height 13
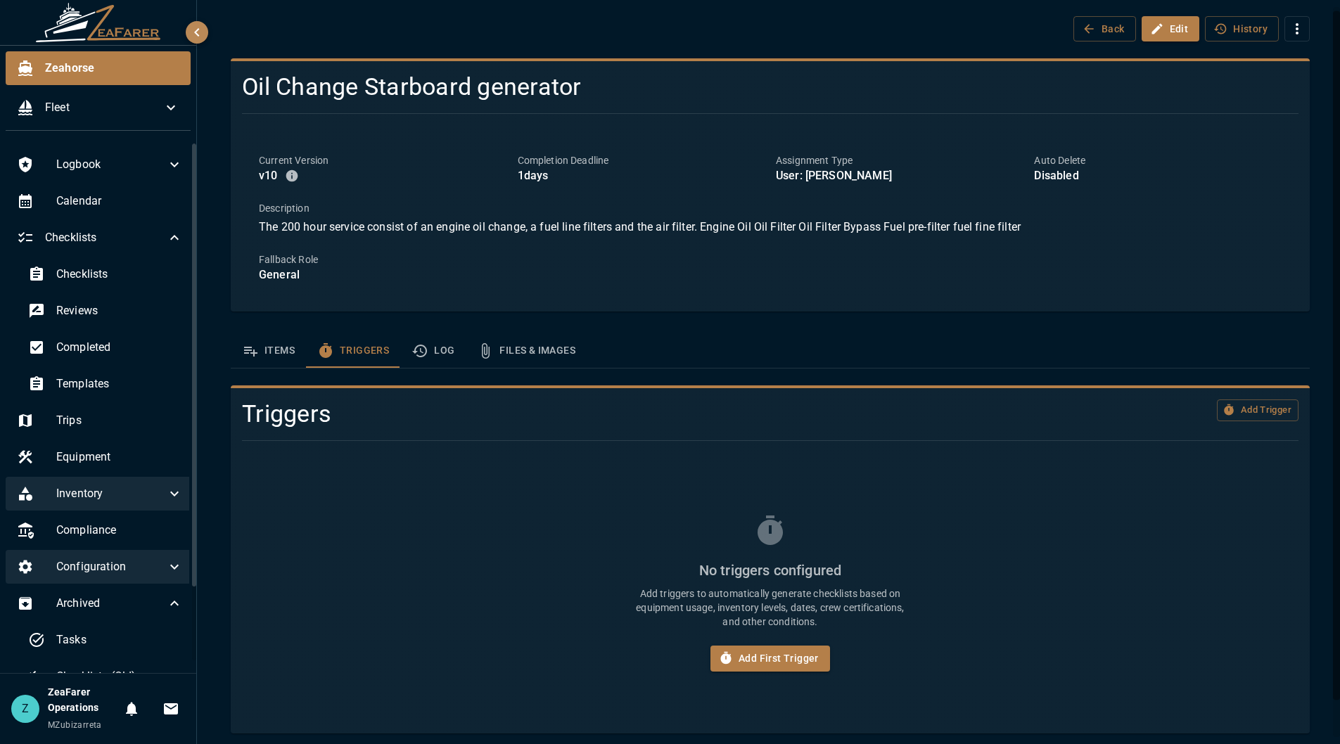
scroll to position [44, 0]
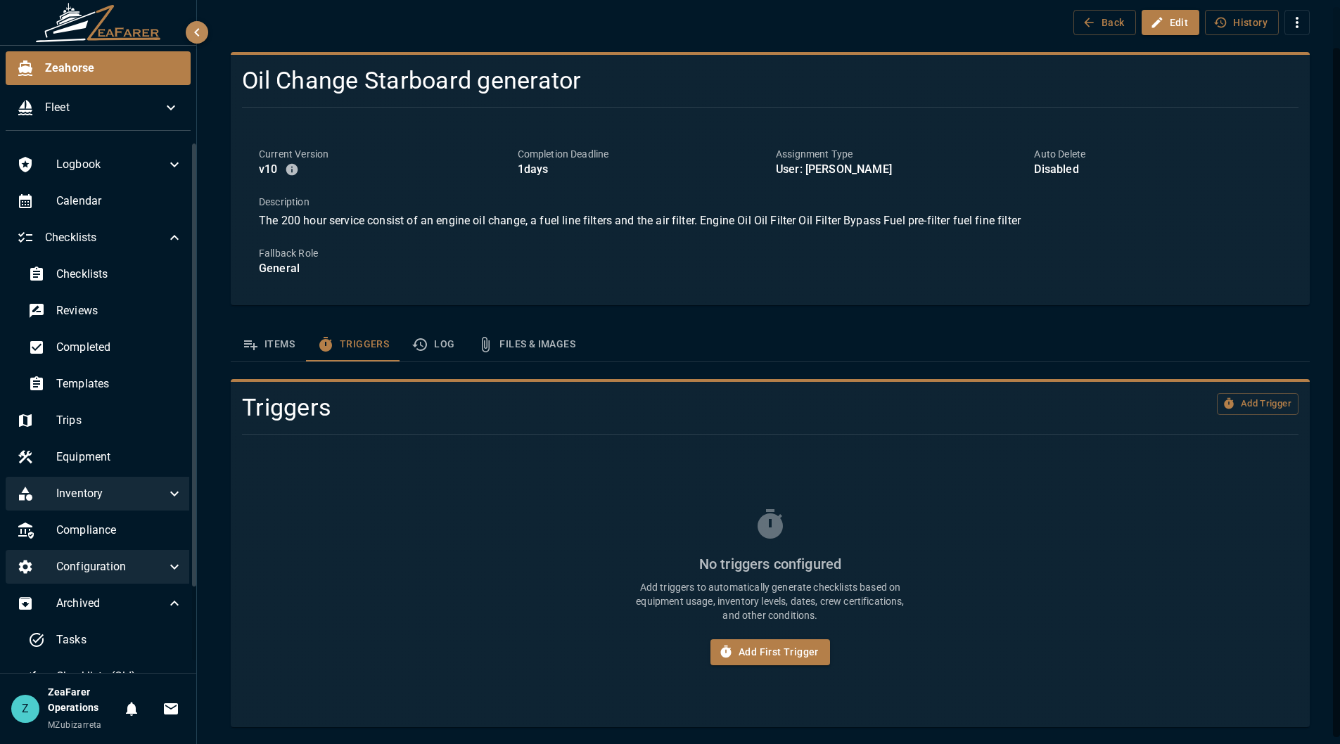
drag, startPoint x: 738, startPoint y: 686, endPoint x: 747, endPoint y: 670, distance: 18.6
click at [735, 685] on div "No triggers configured Add triggers to automatically generate checklists based …" at bounding box center [770, 586] width 1023 height 225
click at [769, 647] on button "Add First Trigger" at bounding box center [771, 652] width 120 height 26
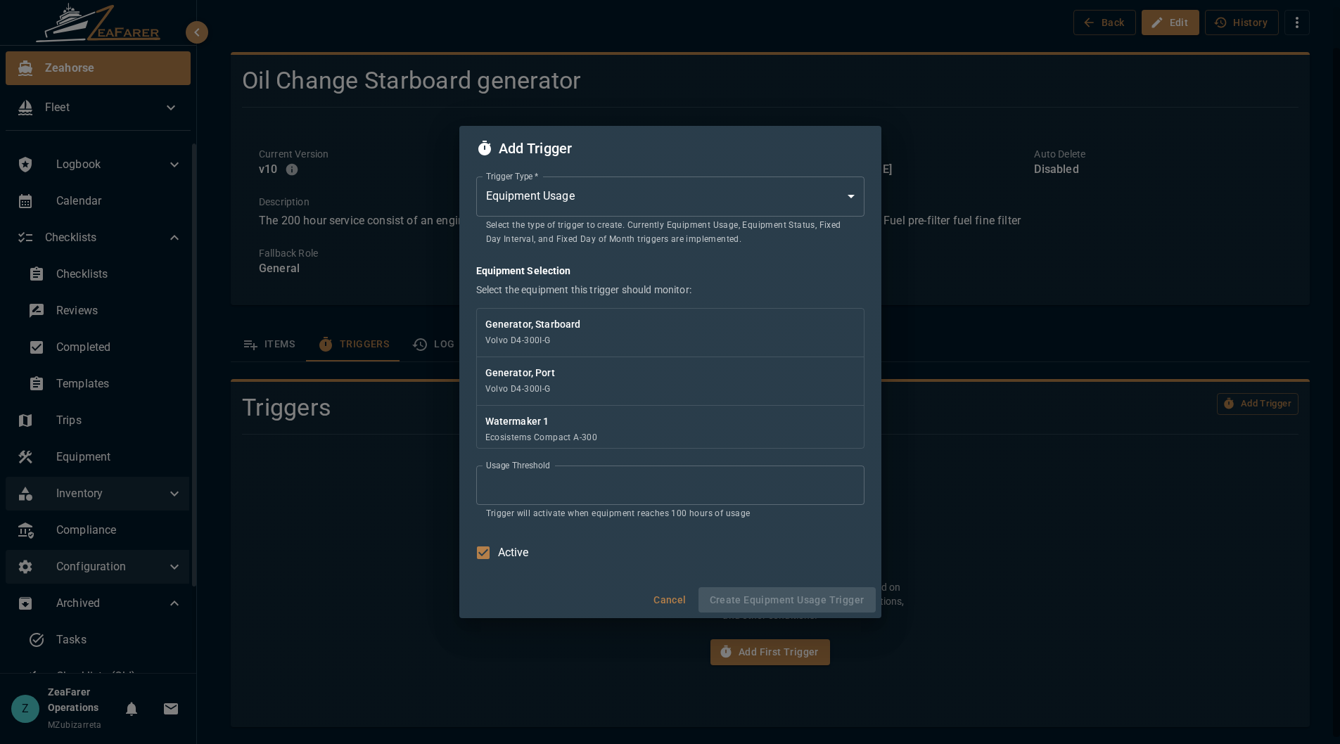
click at [630, 193] on body "Zeahorse Fleet Logbook Calendar Checklists Checklists Reviews Completed Templat…" at bounding box center [670, 372] width 1340 height 744
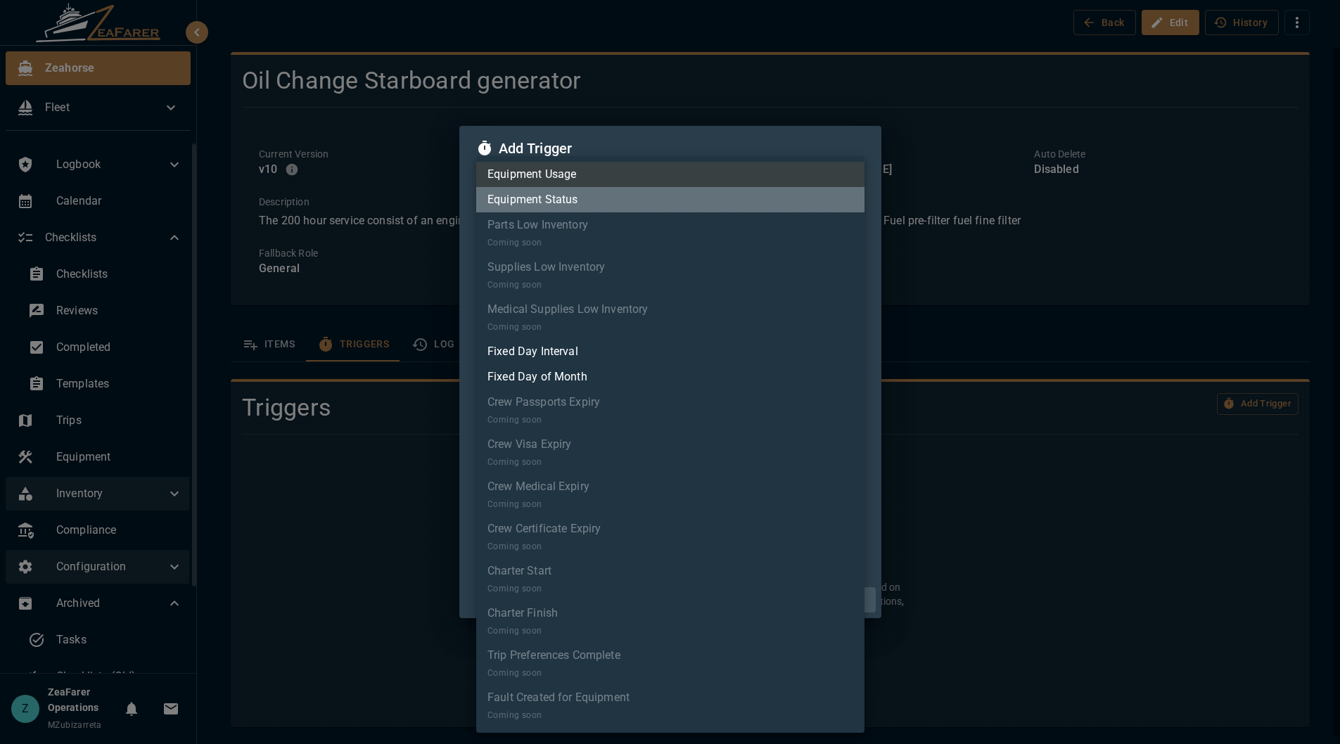
click at [620, 188] on li "Equipment Status" at bounding box center [670, 199] width 388 height 25
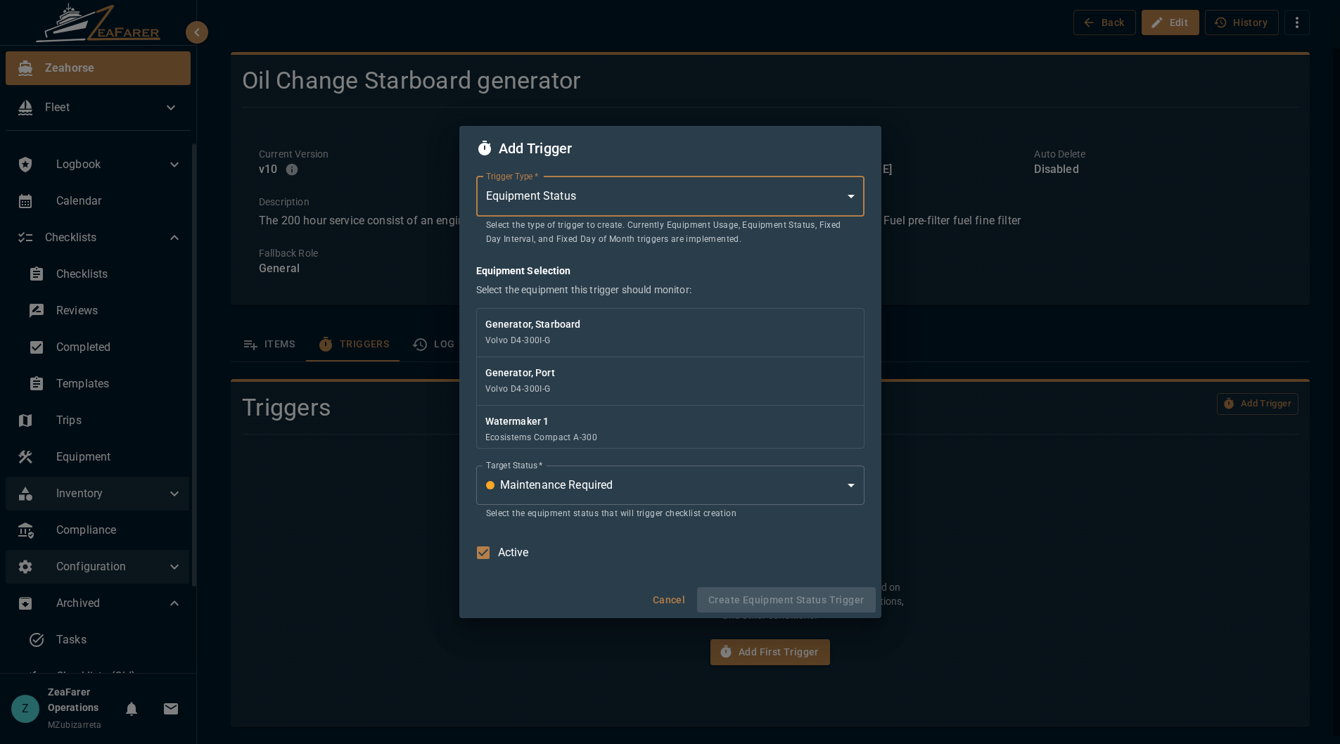
click at [602, 183] on body "Zeahorse Fleet Logbook Calendar Checklists Checklists Reviews Completed Templat…" at bounding box center [670, 372] width 1340 height 744
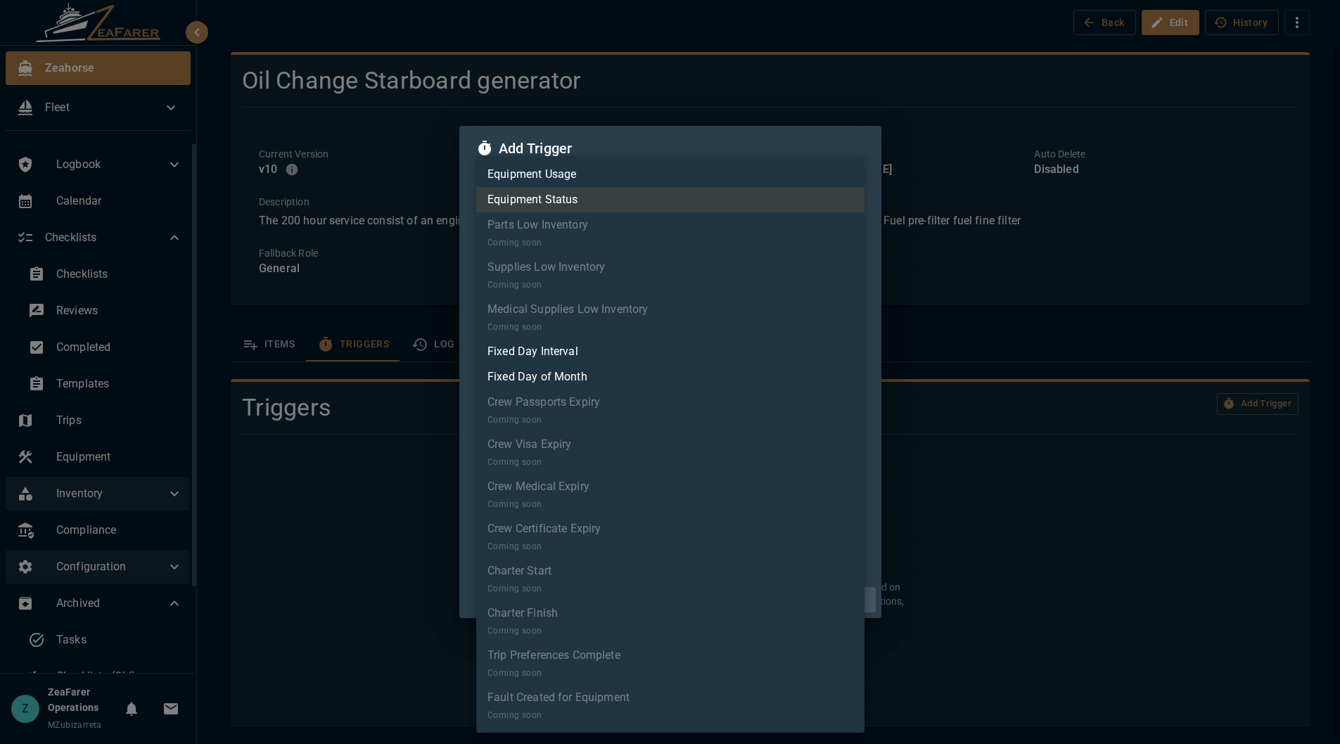
click at [581, 176] on li "Equipment Usage" at bounding box center [670, 174] width 388 height 25
type input "*"
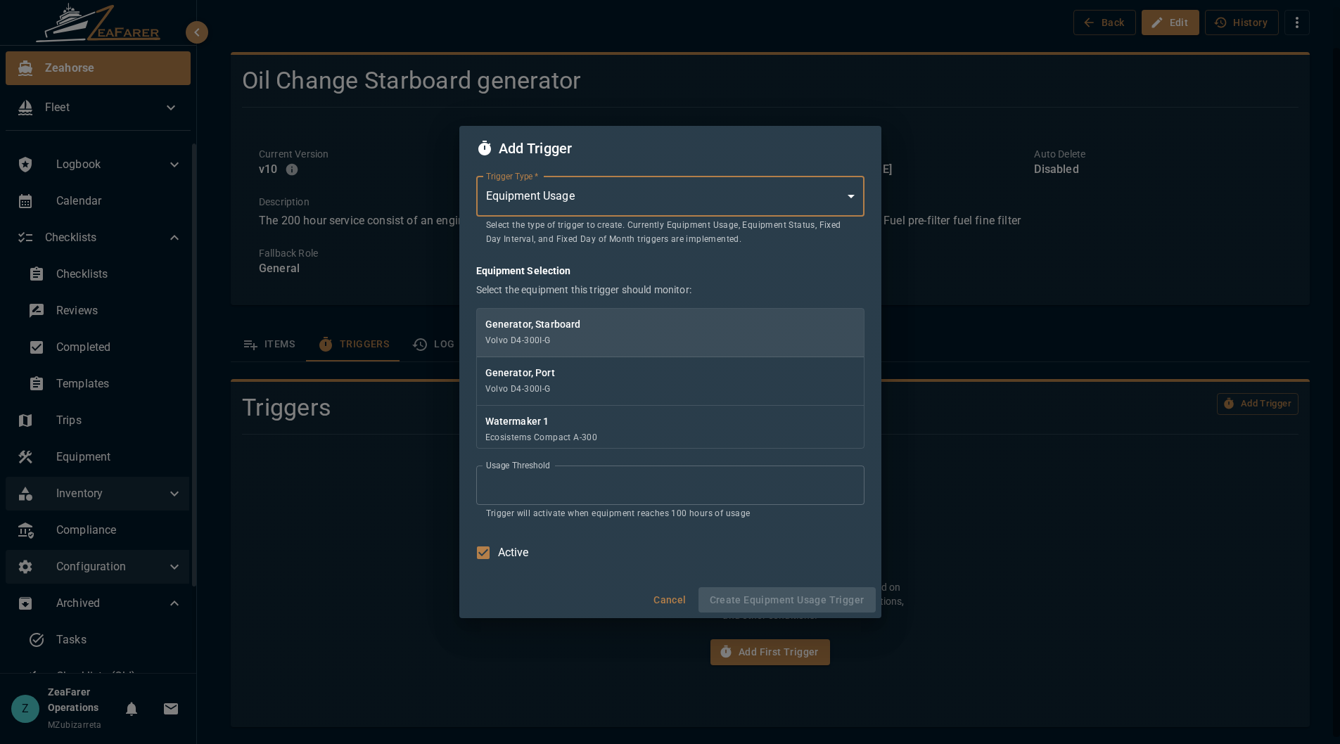
click at [681, 322] on p "Generator, Starboard" at bounding box center [670, 324] width 370 height 14
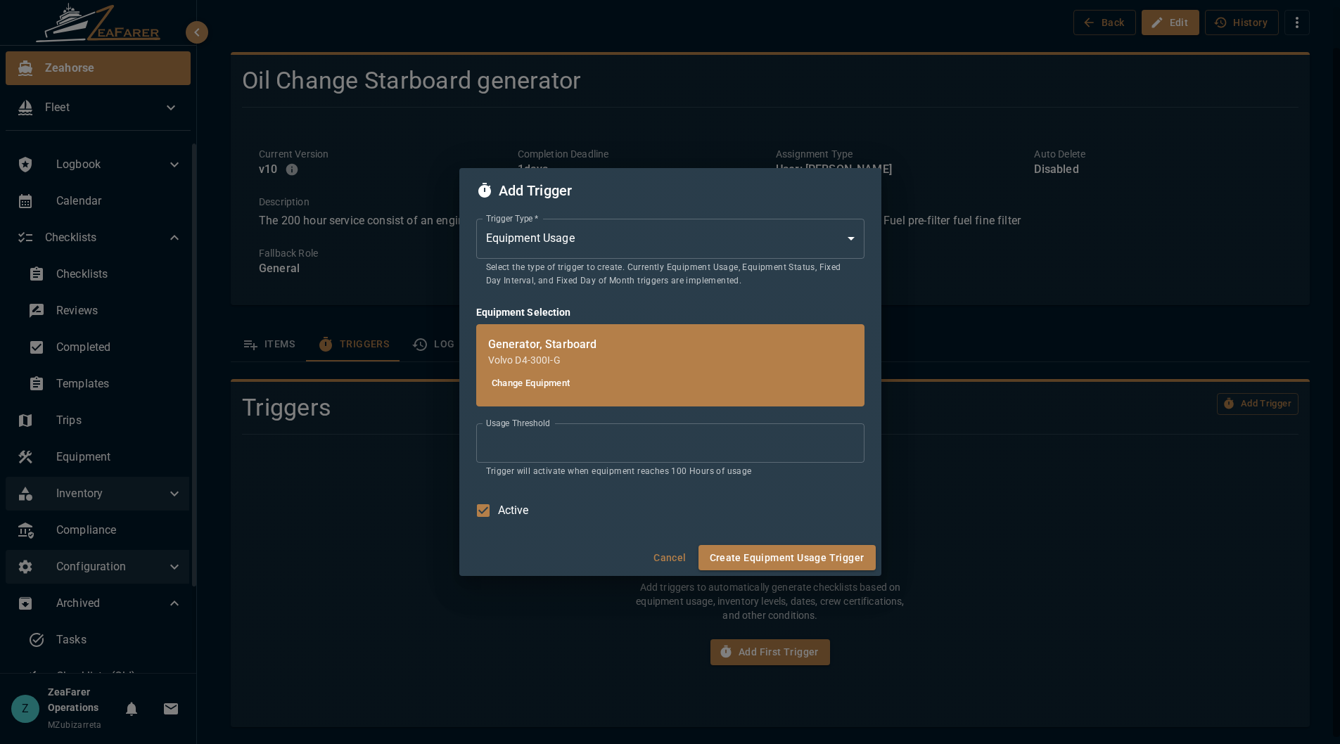
click at [563, 431] on input "***" at bounding box center [670, 442] width 388 height 39
type input "***"
click at [865, 554] on button "Create Equipment Usage Trigger" at bounding box center [787, 558] width 177 height 26
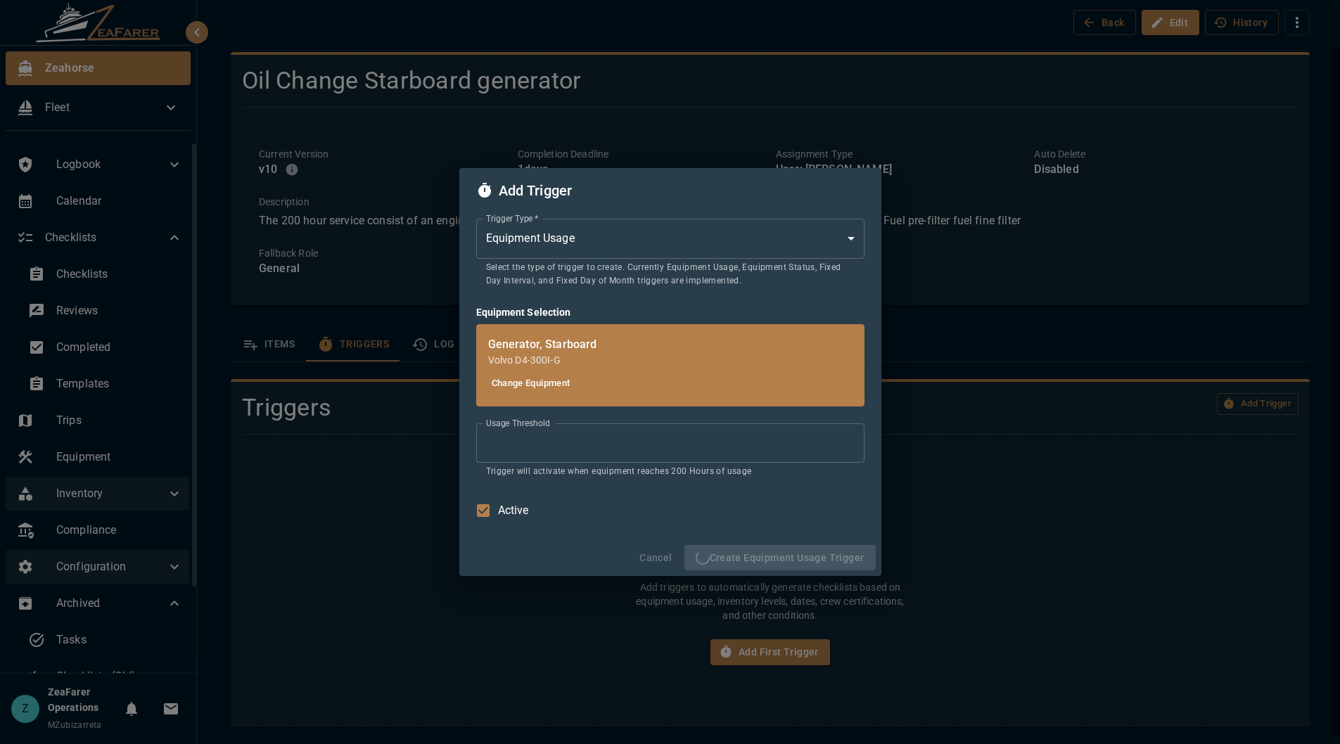
scroll to position [0, 0]
